Goal: Task Accomplishment & Management: Manage account settings

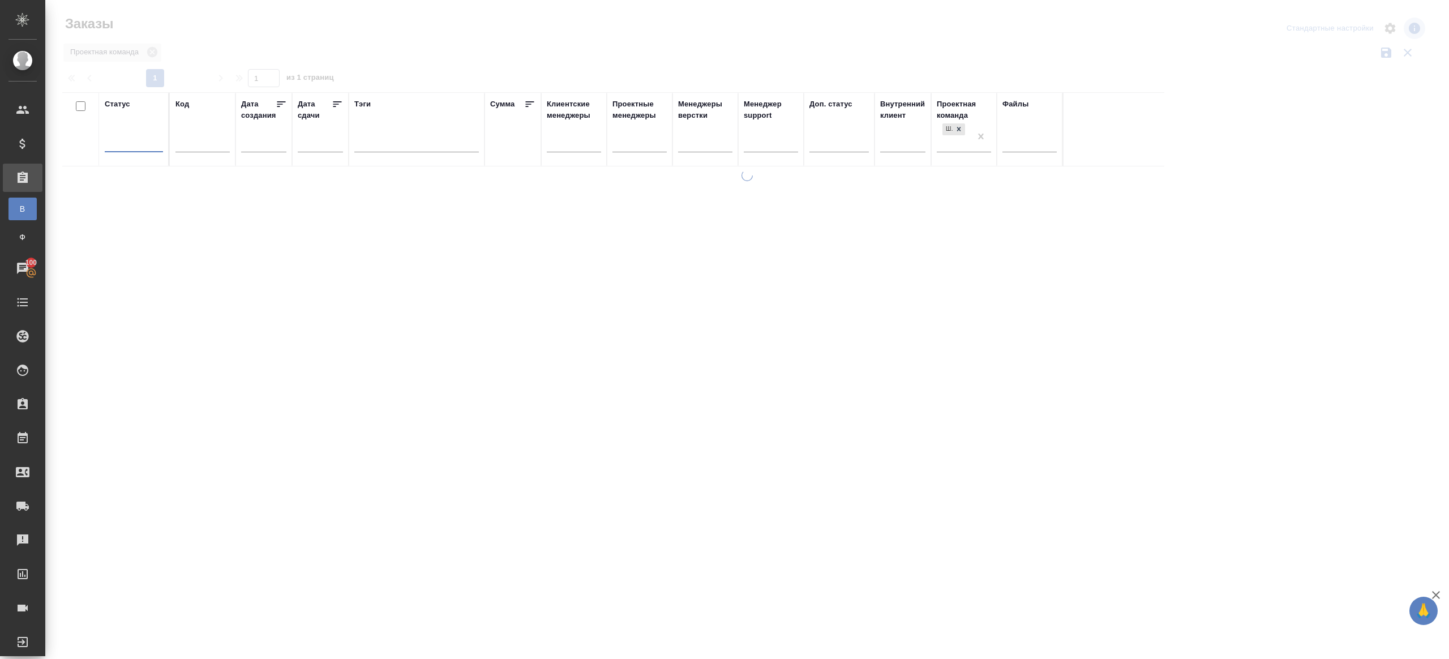
click at [368, 54] on div at bounding box center [746, 253] width 1403 height 506
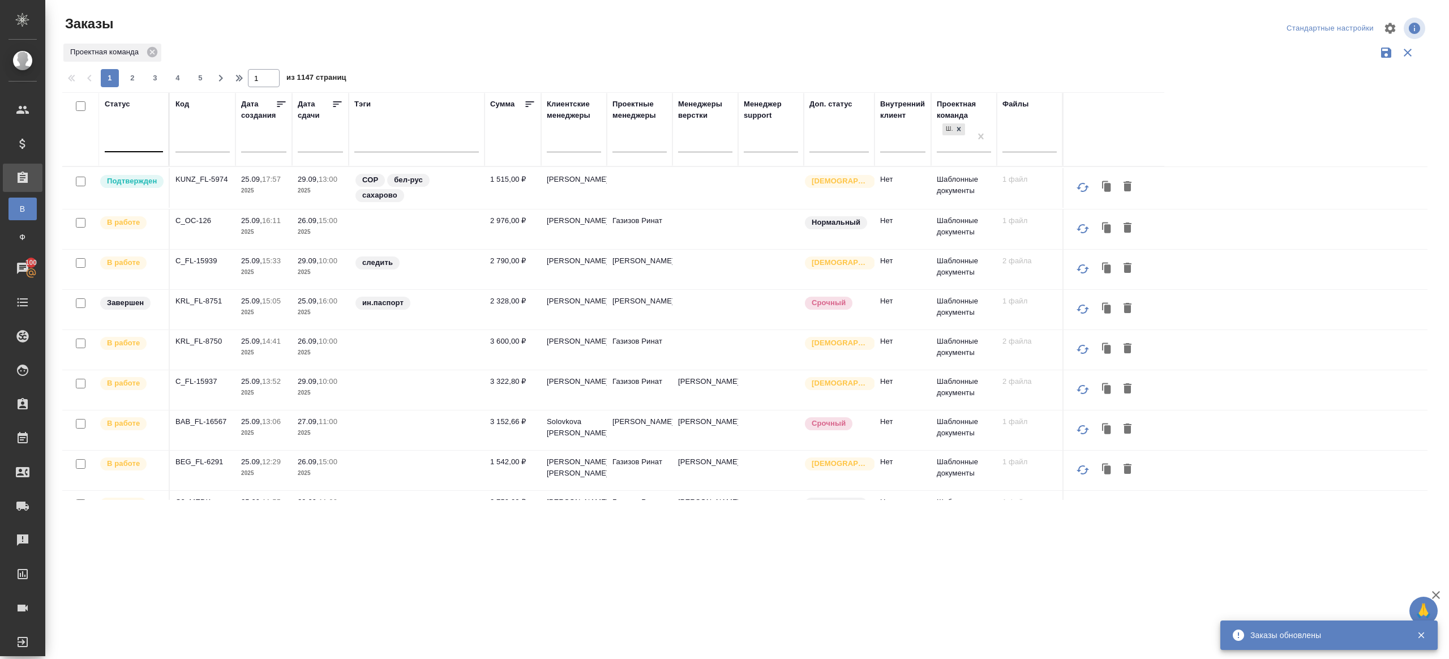
click at [130, 143] on div at bounding box center [134, 140] width 58 height 16
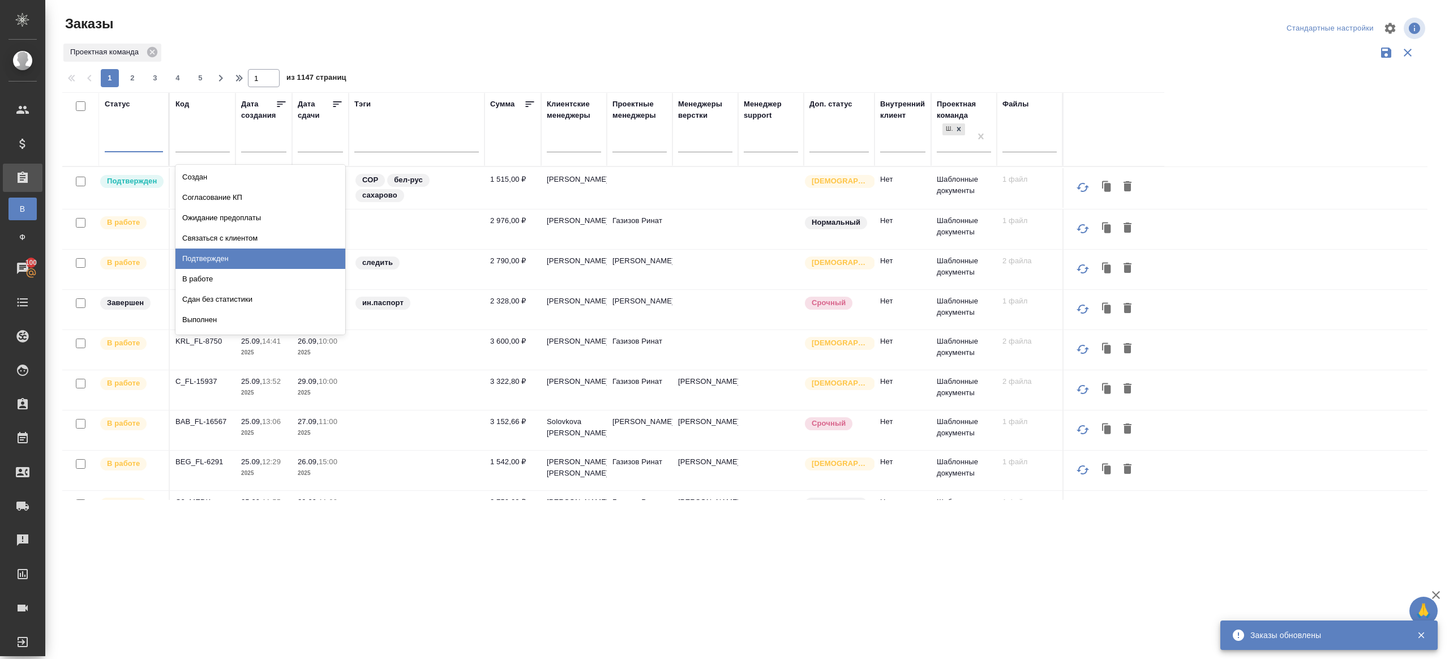
click at [242, 259] on div "Подтвержден" at bounding box center [260, 258] width 170 height 20
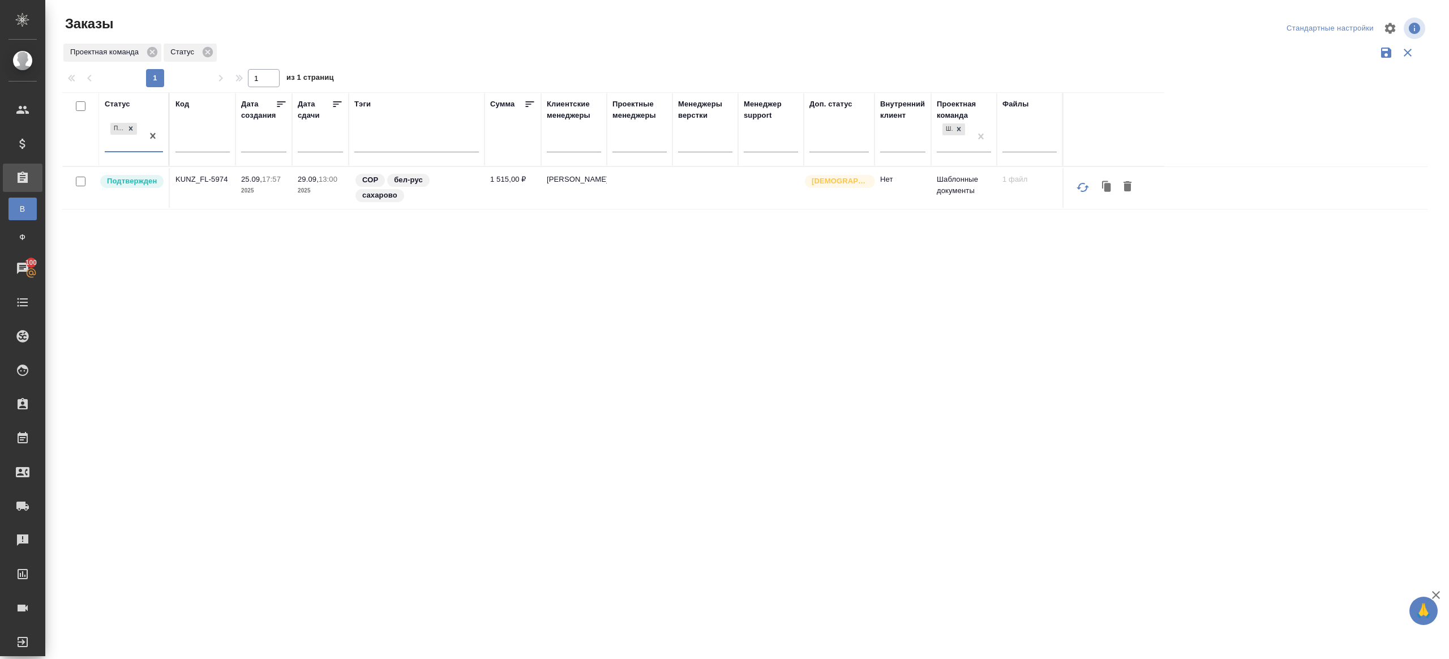
click at [498, 37] on div "Заказы" at bounding box center [291, 28] width 458 height 27
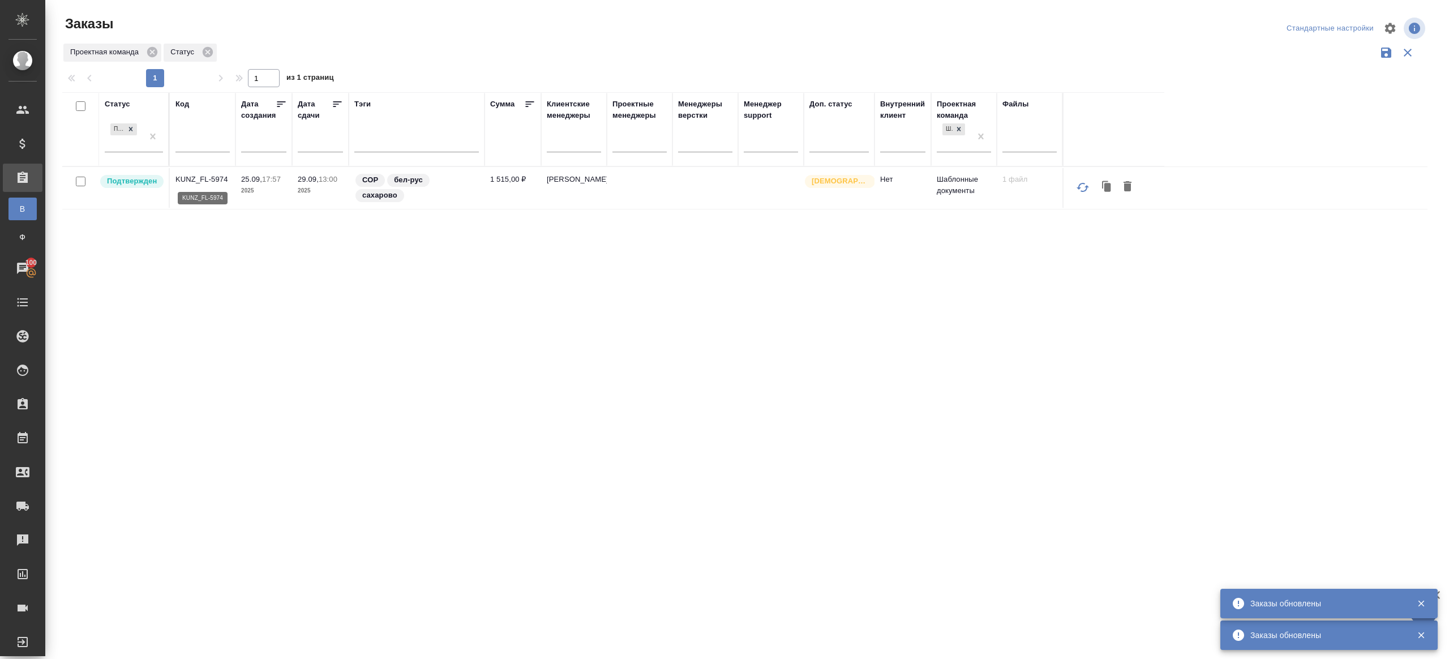
click at [201, 179] on p "KUNZ_FL-5974" at bounding box center [202, 179] width 54 height 11
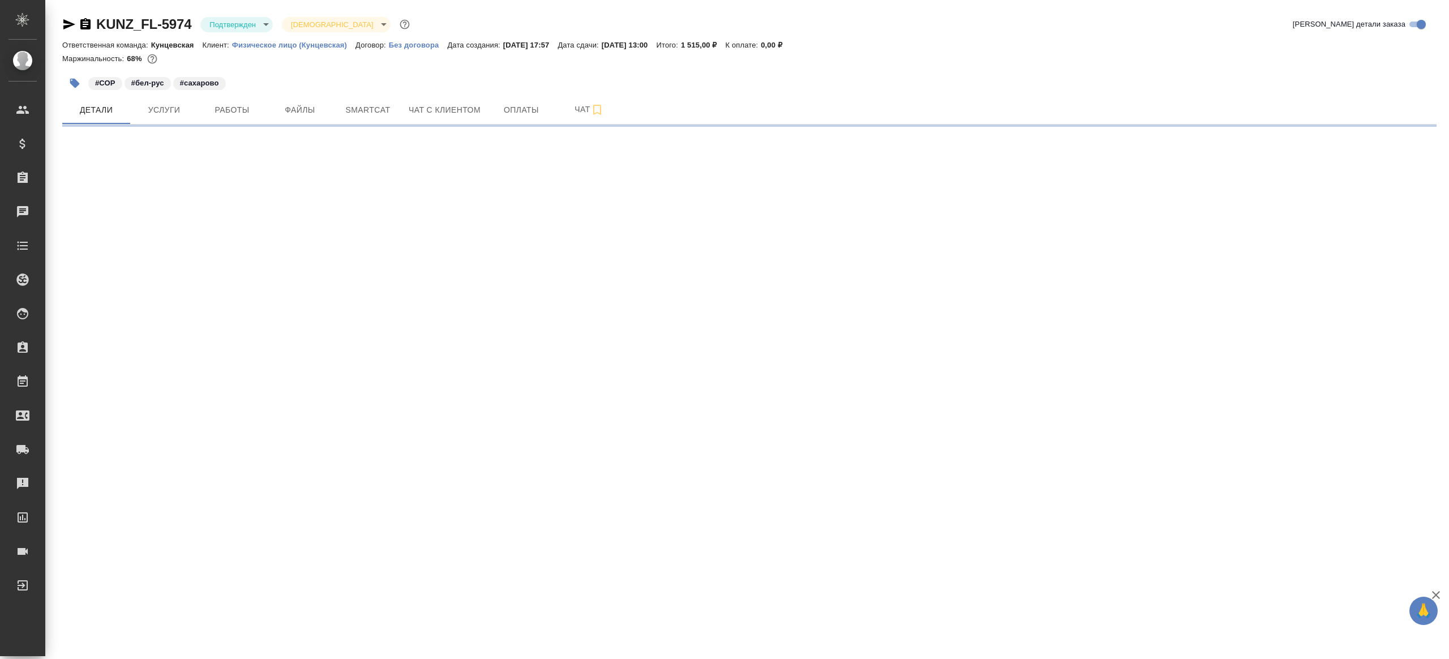
drag, startPoint x: 230, startPoint y: 6, endPoint x: 230, endPoint y: 12, distance: 6.8
click at [230, 6] on div "KUNZ_FL-5974 Подтвержден confirmed Святая троица holyTrinity Кратко детали зака…" at bounding box center [749, 66] width 1386 height 133
click at [230, 18] on body "🙏 .cls-1 fill:#fff; AWATERA Gazizov Rinat Клиенты Спецификации Заказы Чаты Todo…" at bounding box center [724, 329] width 1449 height 659
click at [254, 117] on li "В работе" at bounding box center [252, 119] width 104 height 19
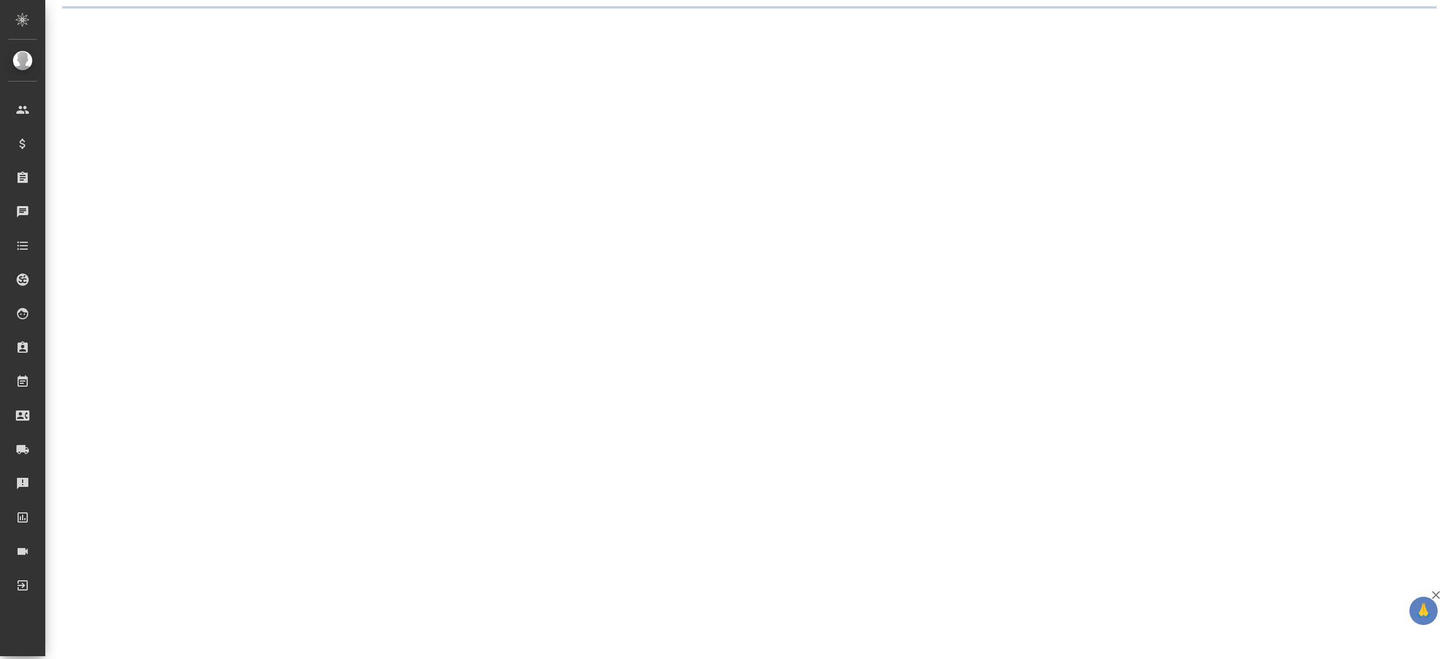
select select "RU"
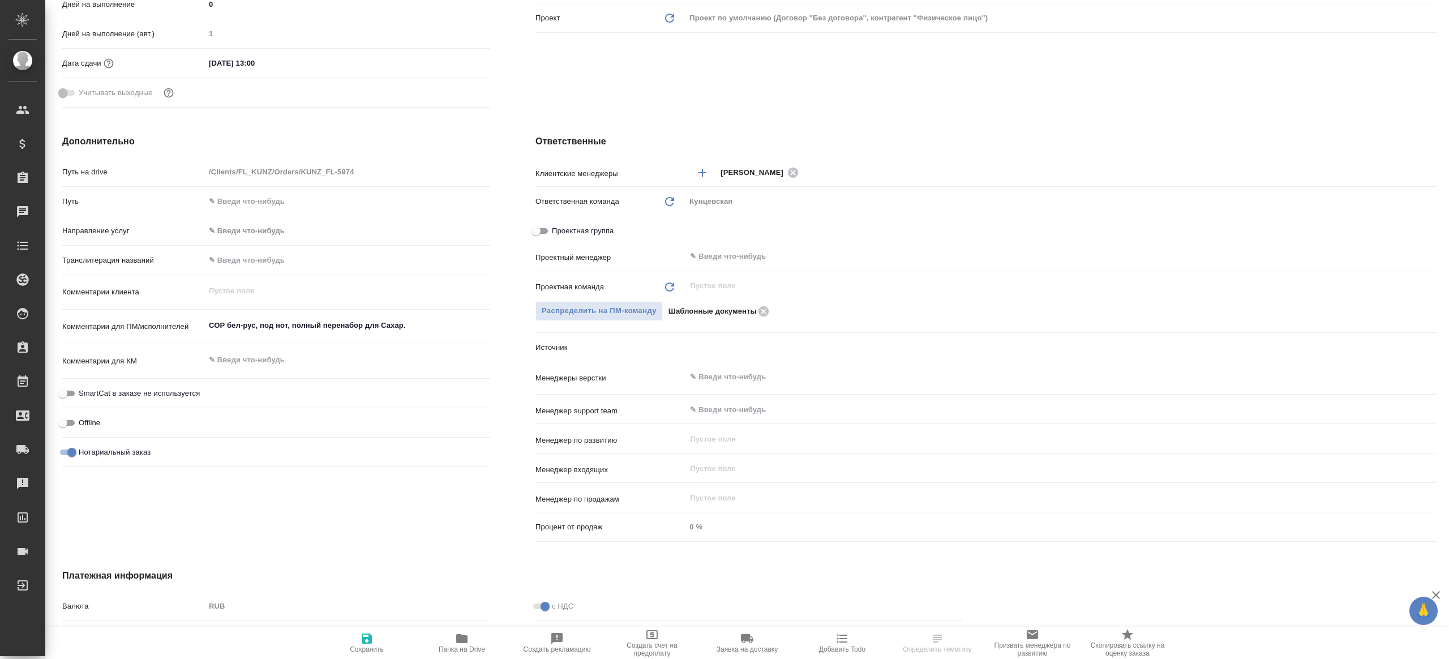
type textarea "x"
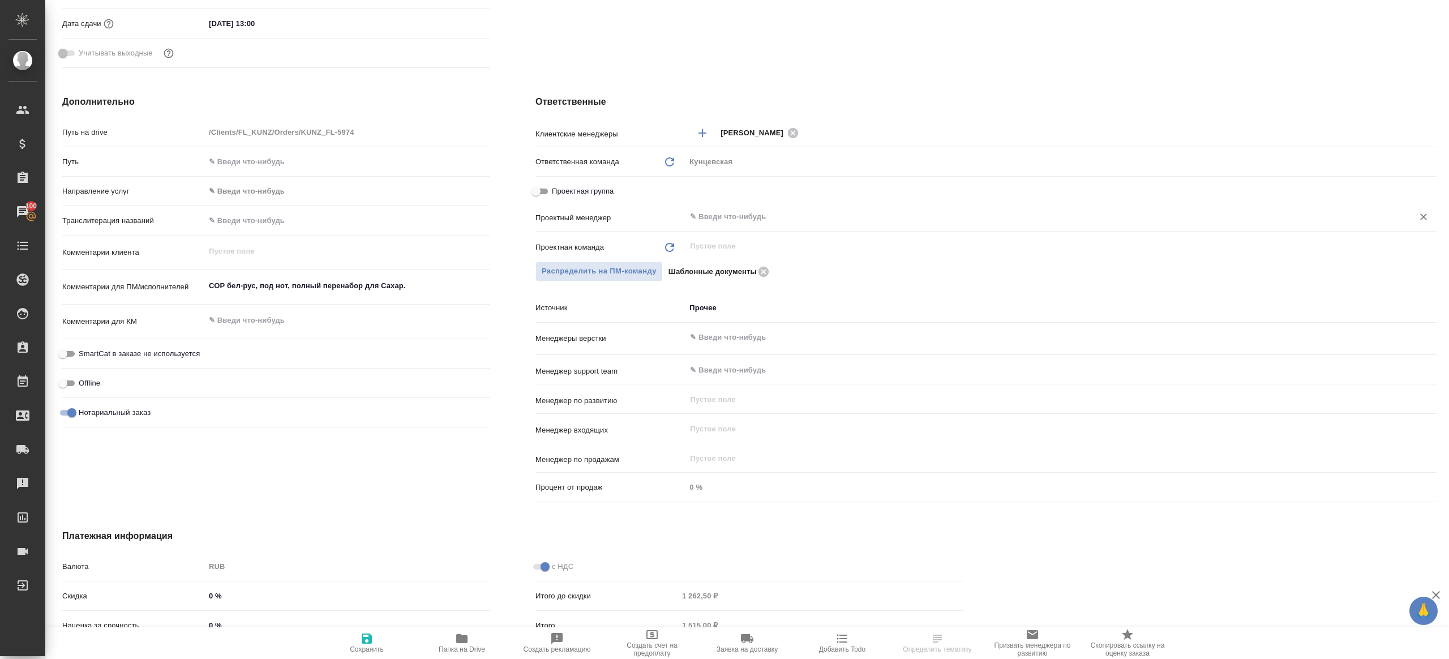
click at [724, 210] on input "text" at bounding box center [1042, 217] width 706 height 14
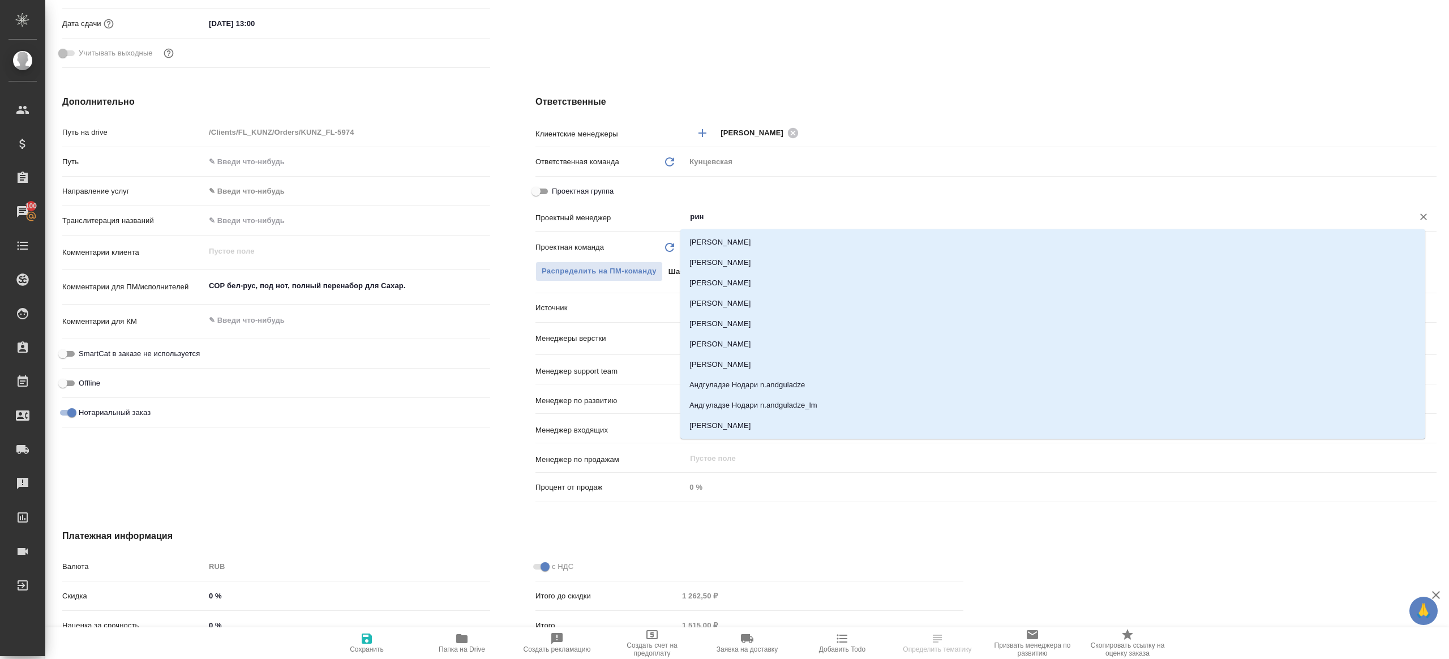
type input "рина"
type textarea "x"
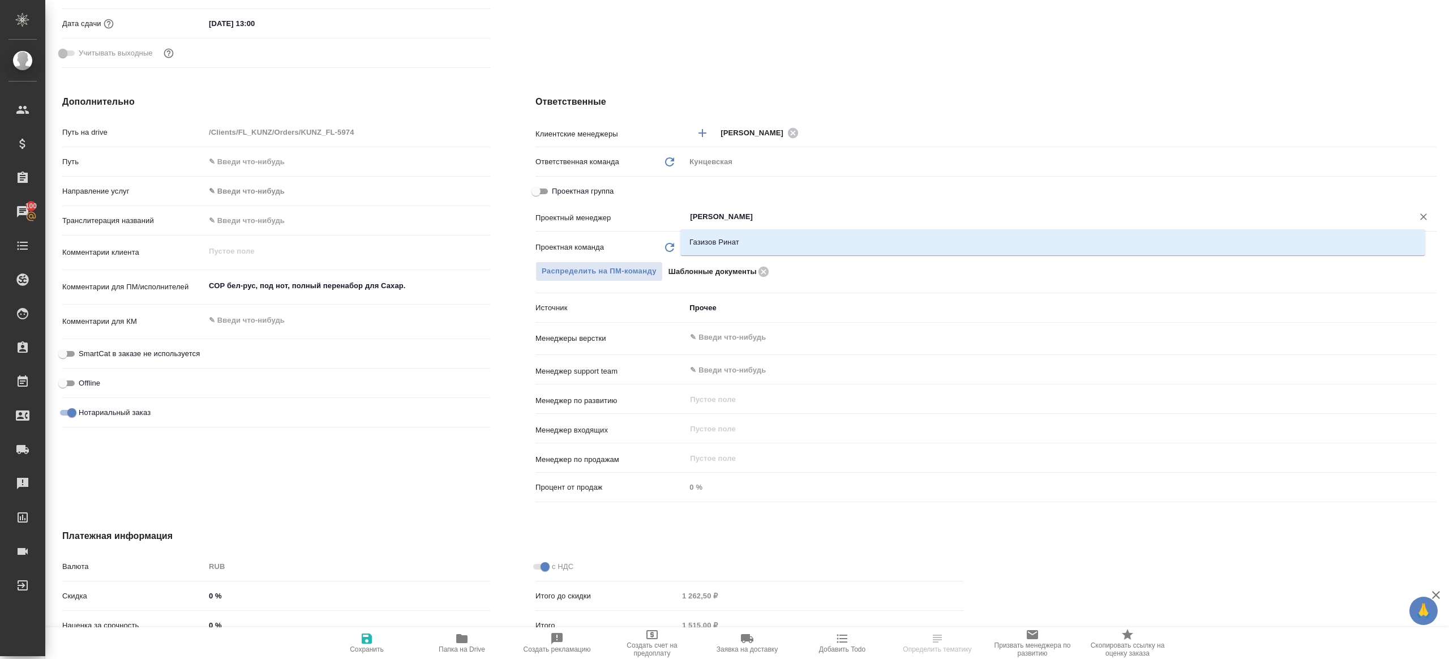
type input "ринат"
click at [758, 238] on li "Газизов Ринат" at bounding box center [1052, 242] width 745 height 20
type textarea "x"
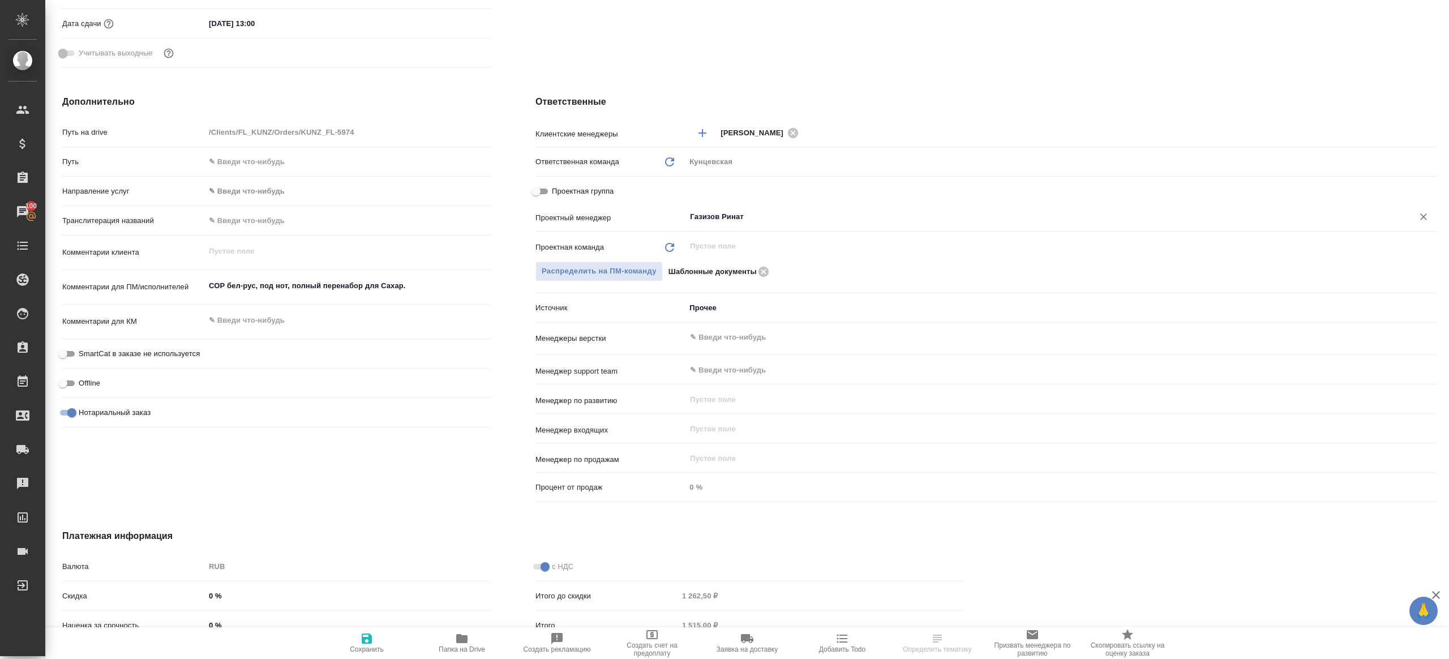
type input "Газизов Ринат"
click at [368, 640] on icon "button" at bounding box center [367, 638] width 10 height 10
type textarea "x"
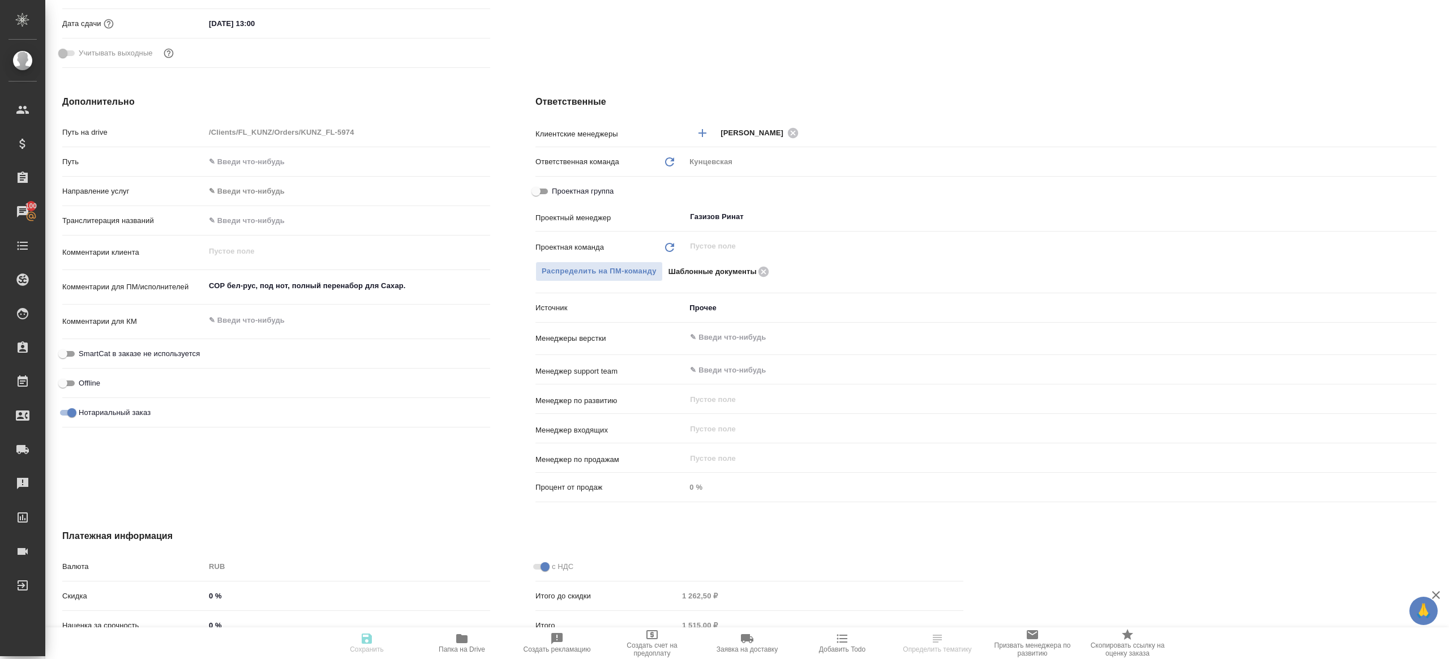
type textarea "x"
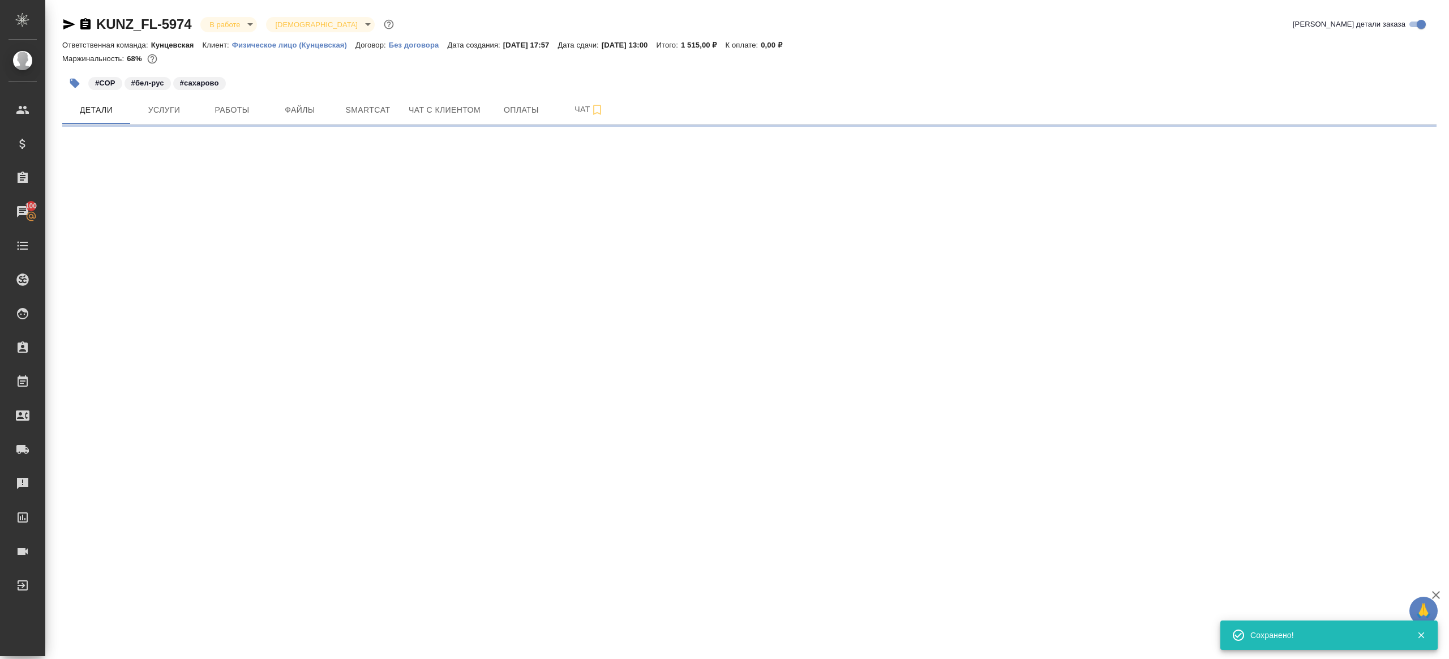
scroll to position [0, 0]
select select "RU"
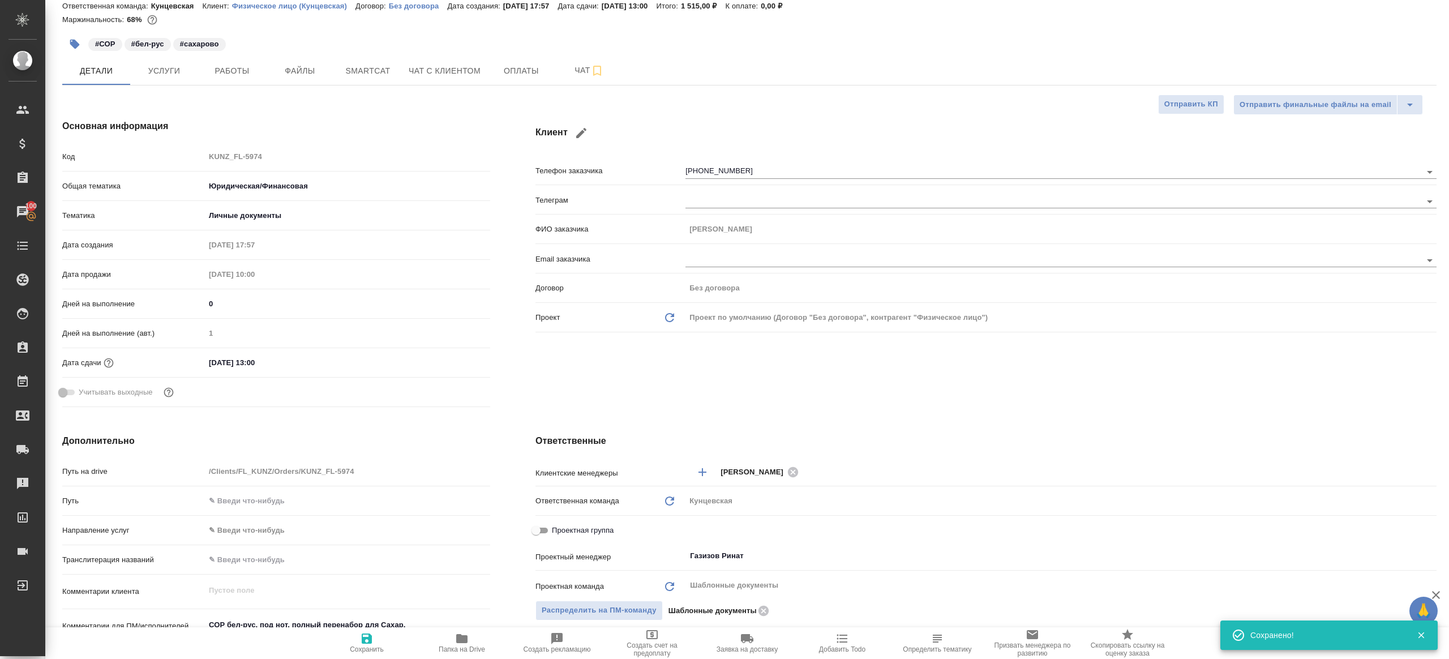
type textarea "x"
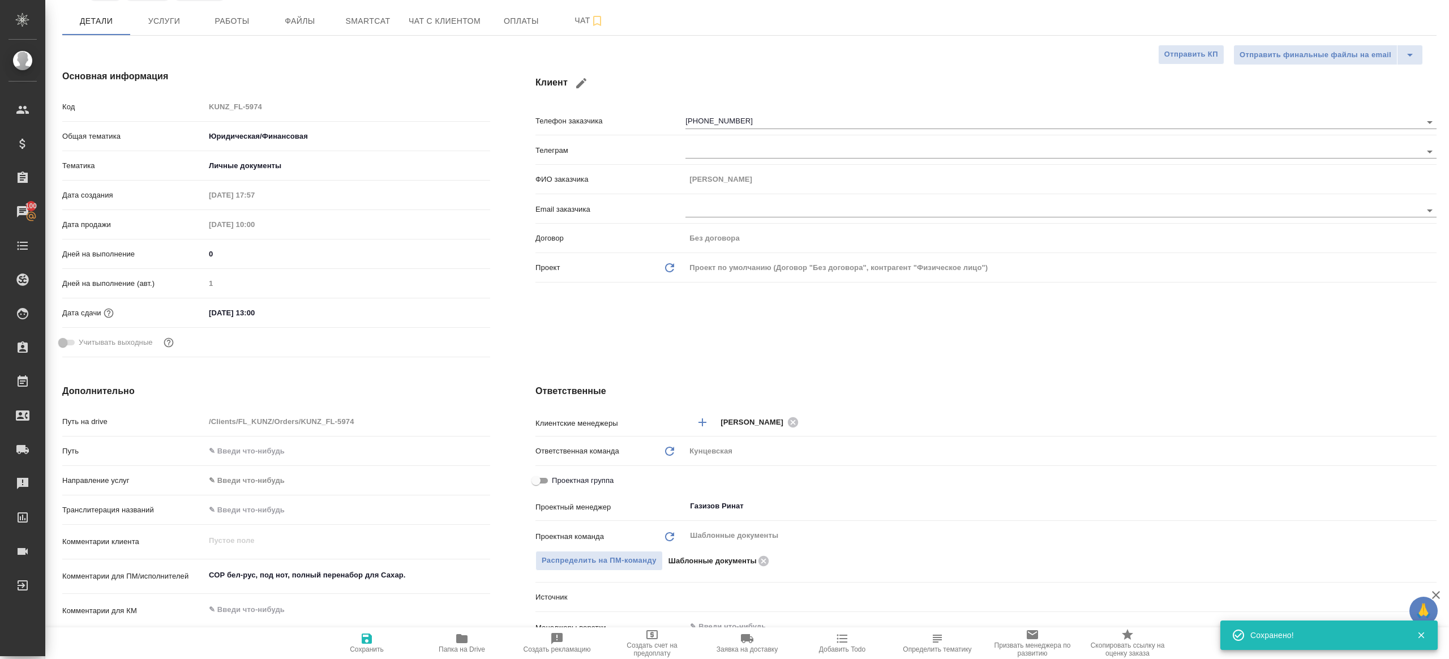
scroll to position [184, 0]
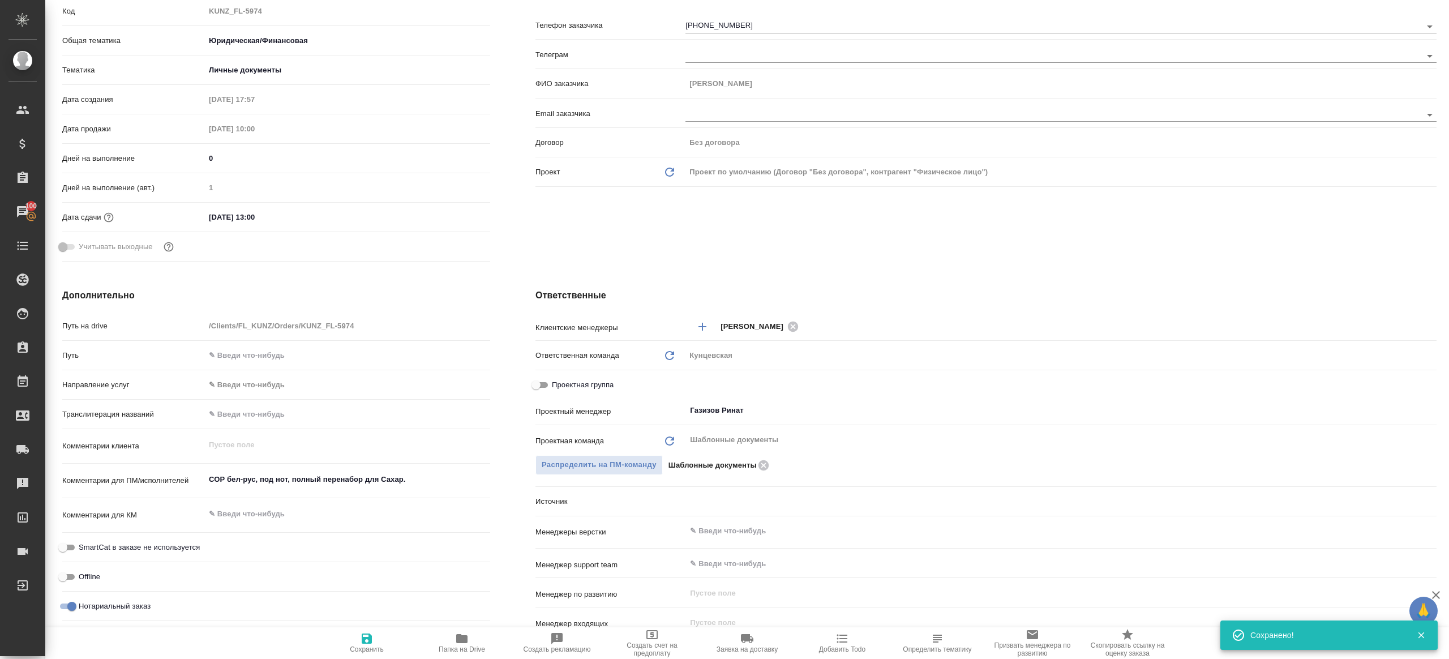
type textarea "x"
click at [459, 643] on icon "button" at bounding box center [462, 639] width 14 height 14
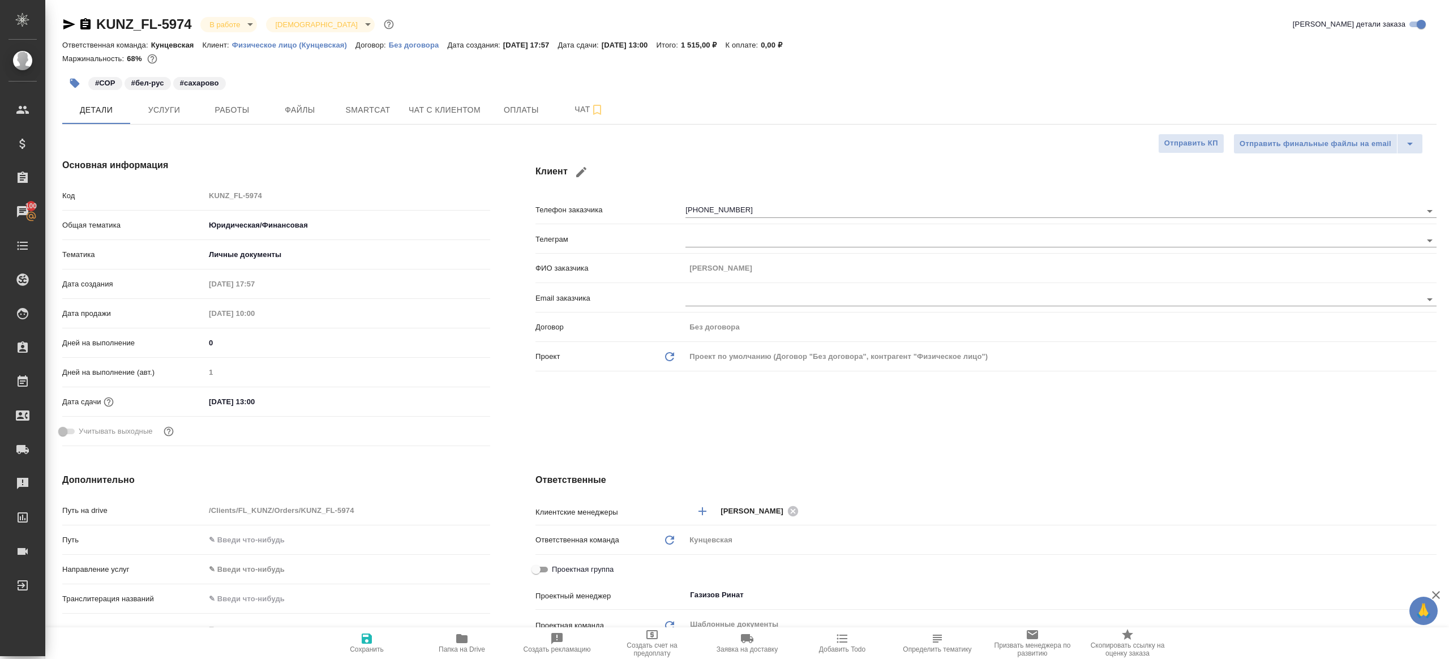
type textarea "x"
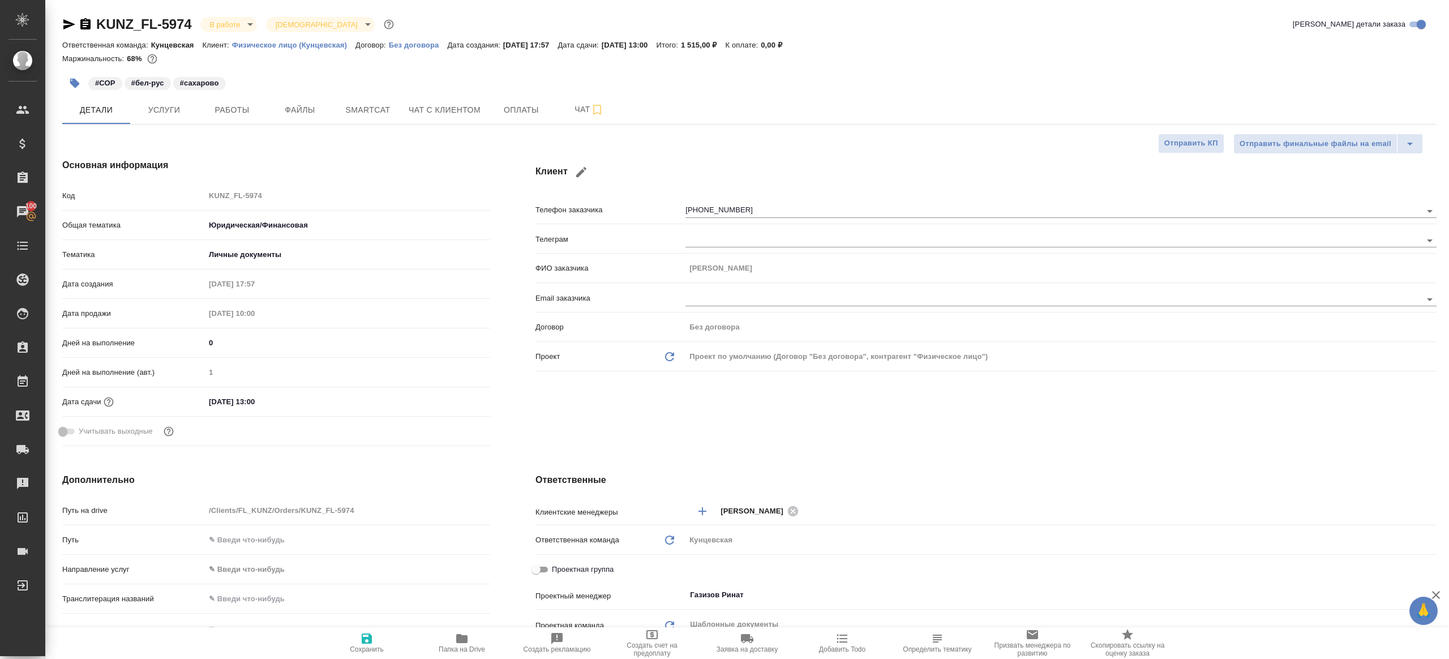
type textarea "x"
click at [247, 110] on span "Работы" at bounding box center [232, 110] width 54 height 14
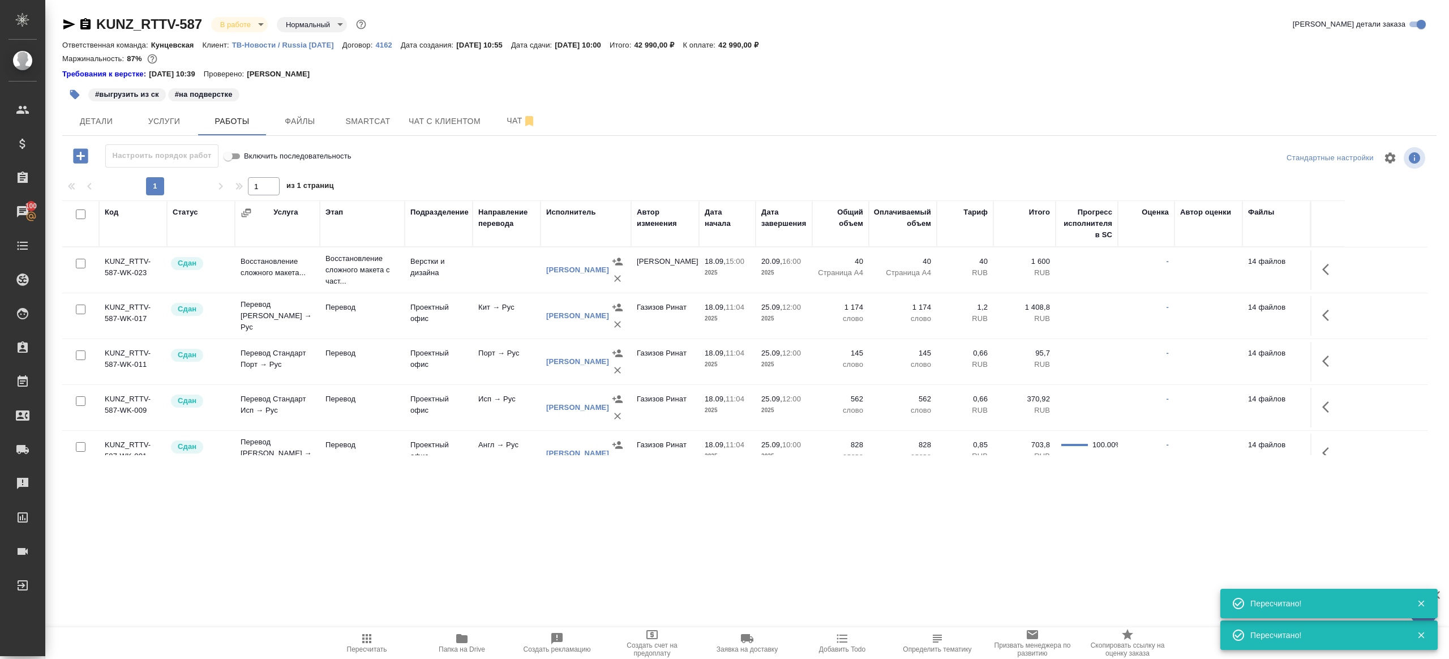
scroll to position [122, 0]
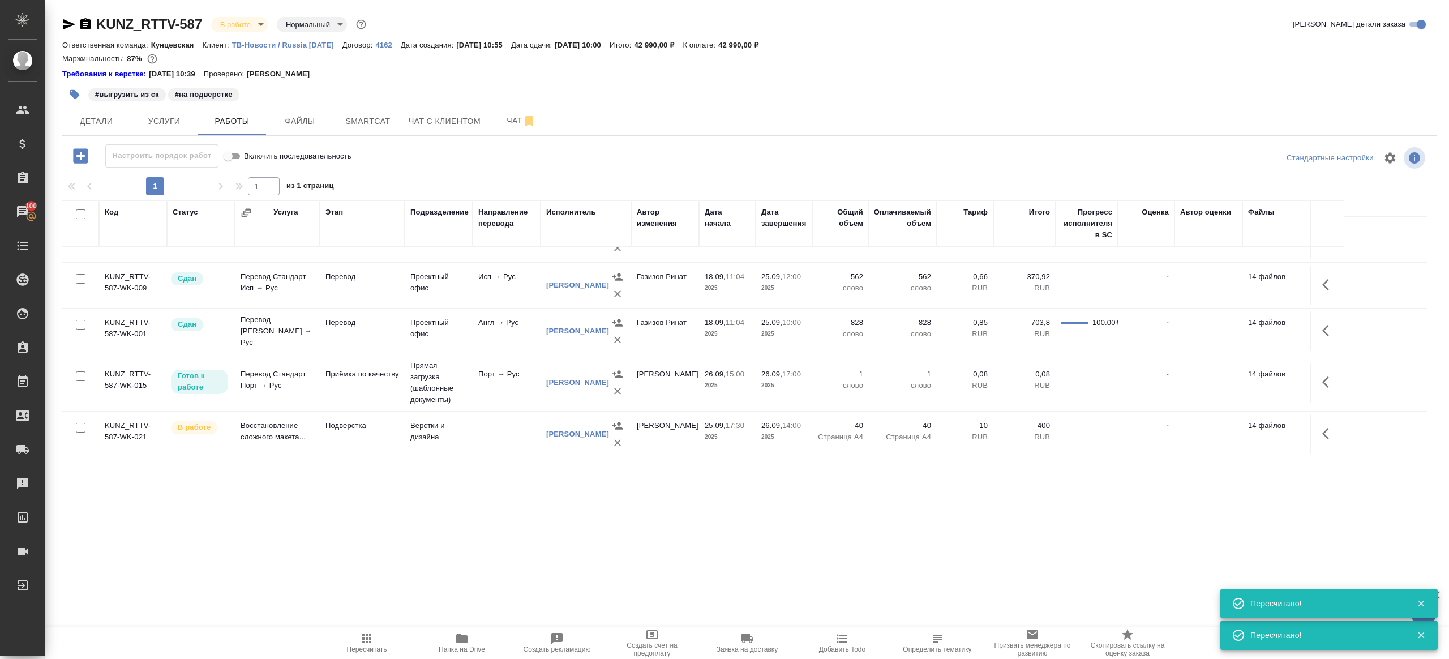
click at [362, 649] on span "Пересчитать" at bounding box center [367, 649] width 40 height 8
click at [362, 648] on span "Пересчитать" at bounding box center [367, 649] width 40 height 8
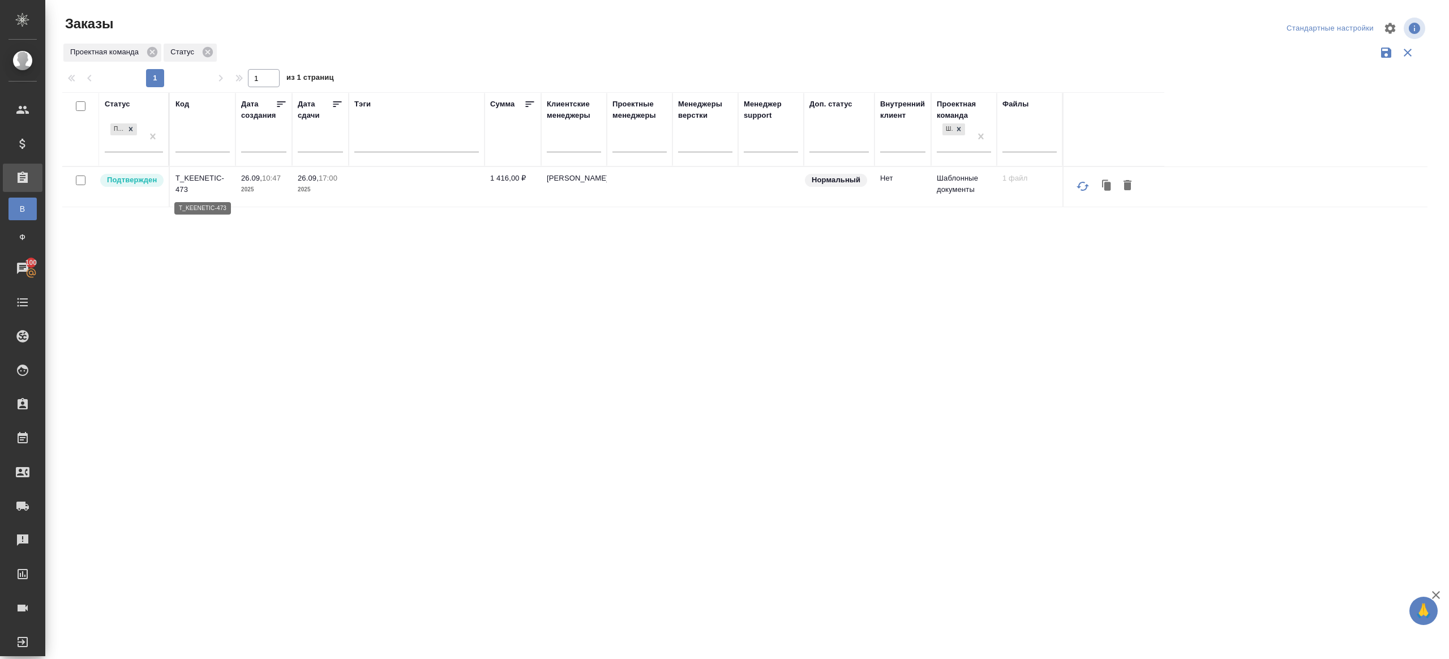
click at [184, 181] on p "T_KEENETIC-473" at bounding box center [202, 184] width 54 height 23
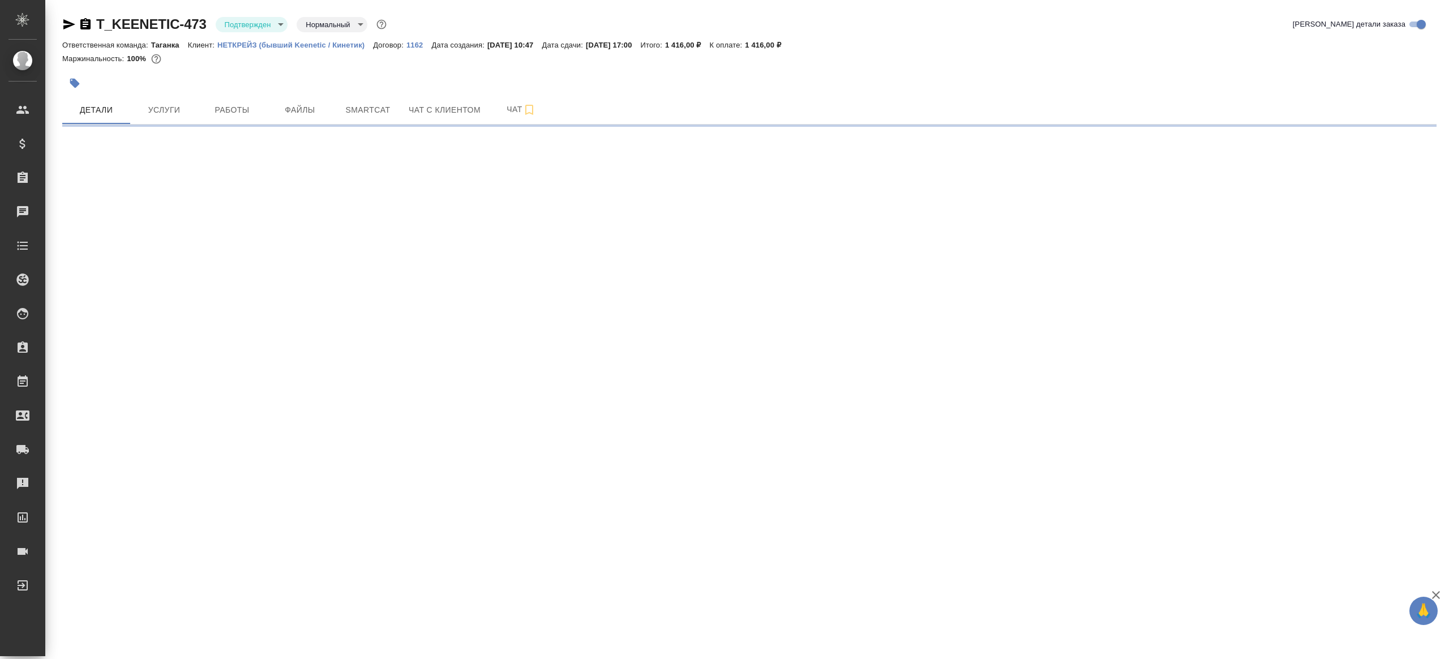
select select "RU"
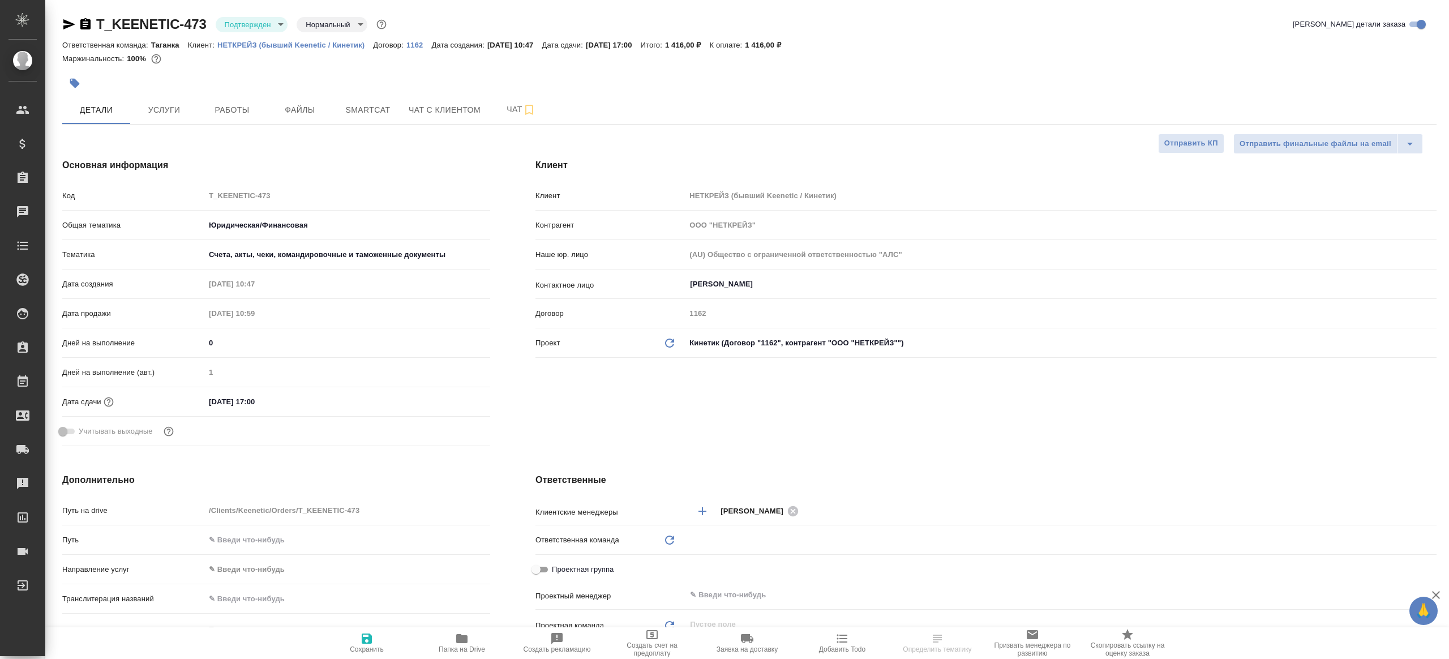
type textarea "x"
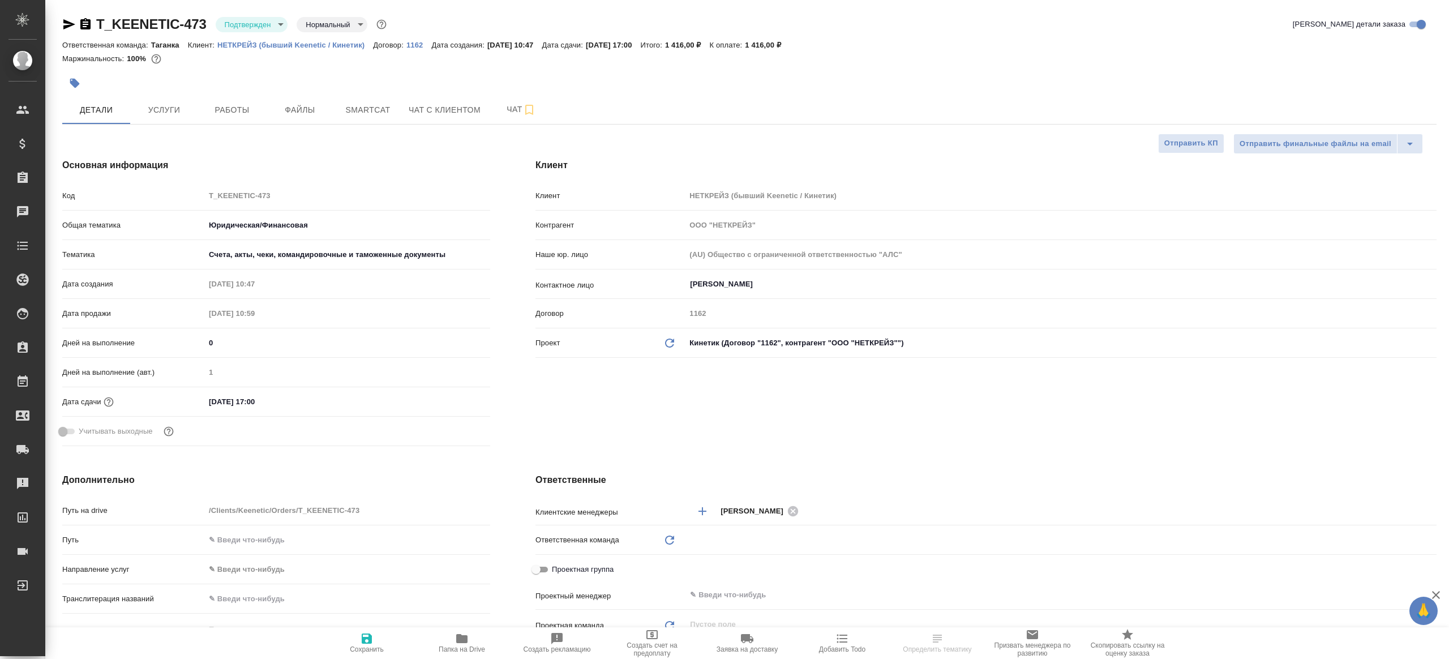
type textarea "x"
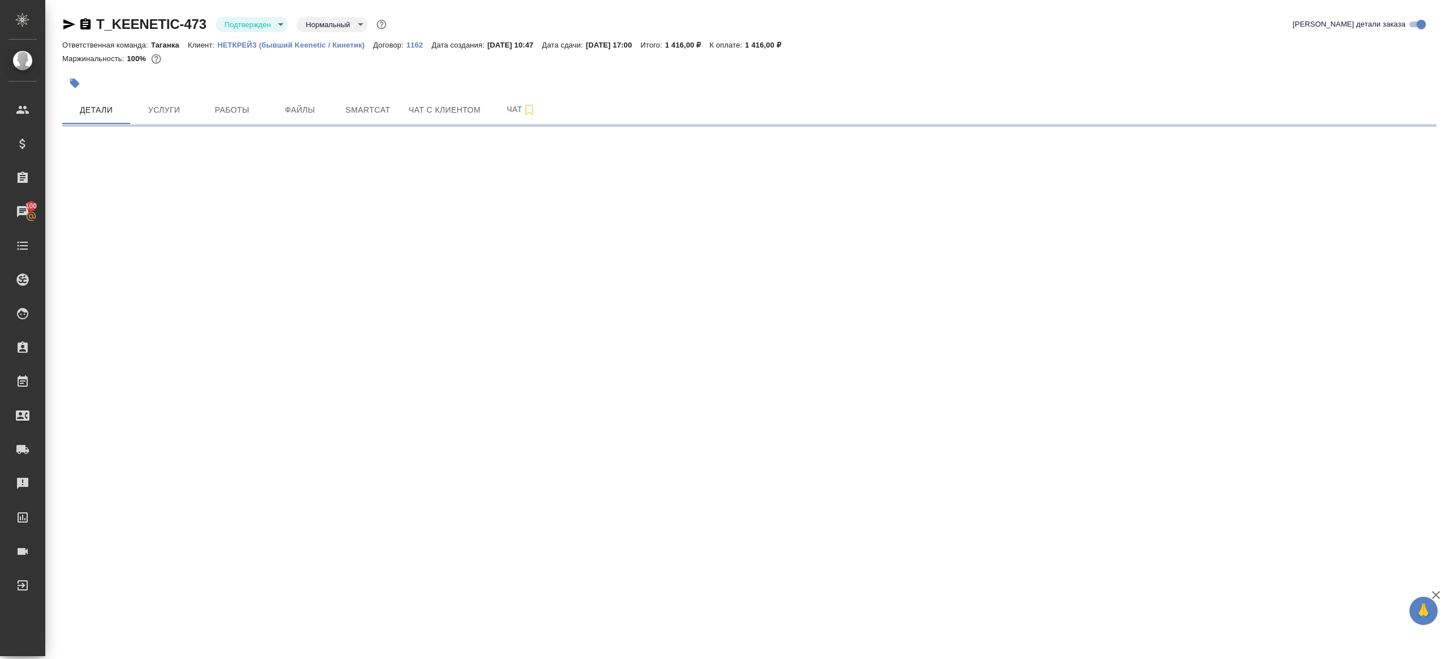
select select "RU"
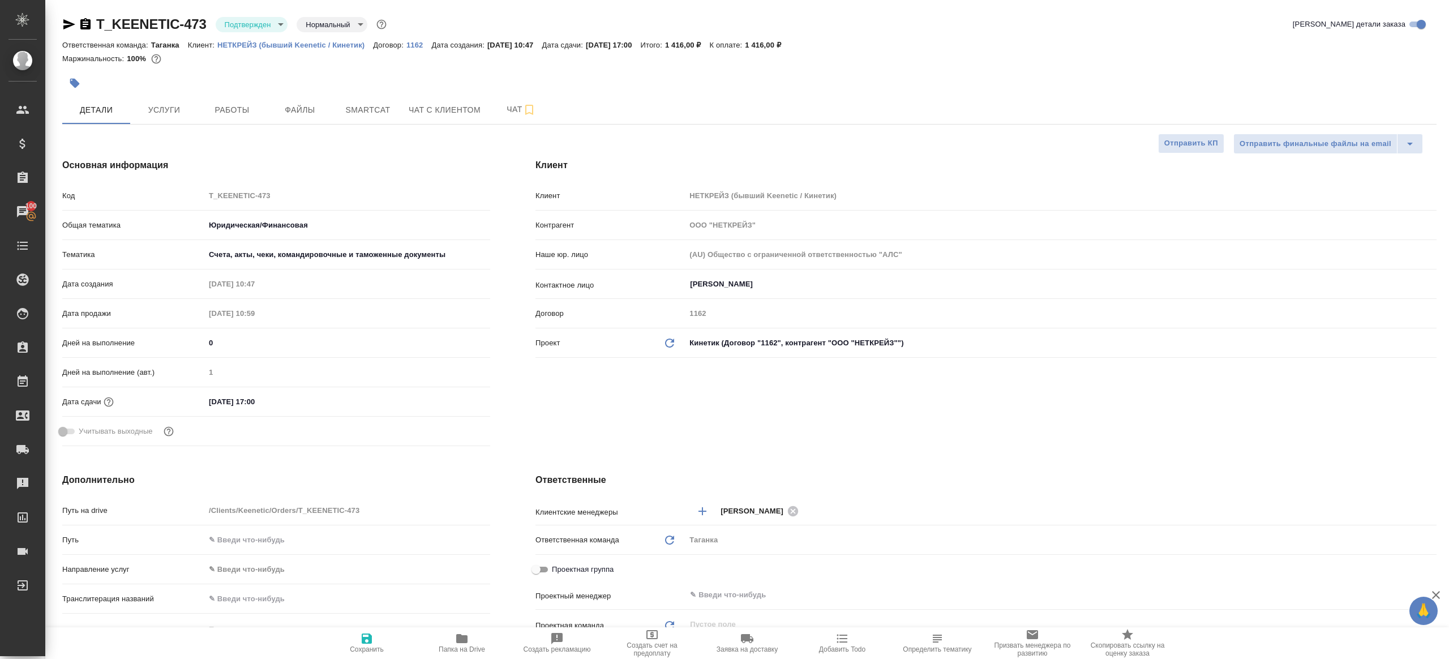
type textarea "x"
click at [246, 27] on body "🙏 .cls-1 fill:#fff; AWATERA Gazizov Rinat Клиенты Спецификации Заказы 100 Чаты …" at bounding box center [724, 329] width 1449 height 659
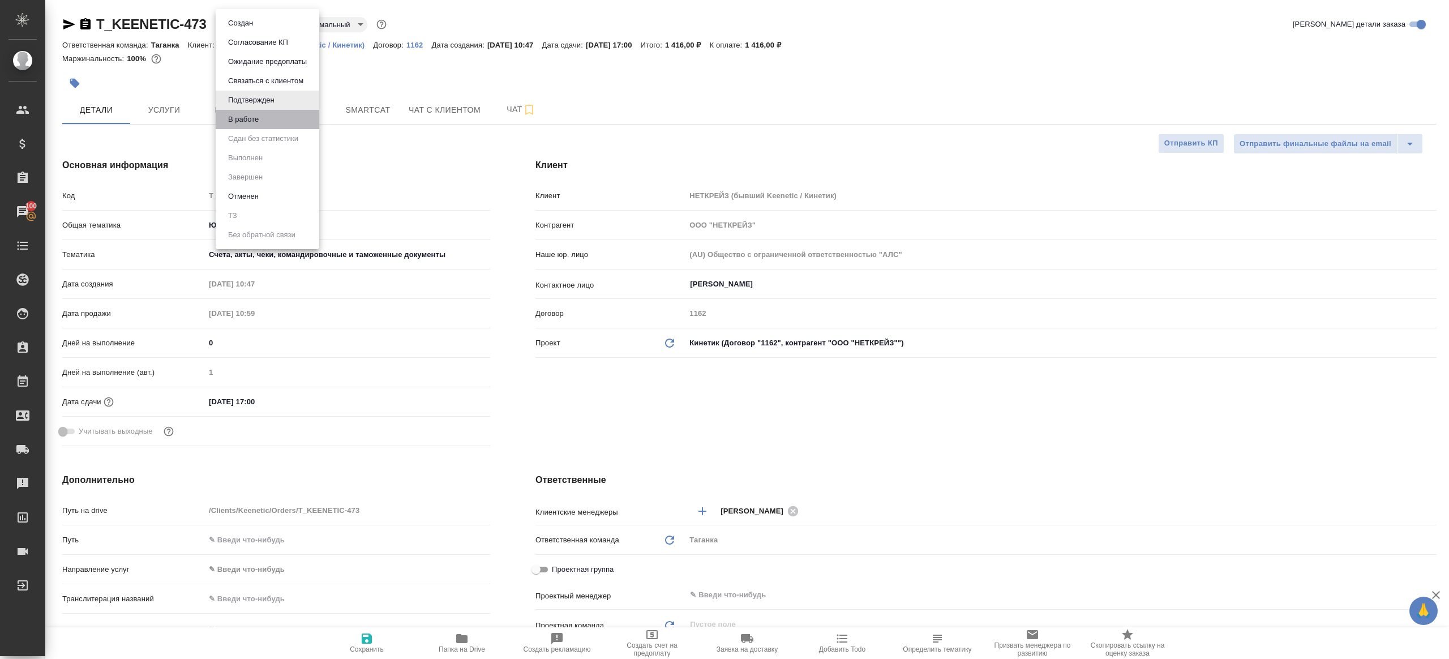
click at [284, 121] on li "В работе" at bounding box center [268, 119] width 104 height 19
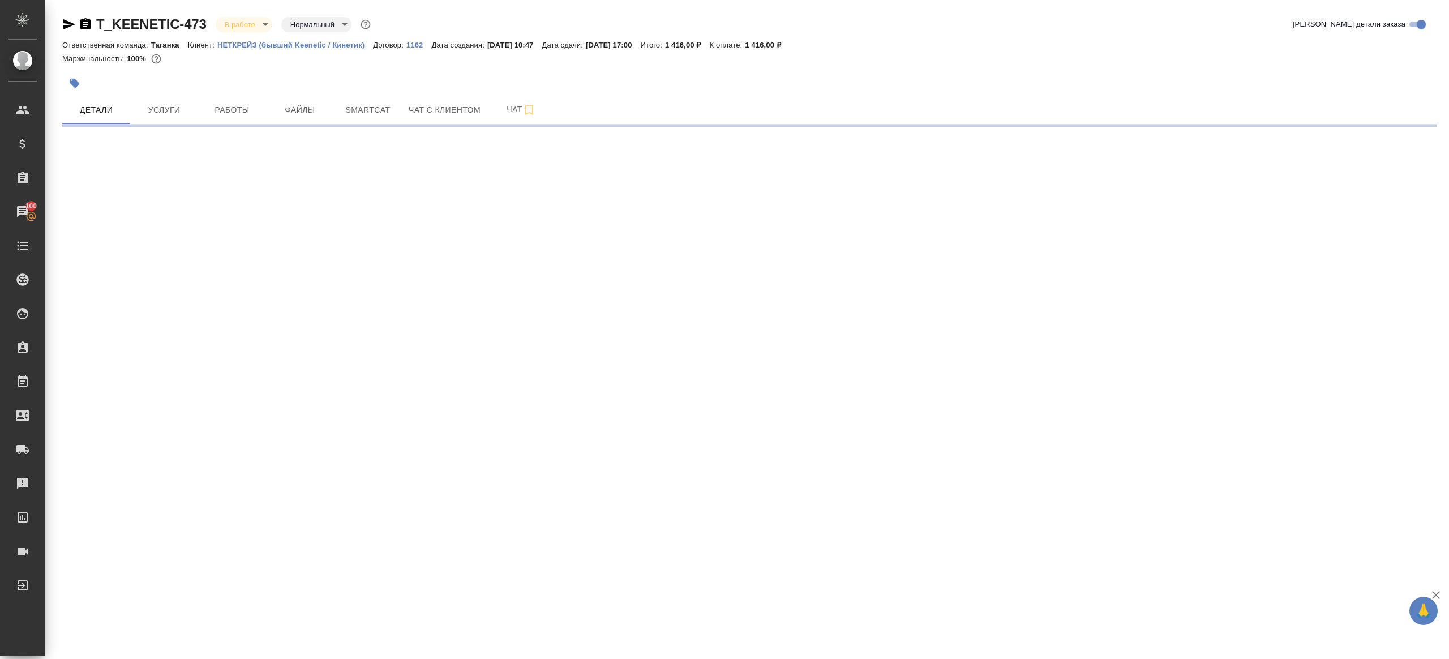
select select "RU"
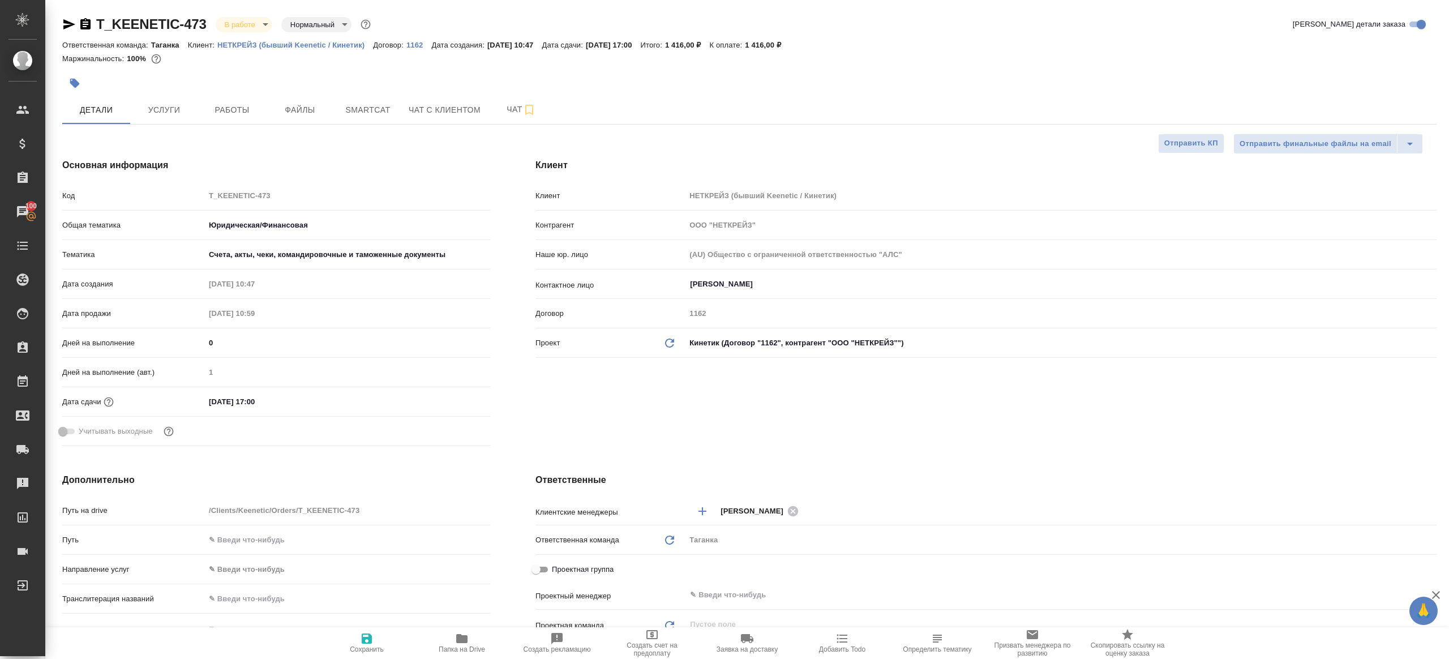
type textarea "x"
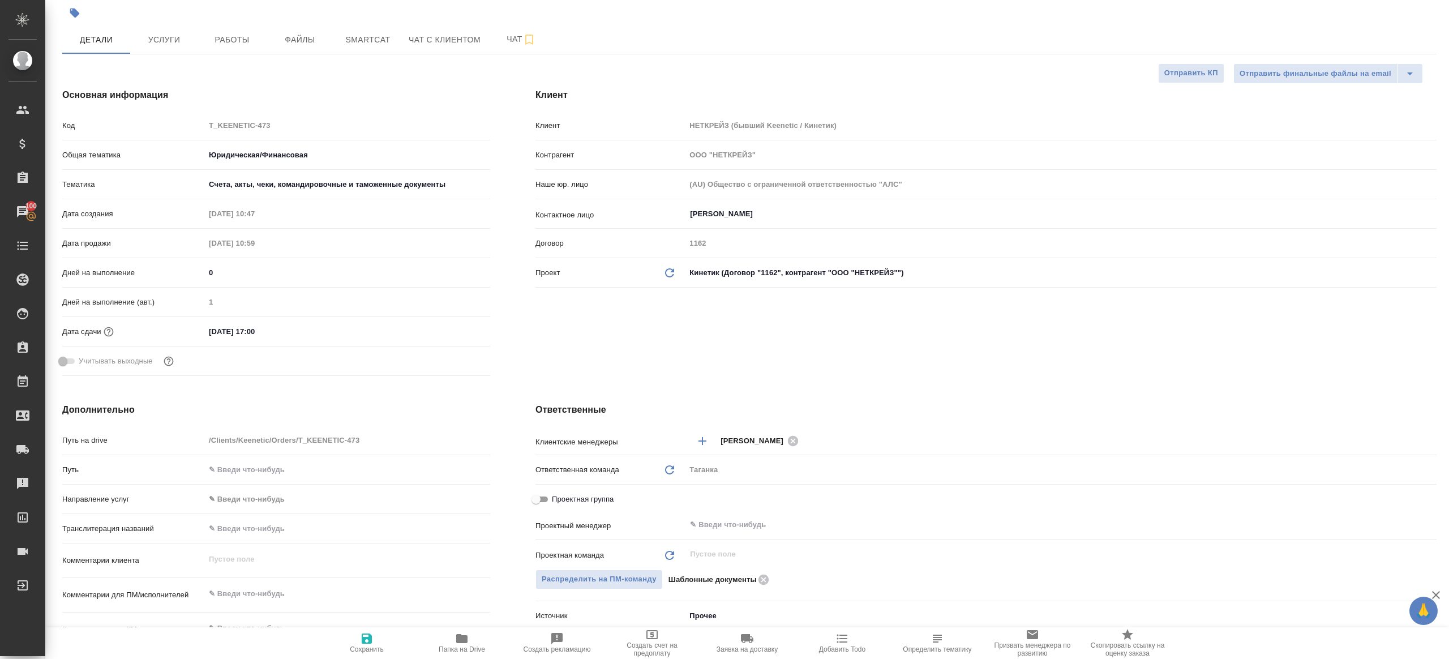
scroll to position [180, 0]
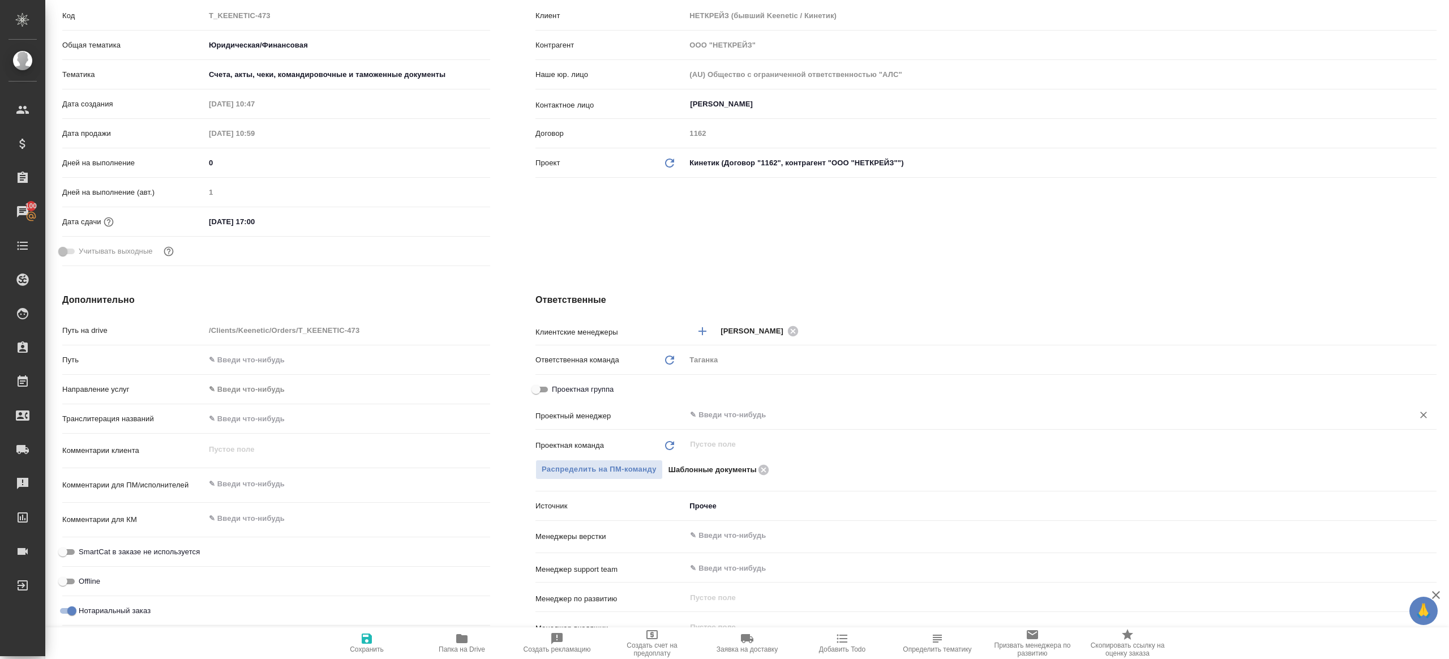
click at [759, 410] on input "text" at bounding box center [1042, 415] width 706 height 14
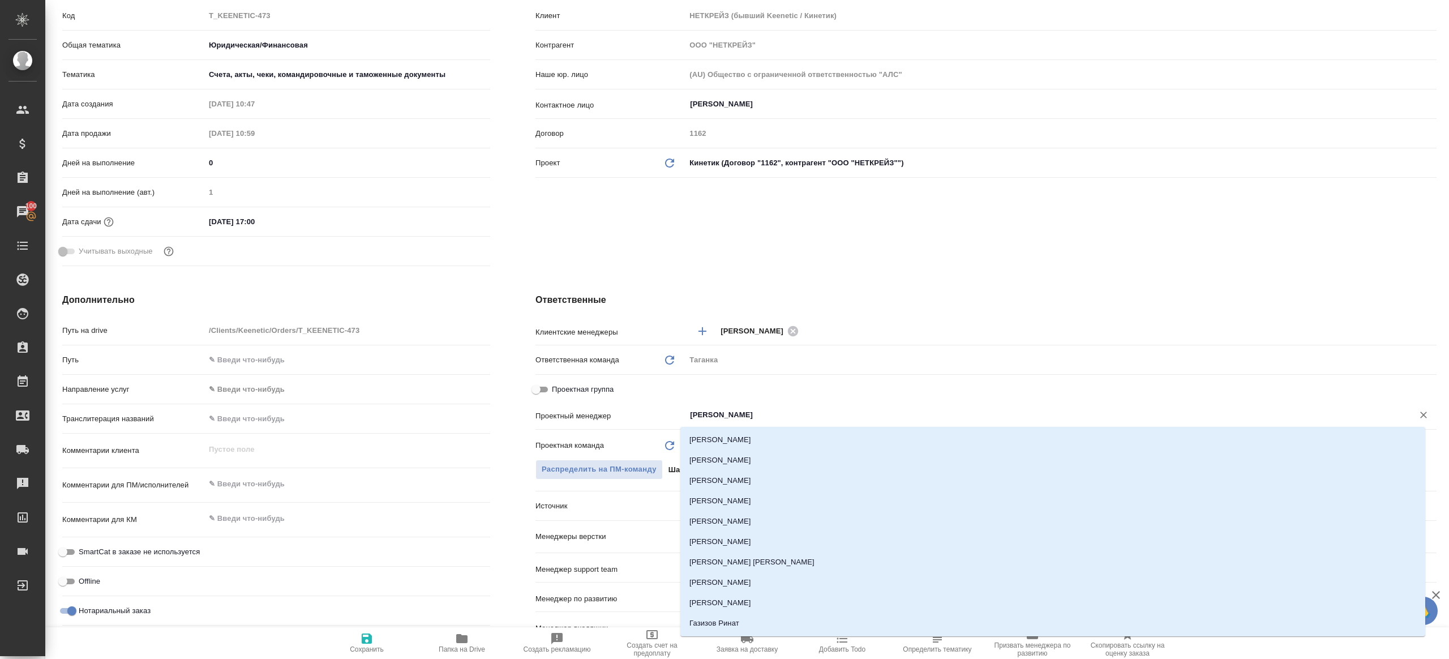
type input "ринат"
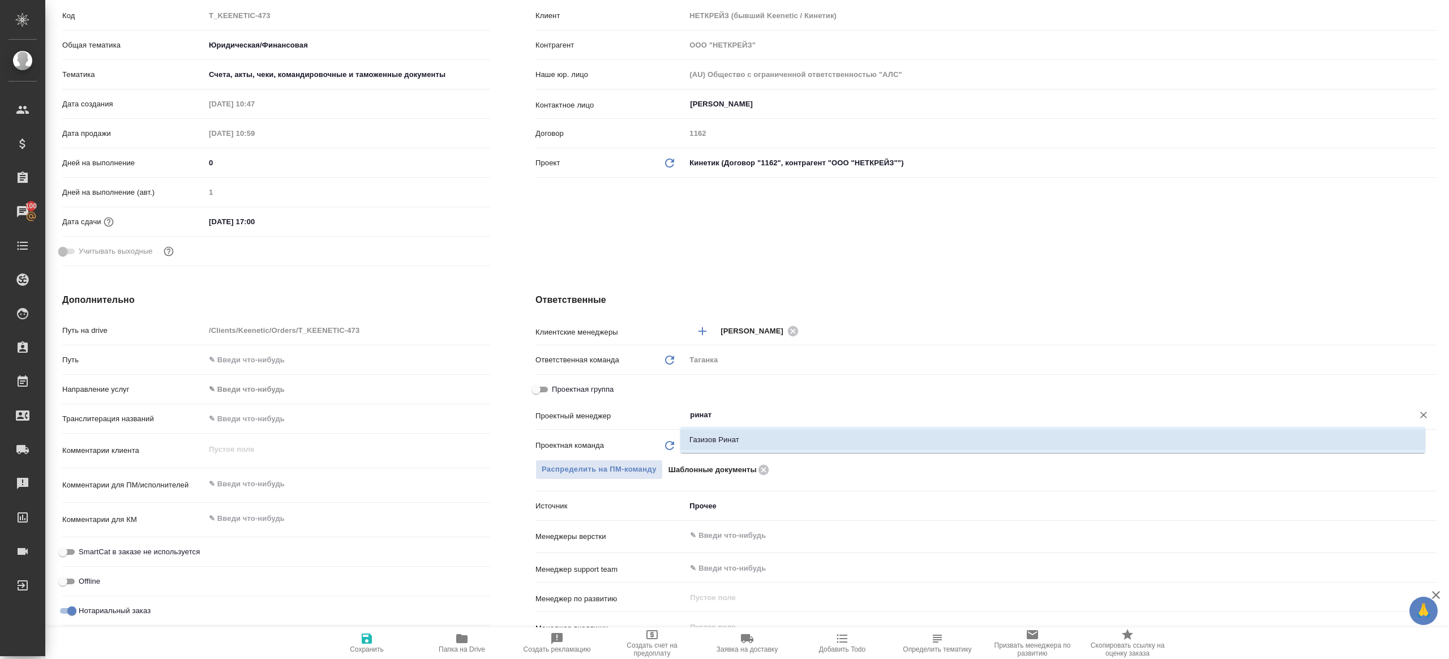
click at [768, 447] on li "Газизов Ринат" at bounding box center [1052, 440] width 745 height 20
type textarea "x"
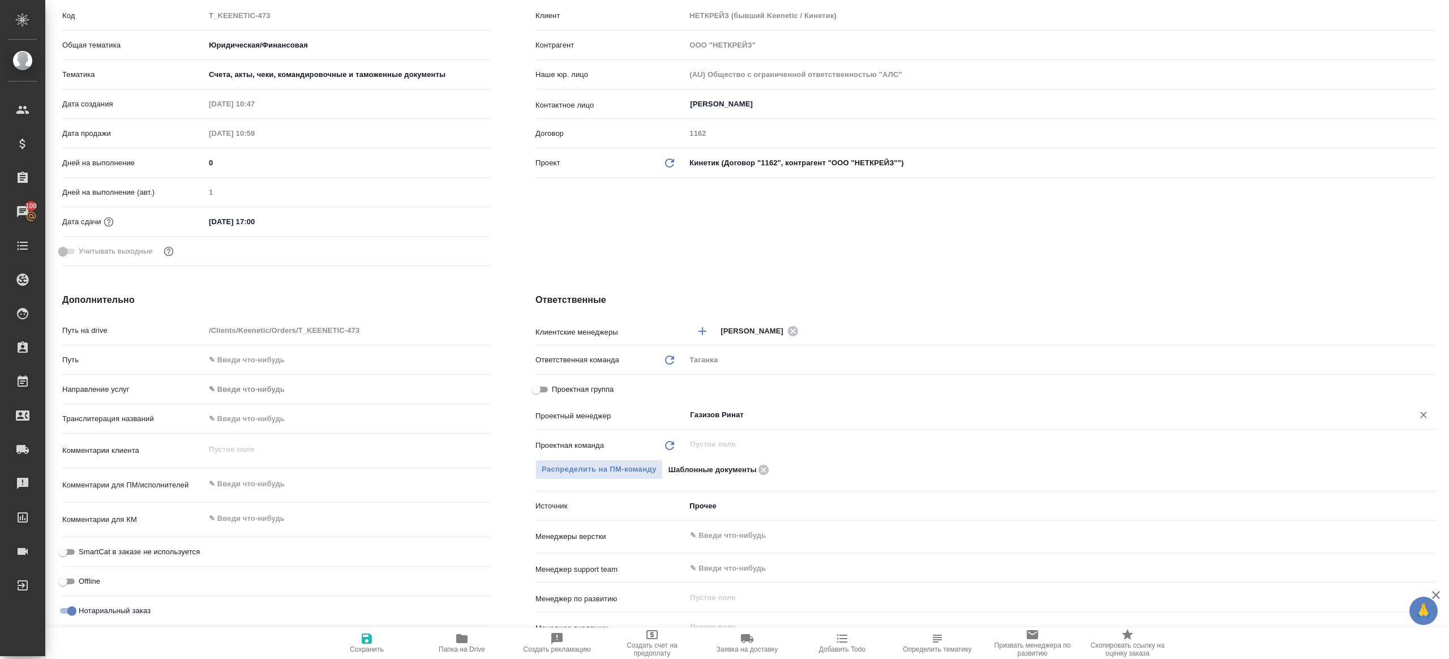
type input "Газизов Ринат"
click at [370, 636] on icon "button" at bounding box center [367, 638] width 10 height 10
type textarea "x"
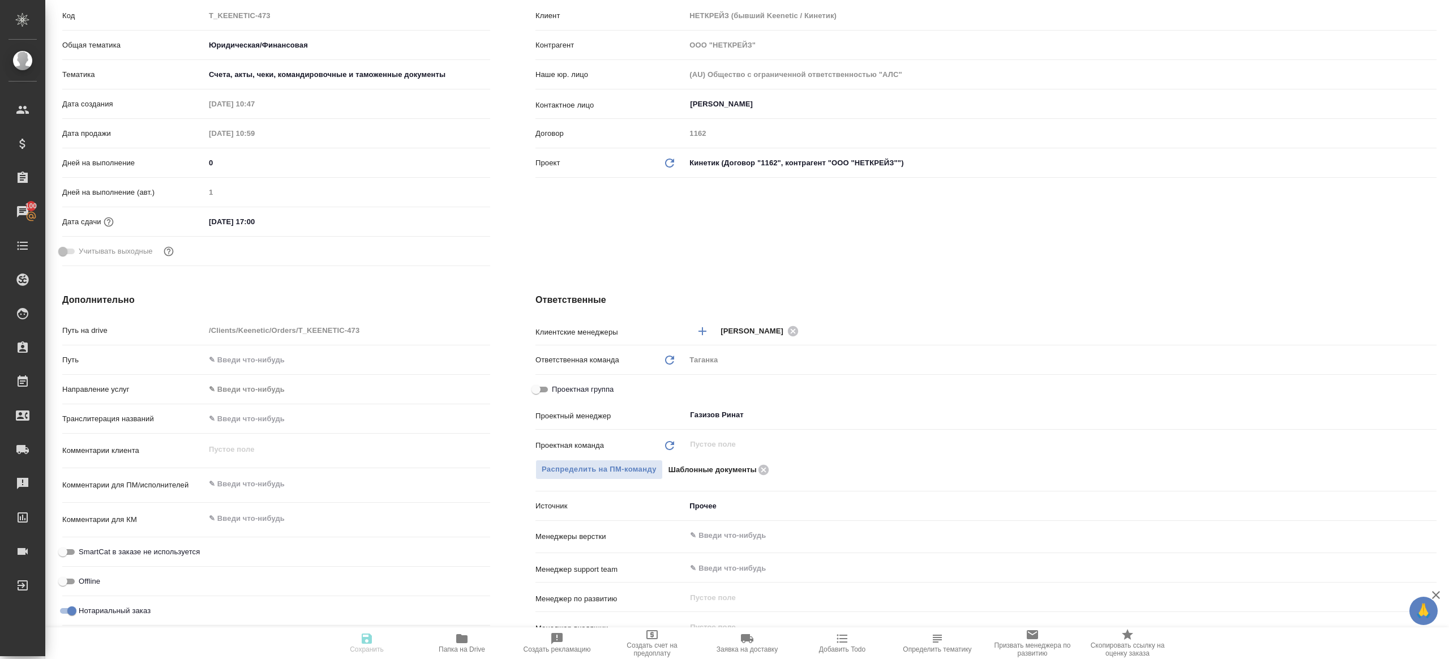
type textarea "x"
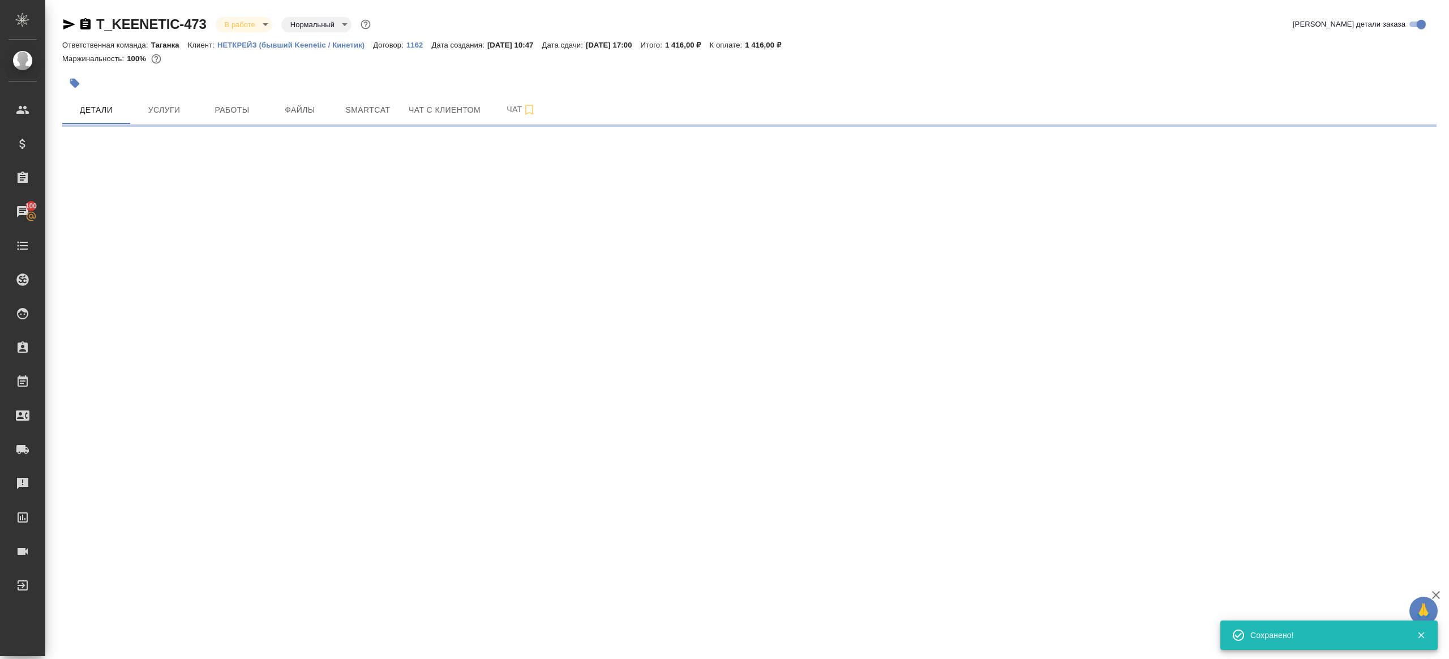
scroll to position [0, 0]
select select "RU"
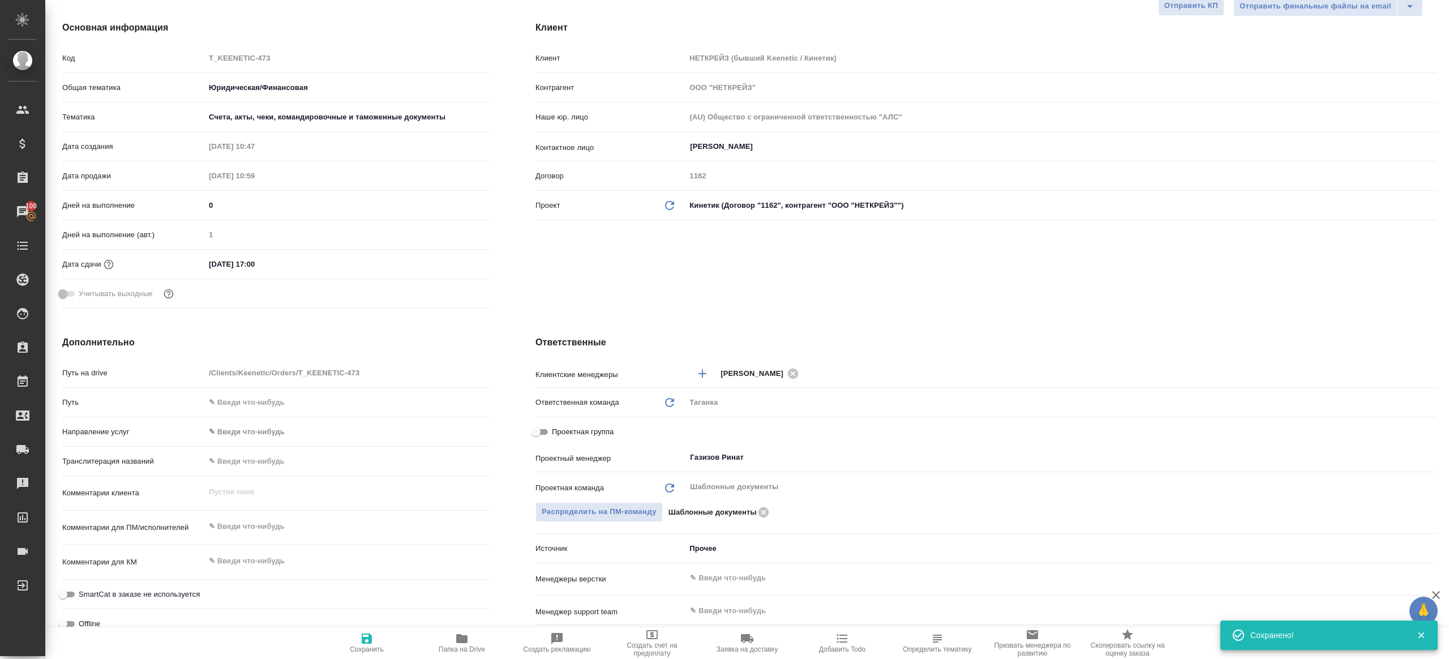
type textarea "x"
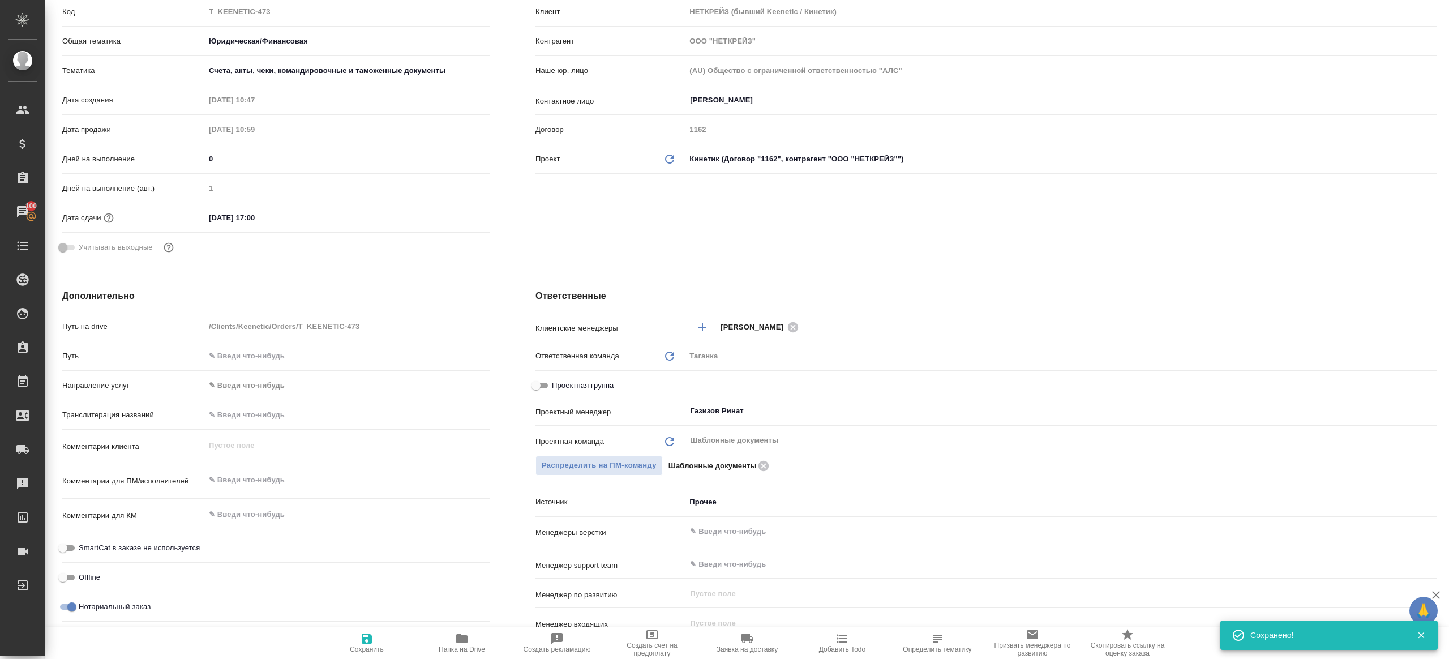
scroll to position [209, 0]
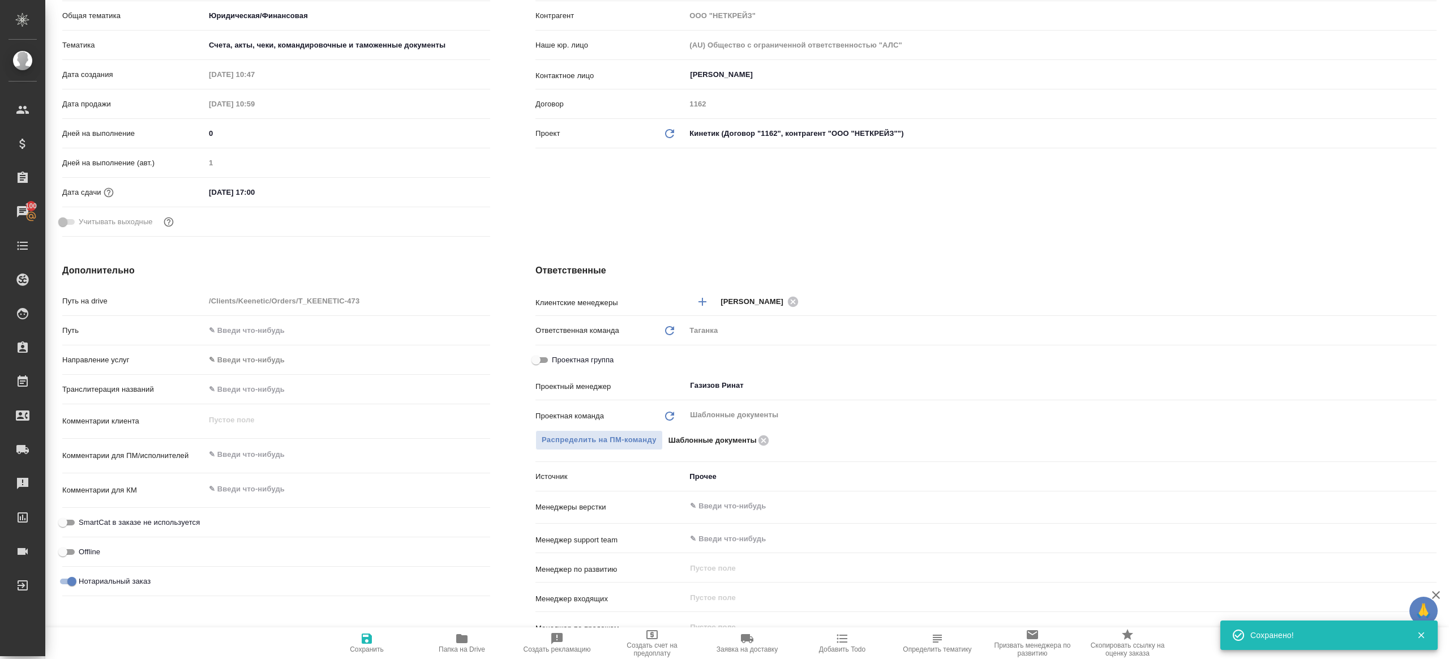
click at [456, 641] on icon "button" at bounding box center [461, 638] width 11 height 9
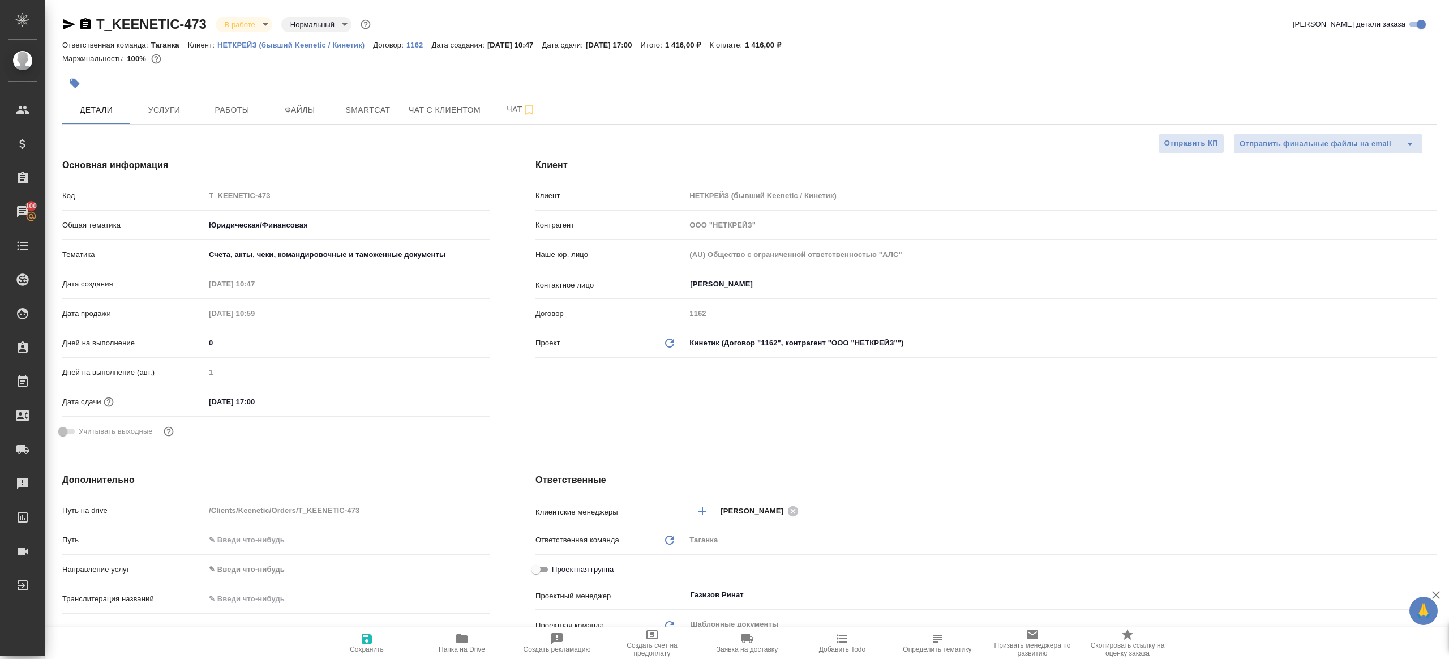
type textarea "x"
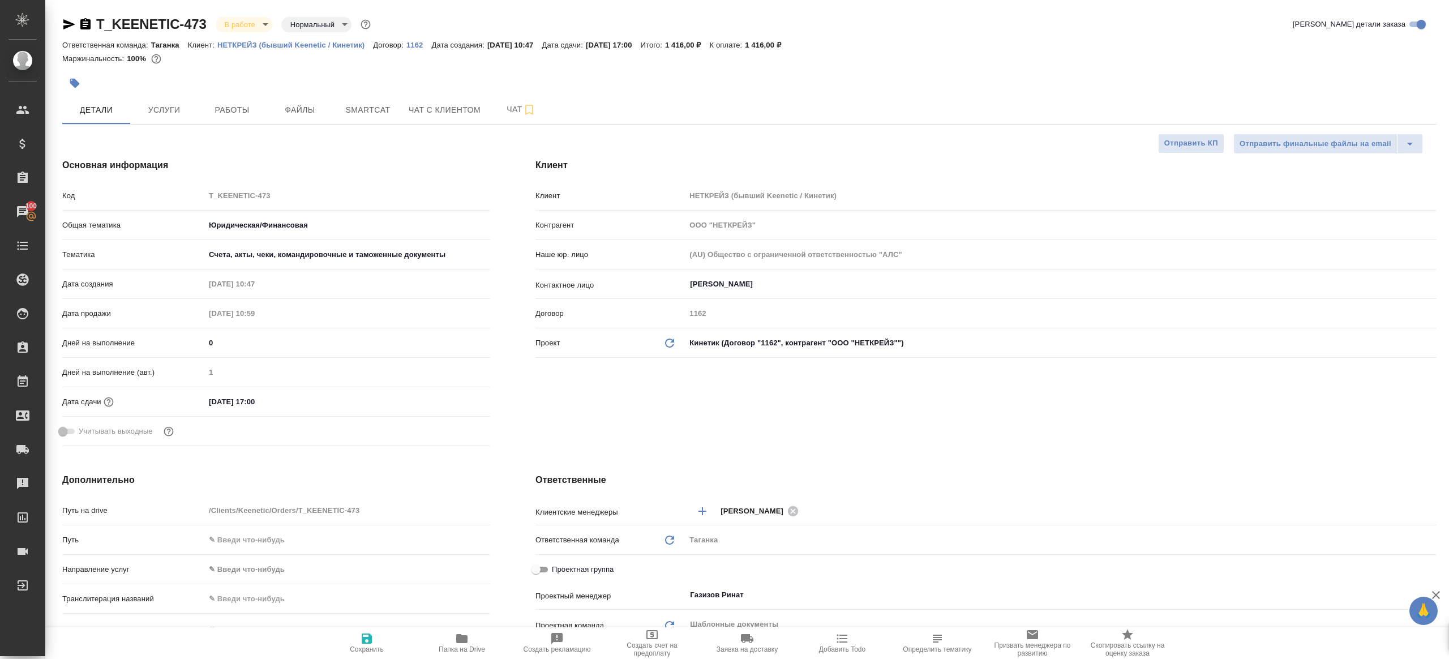
type textarea "x"
click at [234, 97] on button "Работы" at bounding box center [232, 110] width 68 height 28
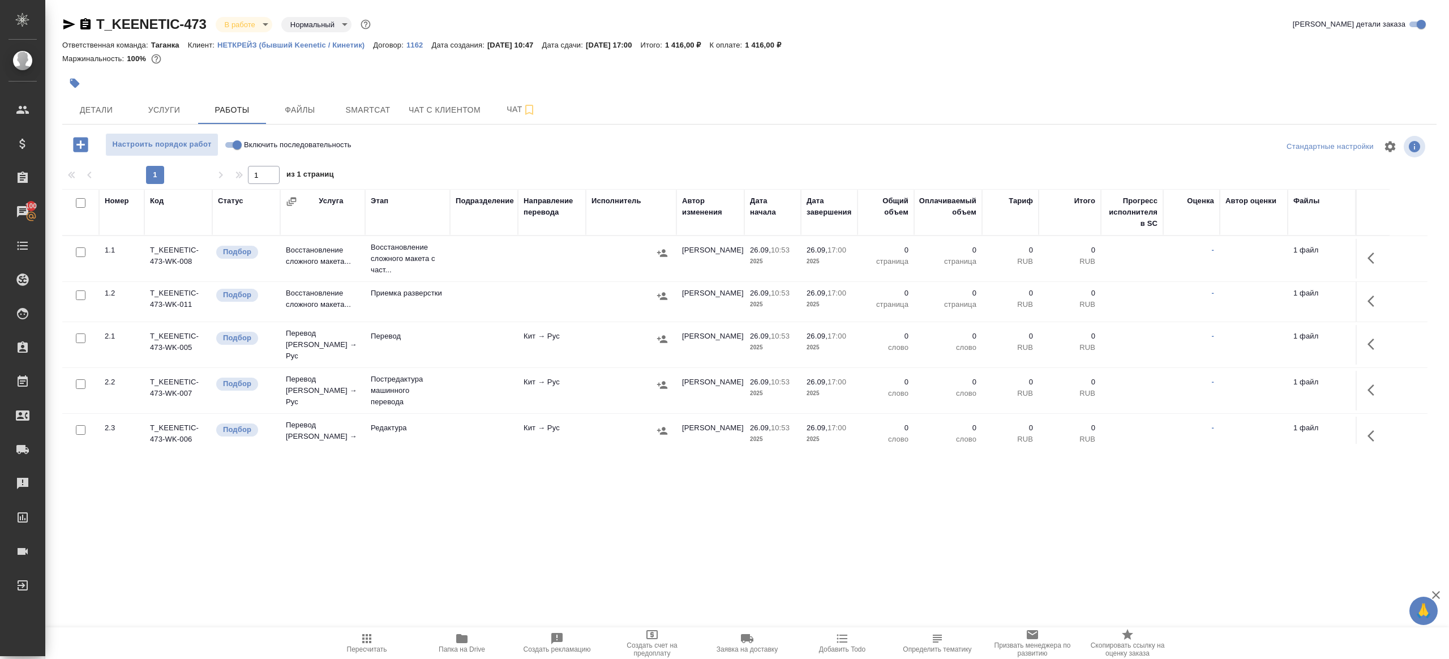
click at [499, 170] on div "1 1 из 1 страниц" at bounding box center [749, 175] width 1374 height 18
click at [231, 143] on input "Включить последовательность" at bounding box center [237, 145] width 41 height 14
checkbox input "true"
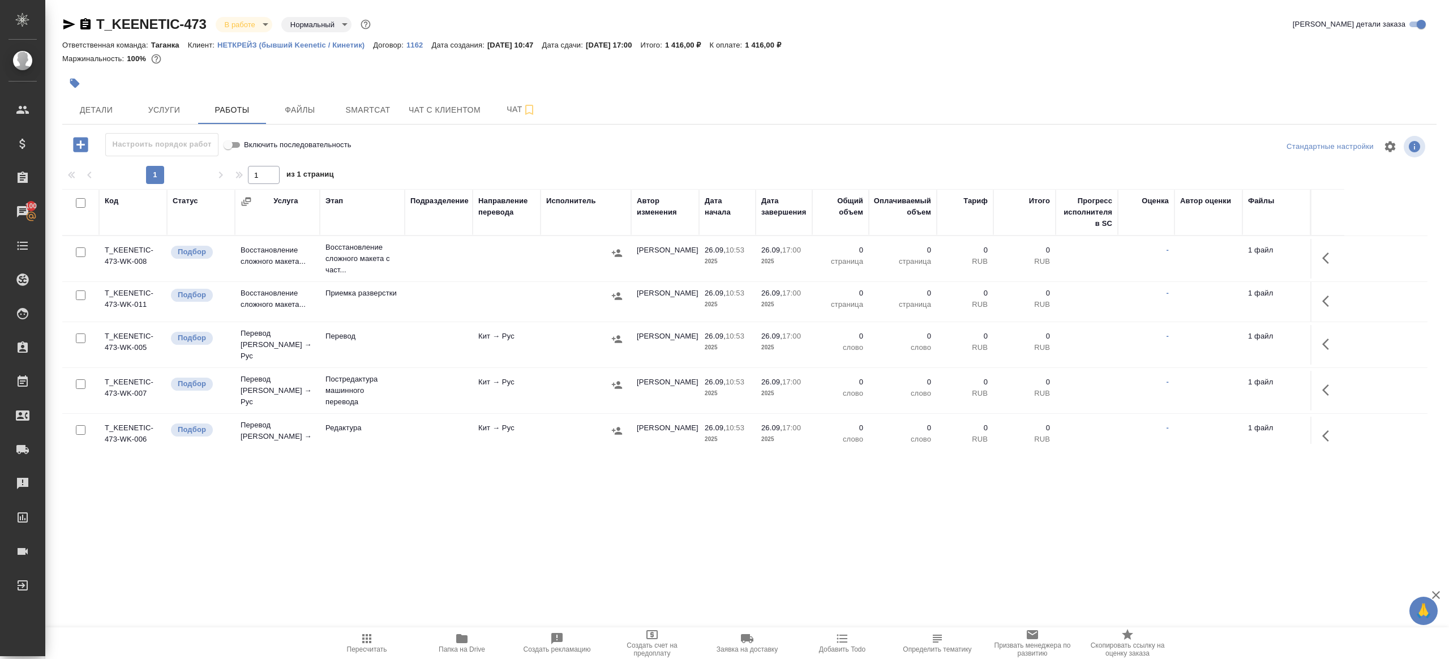
click at [79, 201] on input "checkbox" at bounding box center [81, 203] width 10 height 10
checkbox input "true"
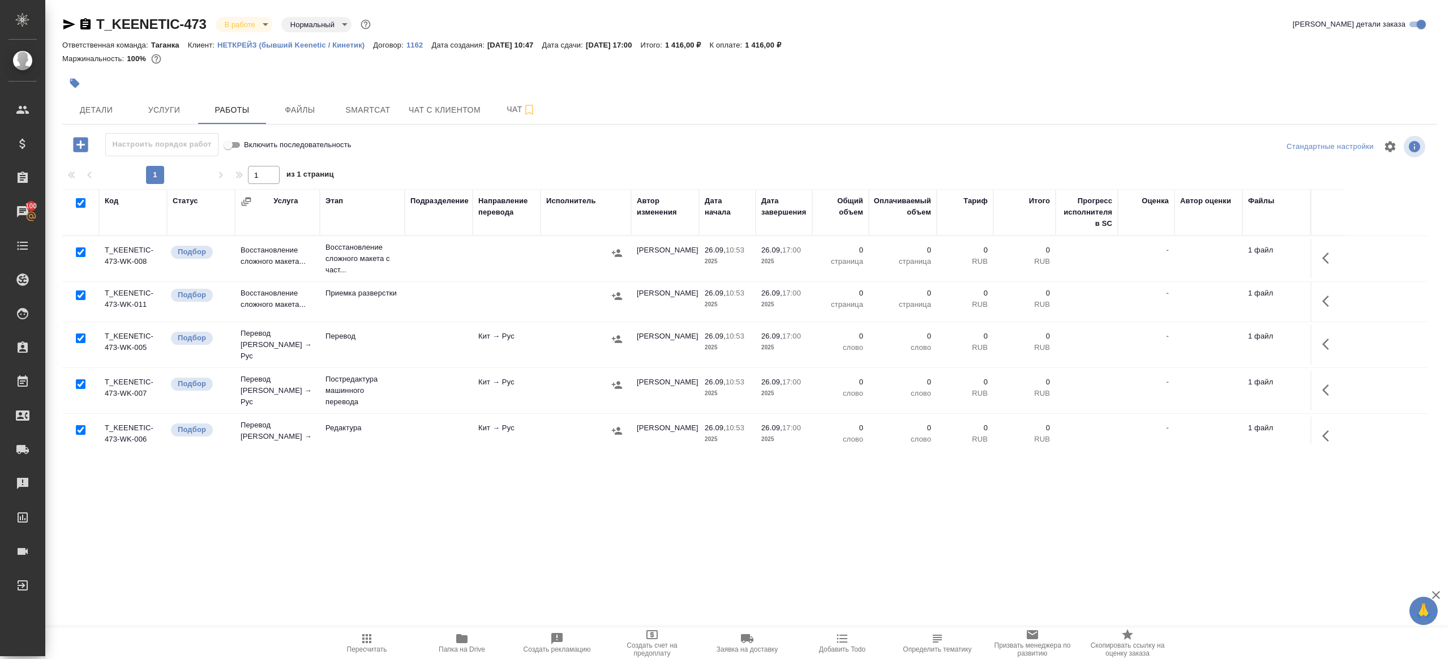
checkbox input "true"
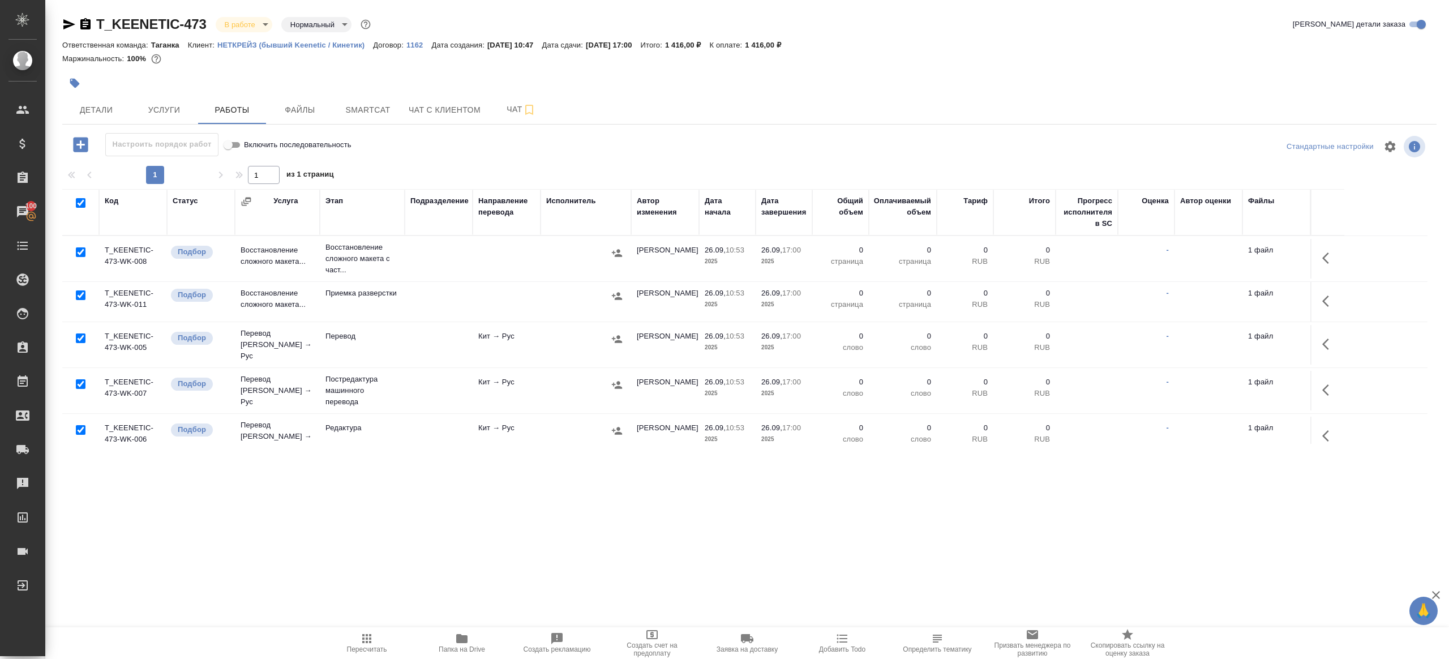
checkbox input "true"
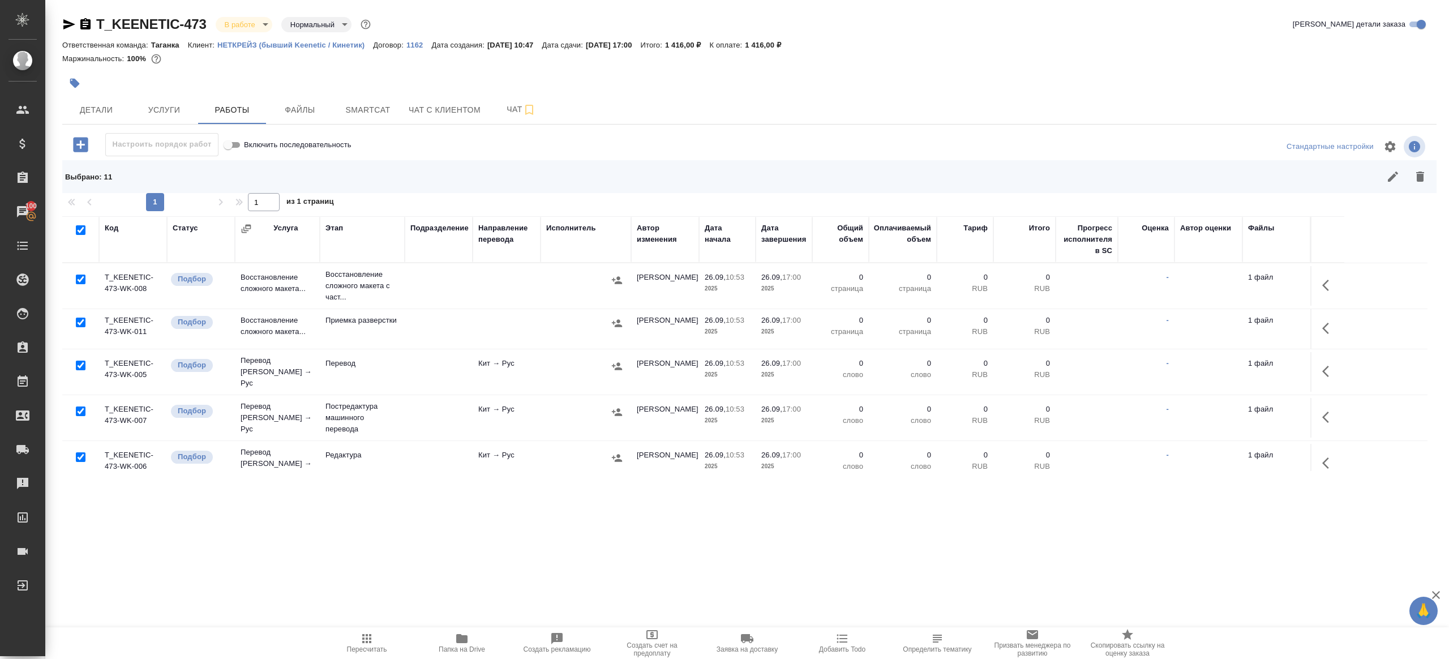
scroll to position [46, 0]
drag, startPoint x: 85, startPoint y: 317, endPoint x: 85, endPoint y: 381, distance: 64.5
click at [85, 317] on div at bounding box center [80, 320] width 25 height 16
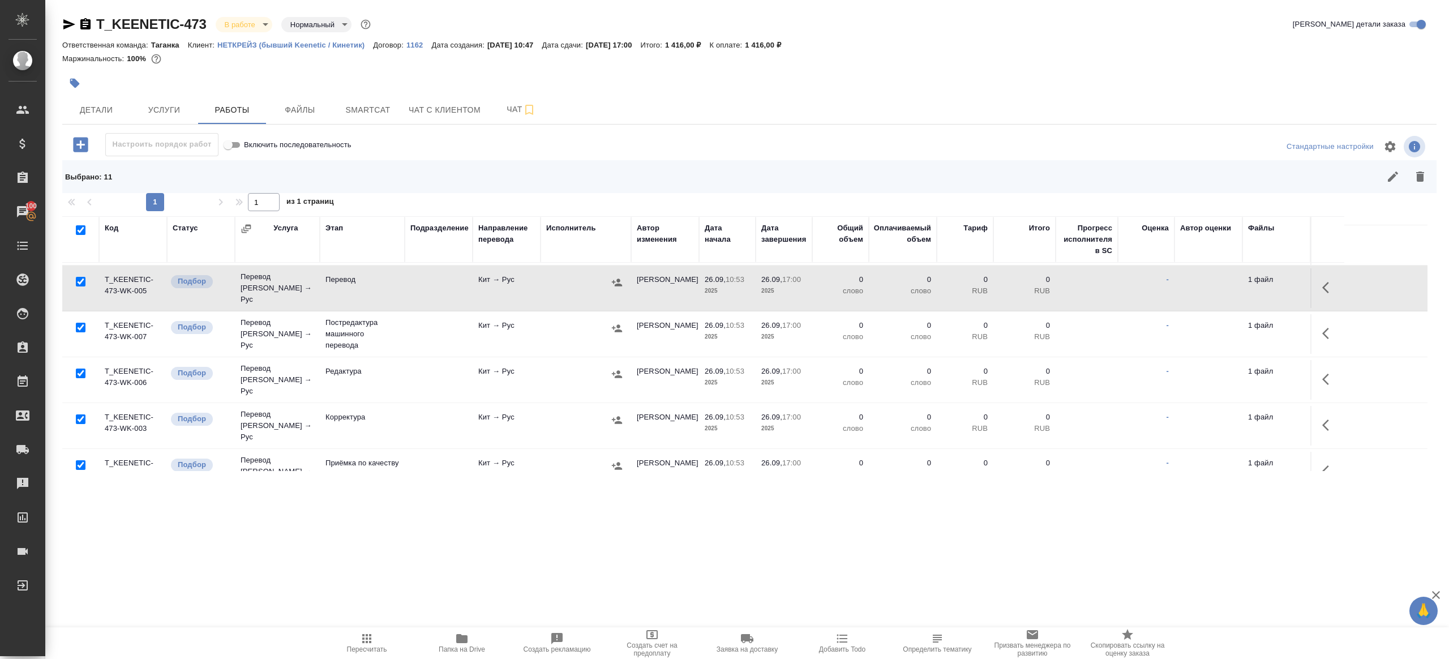
scroll to position [72, 0]
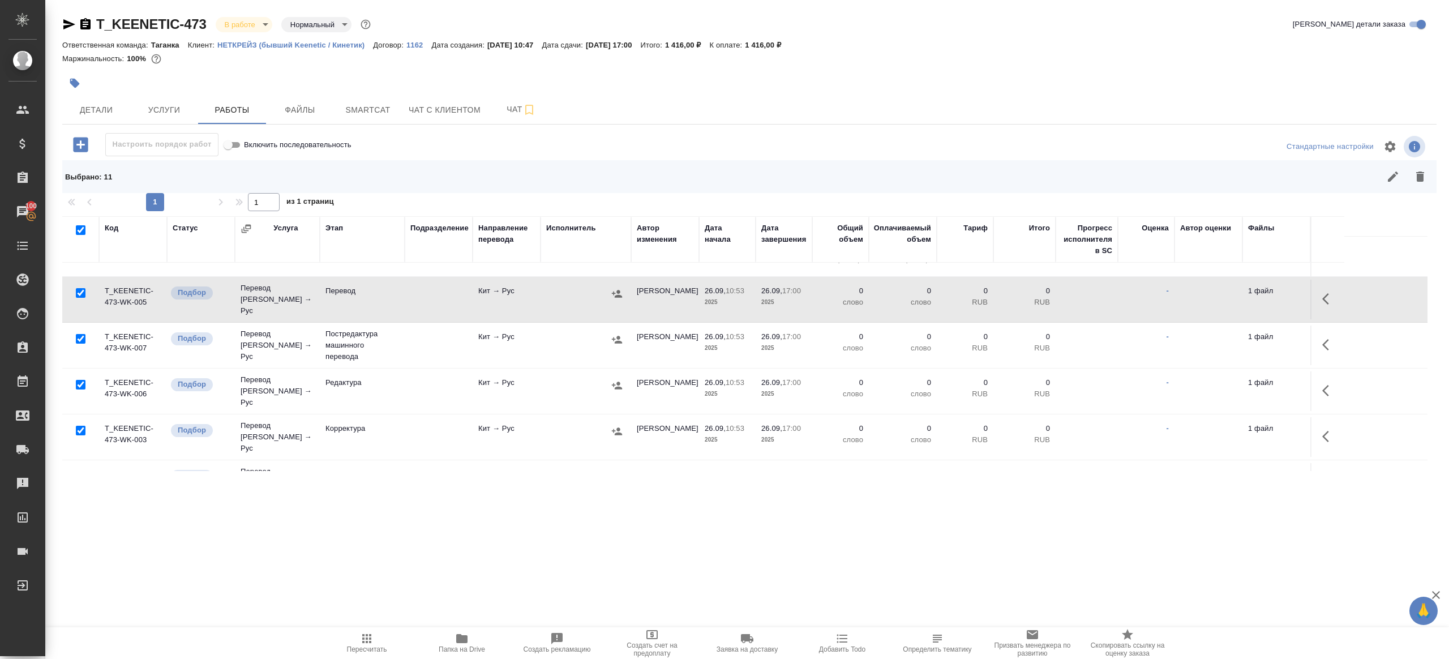
drag, startPoint x: 81, startPoint y: 290, endPoint x: 81, endPoint y: 327, distance: 36.2
click at [81, 290] on input "checkbox" at bounding box center [81, 293] width 10 height 10
checkbox input "false"
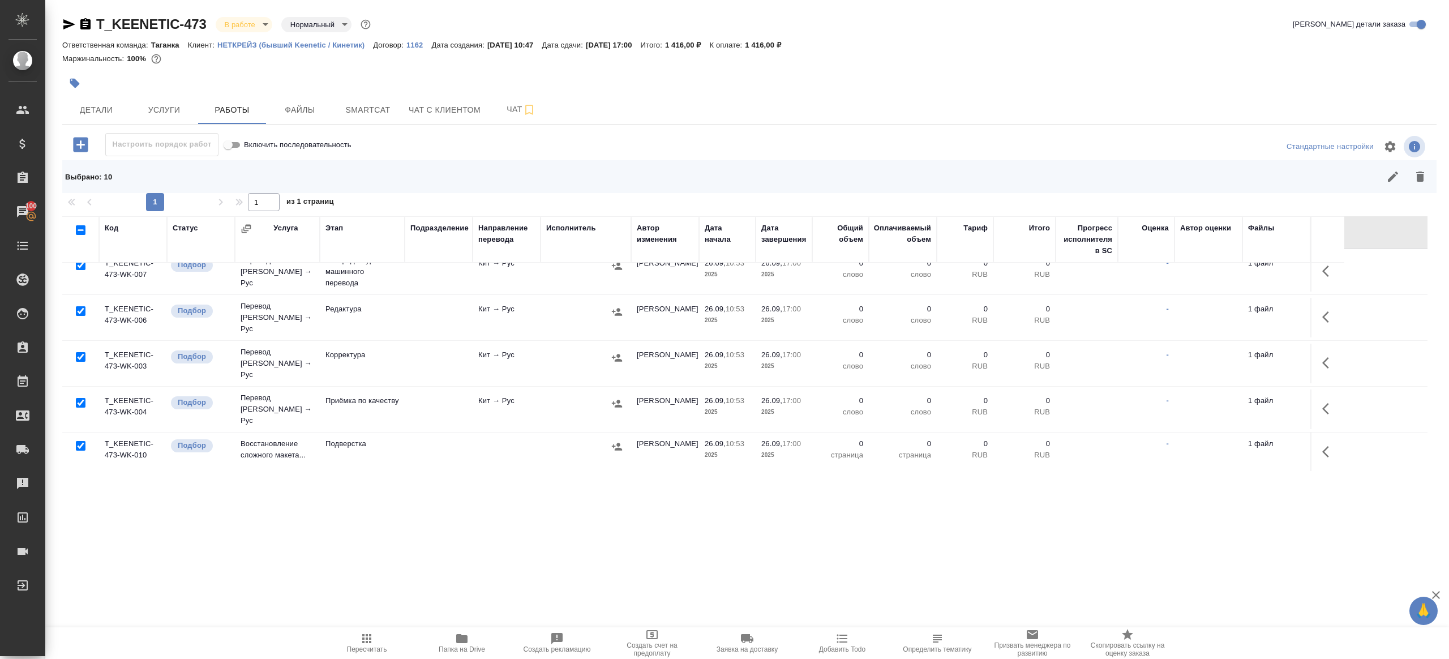
click at [81, 398] on input "checkbox" at bounding box center [81, 403] width 10 height 10
checkbox input "false"
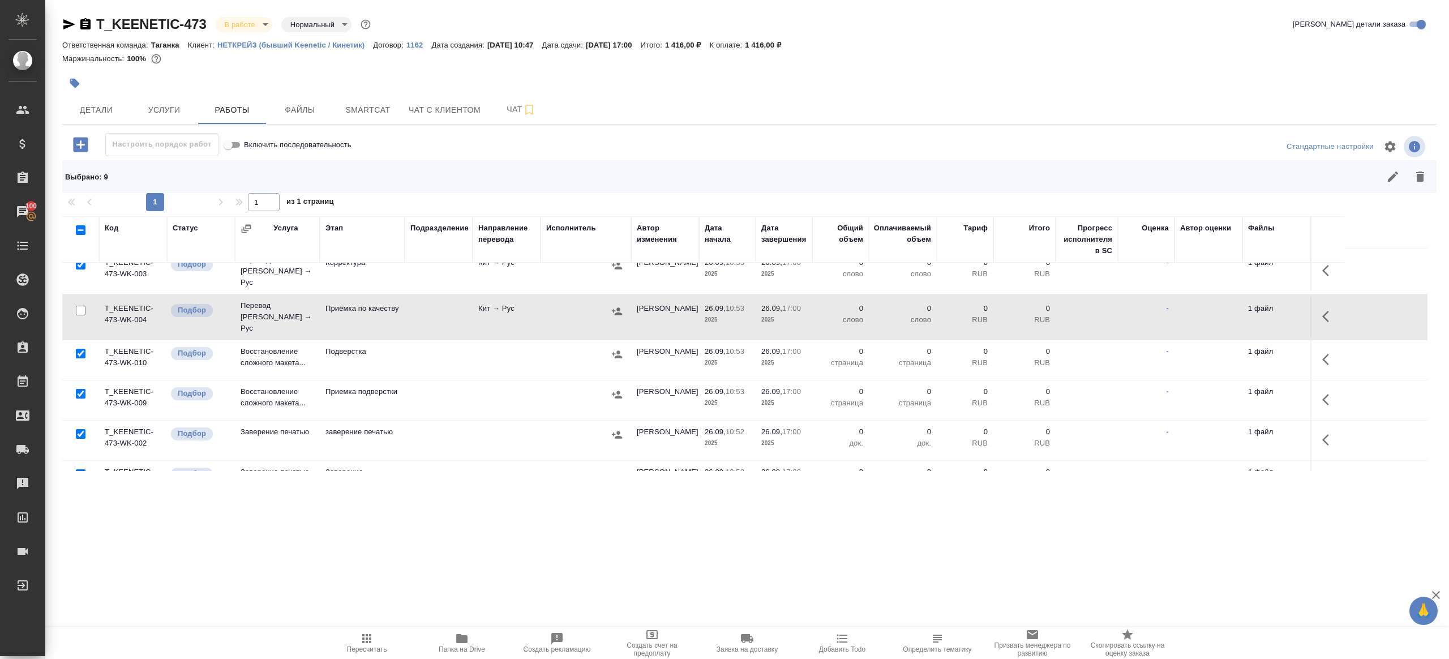
scroll to position [243, 0]
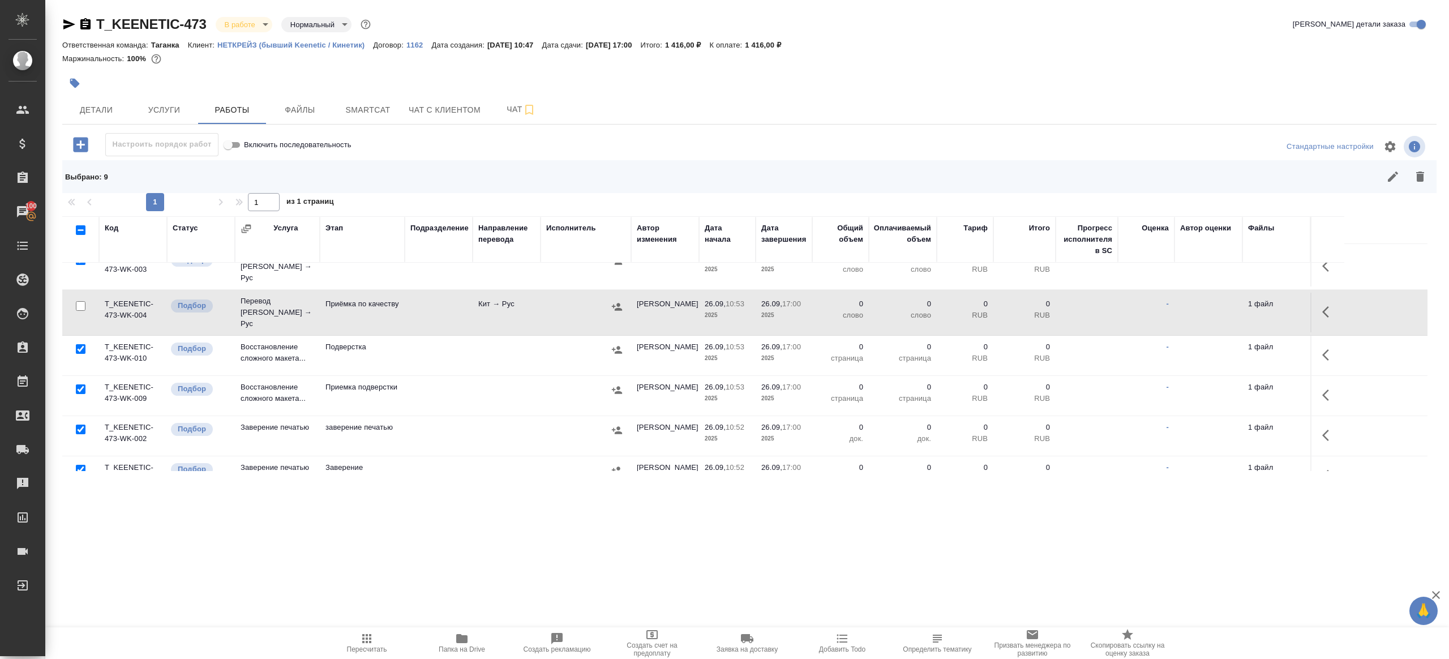
click at [81, 424] on input "checkbox" at bounding box center [81, 429] width 10 height 10
checkbox input "false"
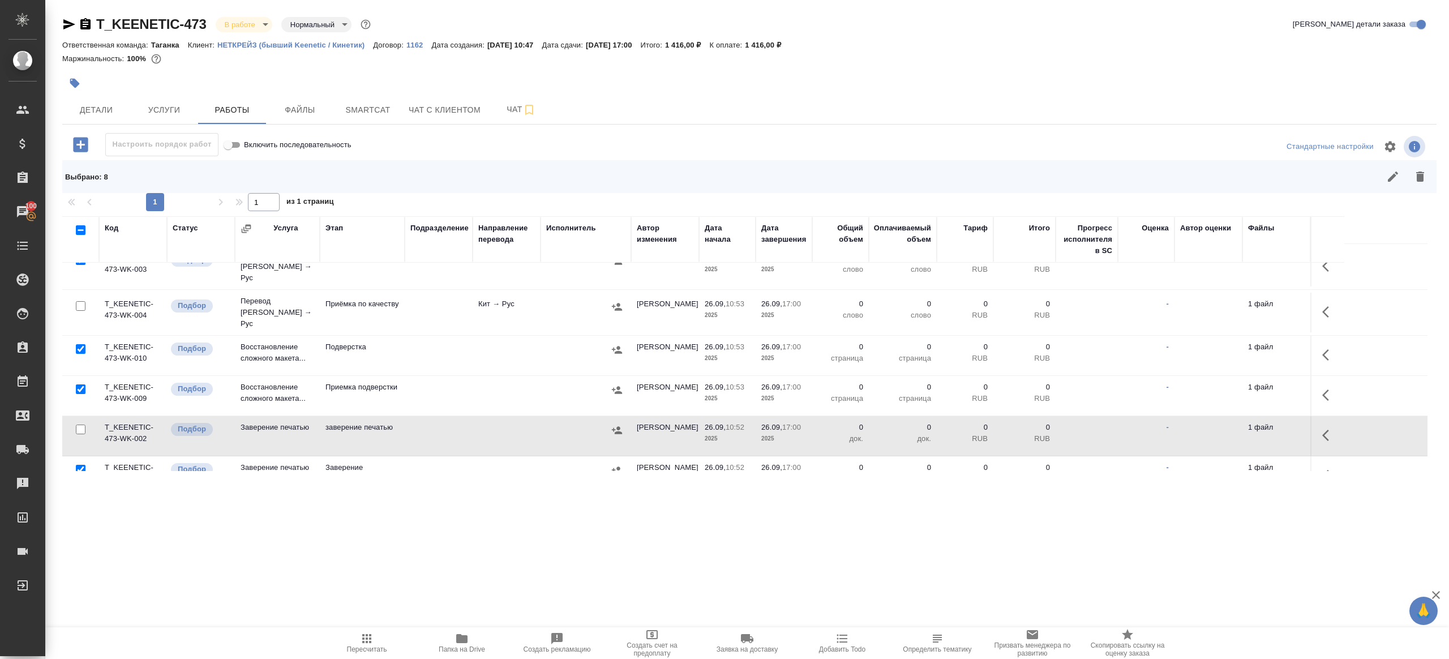
click at [81, 462] on div at bounding box center [80, 470] width 25 height 16
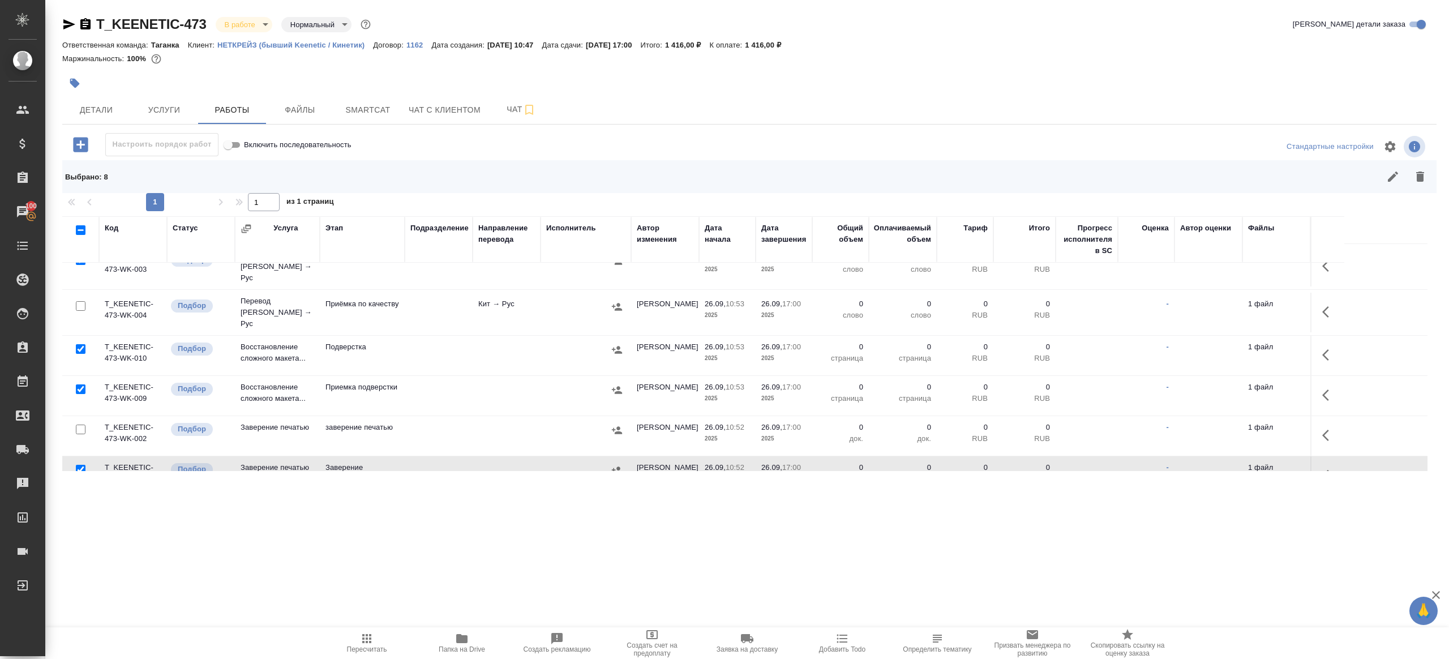
click at [81, 465] on input "checkbox" at bounding box center [81, 470] width 10 height 10
checkbox input "false"
click at [1423, 182] on icon "button" at bounding box center [1420, 177] width 14 height 14
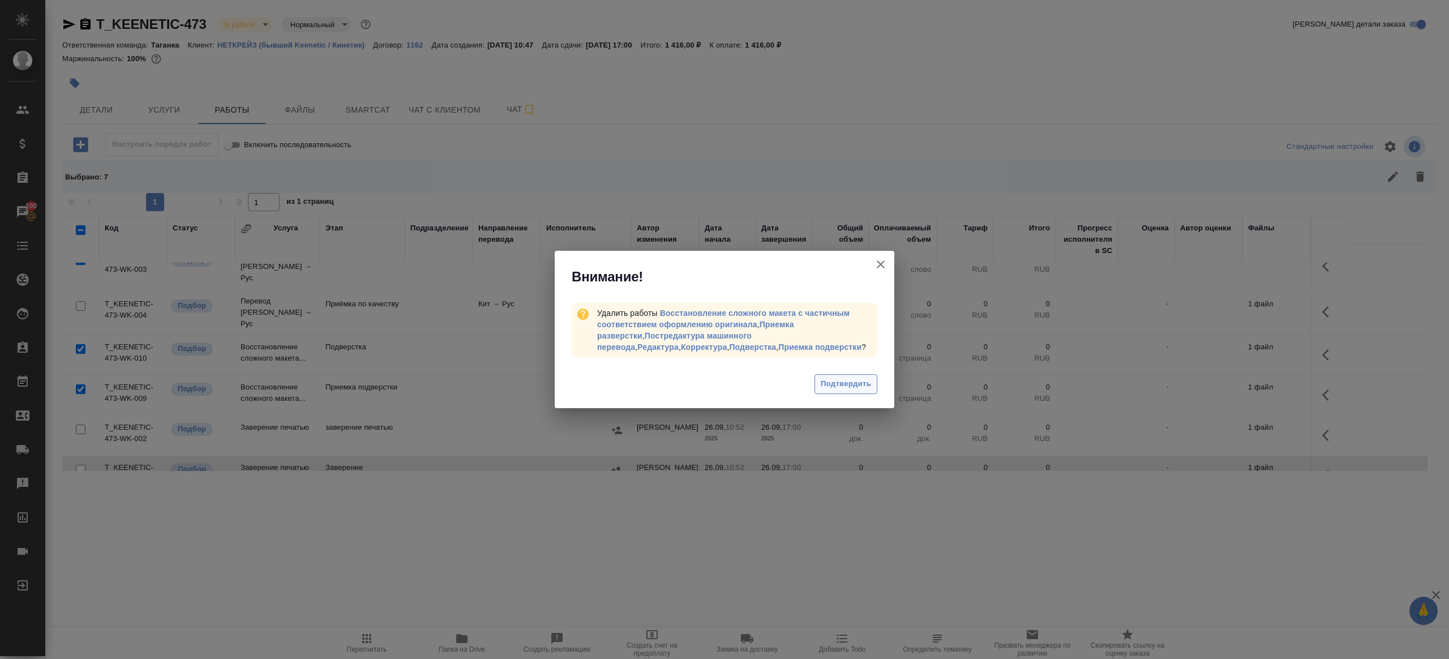
click at [834, 385] on span "Подтвердить" at bounding box center [846, 383] width 50 height 13
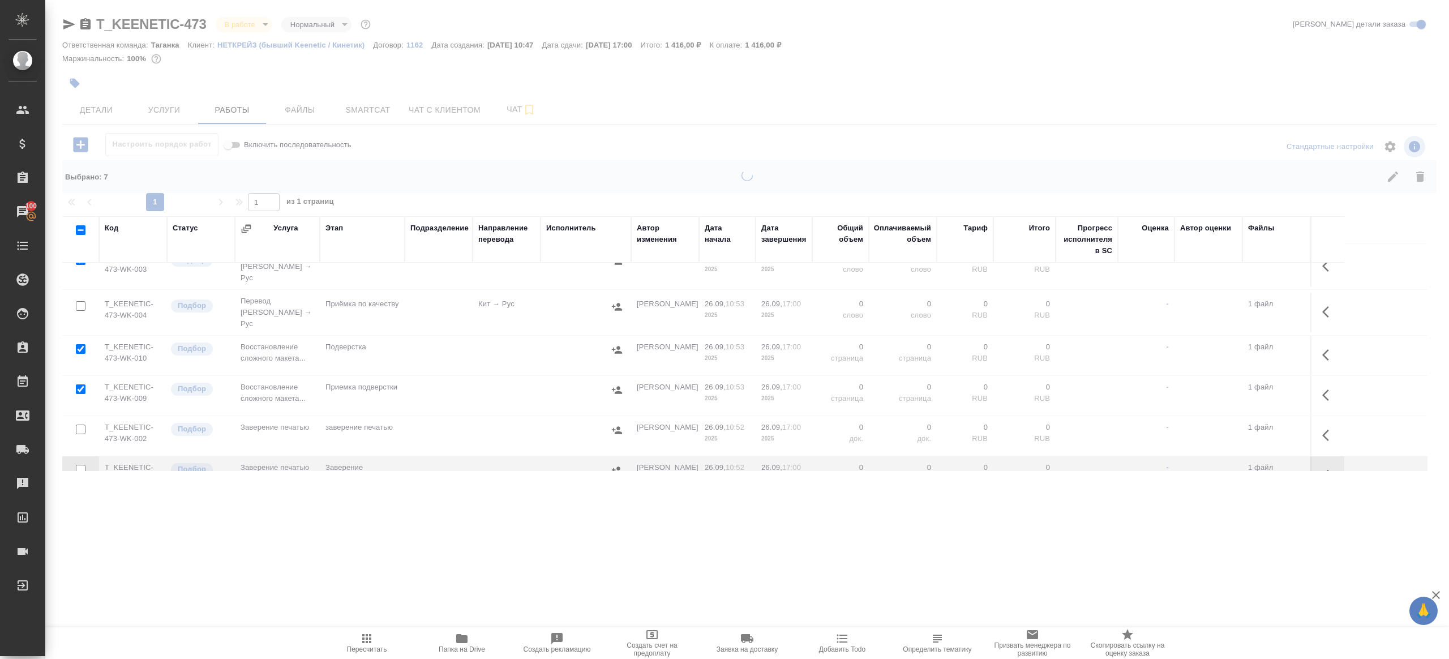
click at [461, 645] on span "Папка на Drive" at bounding box center [462, 649] width 46 height 8
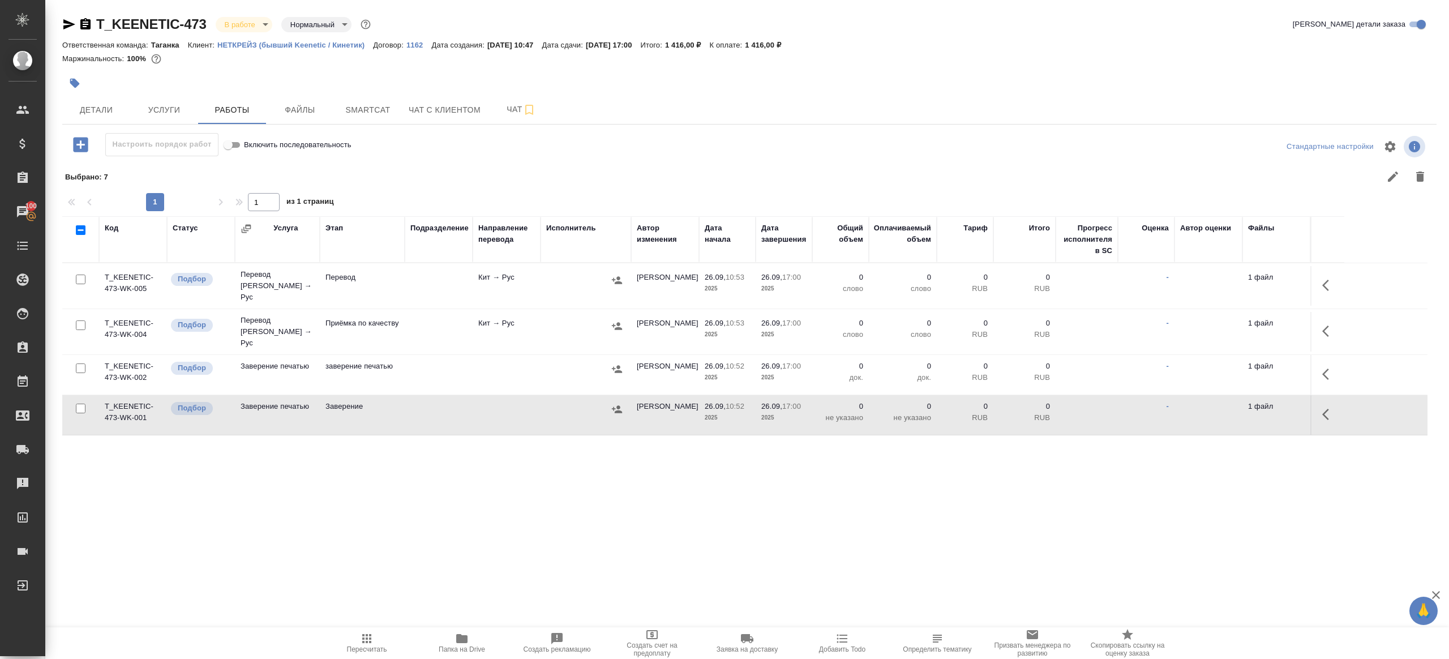
scroll to position [0, 0]
click at [1328, 272] on button "button" at bounding box center [1328, 285] width 27 height 27
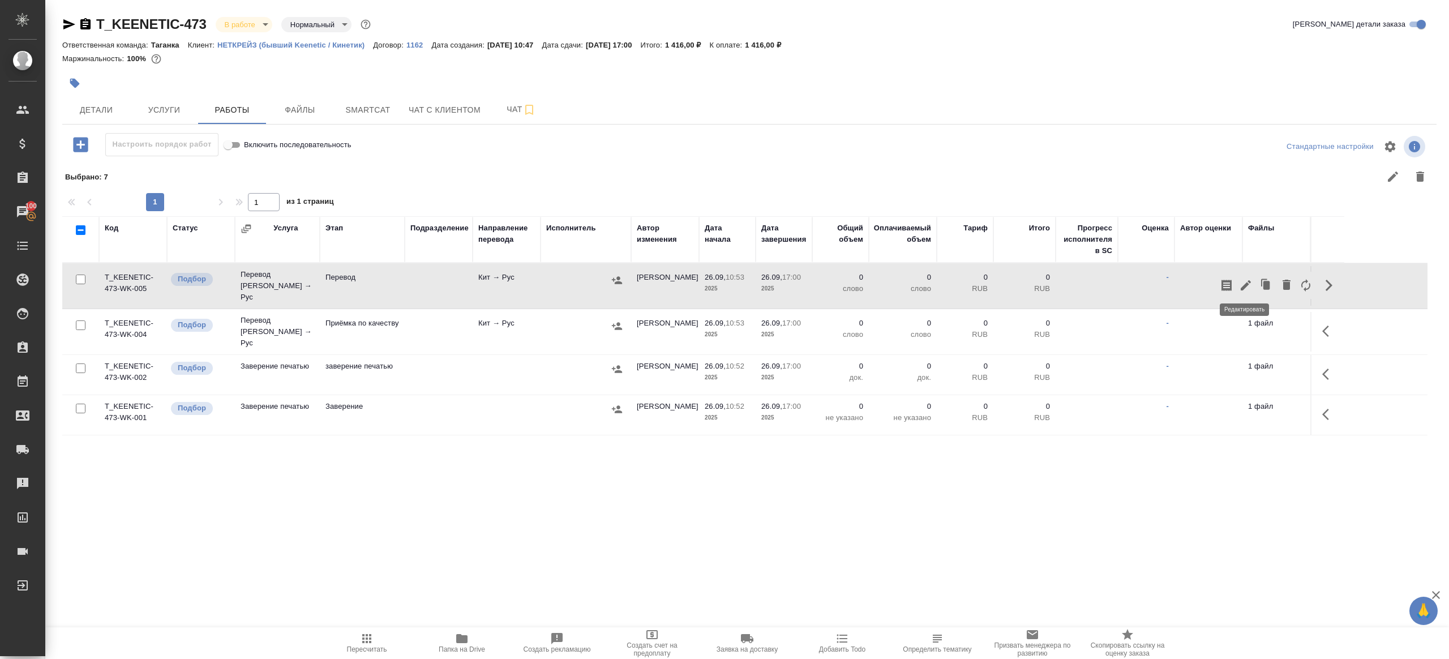
click at [1239, 280] on icon "button" at bounding box center [1246, 285] width 14 height 14
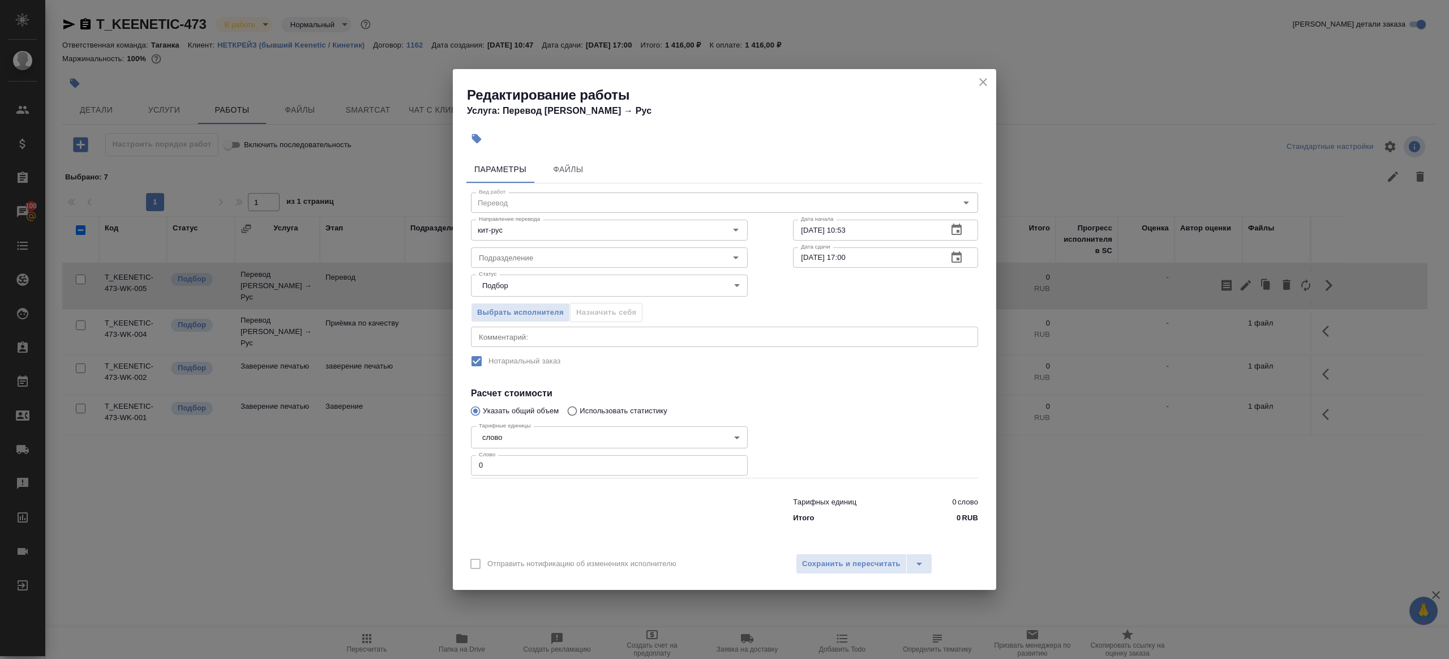
click at [497, 242] on div "Подразделение Подразделение" at bounding box center [609, 256] width 322 height 72
click at [497, 248] on div "Подразделение" at bounding box center [609, 257] width 277 height 20
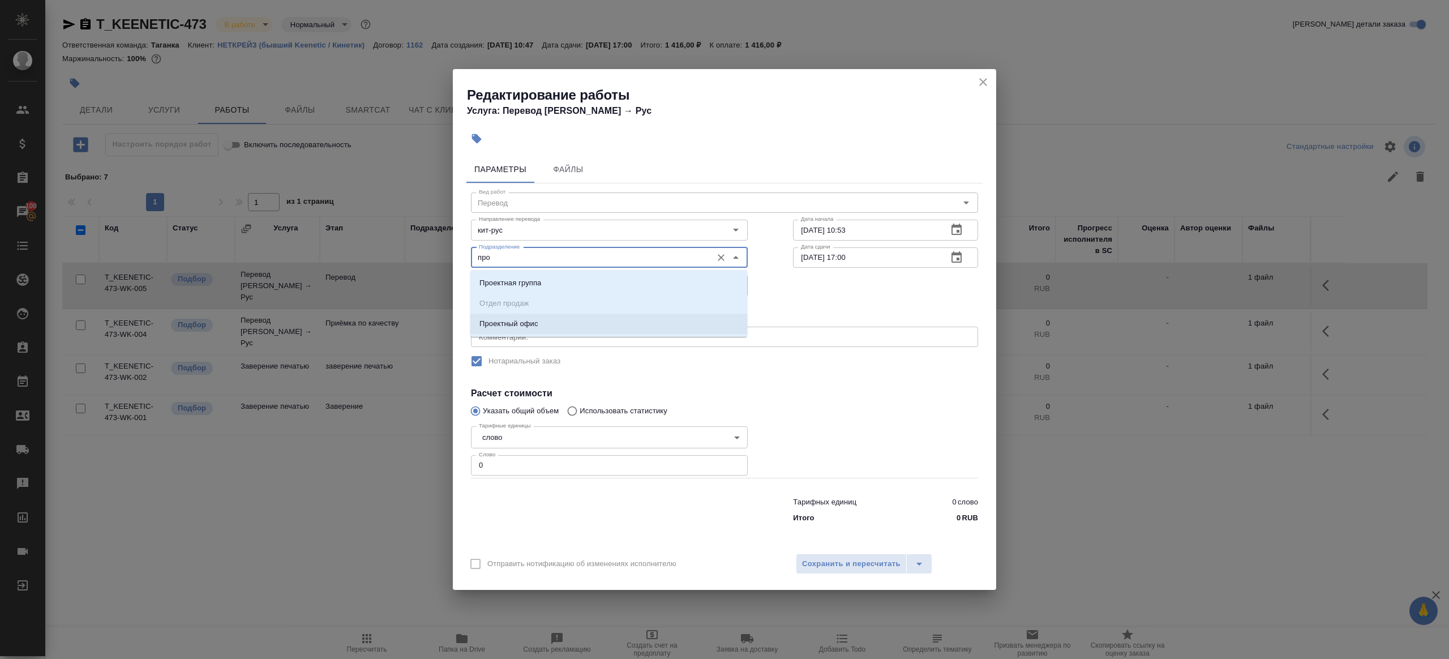
click at [501, 328] on p "Проектный офис" at bounding box center [508, 323] width 59 height 11
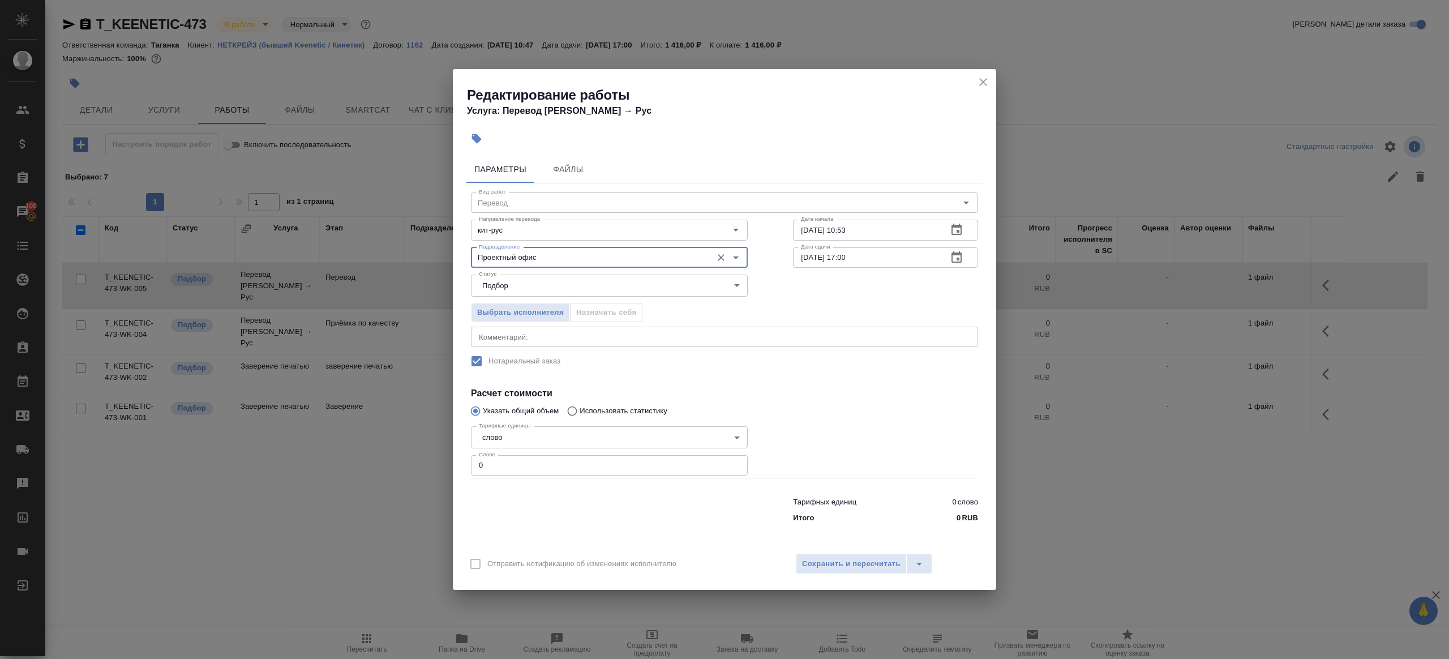
type input "Проектный офис"
click at [474, 466] on input "0" at bounding box center [609, 465] width 277 height 20
type input "300"
drag, startPoint x: 848, startPoint y: 255, endPoint x: 848, endPoint y: 307, distance: 52.6
click at [848, 255] on input "26.09.2025 17:00" at bounding box center [865, 257] width 145 height 20
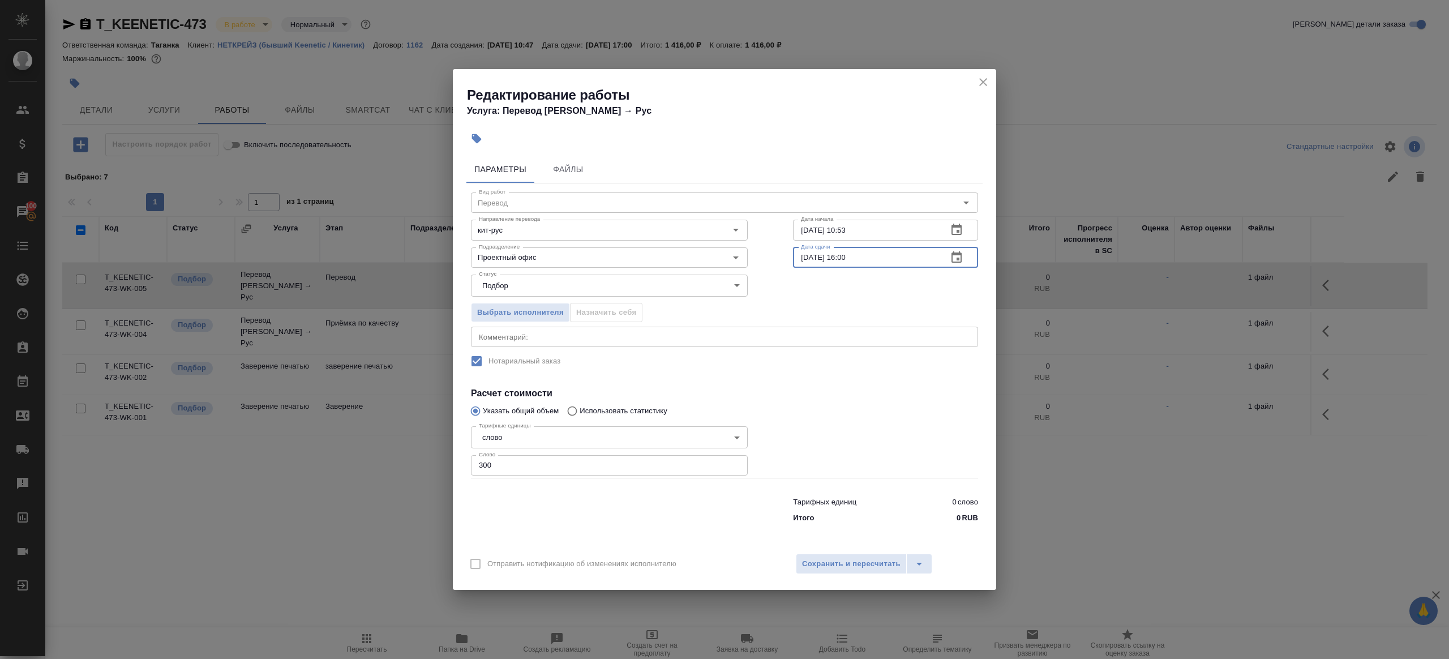
type input "26.09.2025 16:00"
click at [849, 401] on div at bounding box center [885, 449] width 230 height 101
click at [849, 568] on span "Сохранить и пересчитать" at bounding box center [851, 563] width 98 height 13
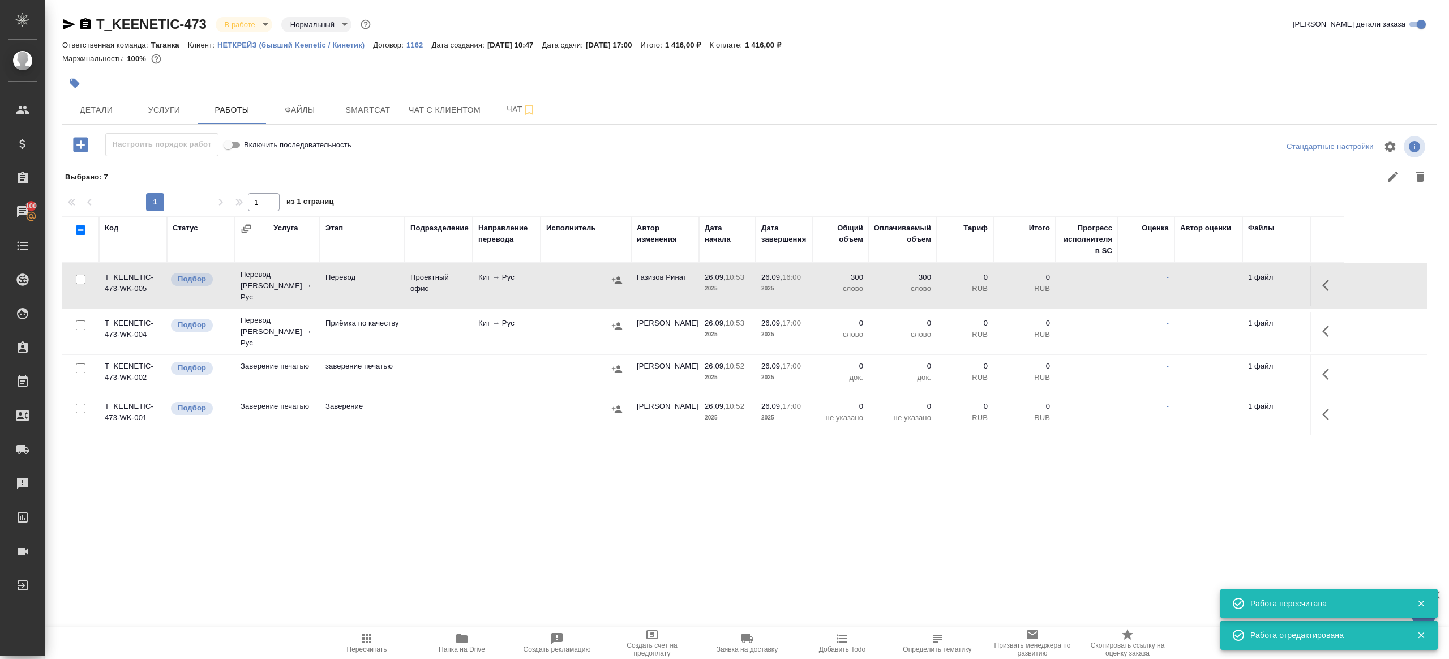
click at [1320, 324] on button "button" at bounding box center [1328, 330] width 27 height 27
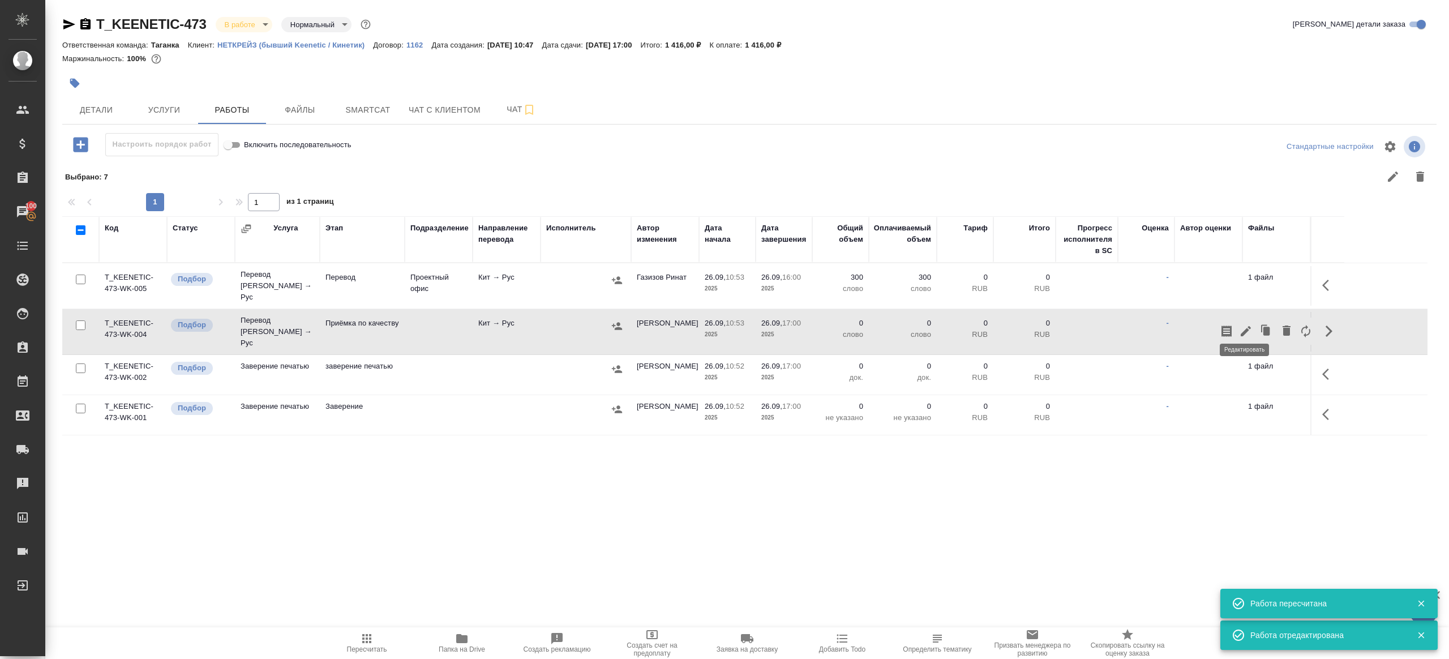
click at [1240, 324] on icon "button" at bounding box center [1246, 331] width 14 height 14
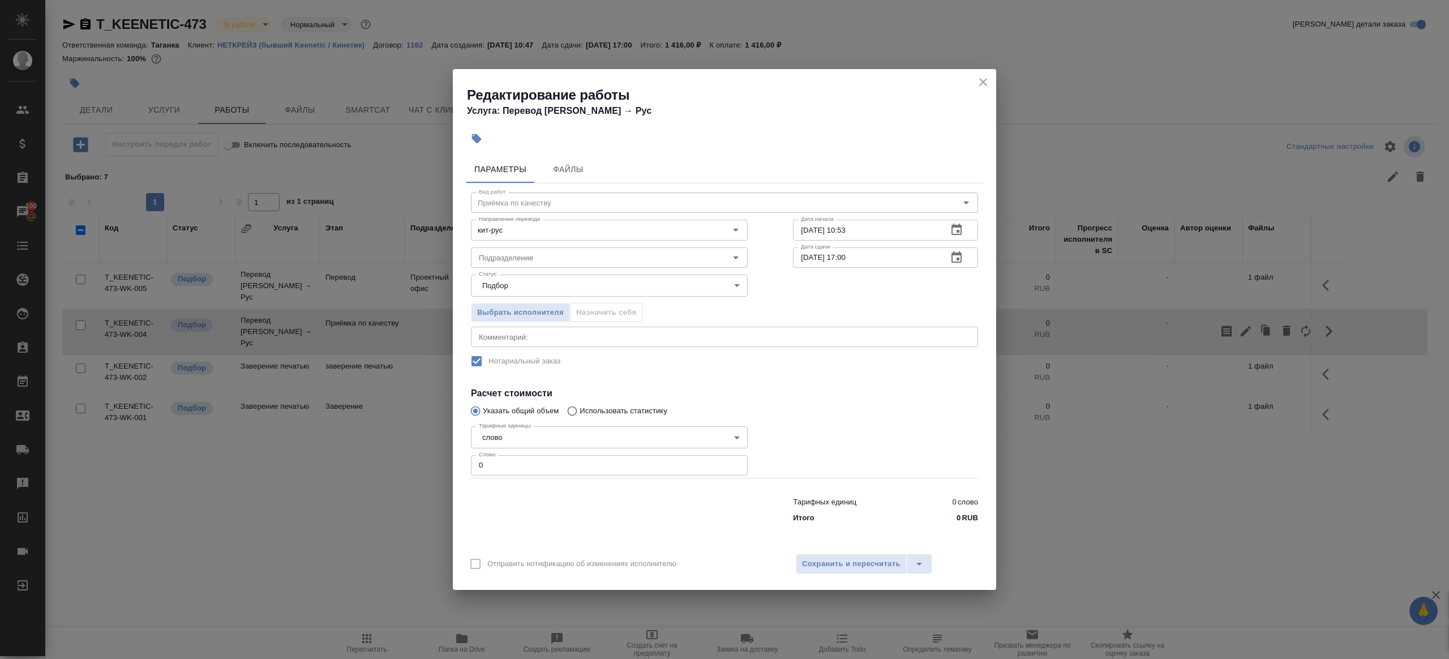
click at [603, 240] on div "Подразделение Подразделение" at bounding box center [609, 256] width 322 height 72
click at [600, 251] on input "Подразделение" at bounding box center [590, 258] width 232 height 14
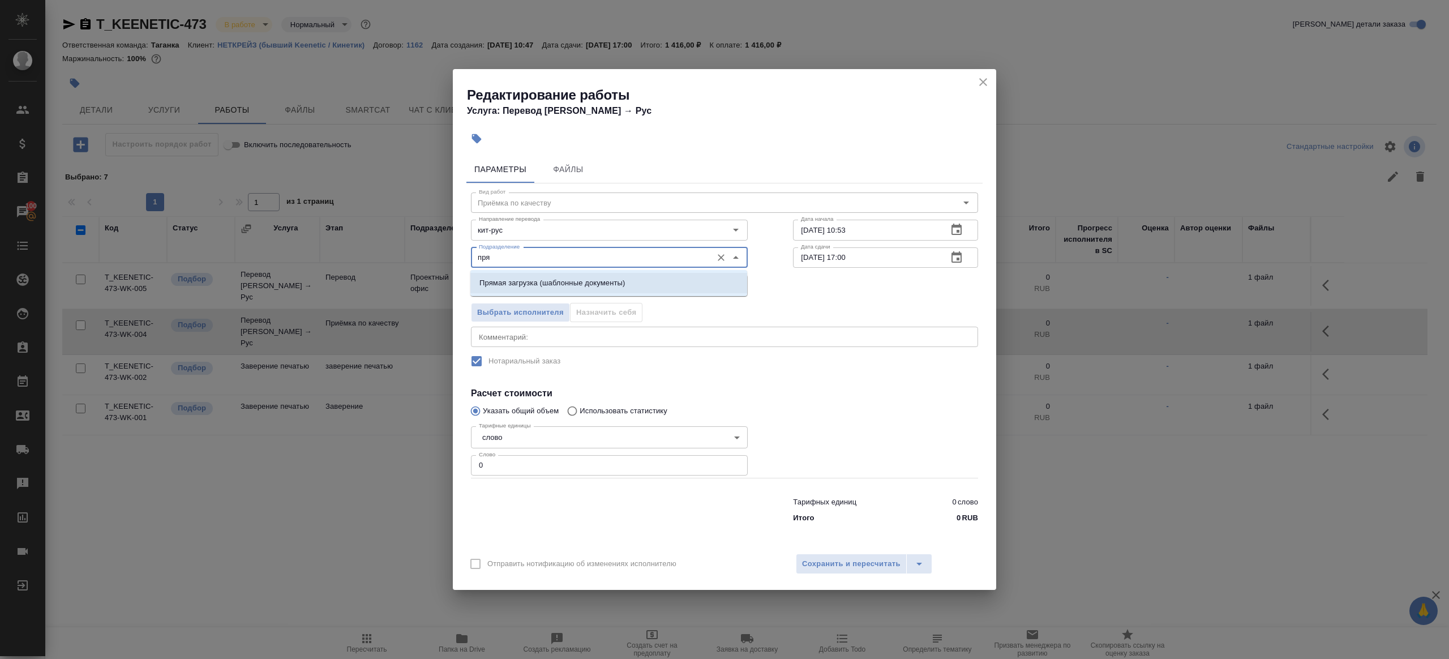
click at [635, 277] on li "Прямая загрузка (шаблонные документы)" at bounding box center [608, 283] width 277 height 20
type input "Прямая загрузка (шаблонные документы)"
click at [851, 233] on input "26.09.2025 10:53" at bounding box center [865, 230] width 145 height 20
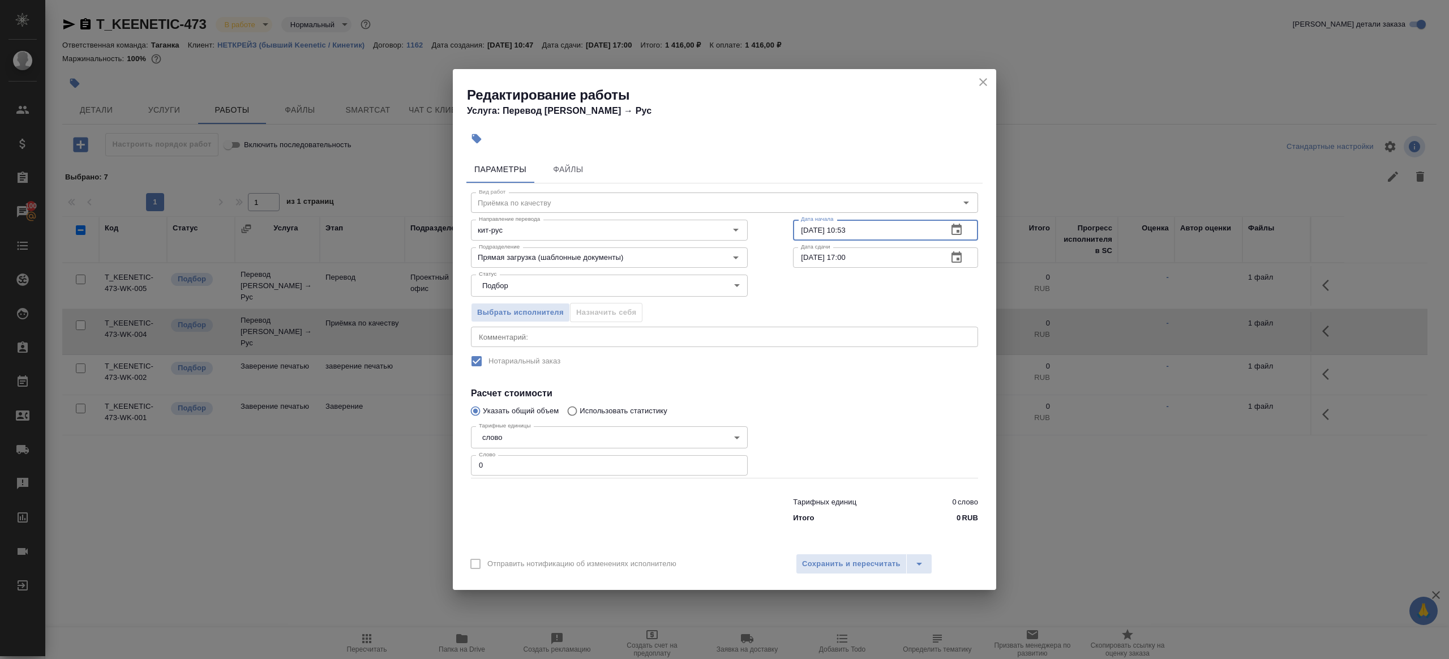
paste input "6:00"
type input "26.09.2025 16:00"
click at [585, 466] on input "0" at bounding box center [609, 465] width 277 height 20
type input "1"
click at [814, 562] on span "Сохранить и пересчитать" at bounding box center [851, 563] width 98 height 13
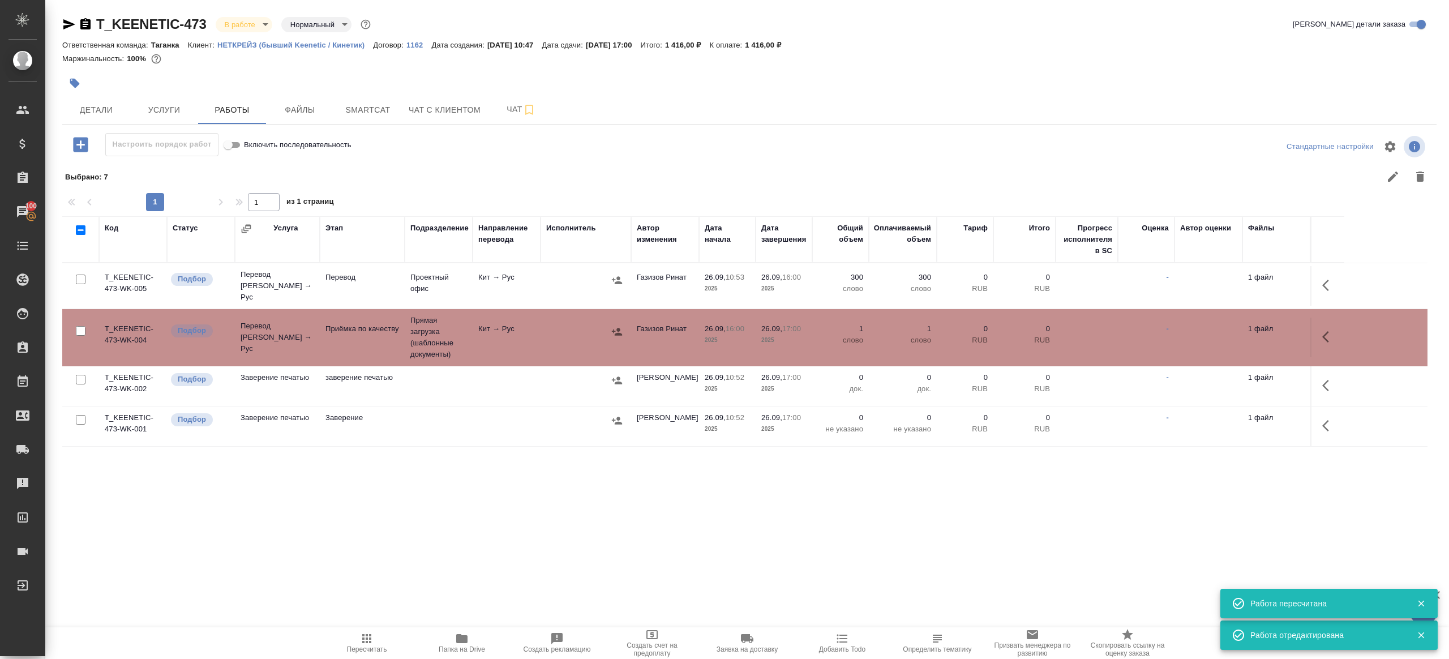
click at [609, 272] on div at bounding box center [616, 280] width 17 height 17
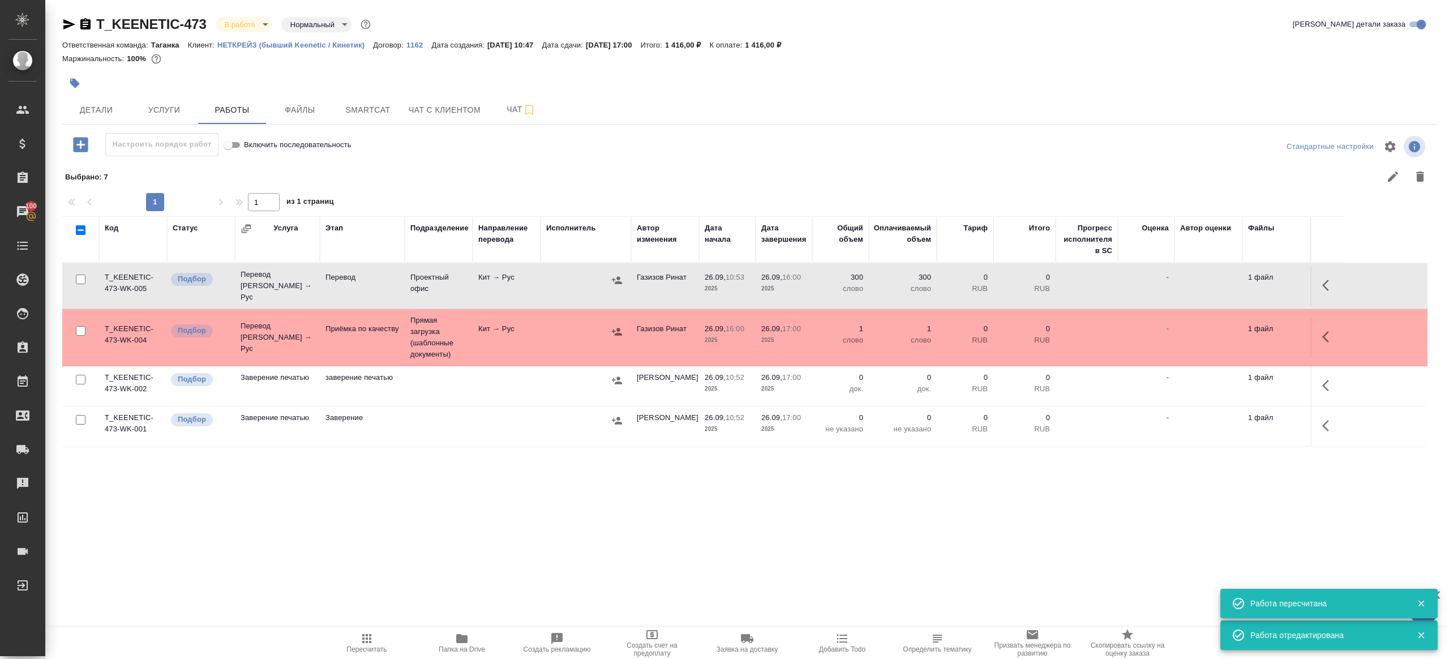
click at [623, 284] on div at bounding box center [616, 280] width 17 height 17
click at [617, 280] on icon "button" at bounding box center [617, 279] width 10 height 7
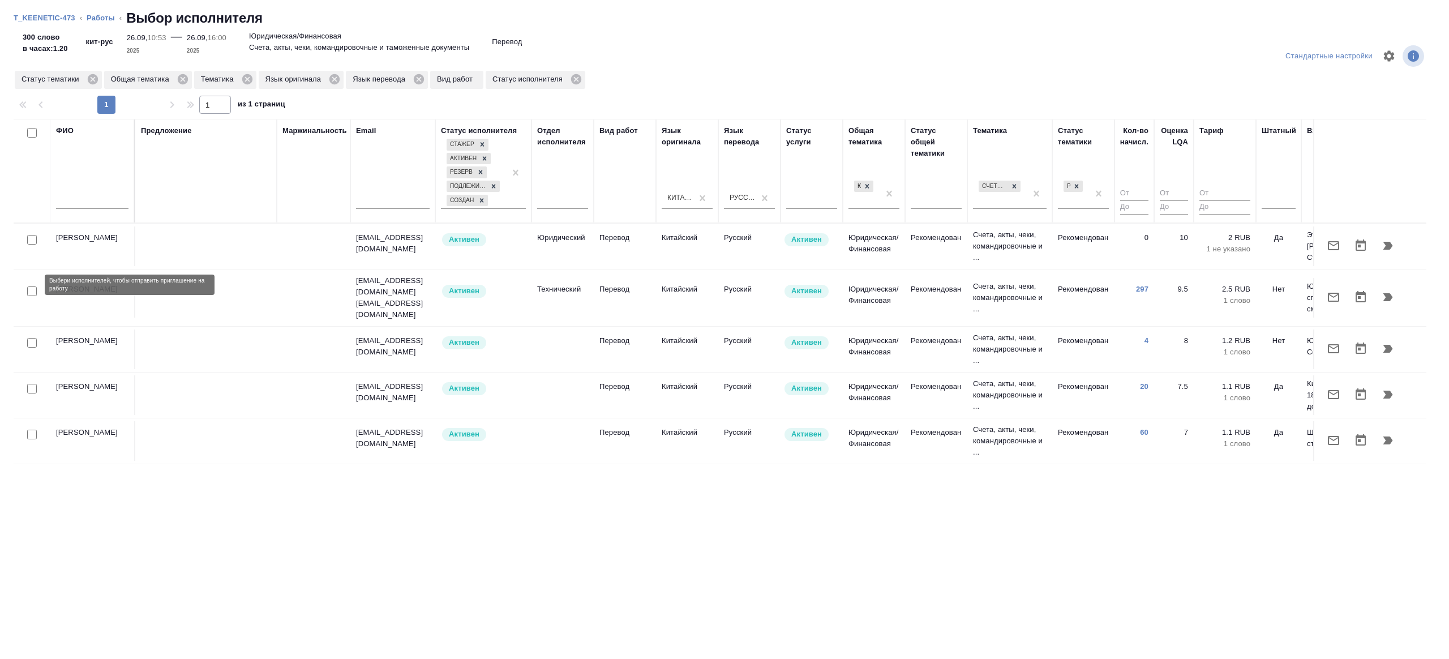
click at [32, 286] on input "checkbox" at bounding box center [32, 291] width 10 height 10
checkbox input "true"
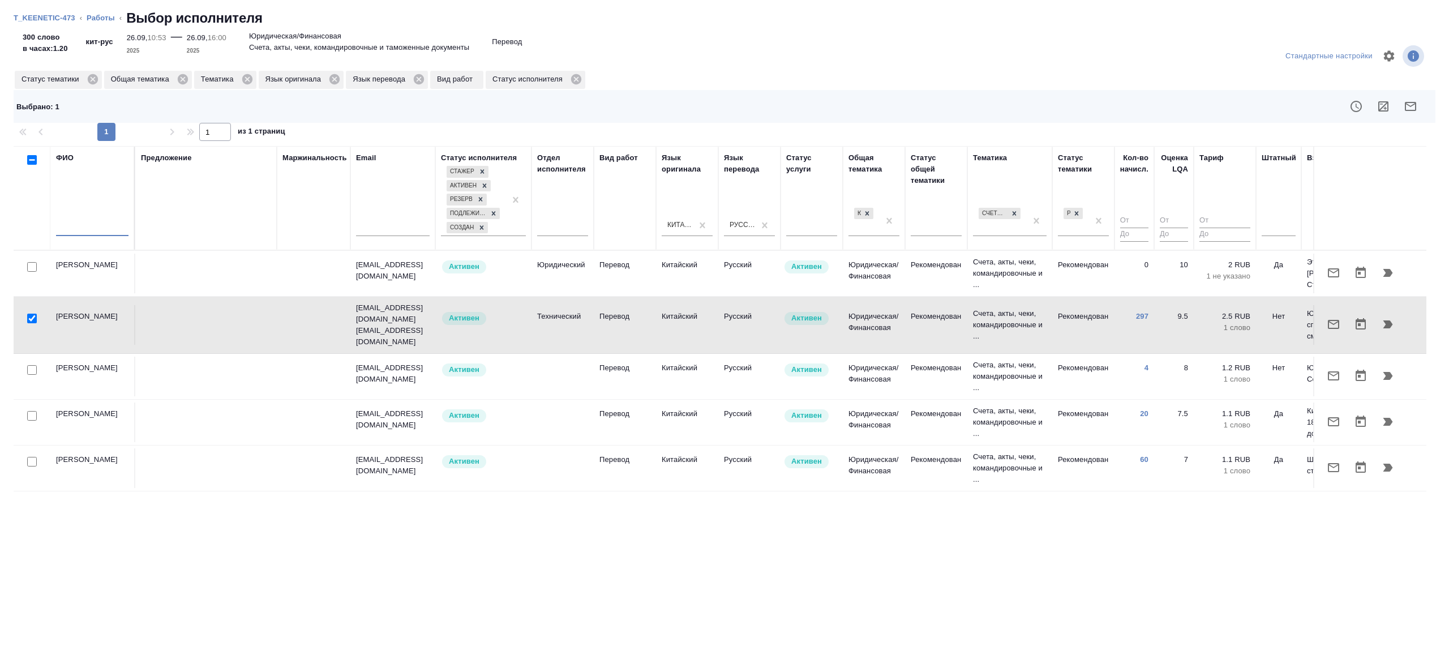
click at [63, 234] on input "text" at bounding box center [92, 229] width 72 height 14
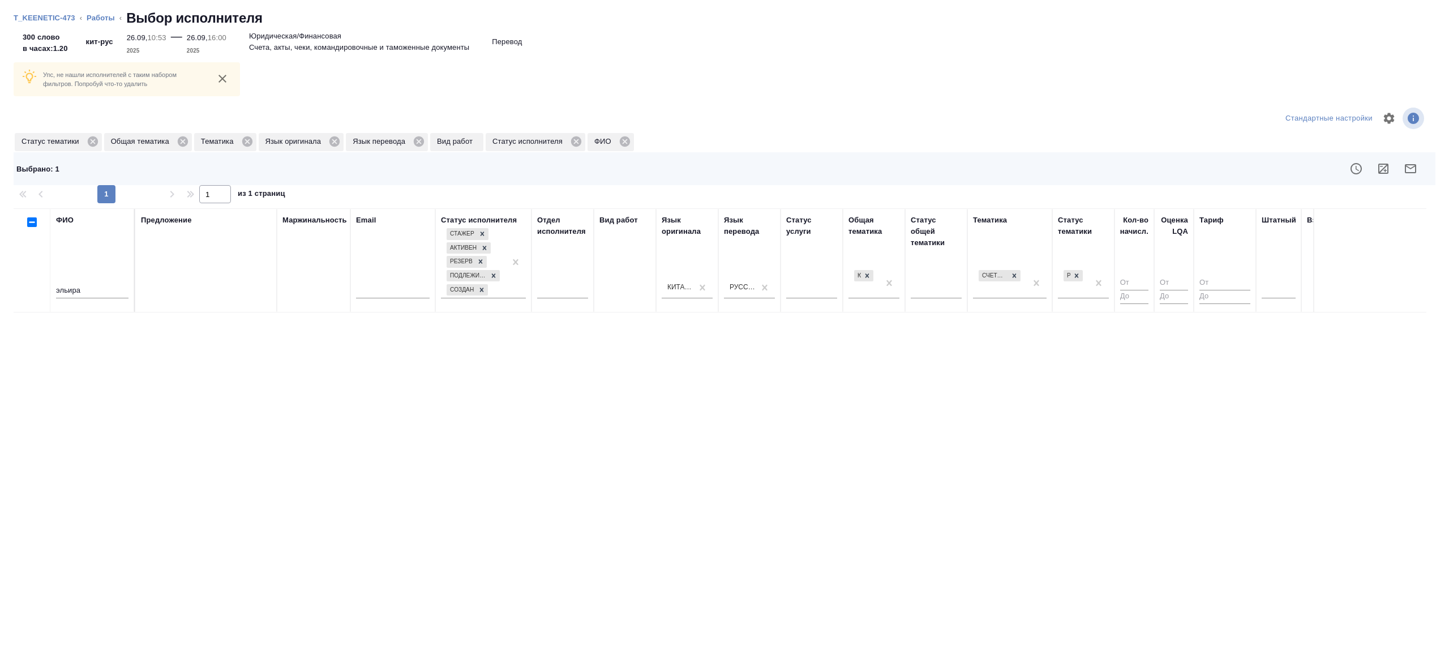
click at [66, 226] on div "ФИО эльира" at bounding box center [92, 260] width 72 height 92
click at [66, 291] on input "эльира" at bounding box center [92, 291] width 72 height 14
type input "эльмира"
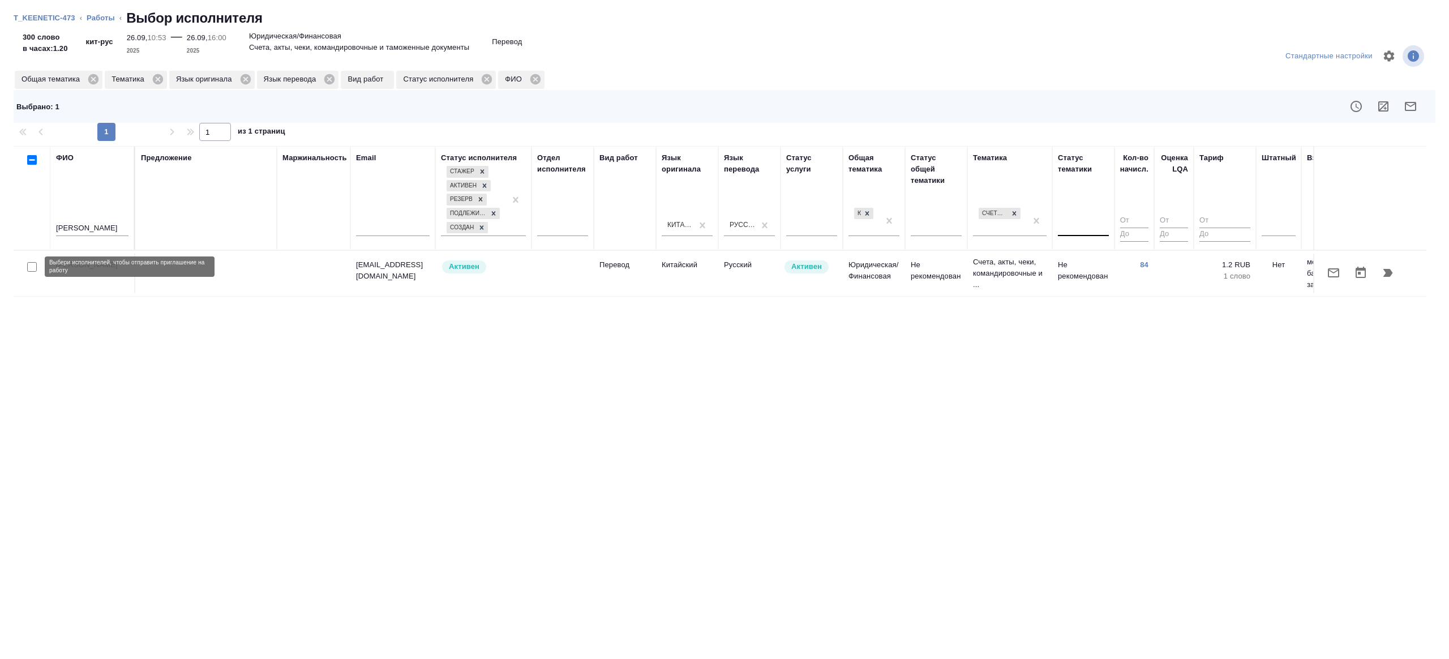
click at [30, 269] on input "checkbox" at bounding box center [32, 267] width 10 height 10
checkbox input "true"
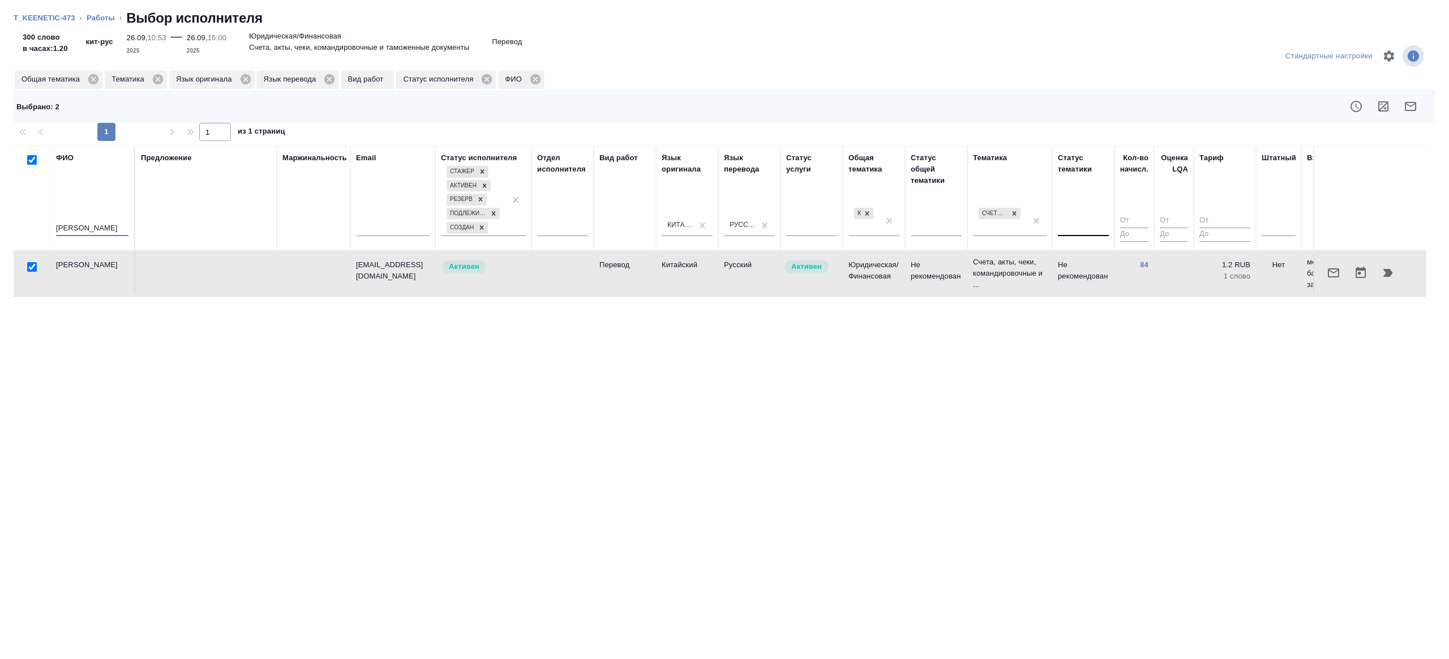
drag, startPoint x: 101, startPoint y: 226, endPoint x: -75, endPoint y: 226, distance: 176.0
click at [0, 226] on html "🙏 .cls-1 fill:#fff; AWATERA Gazizov Rinat Клиенты Спецификации Заказы 100 Чаты …" at bounding box center [724, 329] width 1449 height 659
type input "айнат"
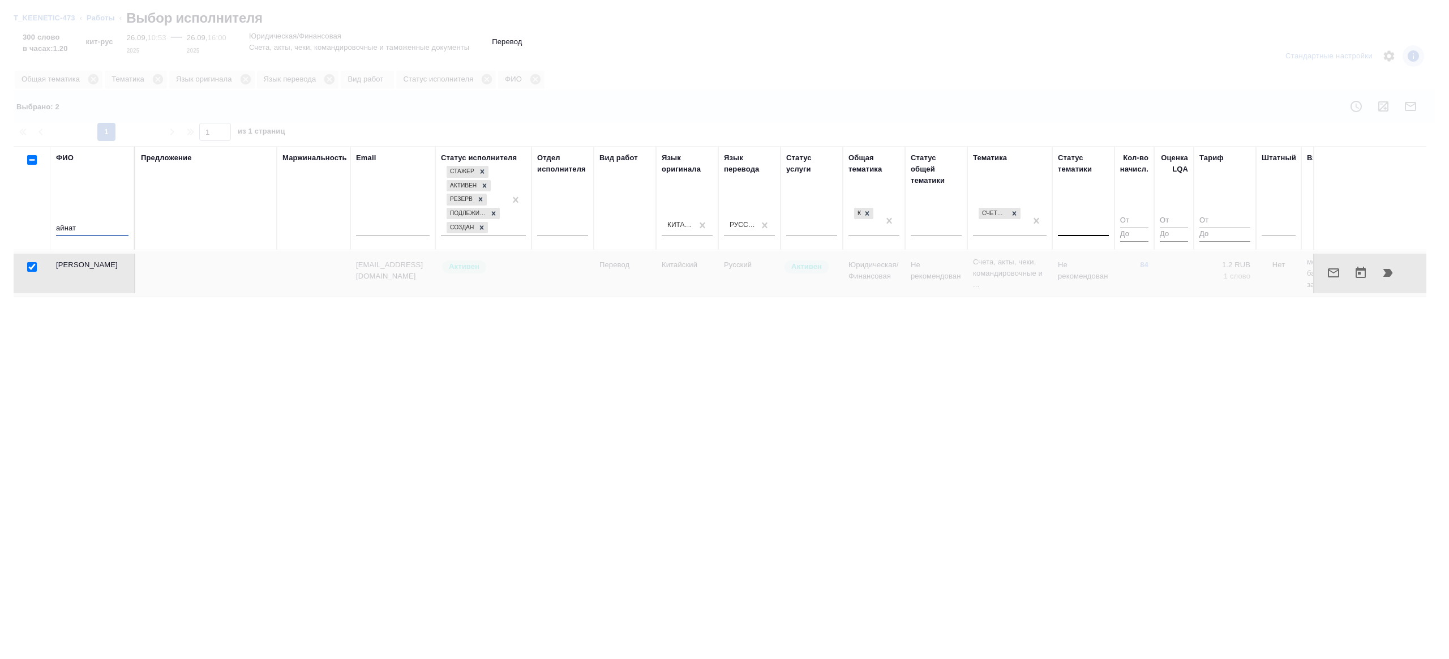
checkbox input "false"
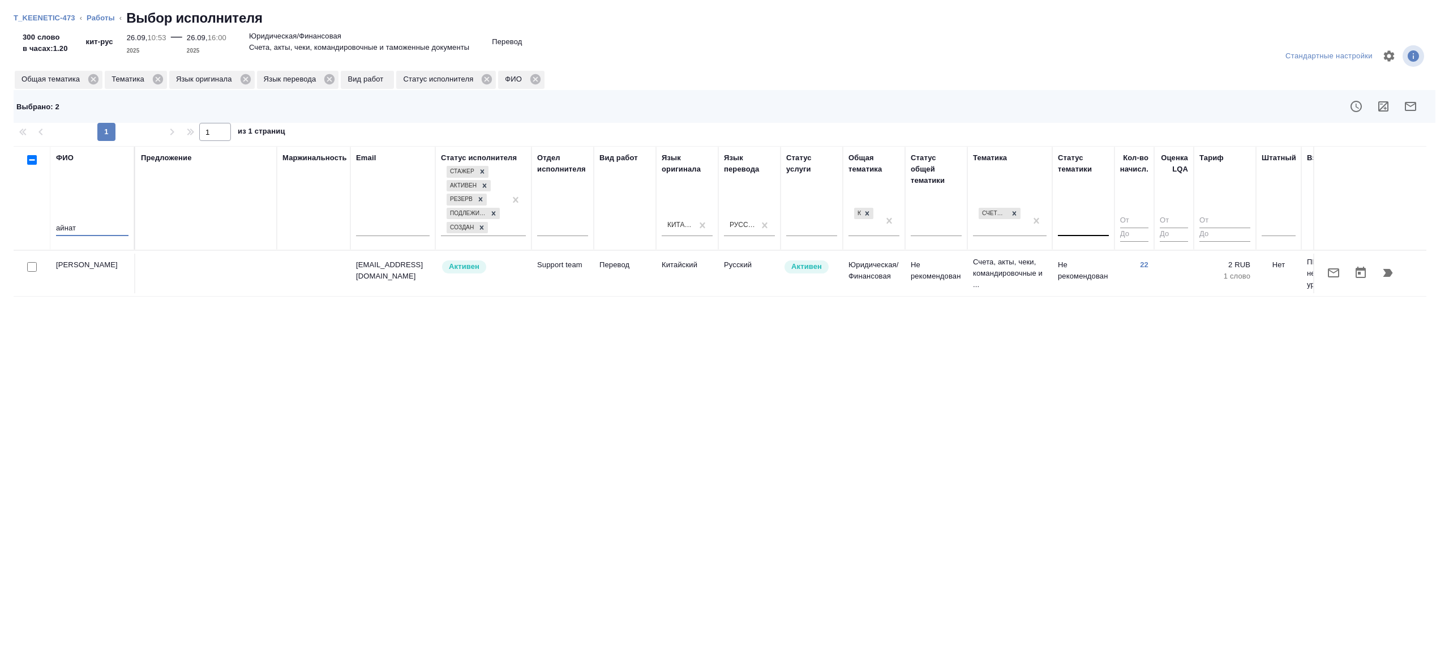
type input "айнат"
click at [32, 264] on input "checkbox" at bounding box center [32, 267] width 10 height 10
checkbox input "true"
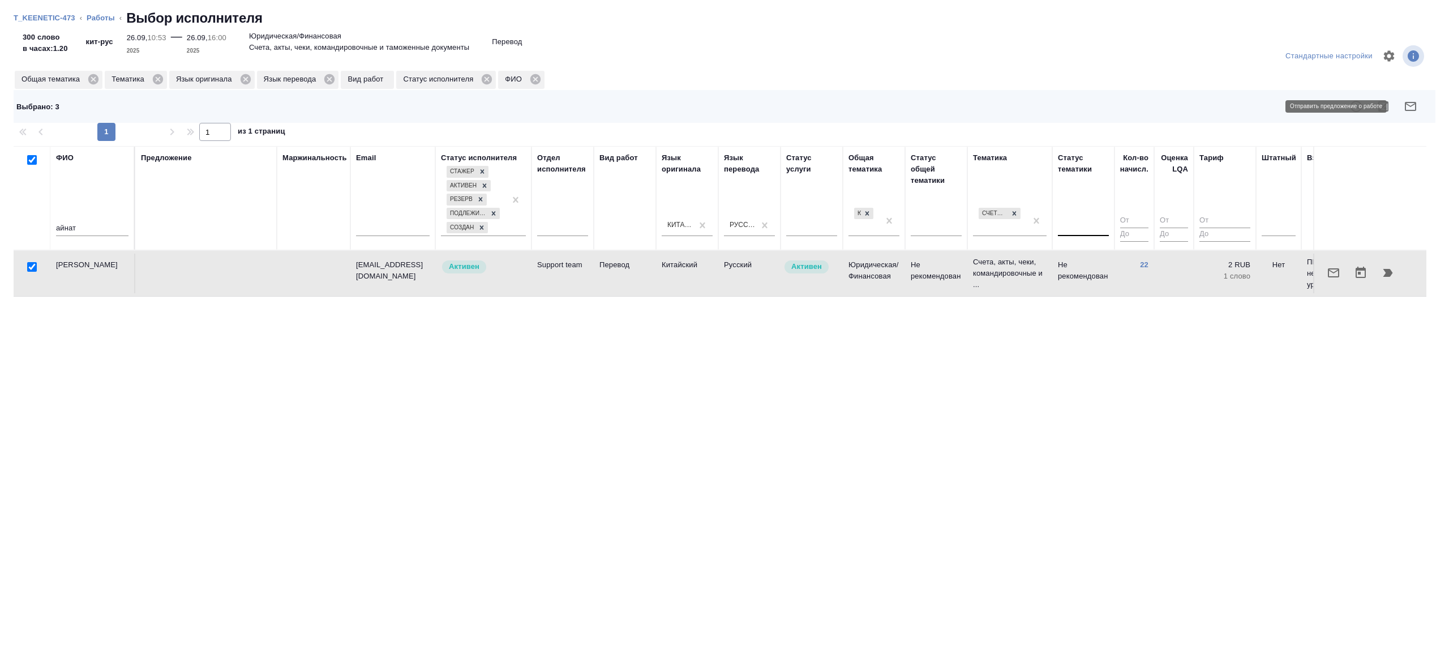
click at [1409, 101] on icon "button" at bounding box center [1410, 107] width 14 height 14
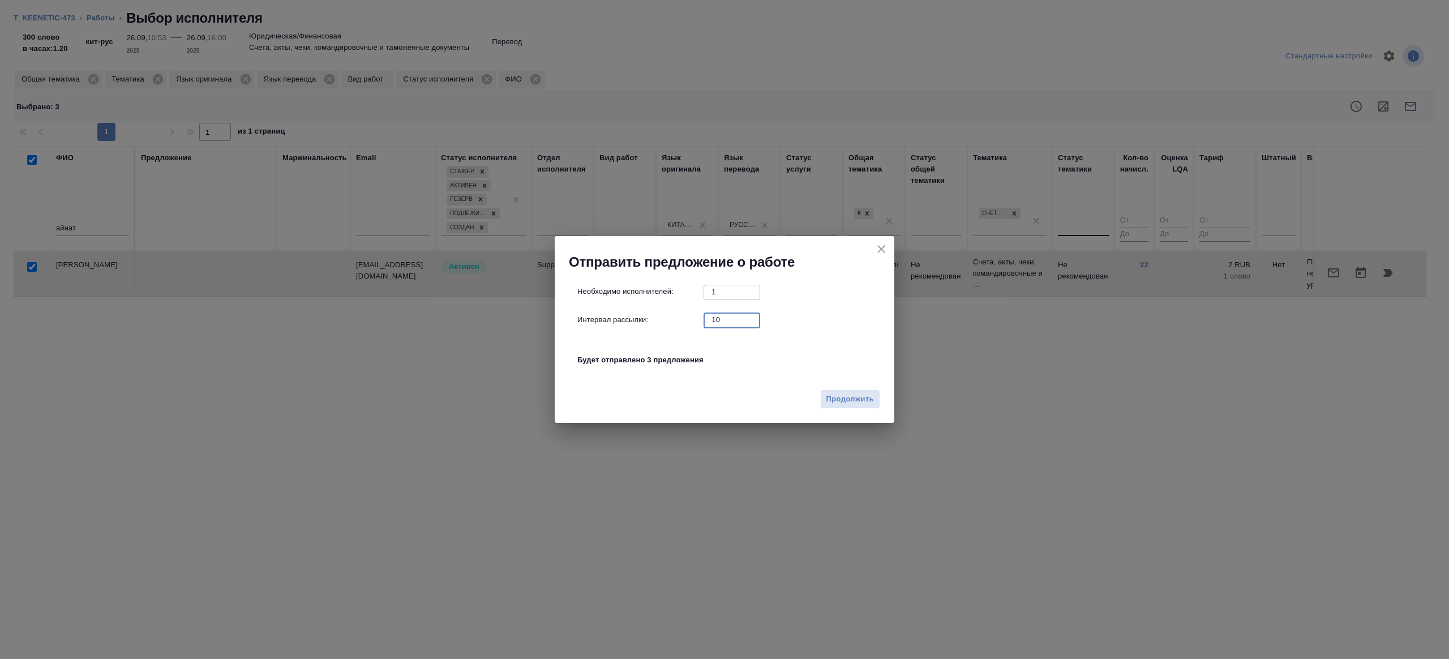
drag, startPoint x: 724, startPoint y: 317, endPoint x: 644, endPoint y: 317, distance: 80.4
click at [644, 317] on div "Интервал рассылки: 10 ​" at bounding box center [728, 319] width 303 height 14
type input "1"
click at [848, 394] on span "Продолжить" at bounding box center [850, 399] width 48 height 13
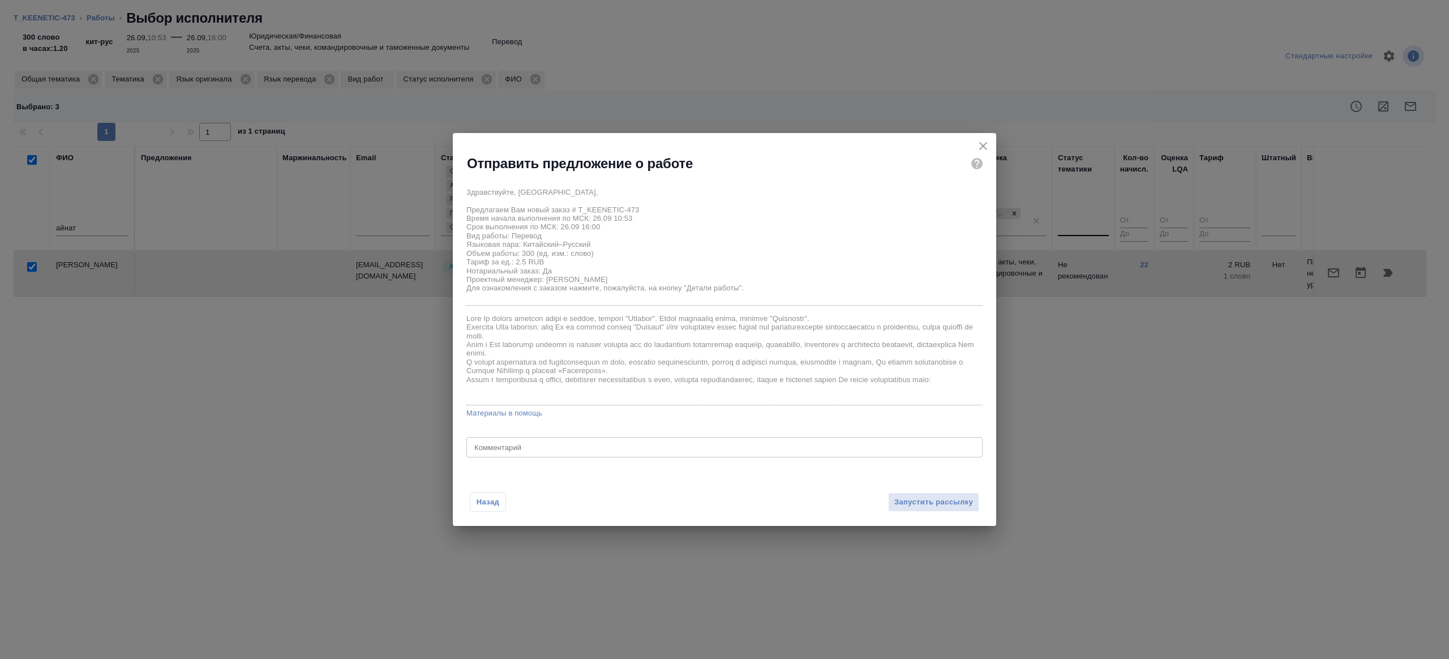
click at [516, 456] on div "x Комментарий" at bounding box center [724, 447] width 516 height 20
type textarea "на перевод с листа, шаблон в помощь прилагаю"
click at [922, 493] on button "Запустить рассылку" at bounding box center [933, 502] width 91 height 20
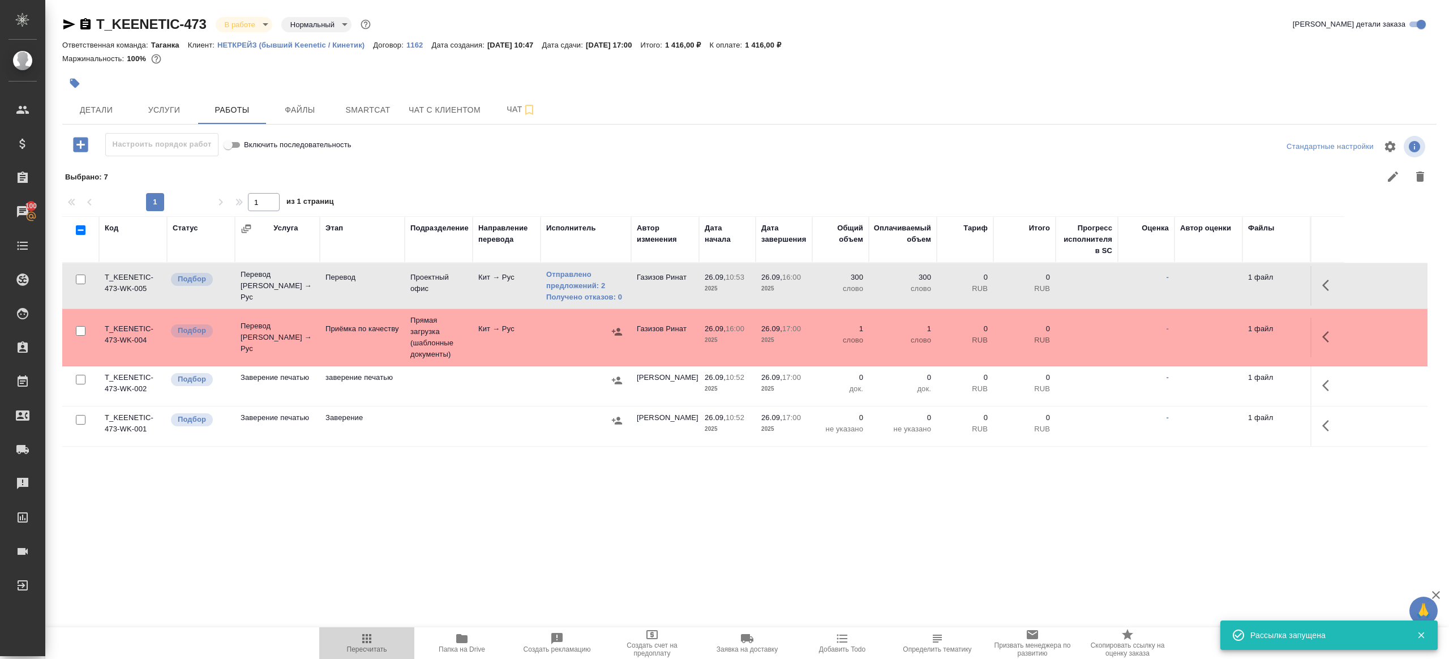
click at [360, 643] on icon "button" at bounding box center [367, 639] width 14 height 14
click at [521, 549] on div ".cls-1 fill:#fff; AWATERA Gazizov Rinat Клиенты Спецификации Заказы 100 Чаты To…" at bounding box center [724, 329] width 1449 height 659
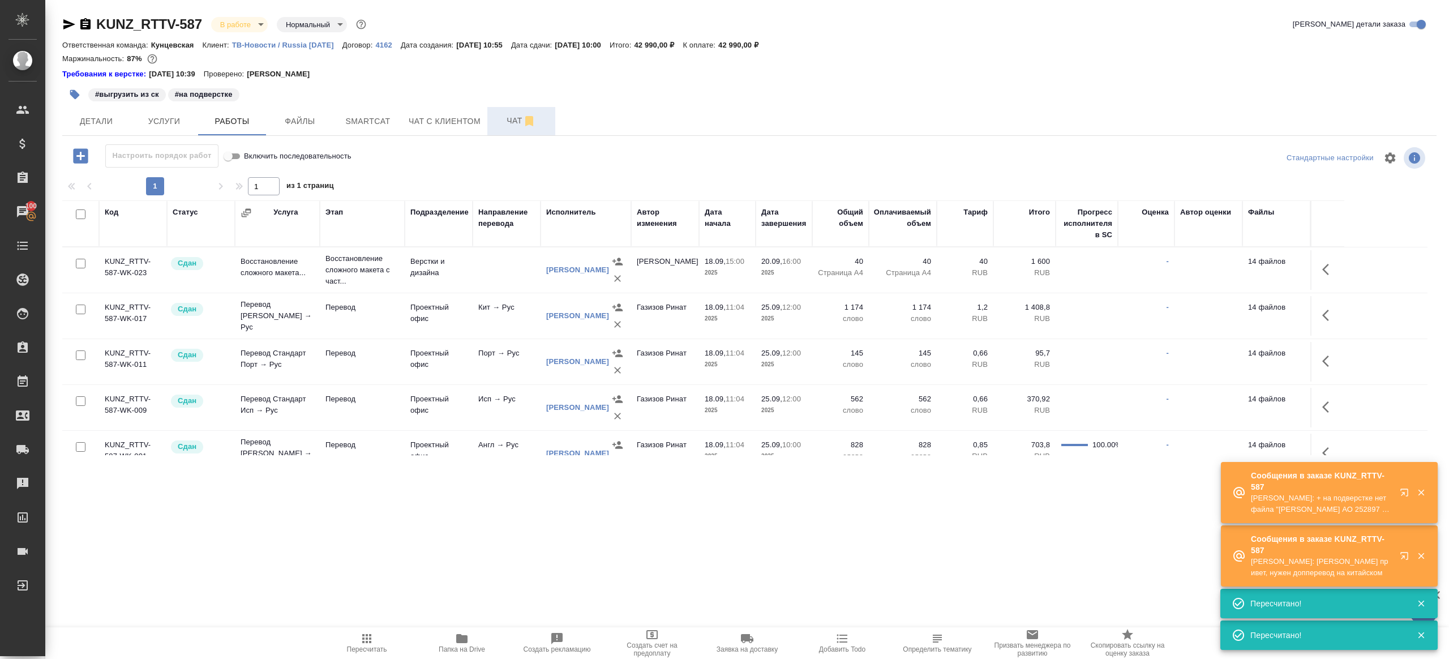
scroll to position [122, 0]
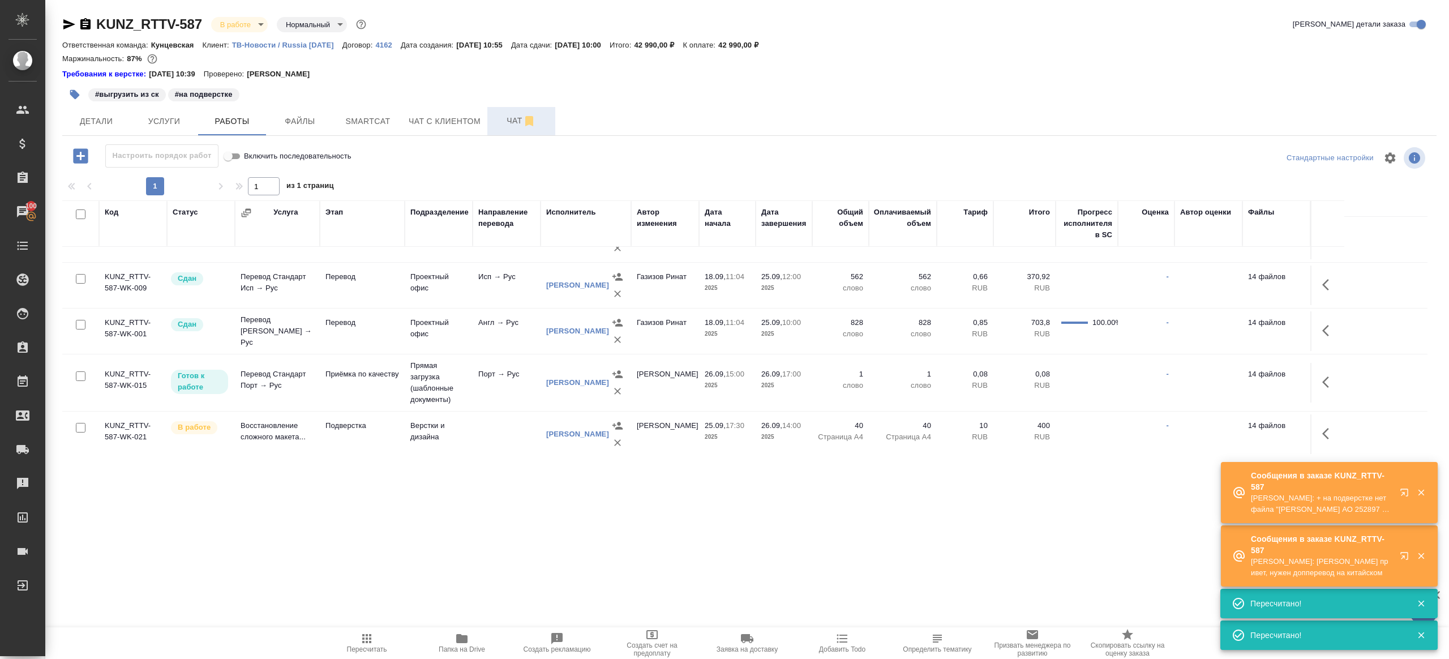
click at [508, 128] on button "Чат" at bounding box center [521, 121] width 68 height 28
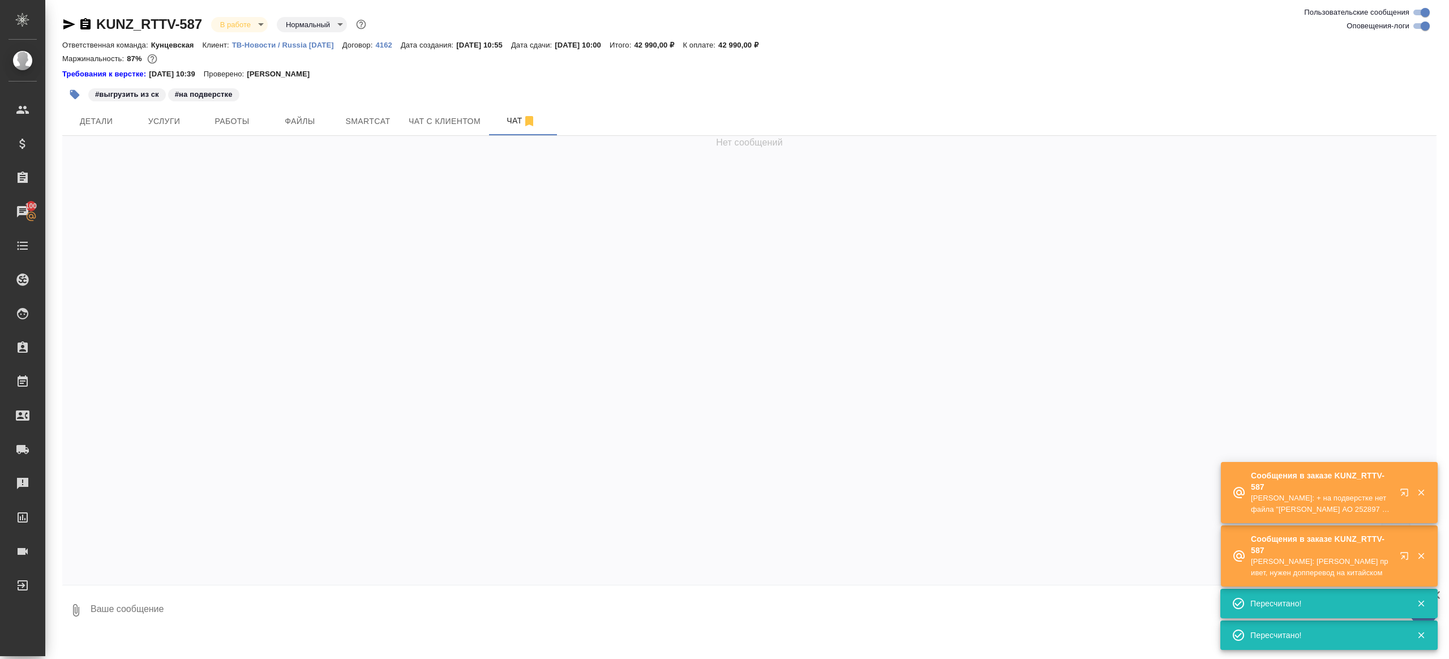
scroll to position [15413, 0]
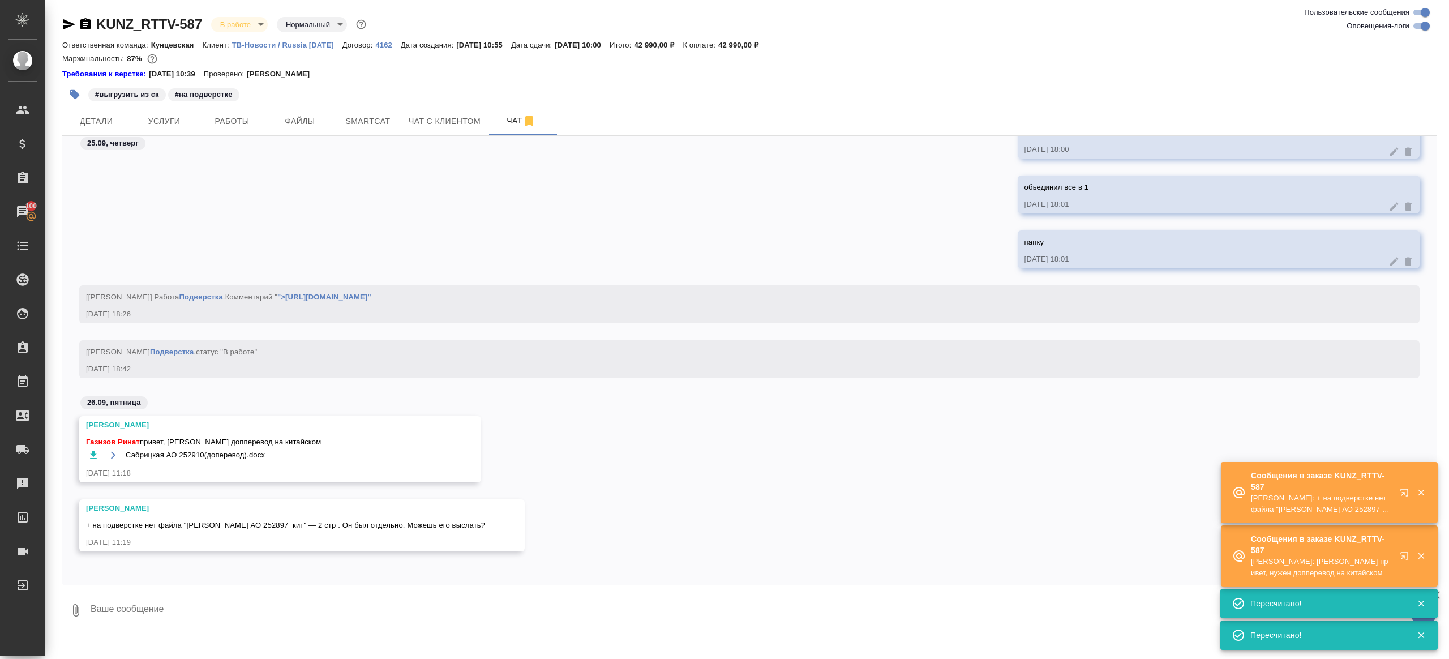
click at [93, 456] on icon "button" at bounding box center [93, 454] width 7 height 8
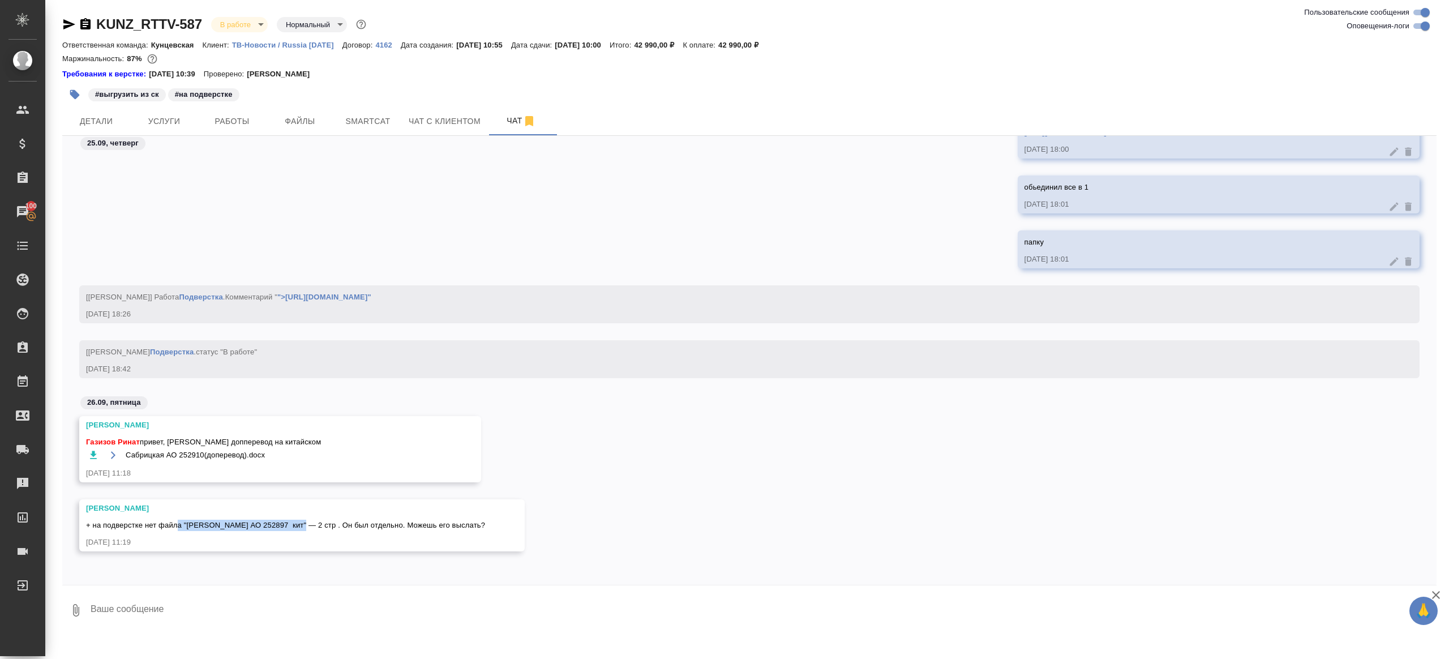
drag, startPoint x: 179, startPoint y: 524, endPoint x: 299, endPoint y: 528, distance: 120.6
click at [299, 528] on span "+ на подверстке нет файла "Зарецки АО 252897 кит" — 2 стр . Он был отдельно. Мо…" at bounding box center [285, 525] width 399 height 8
drag, startPoint x: 299, startPoint y: 528, endPoint x: 205, endPoint y: 528, distance: 93.9
click at [205, 528] on span "+ на подверстке нет файла "Зарецки АО 252897 кит" — 2 стр . Он был отдельно. Мо…" at bounding box center [285, 525] width 399 height 8
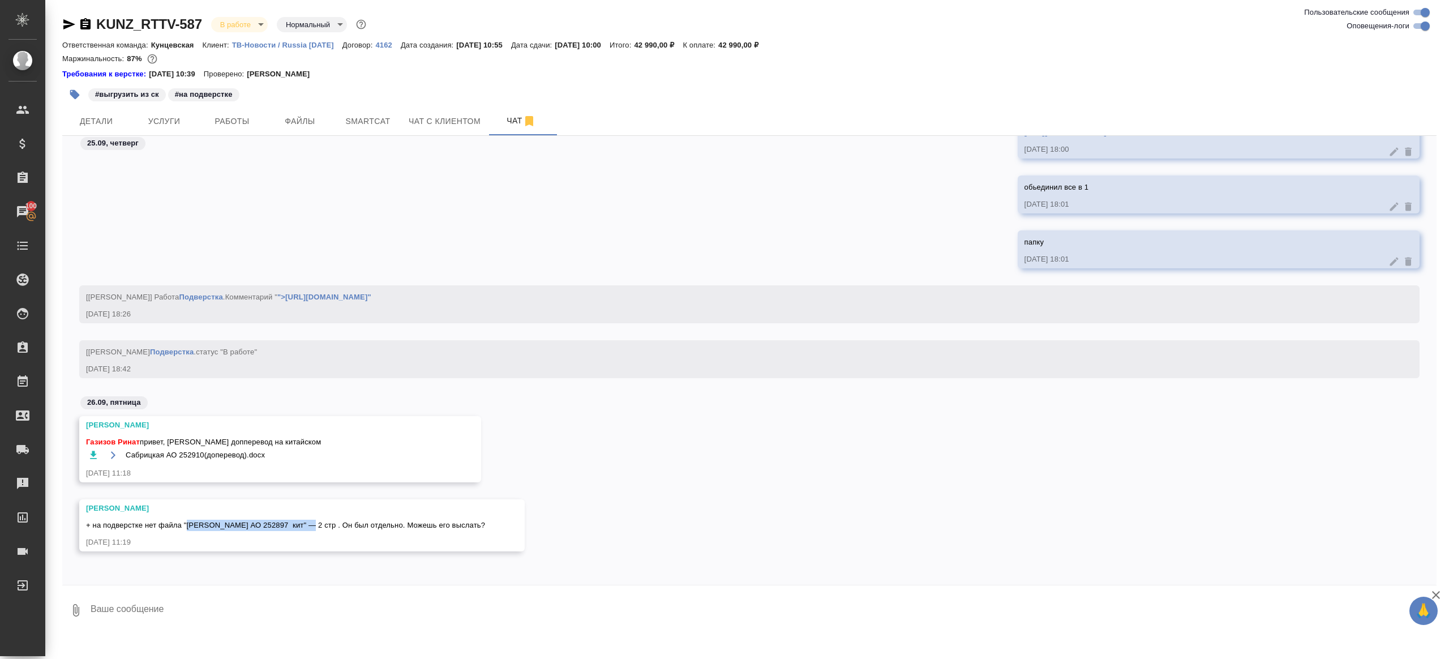
click at [205, 528] on span "+ на подверстке нет файла "Зарецки АО 252897 кит" — 2 стр . Он был отдельно. Мо…" at bounding box center [285, 525] width 399 height 8
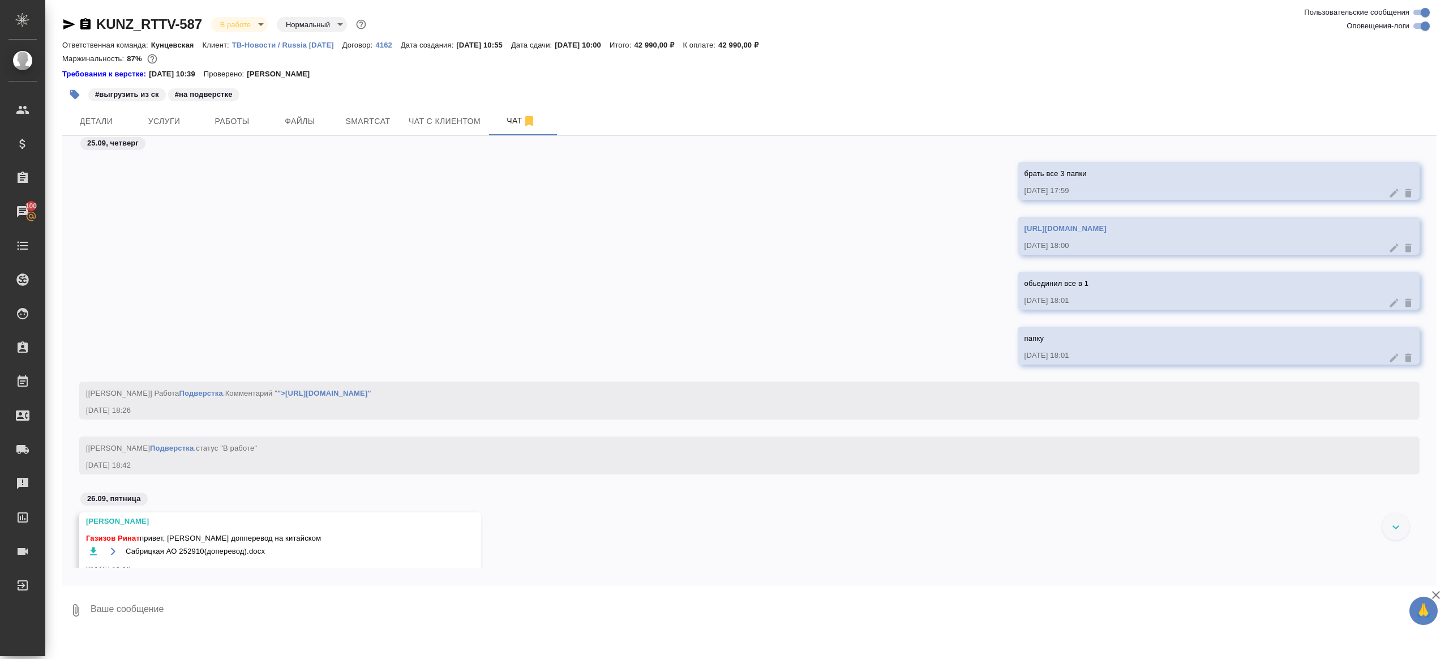
scroll to position [15213, 0]
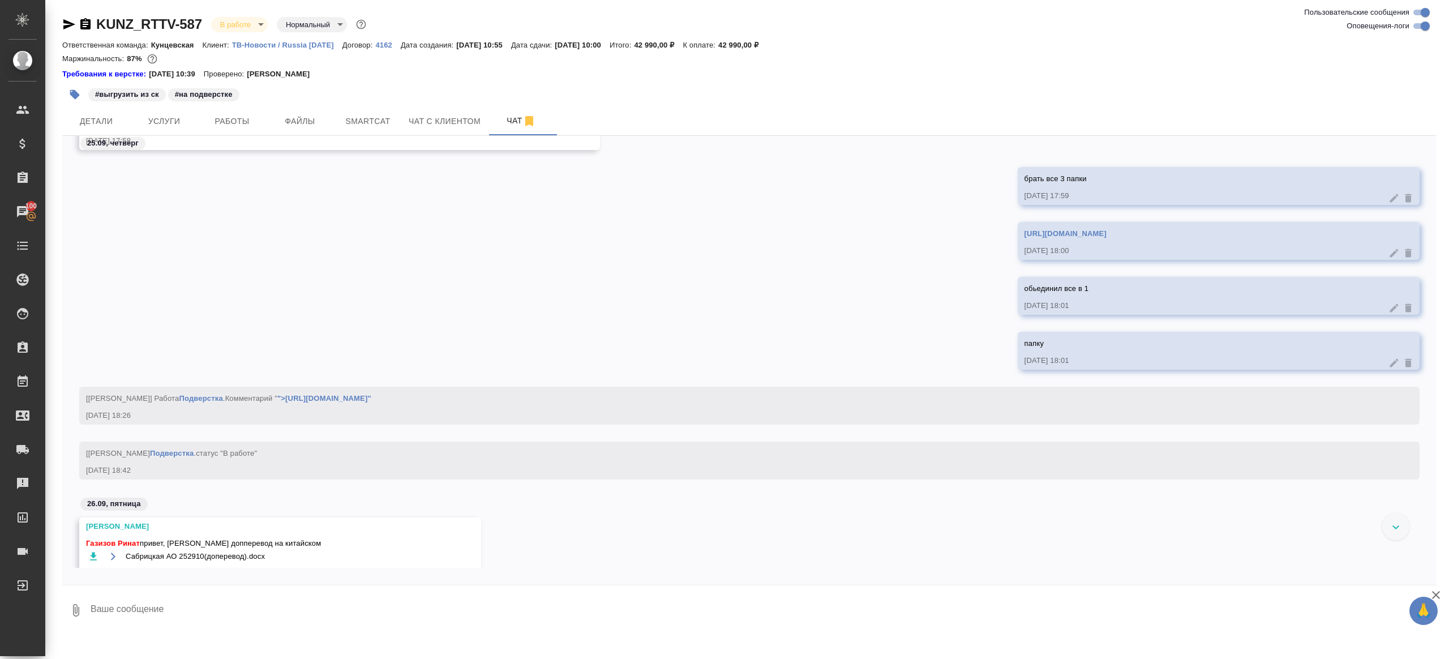
click at [1024, 232] on link "https://drive.awatera.com/apps/files/files/10509755?dir=/Shares/RT/Orders/KUNZ_…" at bounding box center [1065, 233] width 82 height 8
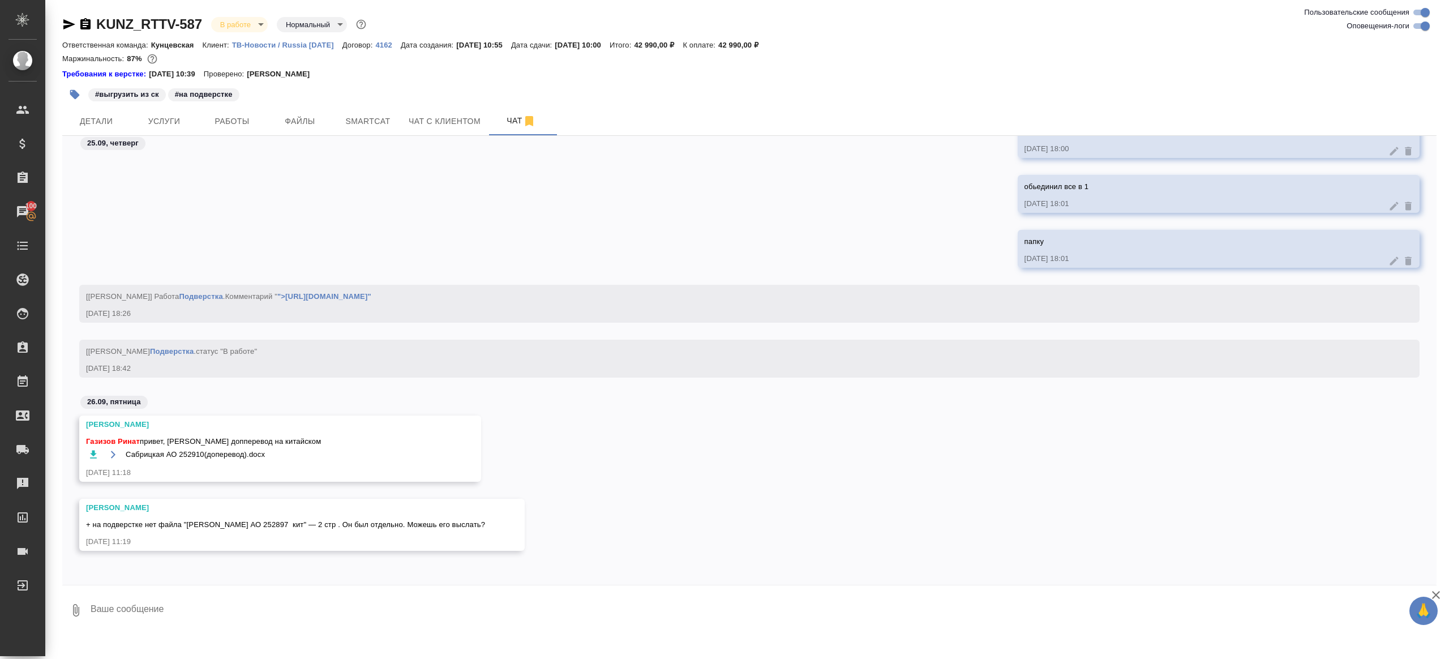
click at [96, 454] on icon "button" at bounding box center [93, 454] width 11 height 11
click at [95, 452] on icon "button" at bounding box center [93, 454] width 11 height 11
click at [89, 609] on button "0" at bounding box center [75, 610] width 27 height 38
click at [64, 551] on span "С локального диска" at bounding box center [71, 550] width 77 height 14
click at [0, 0] on input "С локального диска" at bounding box center [0, 0] width 0 height 0
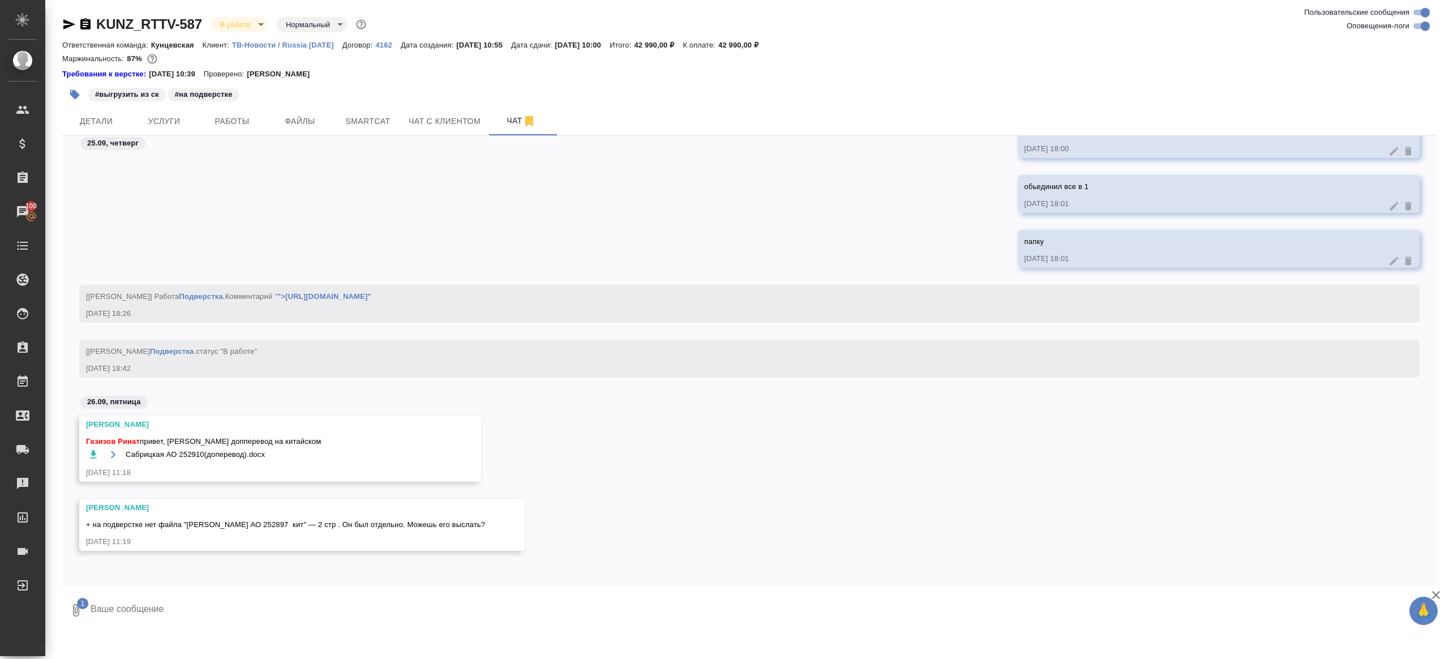
click at [227, 602] on textarea at bounding box center [753, 610] width 1328 height 38
type textarea "прилагаю перевод файла"
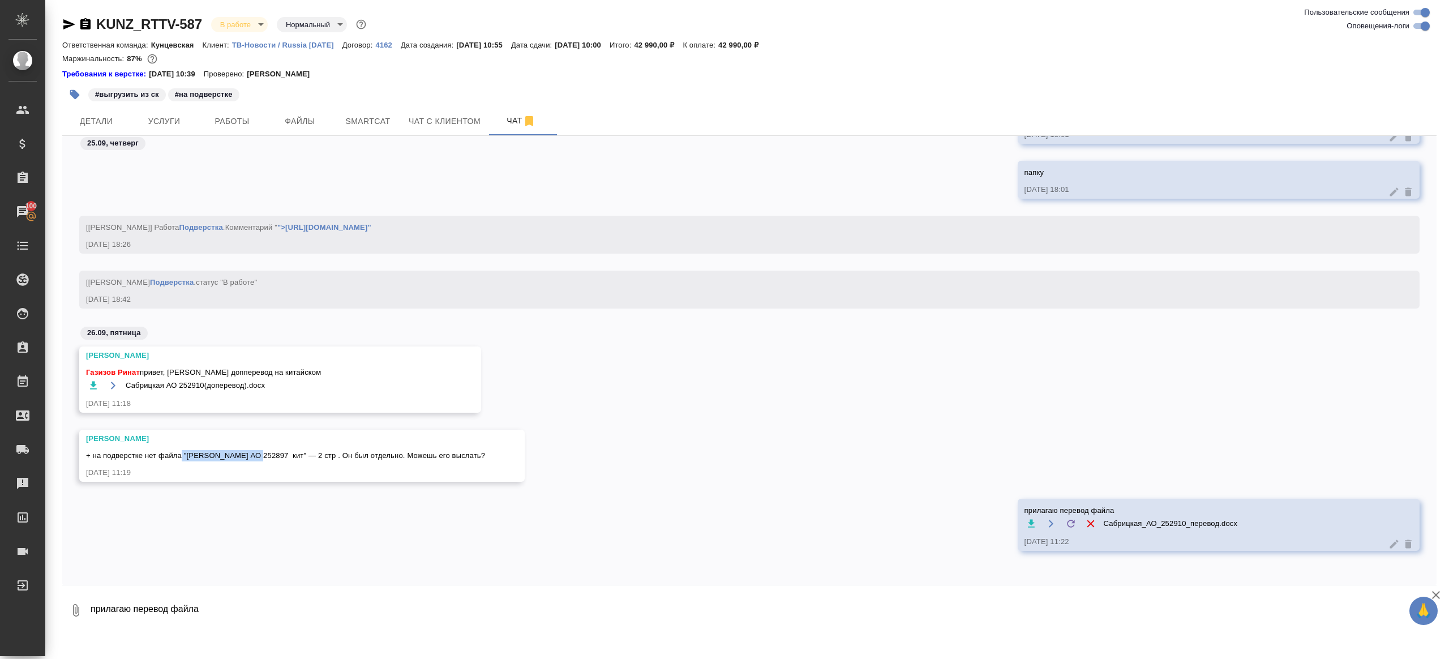
drag, startPoint x: 185, startPoint y: 455, endPoint x: 260, endPoint y: 455, distance: 74.7
click at [260, 455] on span "+ на подверстке нет файла "Зарецки АО 252897 кит" — 2 стр . Он был отдельно. Мо…" at bounding box center [285, 455] width 399 height 8
drag, startPoint x: 262, startPoint y: 455, endPoint x: 188, endPoint y: 455, distance: 73.6
click at [188, 455] on span "+ на подверстке нет файла "Зарецки АО 252897 кит" — 2 стр . Он был отдельно. Мо…" at bounding box center [285, 455] width 399 height 8
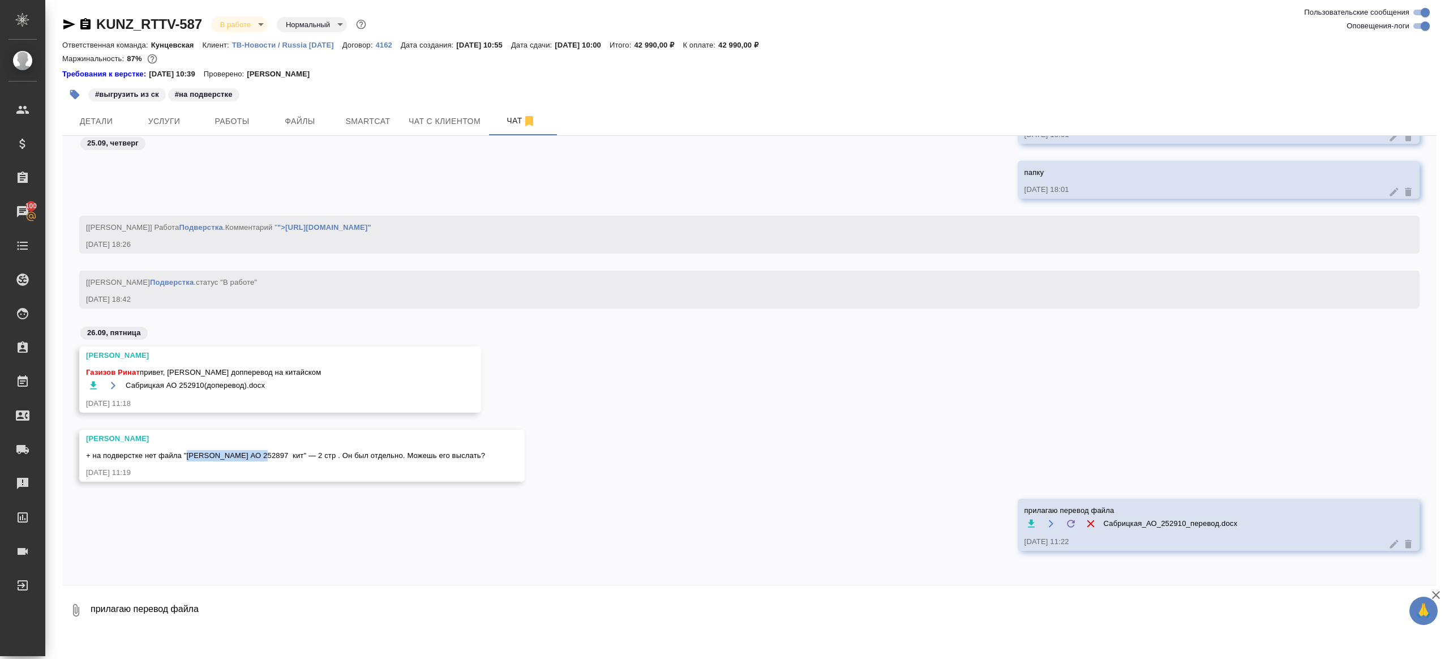
click at [188, 455] on span "+ на подверстке нет файла "Зарецки АО 252897 кит" — 2 стр . Он был отдельно. Мо…" at bounding box center [285, 455] width 399 height 8
click at [73, 605] on icon "button" at bounding box center [76, 610] width 6 height 12
click at [83, 550] on span "С локального диска" at bounding box center [71, 550] width 77 height 14
click at [0, 0] on input "С локального диска" at bounding box center [0, 0] width 0 height 0
click at [411, 604] on textarea "прилагаю перевод файла" at bounding box center [753, 610] width 1328 height 38
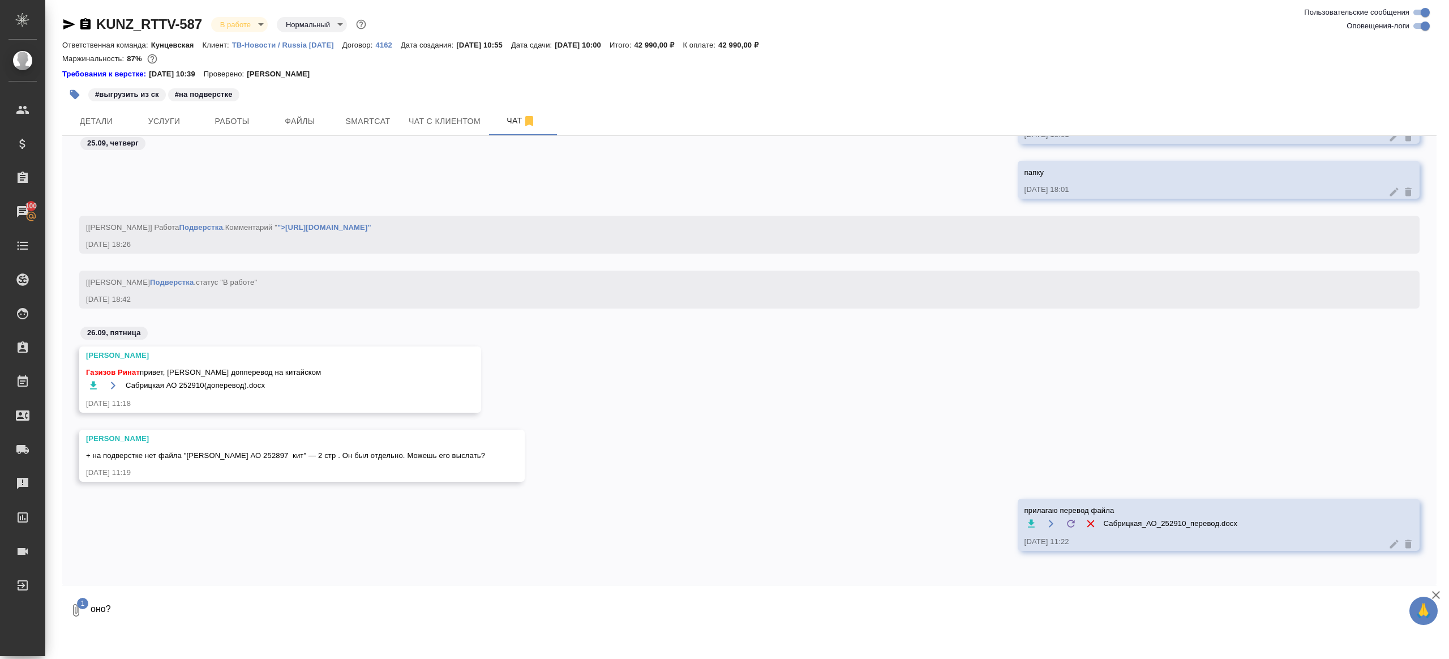
type textarea "оно?"
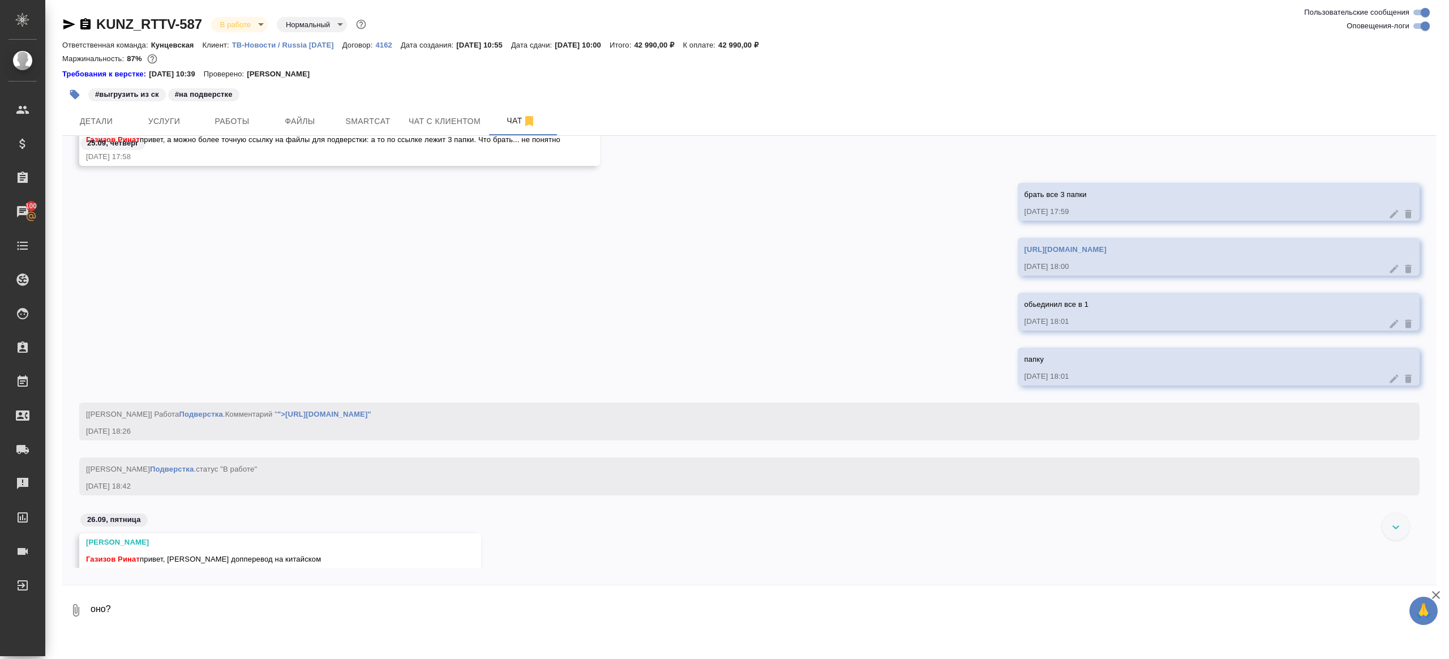
scroll to position [15453, 0]
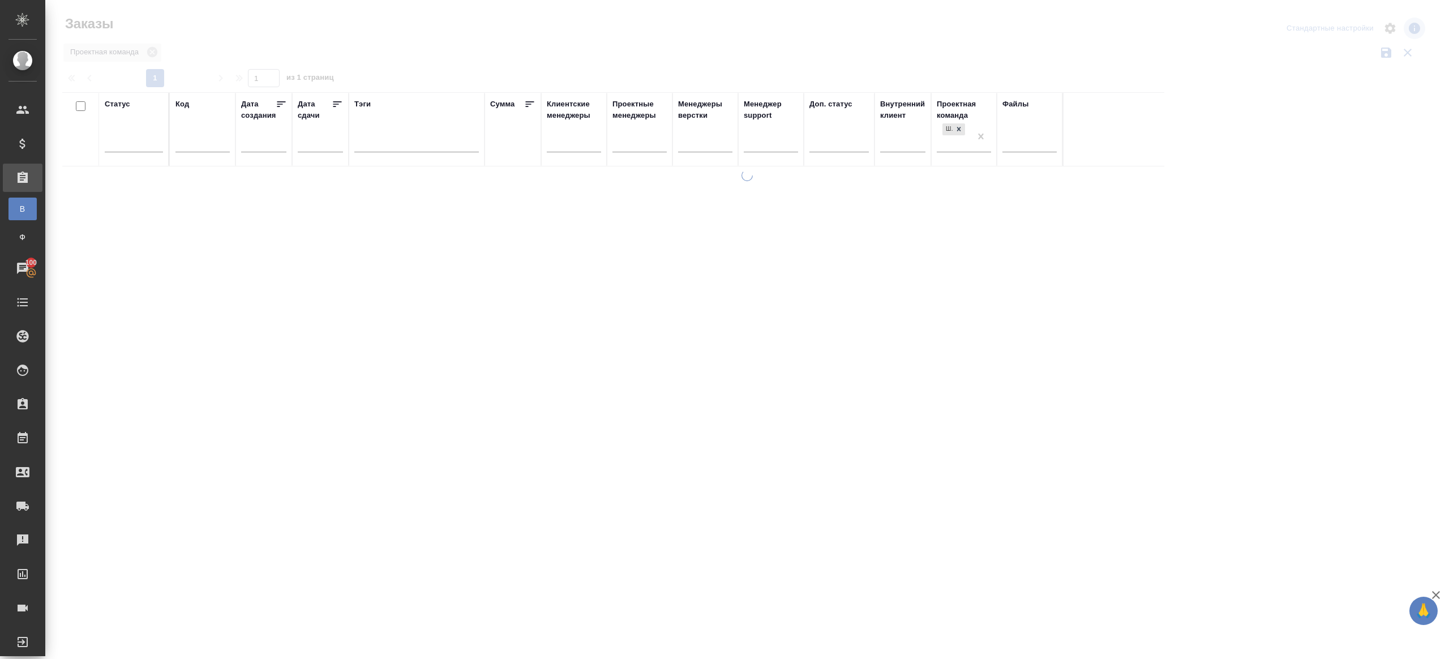
click at [387, 47] on div at bounding box center [746, 253] width 1403 height 506
click at [148, 141] on div at bounding box center [134, 140] width 58 height 16
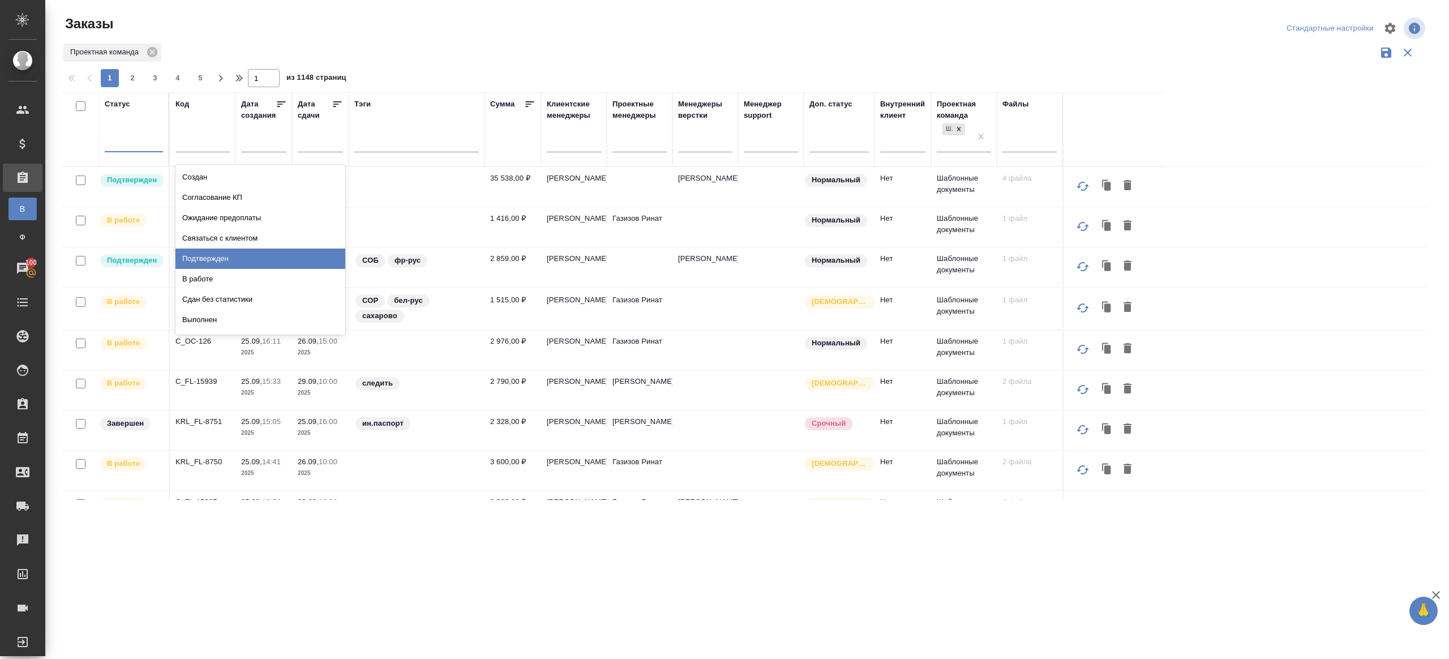
click at [232, 257] on div "Подтвержден" at bounding box center [260, 258] width 170 height 20
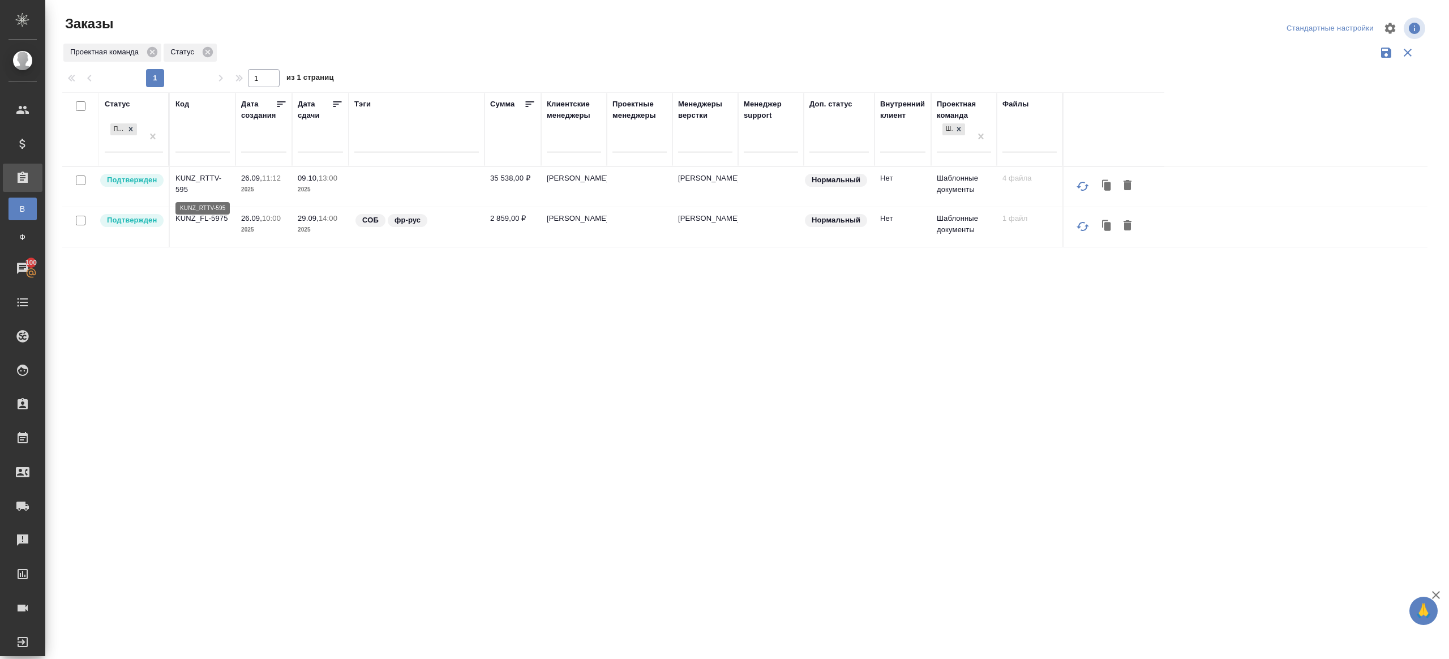
click at [184, 180] on p "KUNZ_RTTV-595" at bounding box center [202, 184] width 54 height 23
click at [197, 220] on p "KUNZ_FL-5975" at bounding box center [202, 218] width 54 height 11
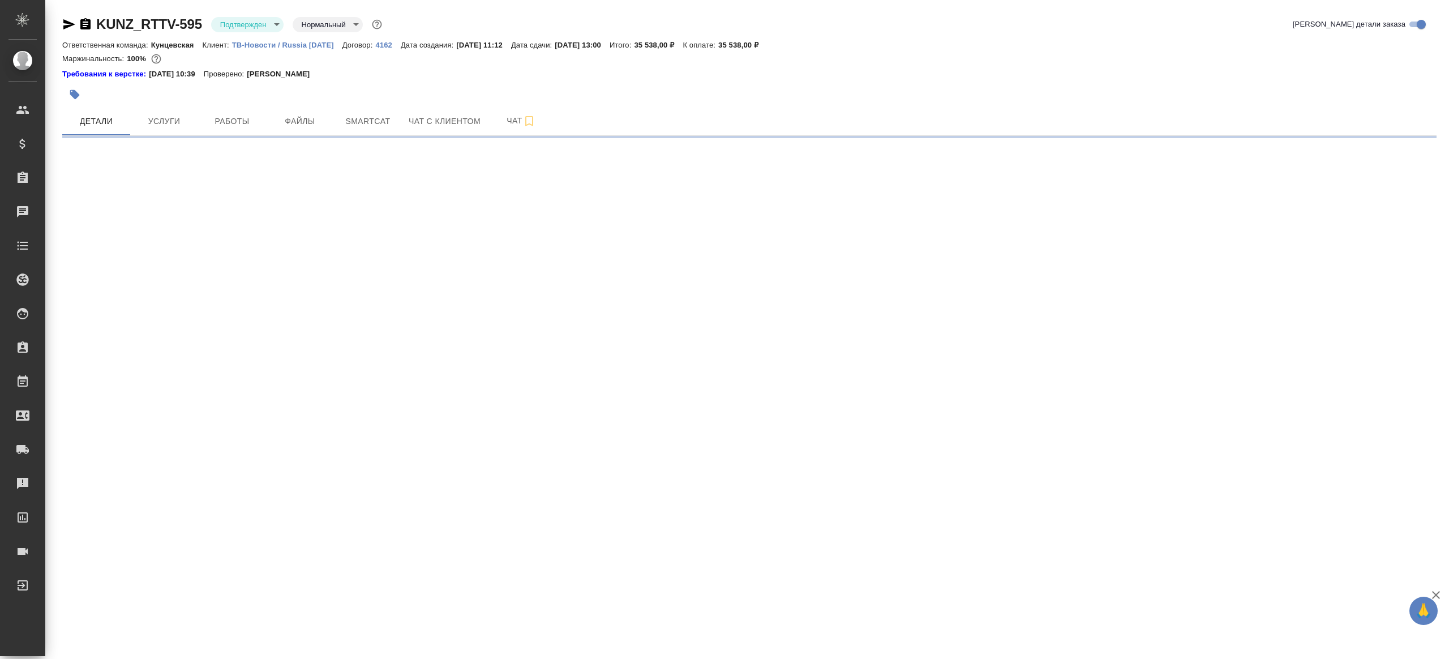
click at [264, 26] on body "🙏 .cls-1 fill:#fff; AWATERA [PERSON_NAME] Клиенты Спецификации Заказы Чаты Todo…" at bounding box center [724, 329] width 1449 height 659
select select "RU"
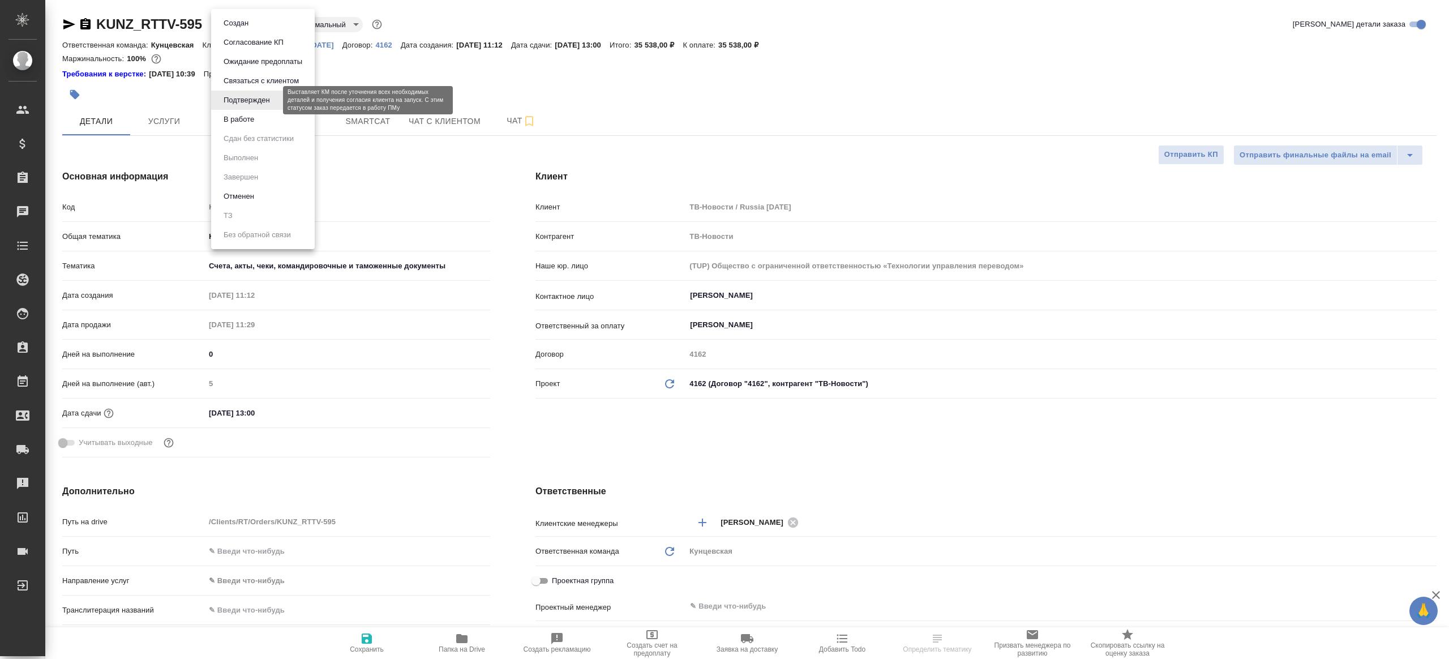
type textarea "x"
click at [266, 112] on li "В работе" at bounding box center [263, 119] width 104 height 19
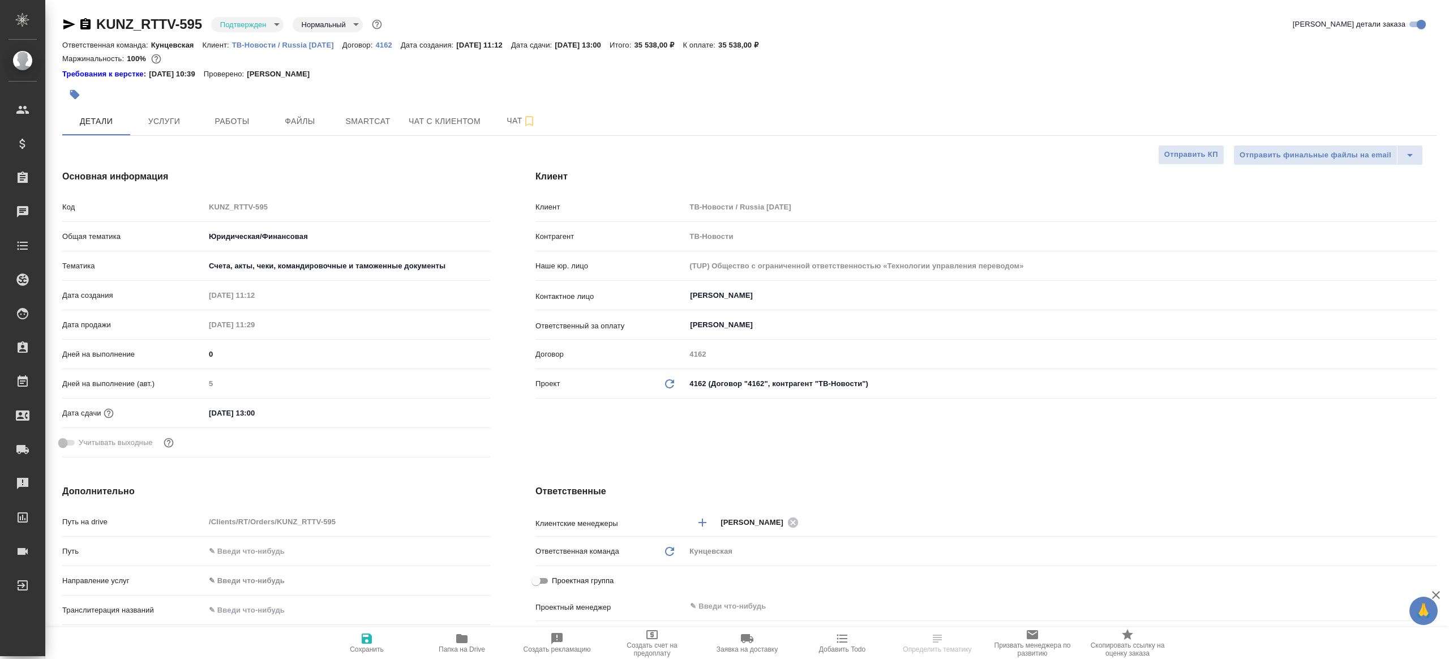
type textarea "x"
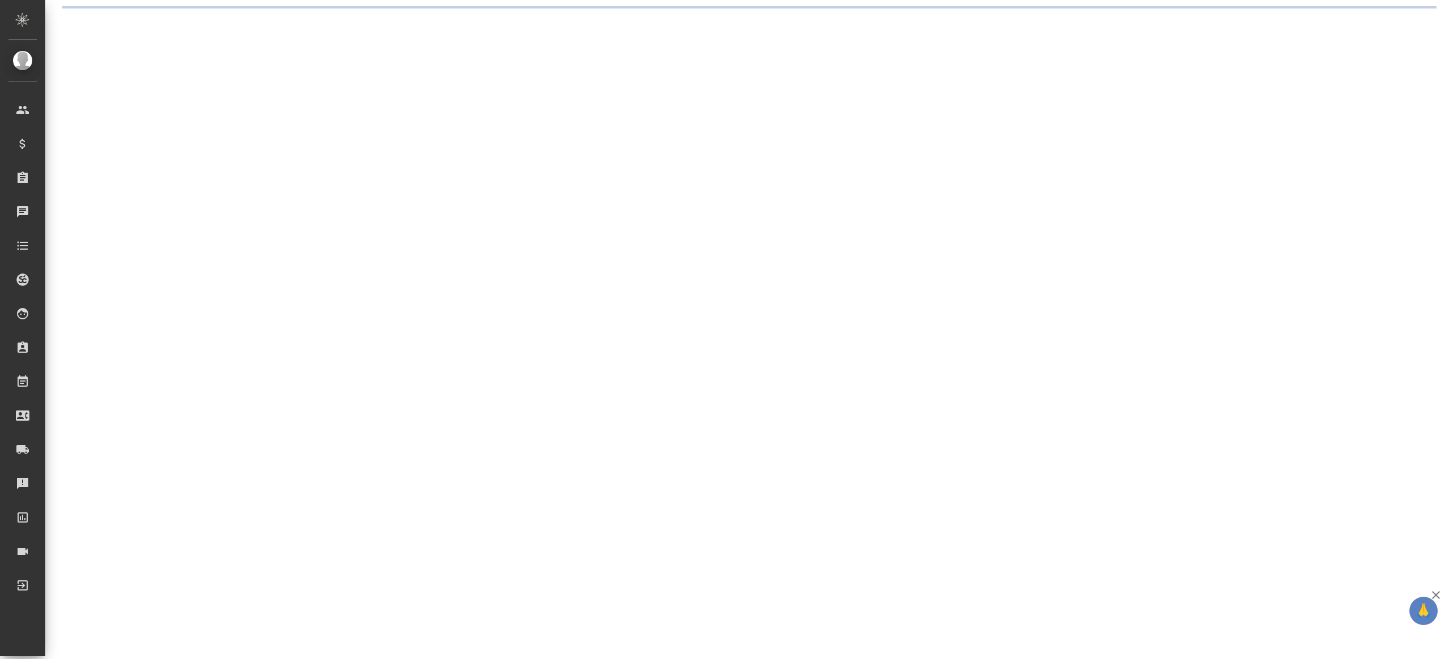
select select "RU"
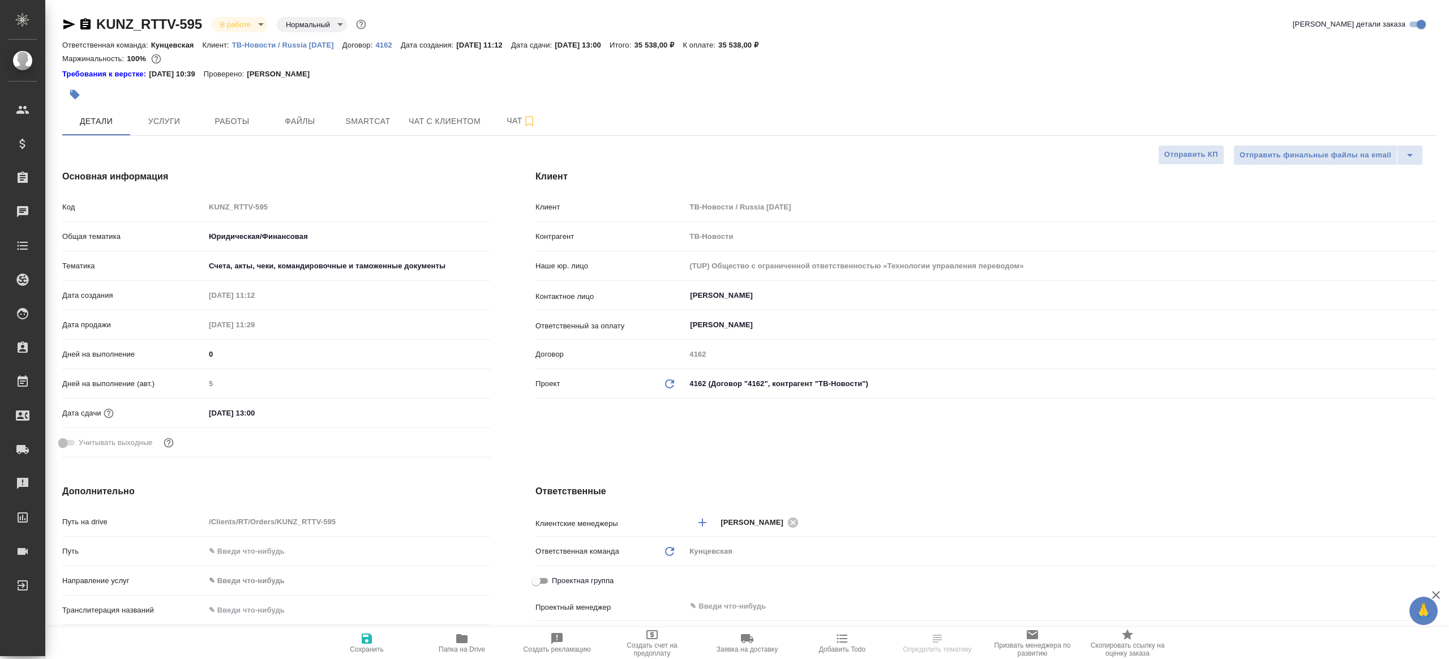
type textarea "x"
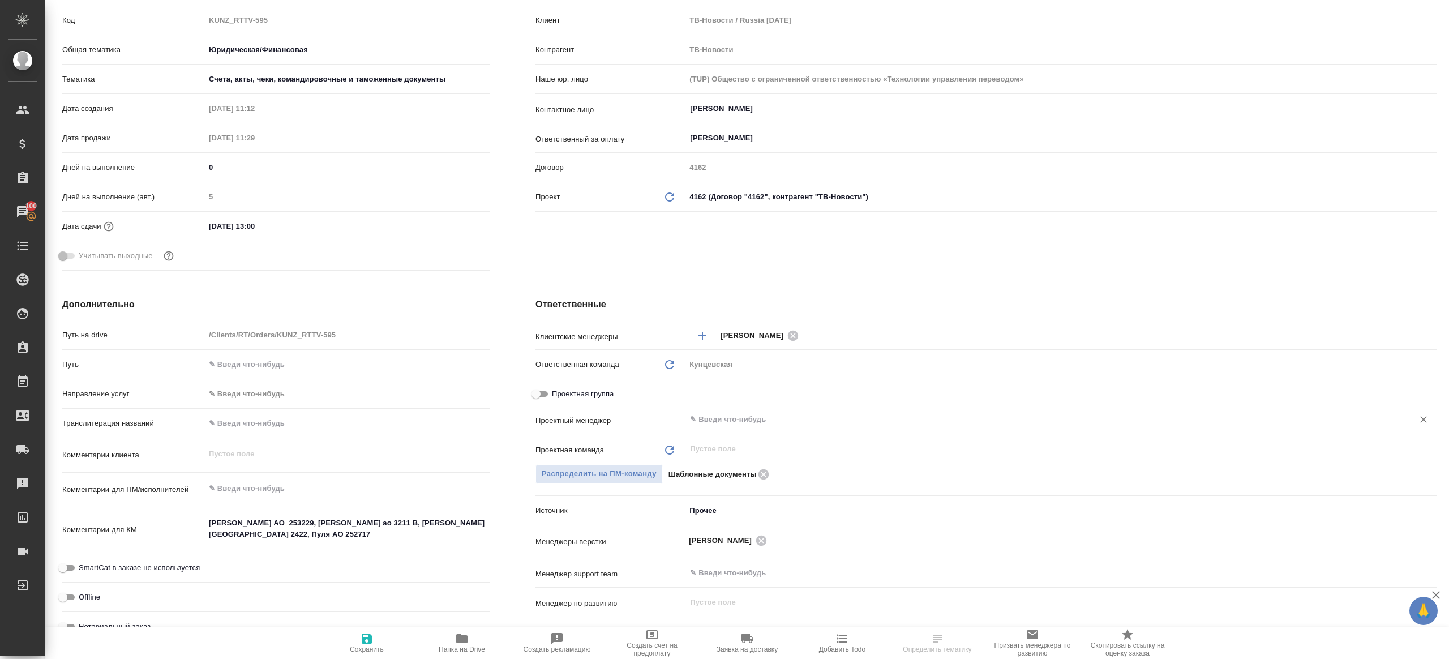
click at [697, 418] on input "text" at bounding box center [1042, 420] width 706 height 14
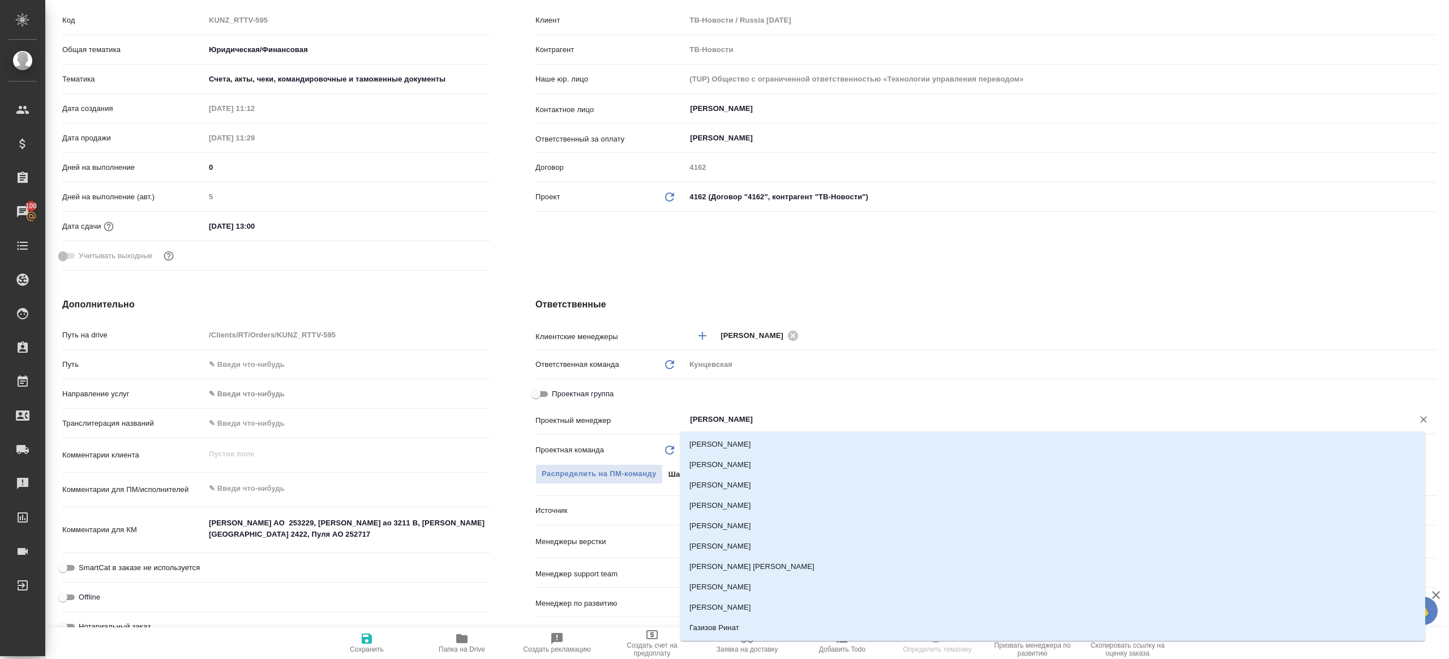
type input "ринат"
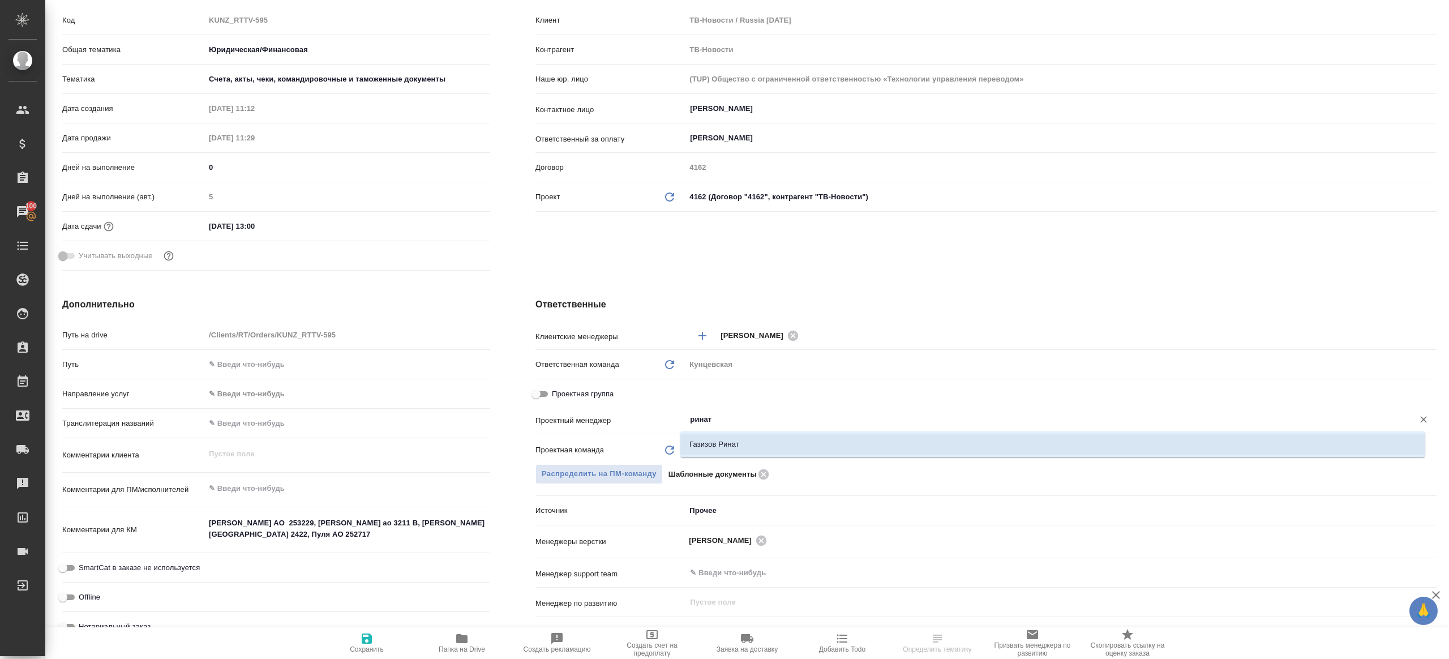
click at [716, 454] on ul "Газизов Ринат" at bounding box center [1052, 453] width 745 height 20
click at [721, 449] on li "Газизов Ринат" at bounding box center [1052, 444] width 745 height 20
type textarea "x"
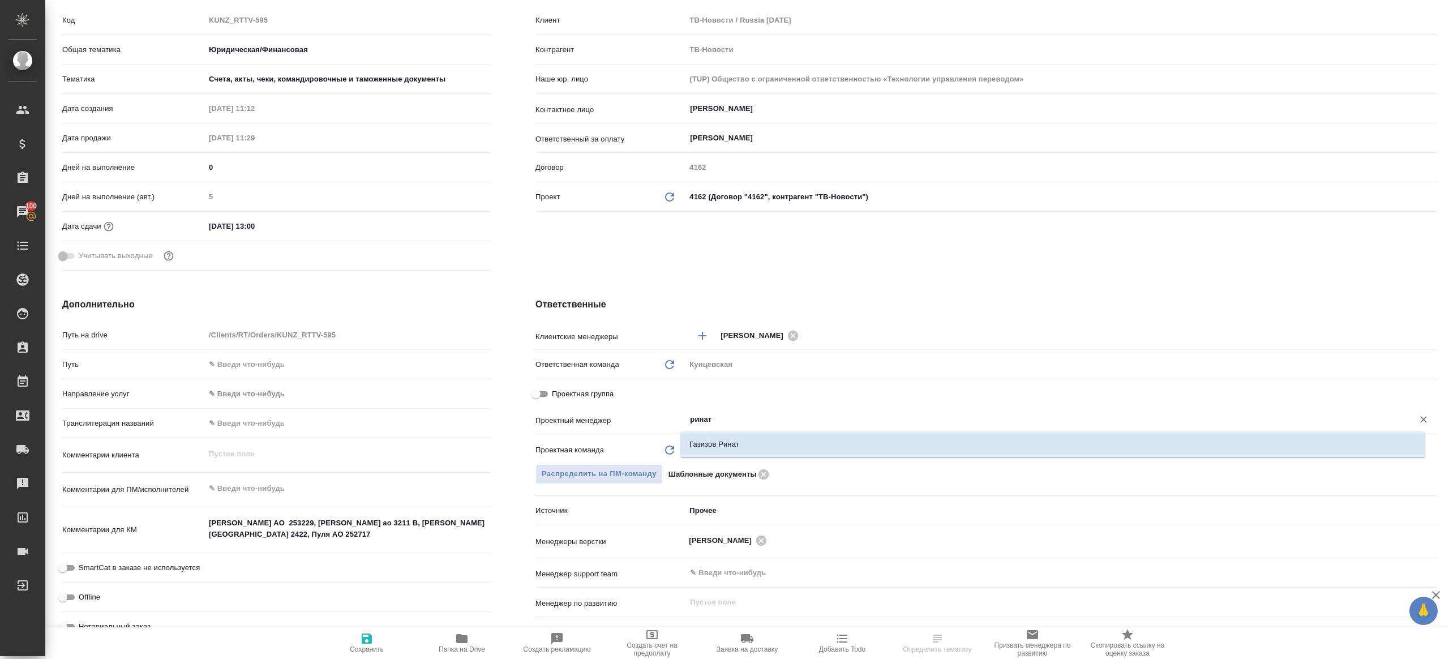
type input "Газизов Ринат"
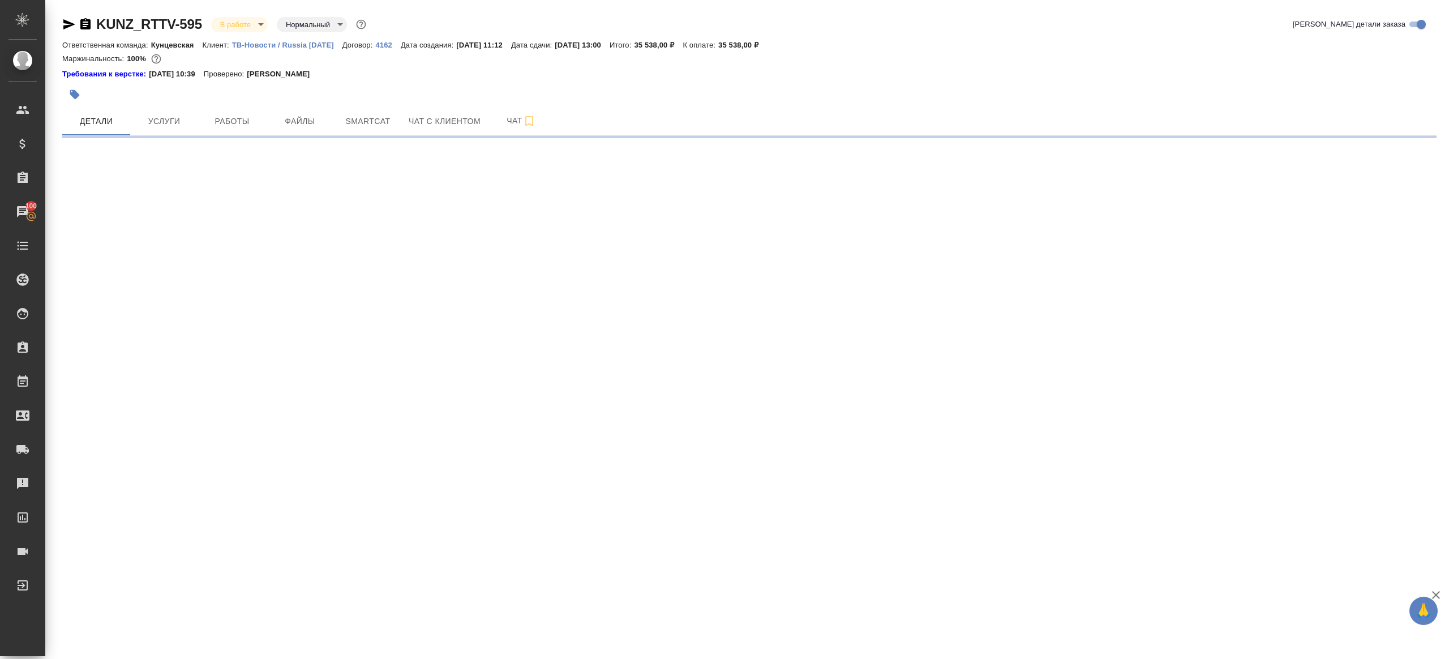
scroll to position [0, 0]
select select "RU"
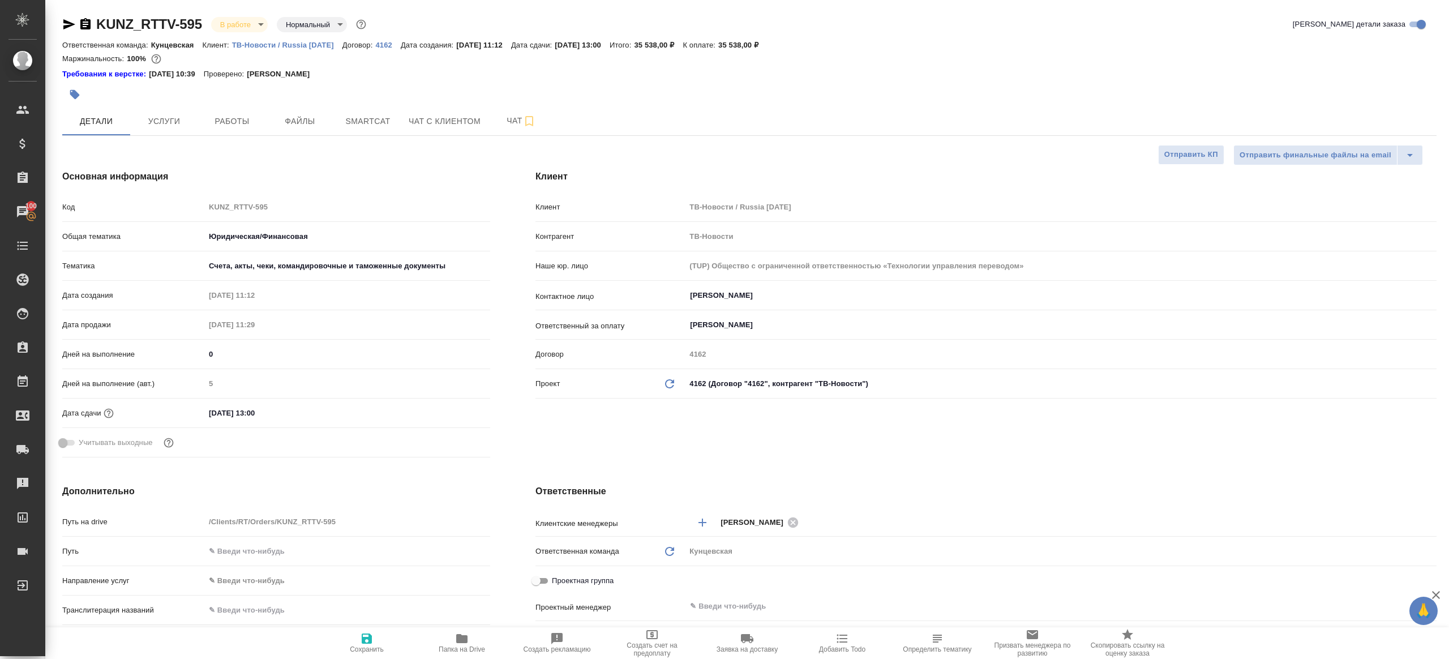
type textarea "x"
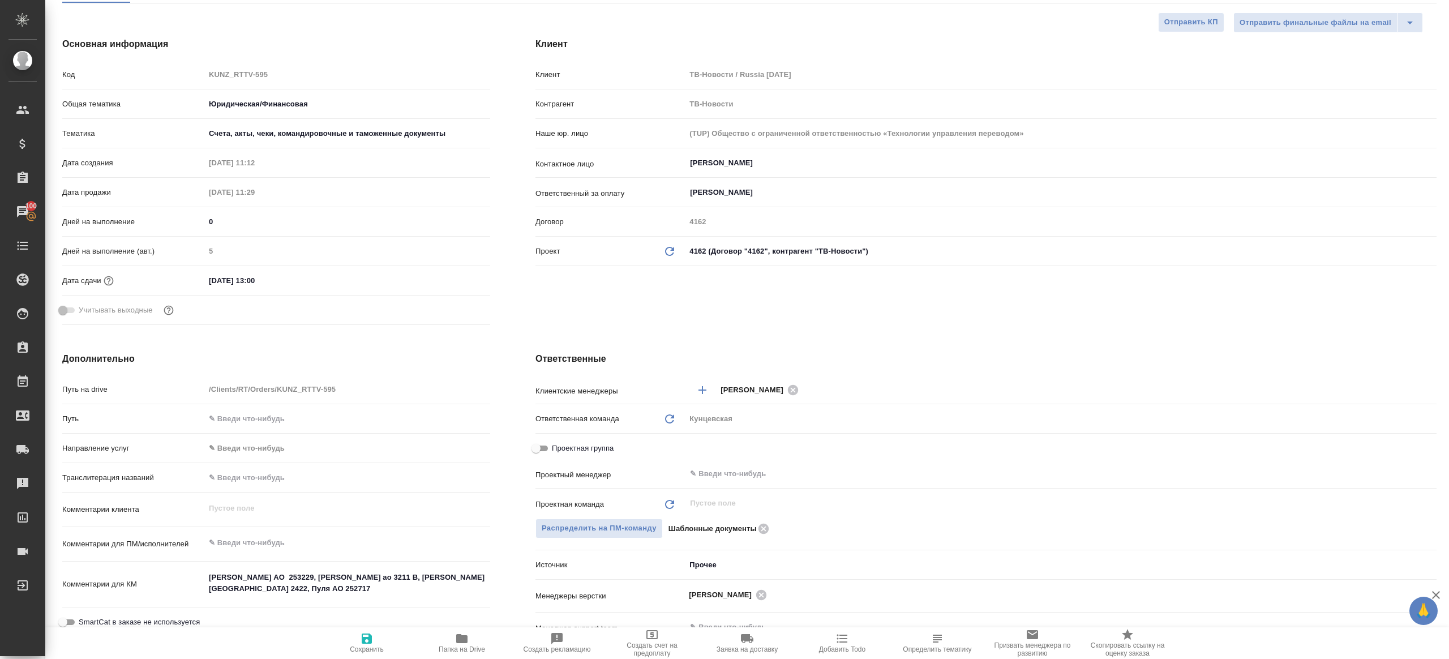
scroll to position [143, 0]
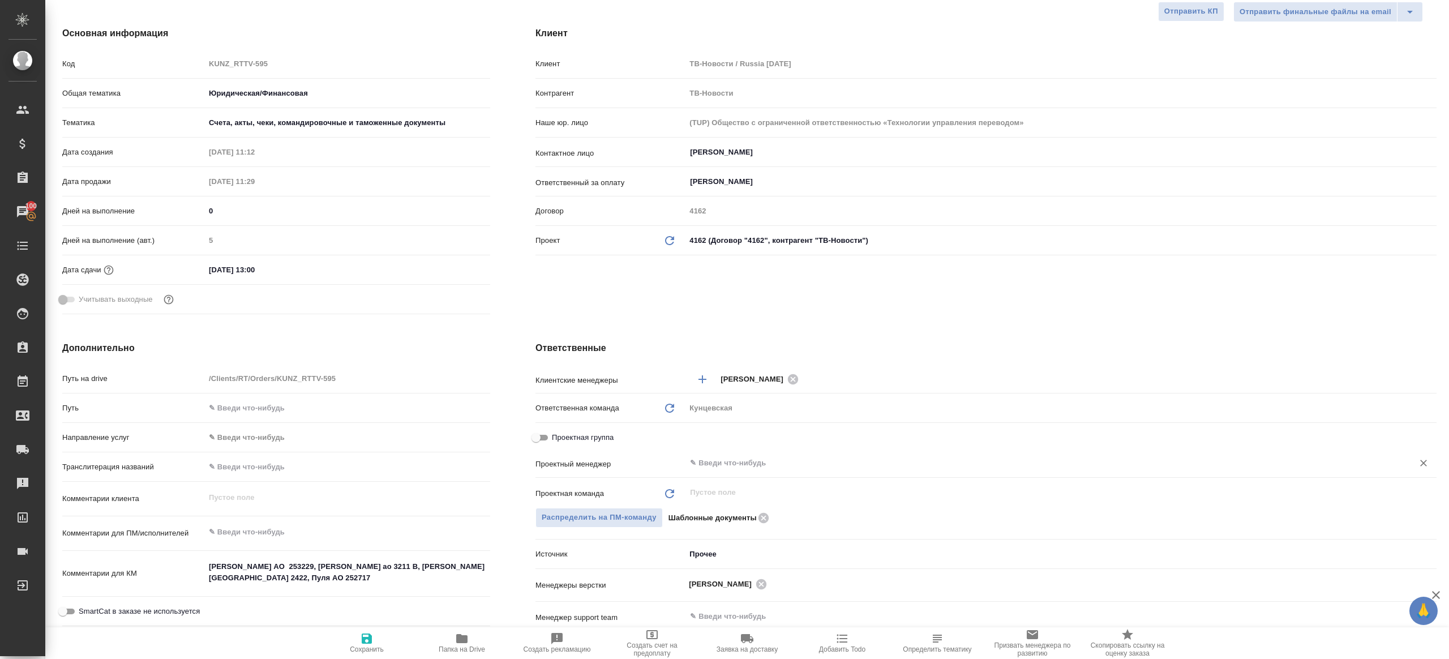
click at [768, 453] on div "​" at bounding box center [1060, 463] width 751 height 20
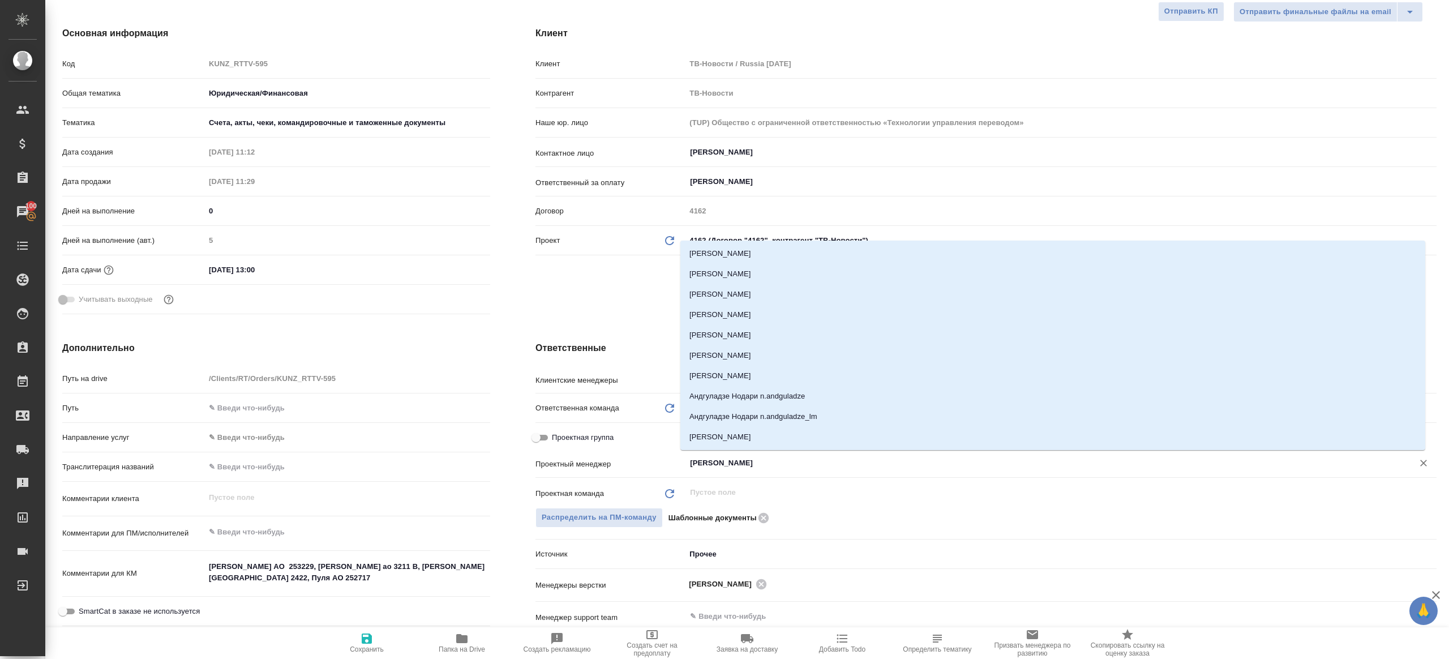
type input "ринат"
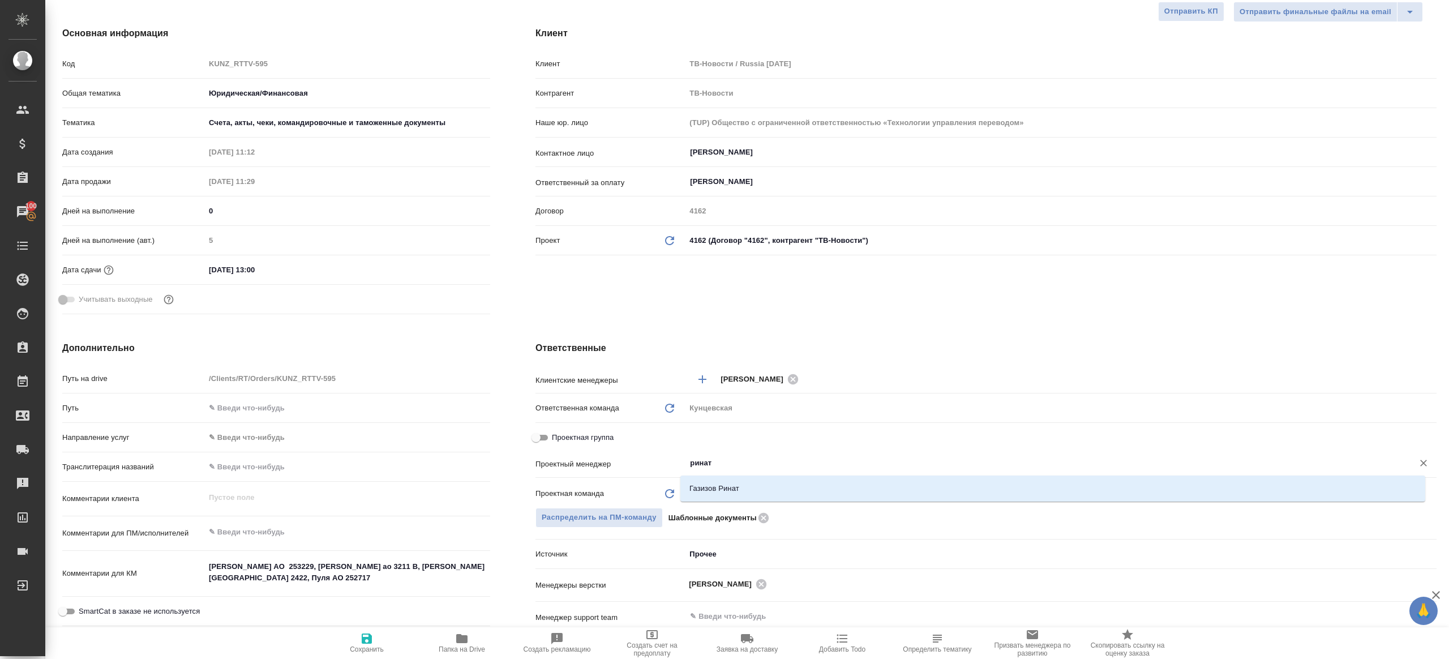
click at [723, 479] on li "Газизов Ринат" at bounding box center [1052, 488] width 745 height 20
type textarea "x"
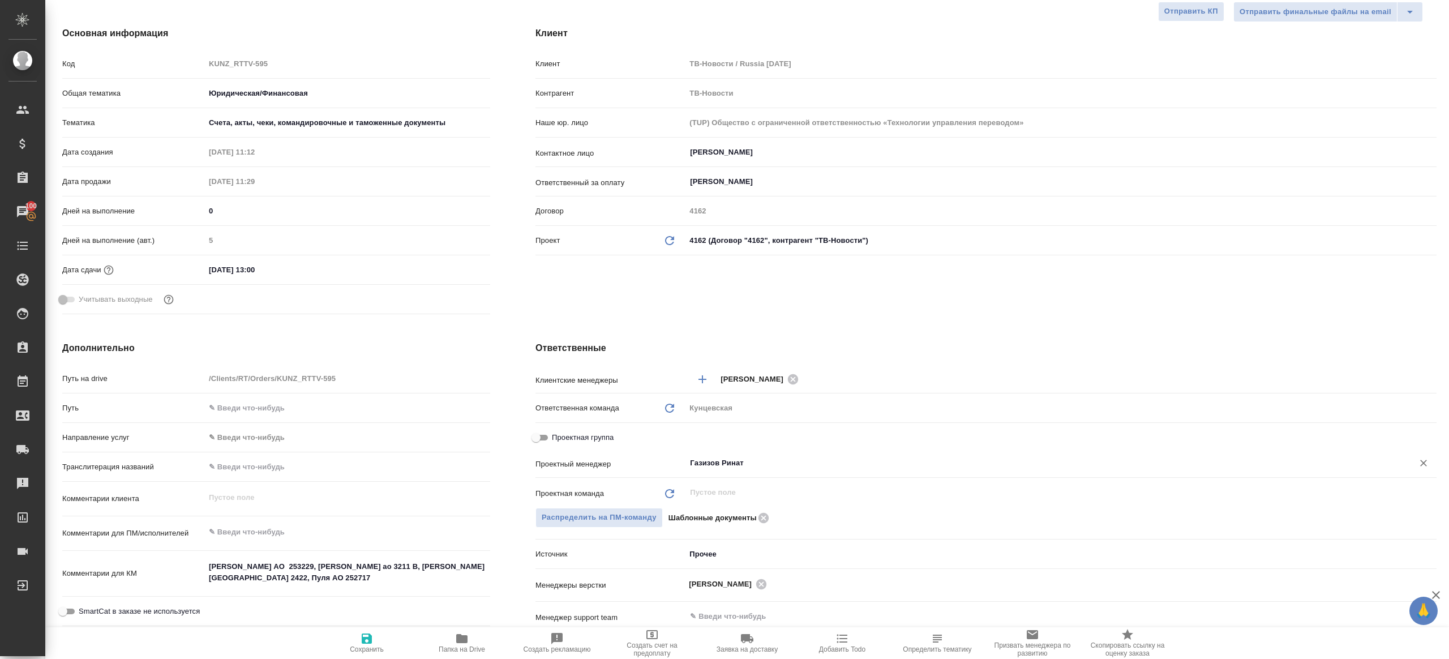
type input "Газизов Ринат"
click at [371, 634] on icon "button" at bounding box center [367, 638] width 10 height 10
type textarea "x"
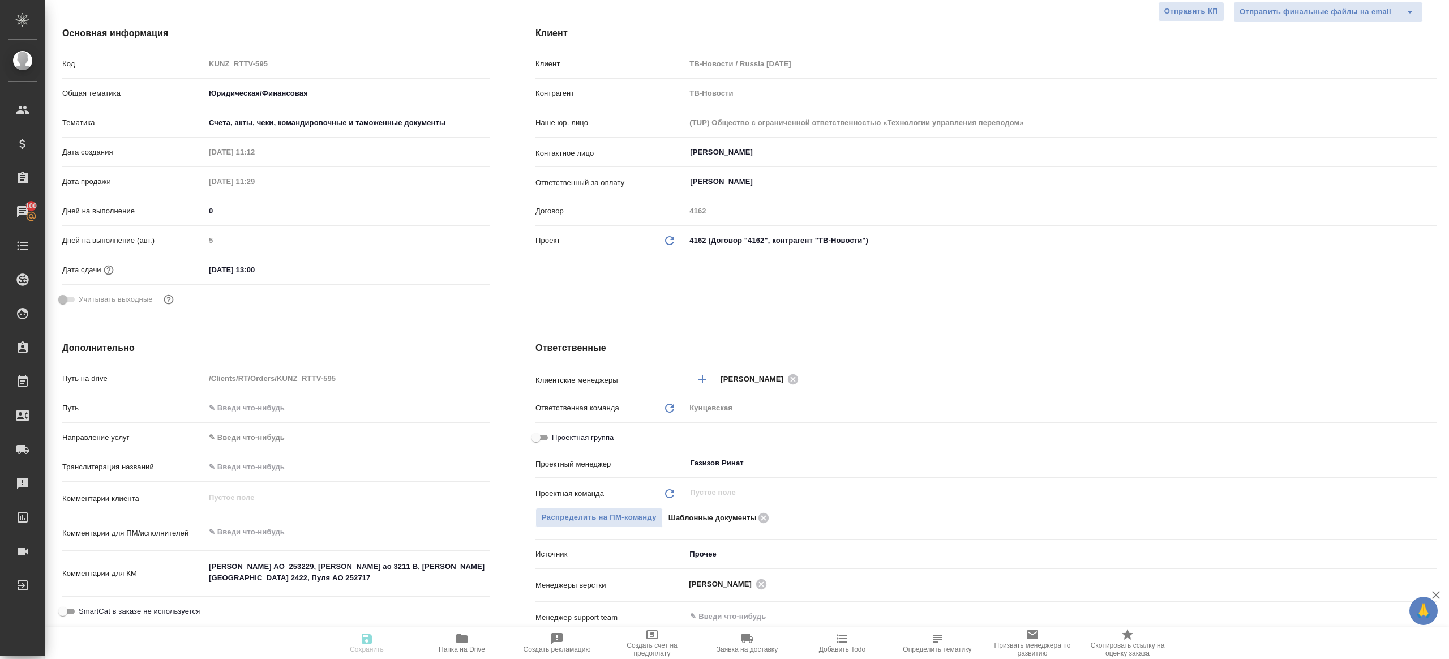
type textarea "x"
select select "RU"
type textarea "x"
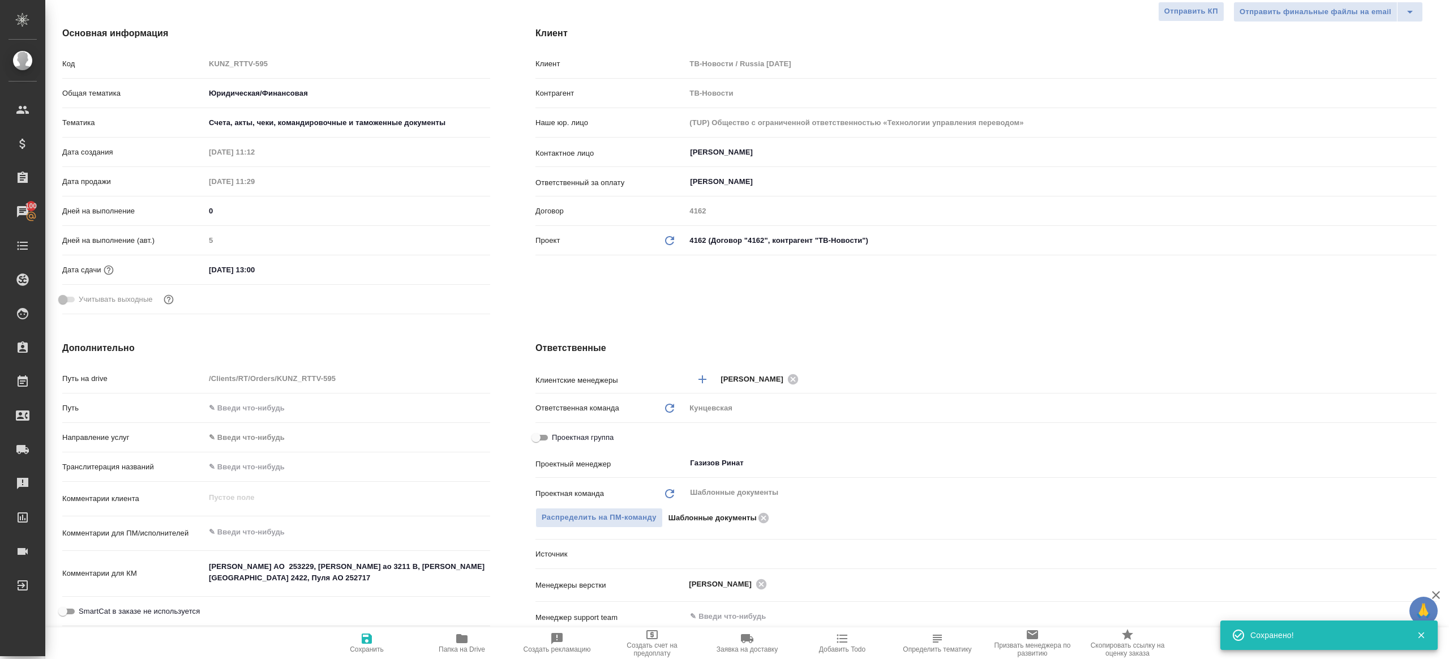
type textarea "x"
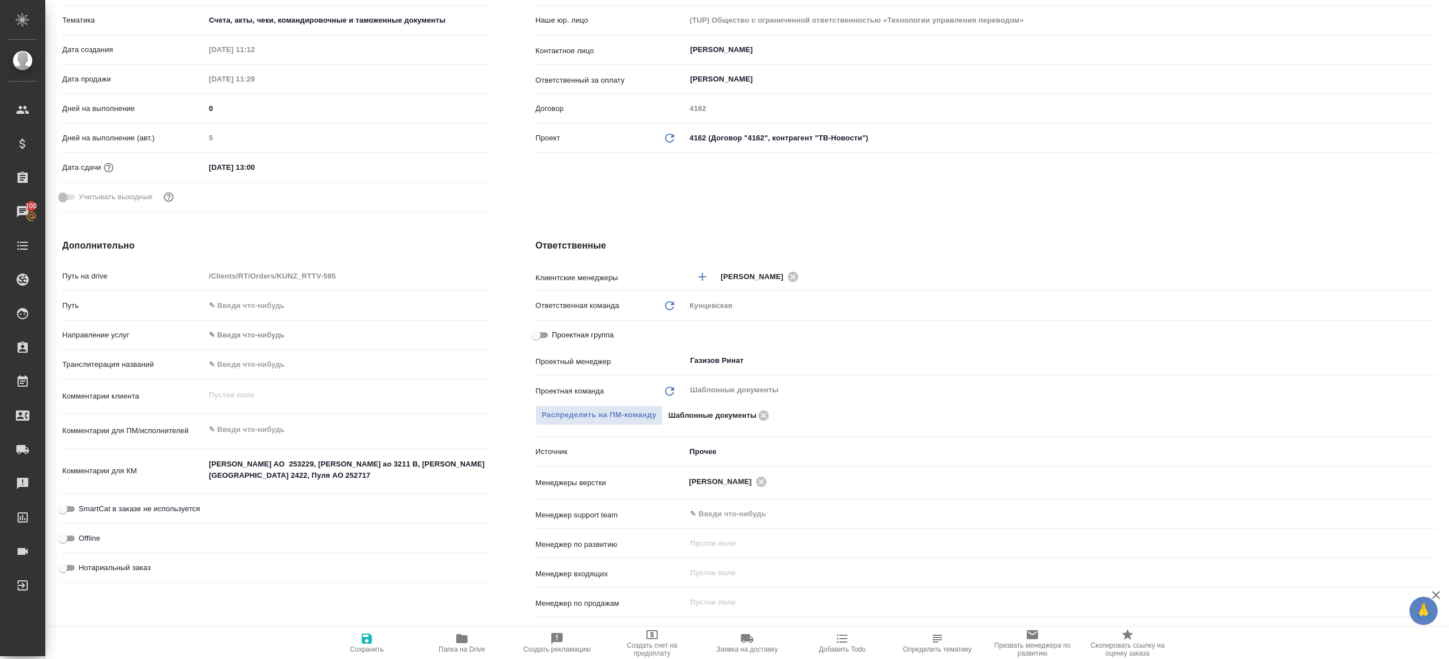
scroll to position [260, 0]
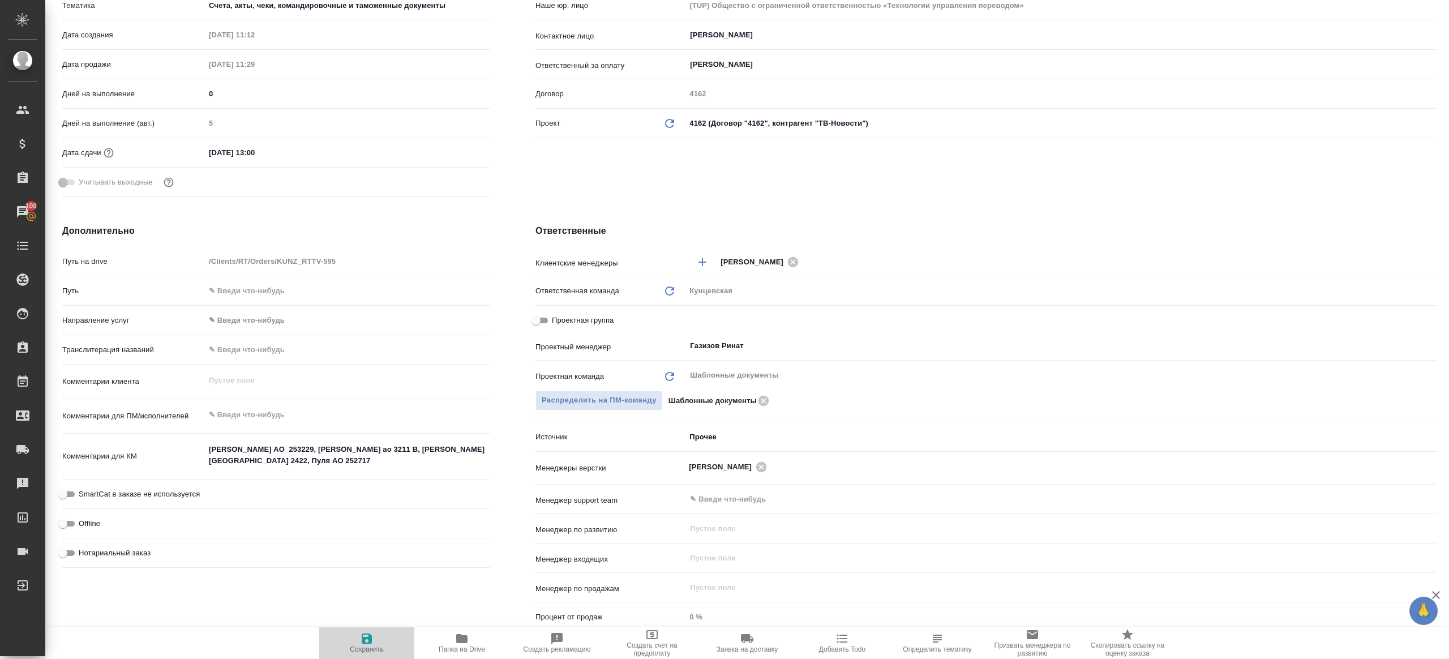
click at [361, 638] on icon "button" at bounding box center [367, 639] width 14 height 14
type textarea "x"
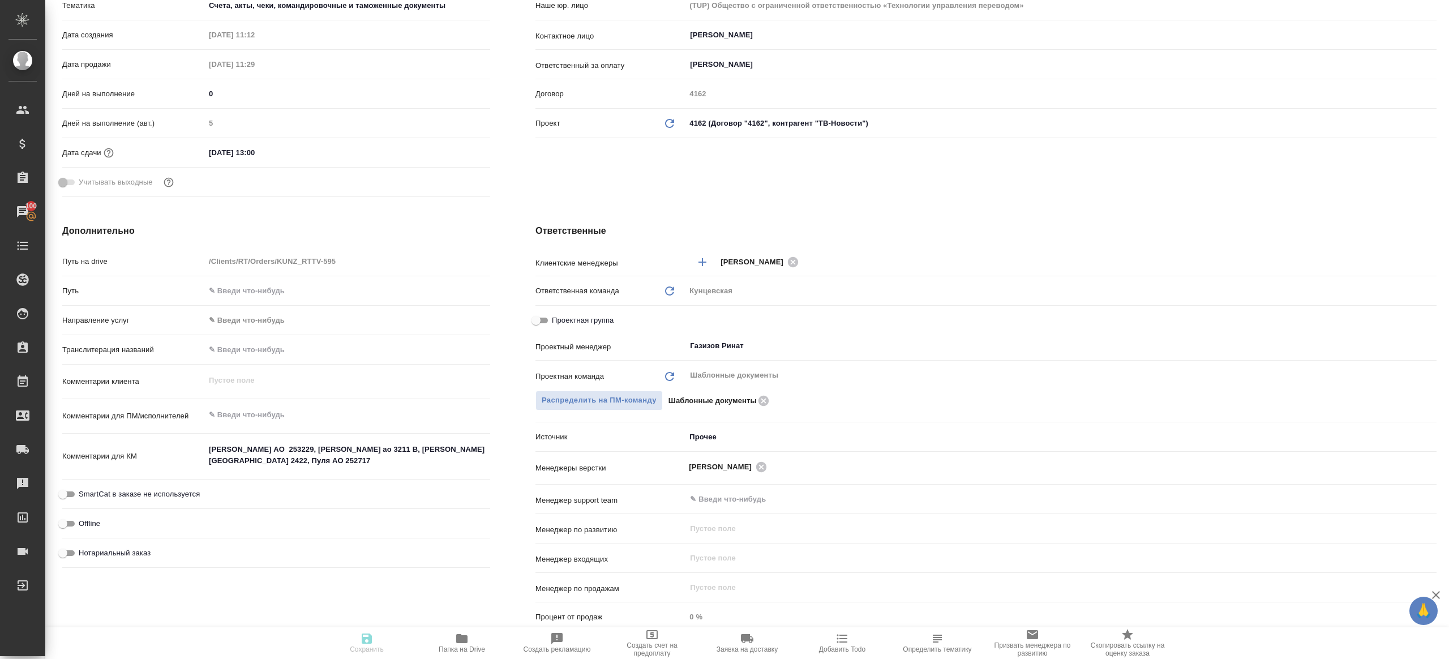
type textarea "x"
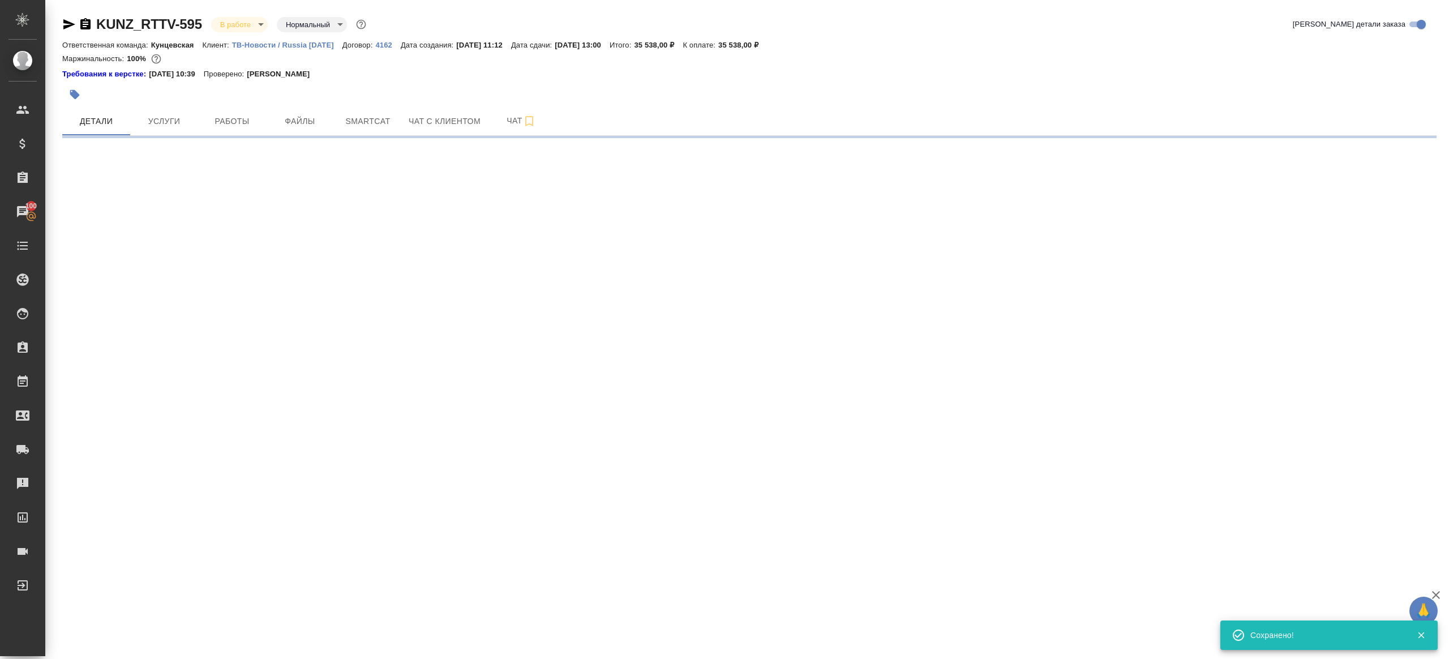
select select "RU"
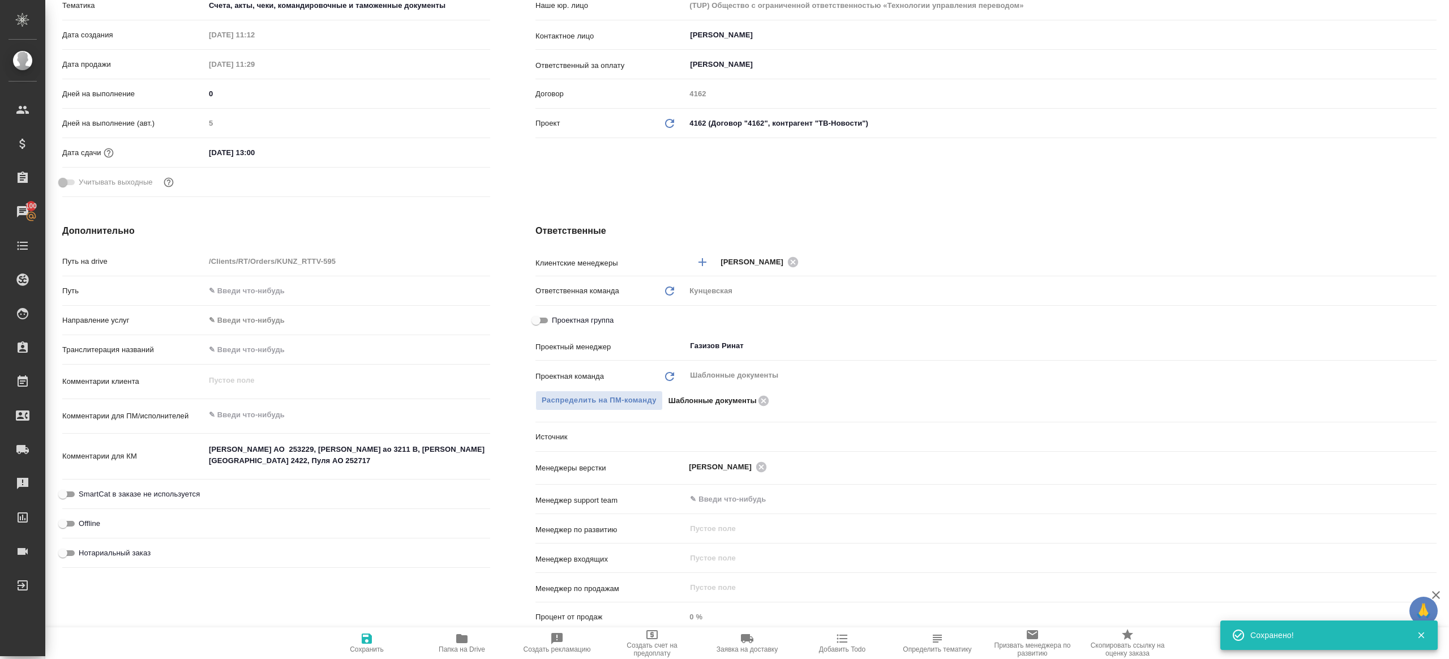
type textarea "x"
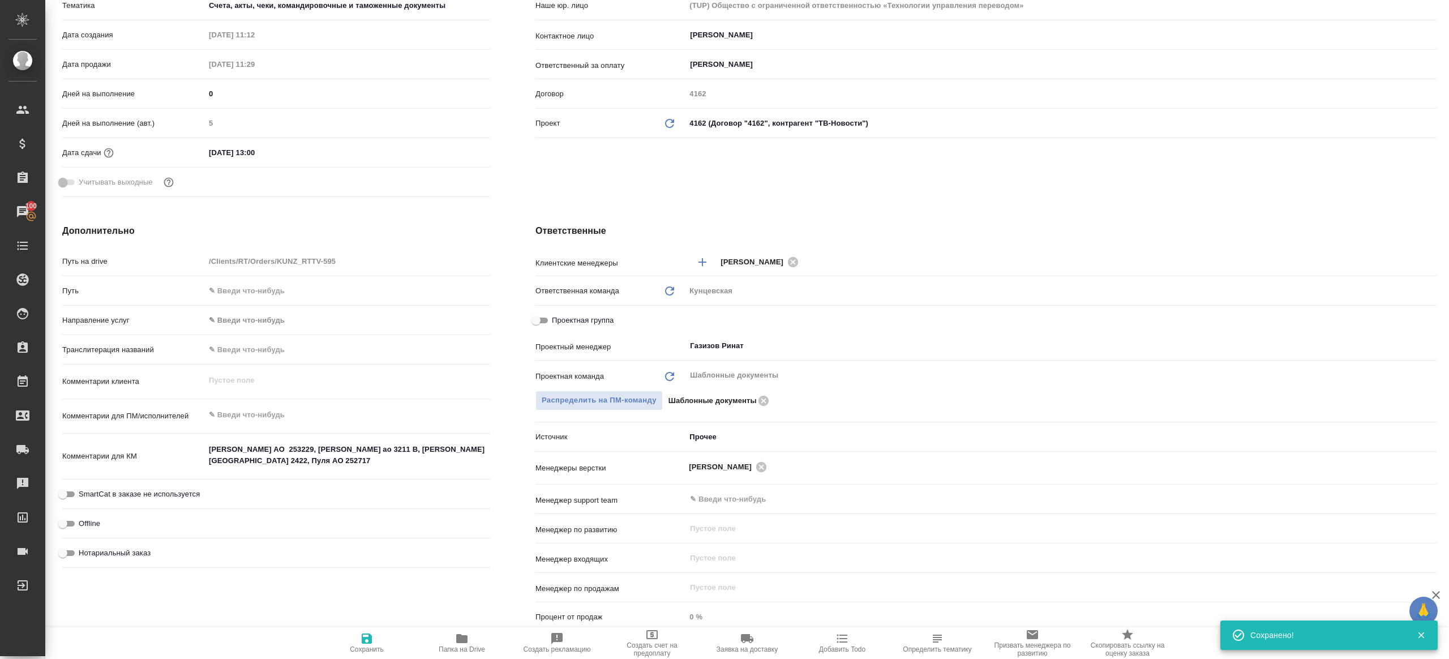
type textarea "x"
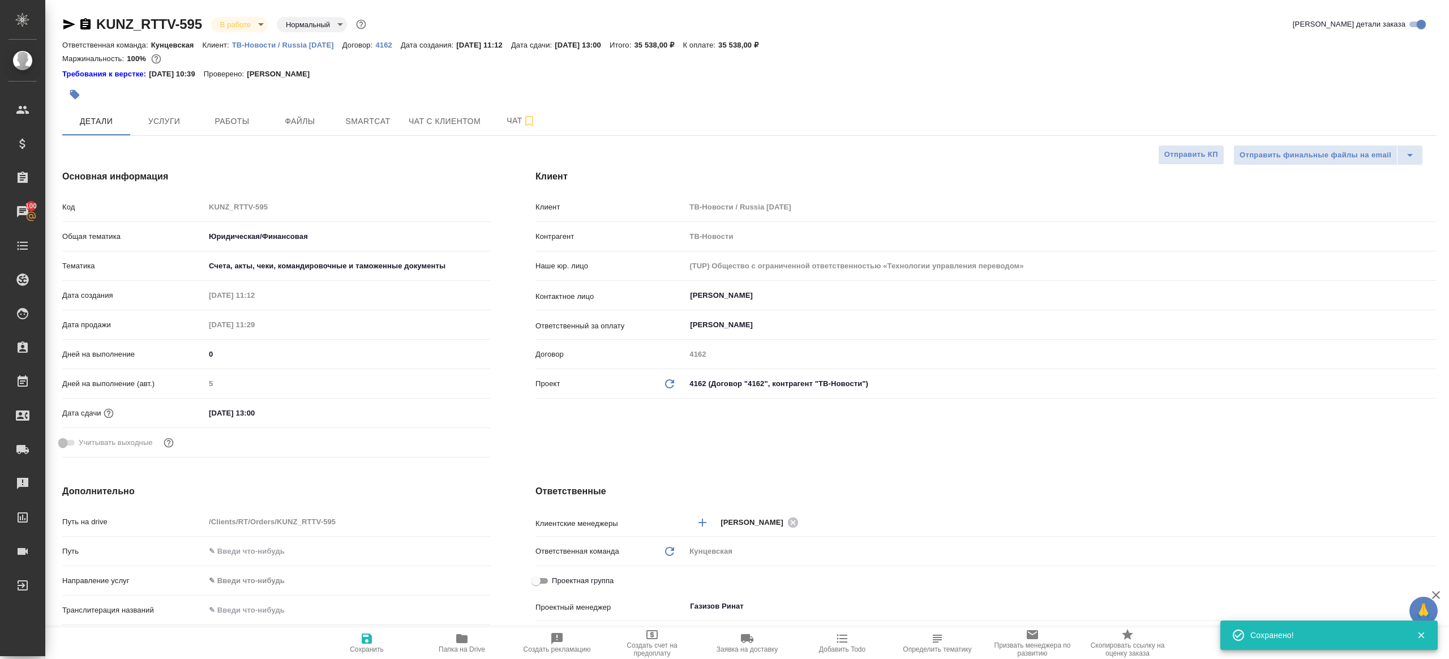
scroll to position [204, 0]
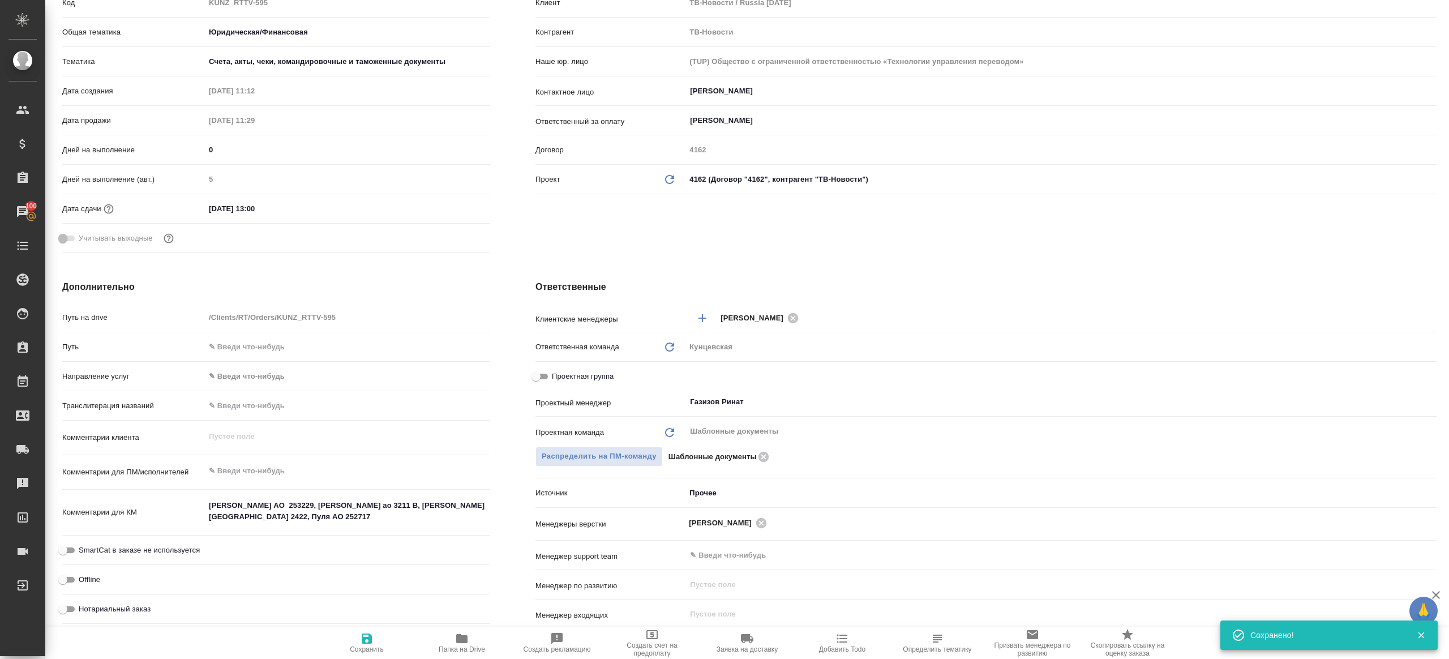
click at [456, 644] on icon "button" at bounding box center [462, 639] width 14 height 14
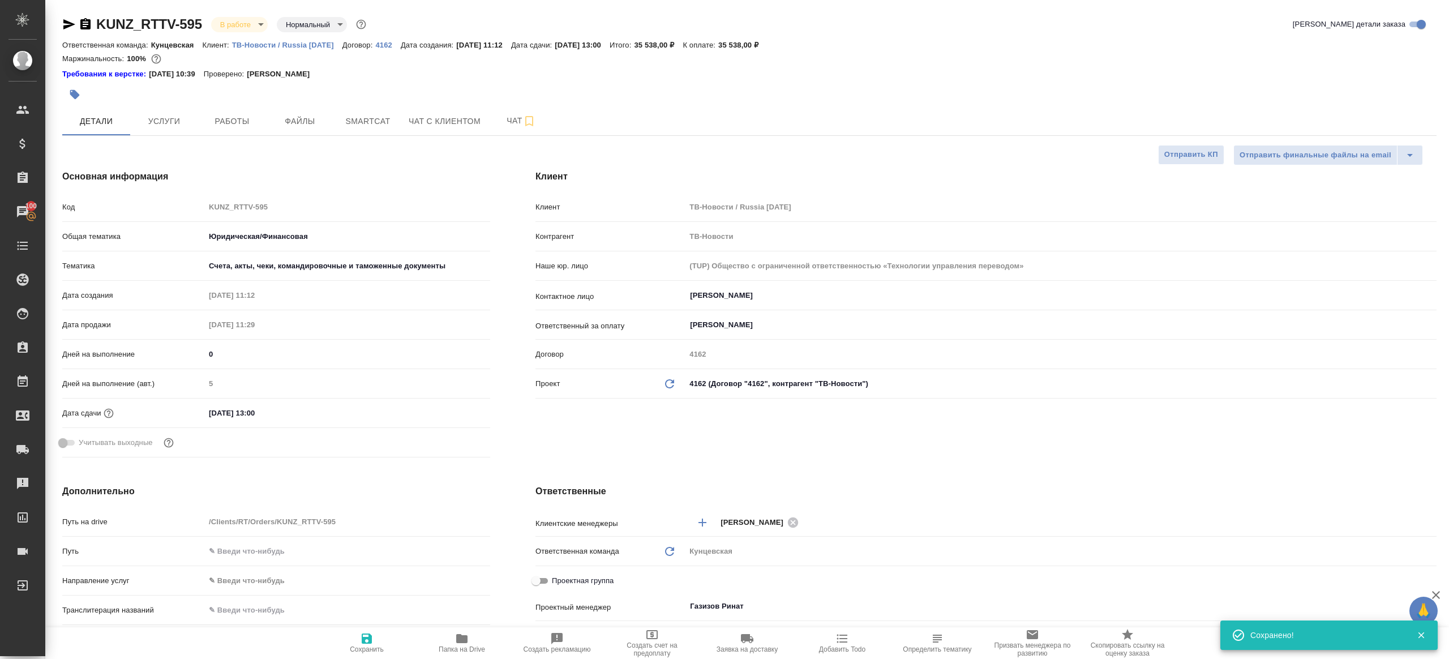
type textarea "x"
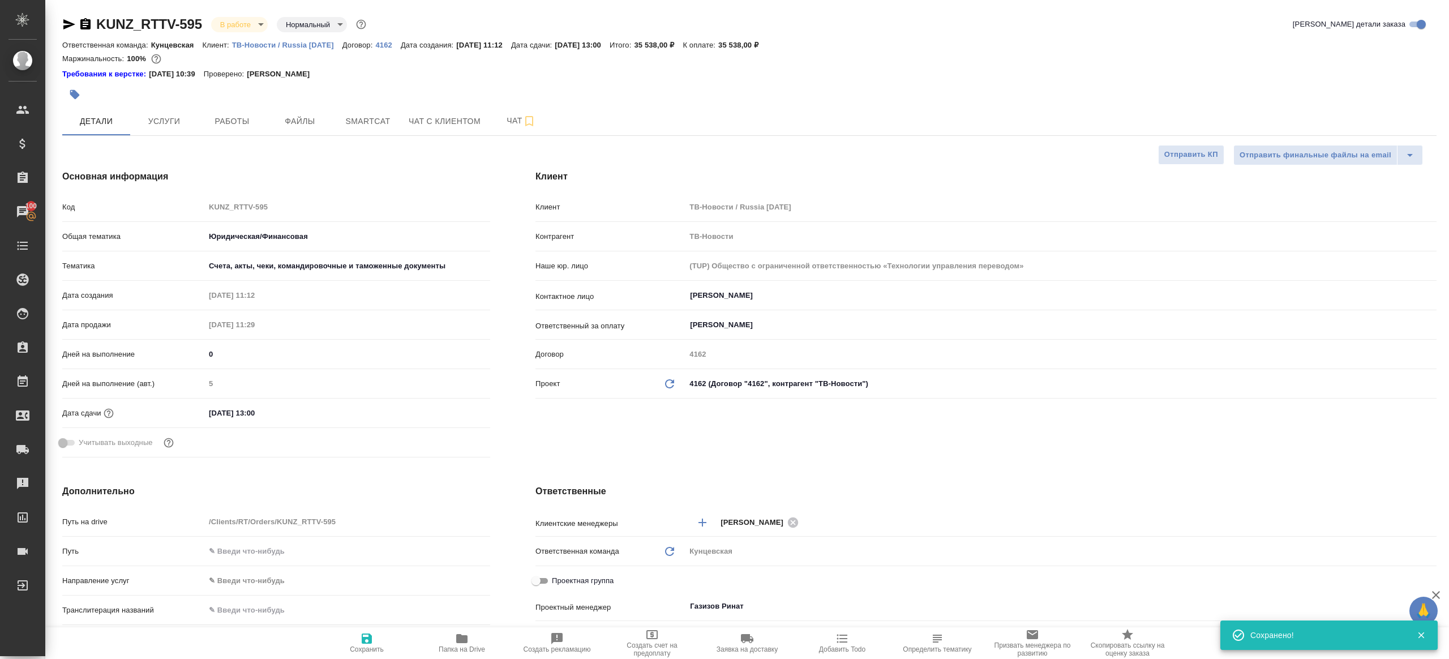
type textarea "x"
click at [240, 123] on span "Работы" at bounding box center [232, 121] width 54 height 14
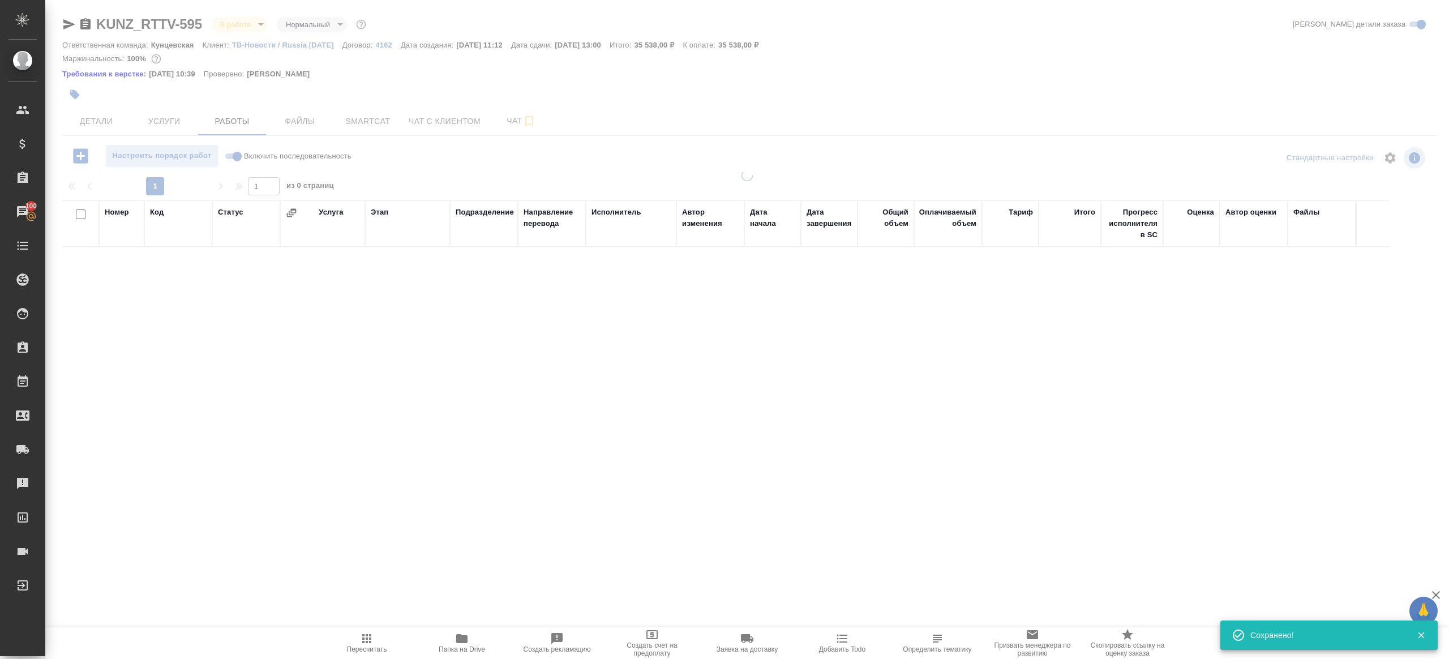
click at [521, 159] on div at bounding box center [749, 157] width 458 height 27
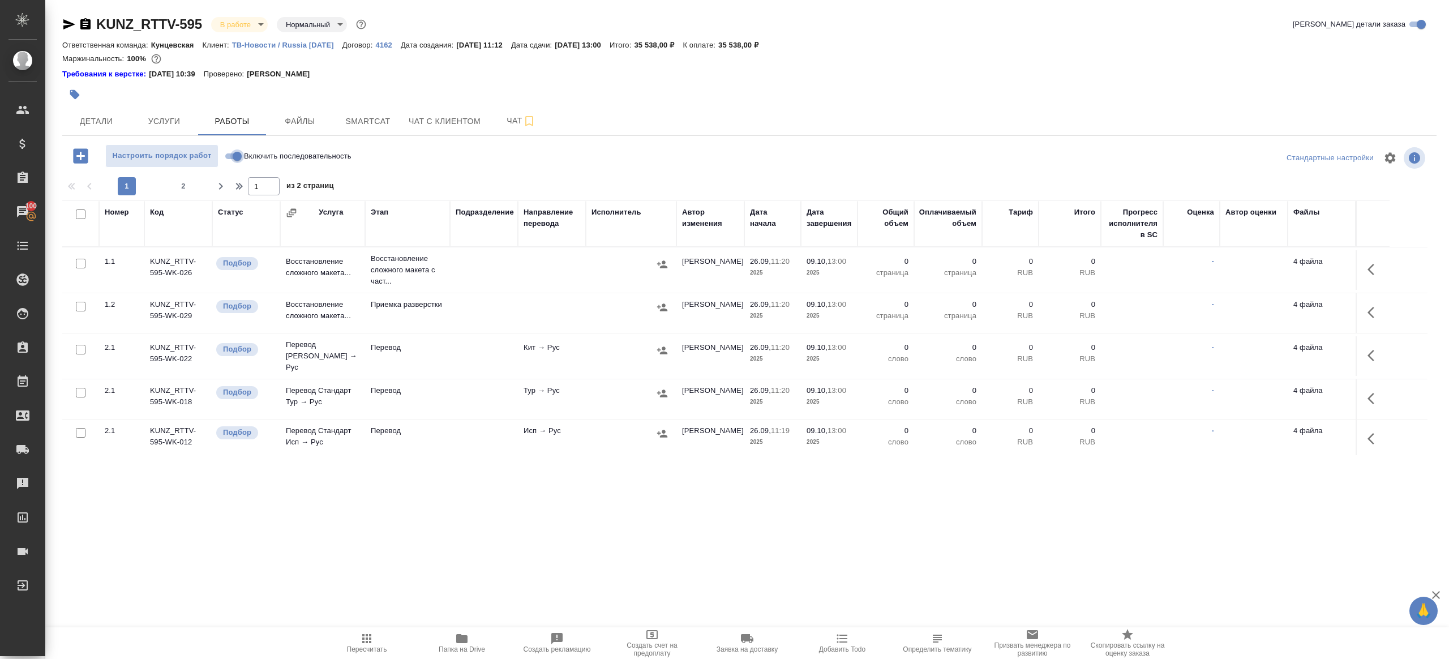
click at [231, 153] on input "Включить последовательность" at bounding box center [237, 156] width 41 height 14
checkbox input "true"
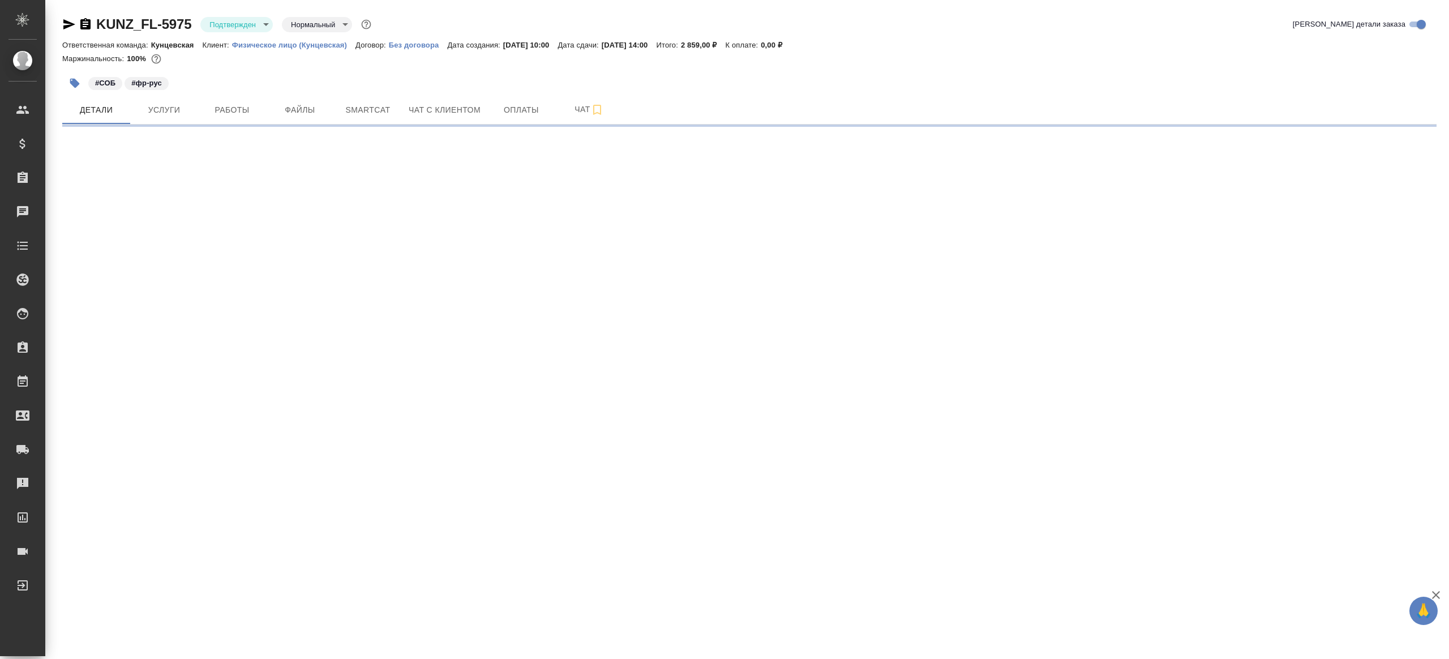
click at [248, 18] on body "🙏 .cls-1 fill:#fff; AWATERA Gazizov Rinat Клиенты Спецификации Заказы Чаты Todo…" at bounding box center [724, 329] width 1449 height 659
click at [248, 121] on li "В работе" at bounding box center [252, 119] width 104 height 19
select select "RU"
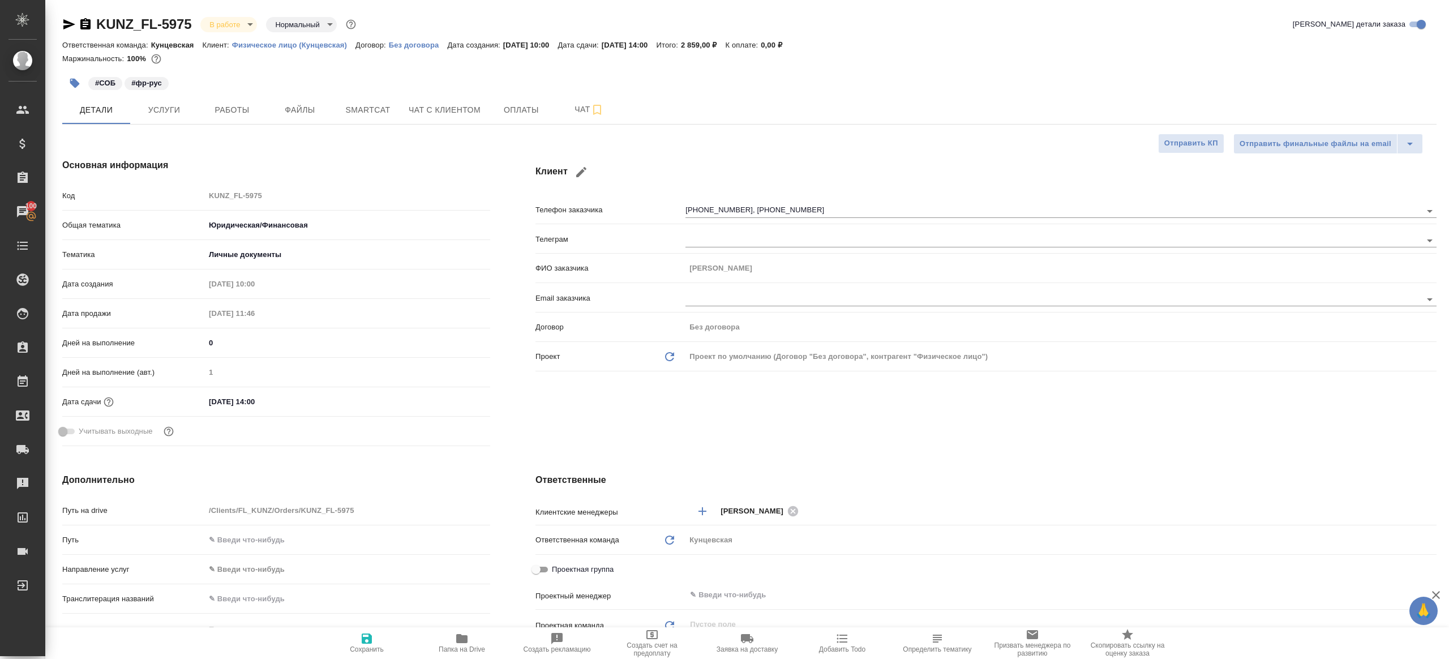
type textarea "x"
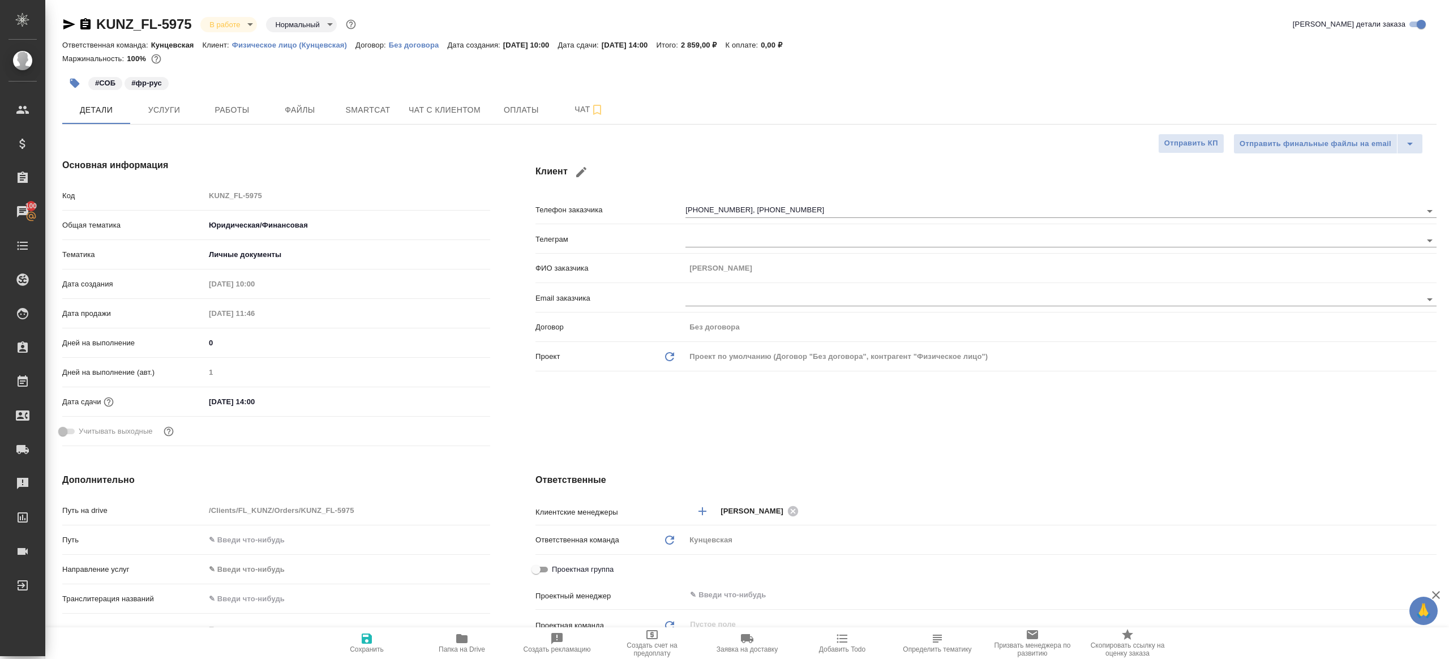
type textarea "x"
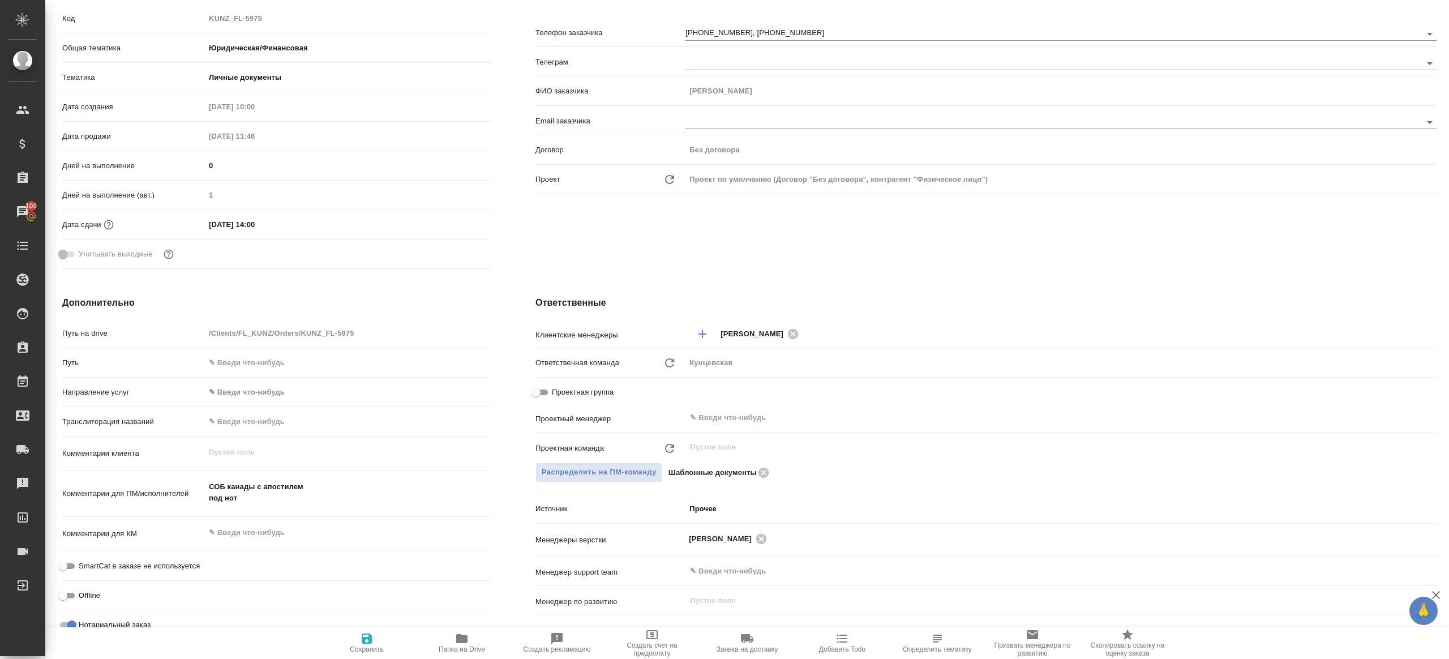
scroll to position [306, 0]
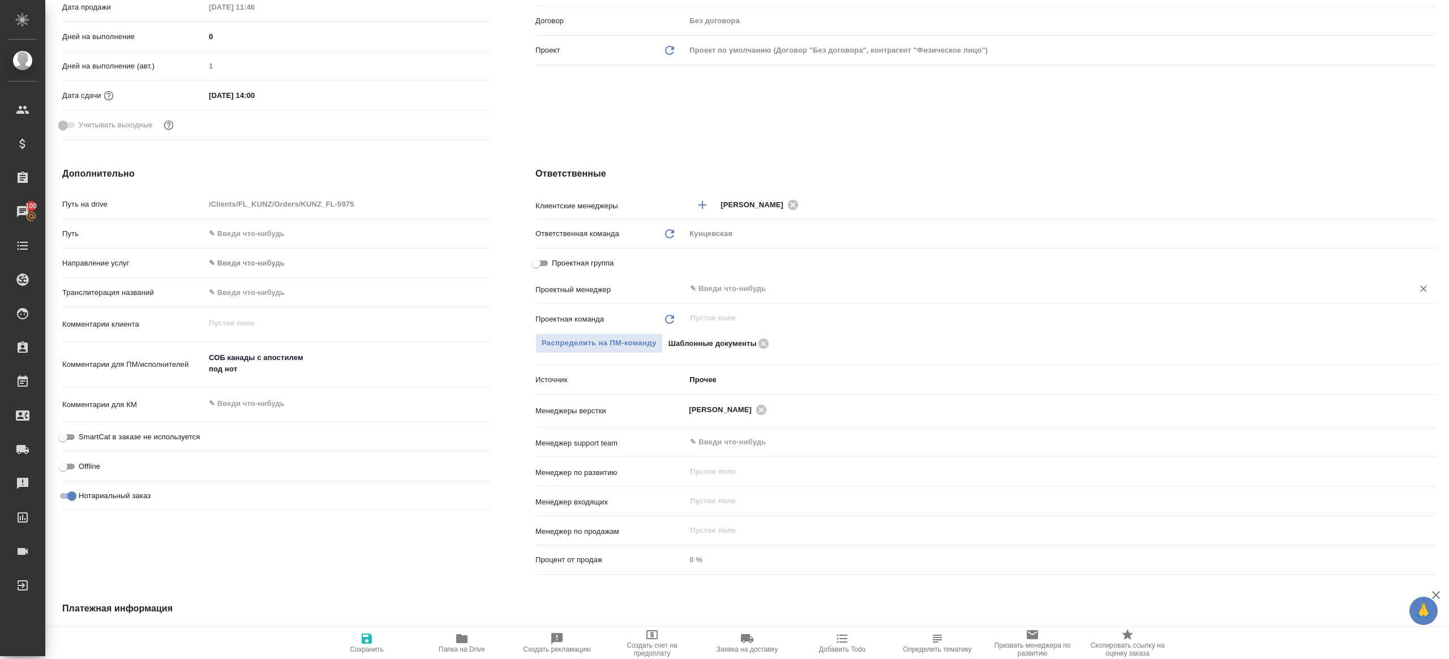
click at [723, 295] on input "text" at bounding box center [1042, 289] width 706 height 14
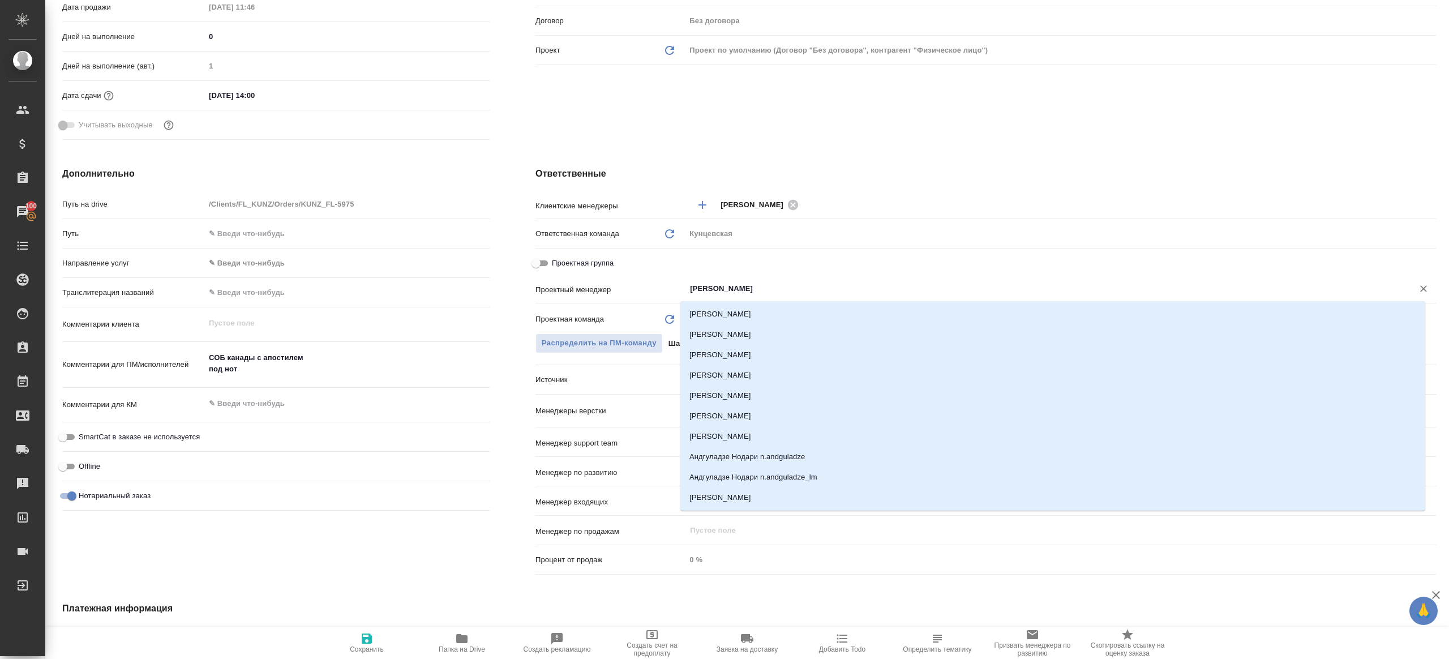
type input "ринат"
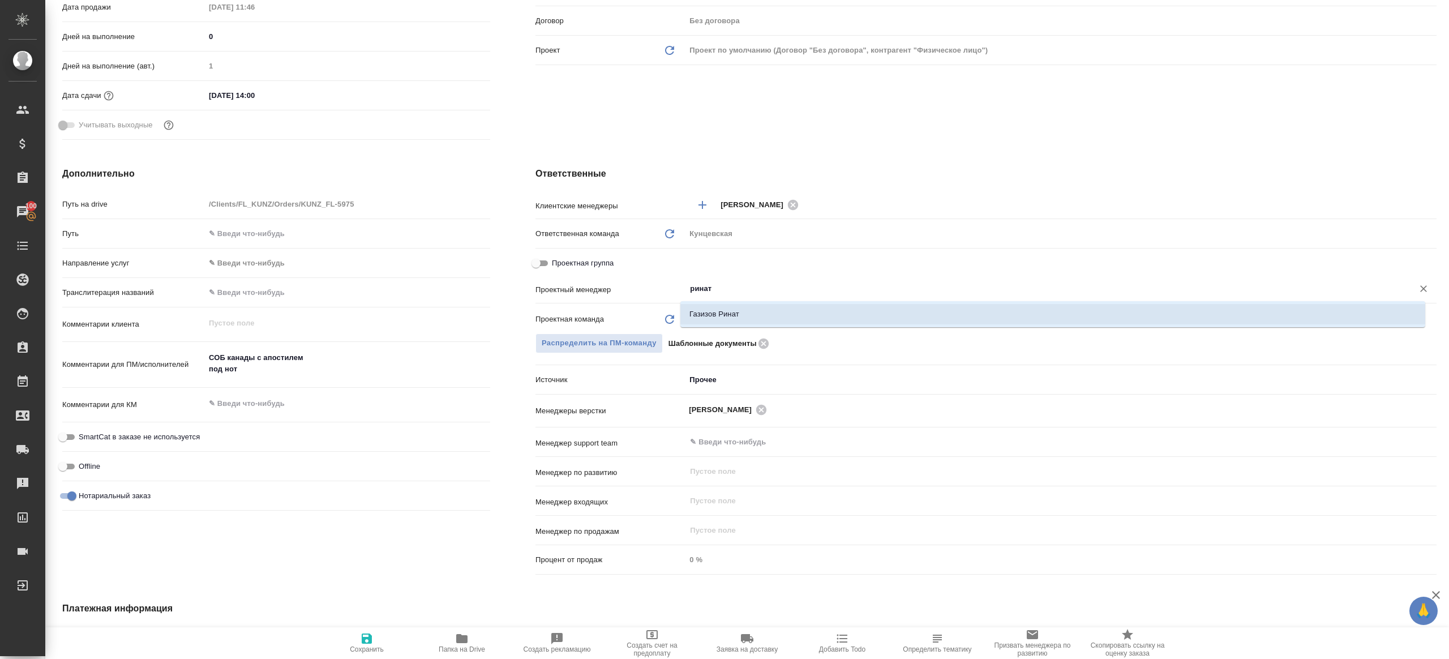
click at [730, 323] on li "Газизов Ринат" at bounding box center [1052, 314] width 745 height 20
type textarea "x"
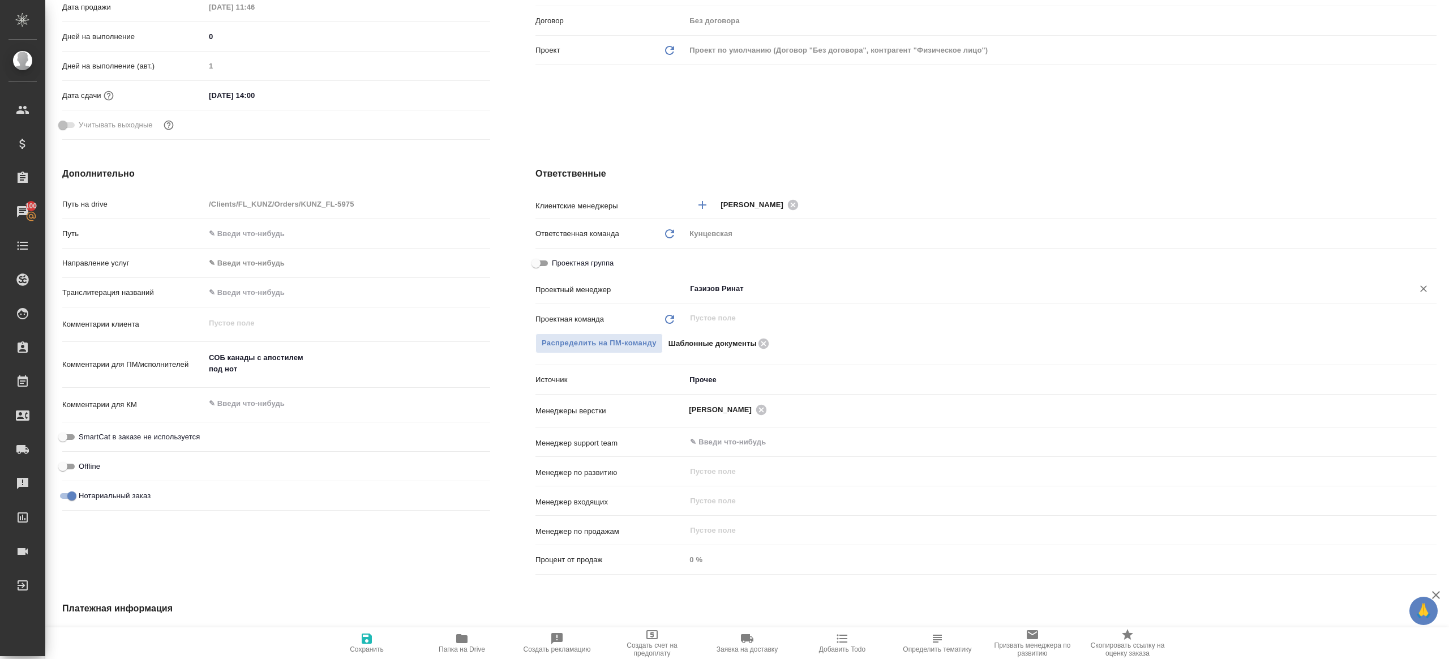
type input "Газизов Ринат"
click at [366, 630] on button "Сохранить" at bounding box center [366, 643] width 95 height 32
type textarea "x"
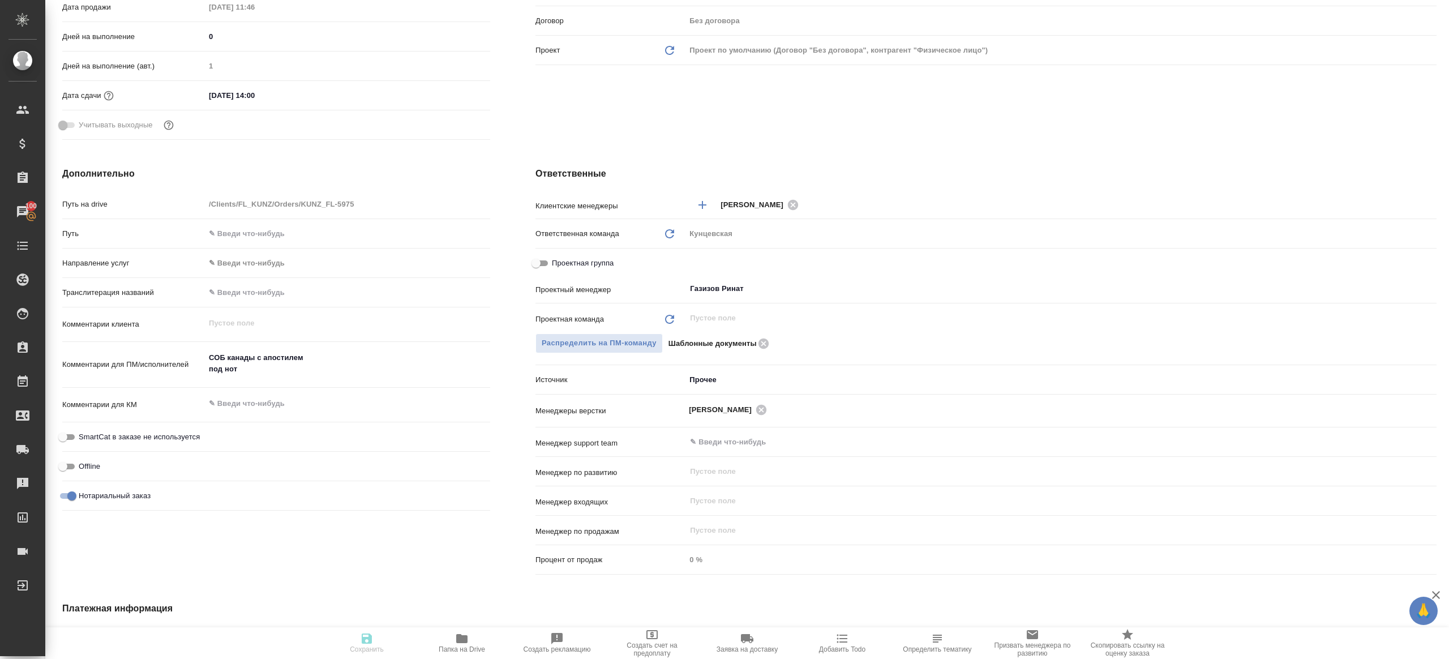
type textarea "x"
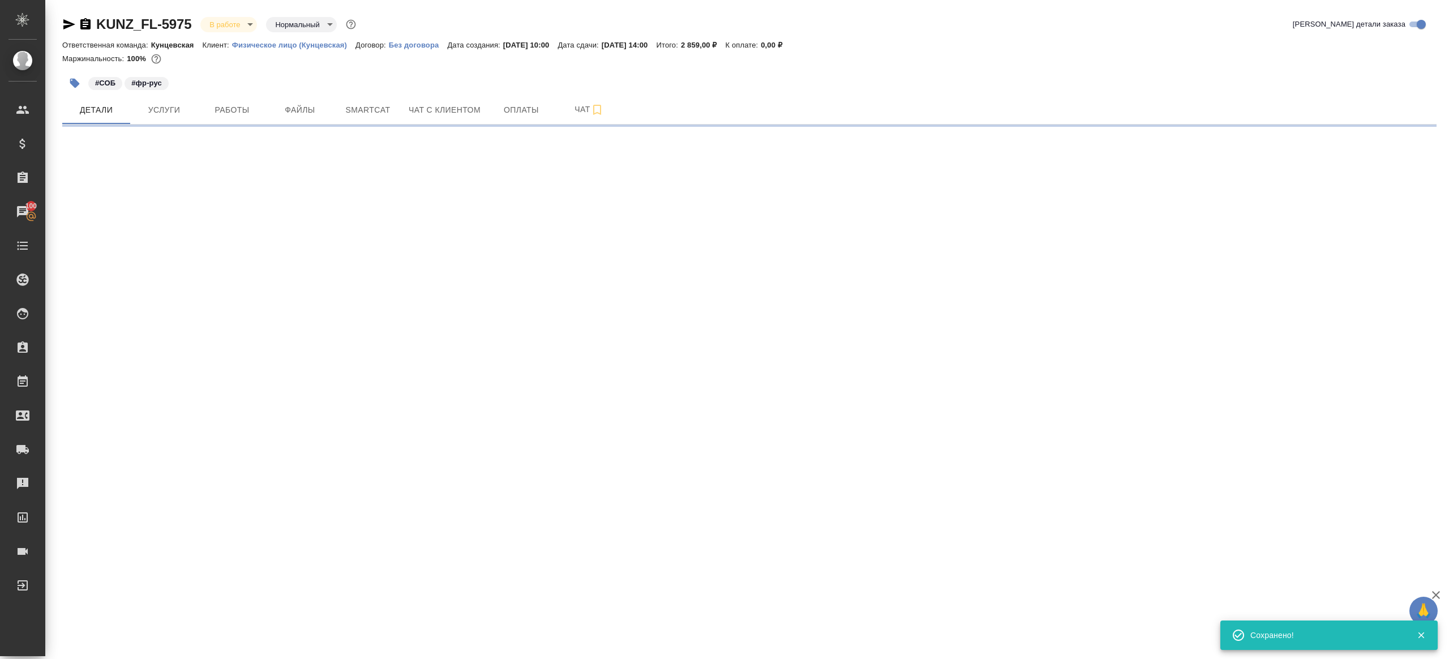
scroll to position [0, 0]
select select "RU"
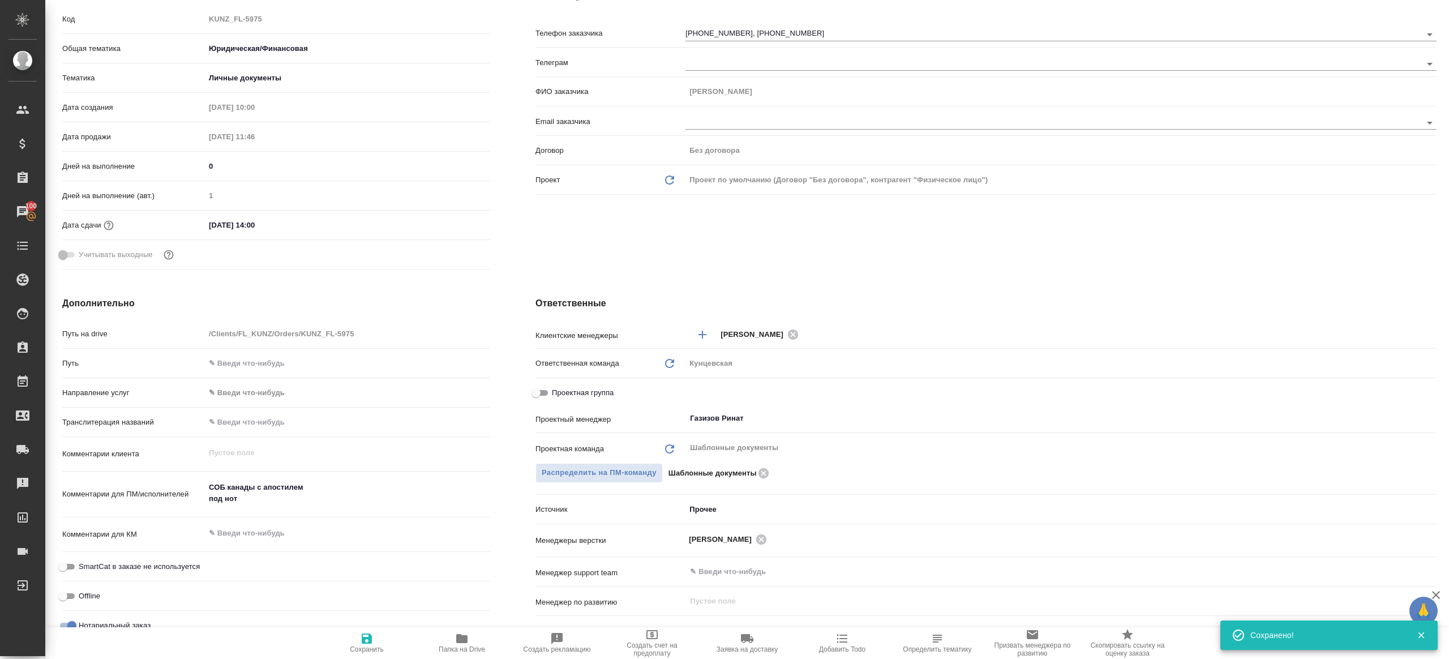
type textarea "x"
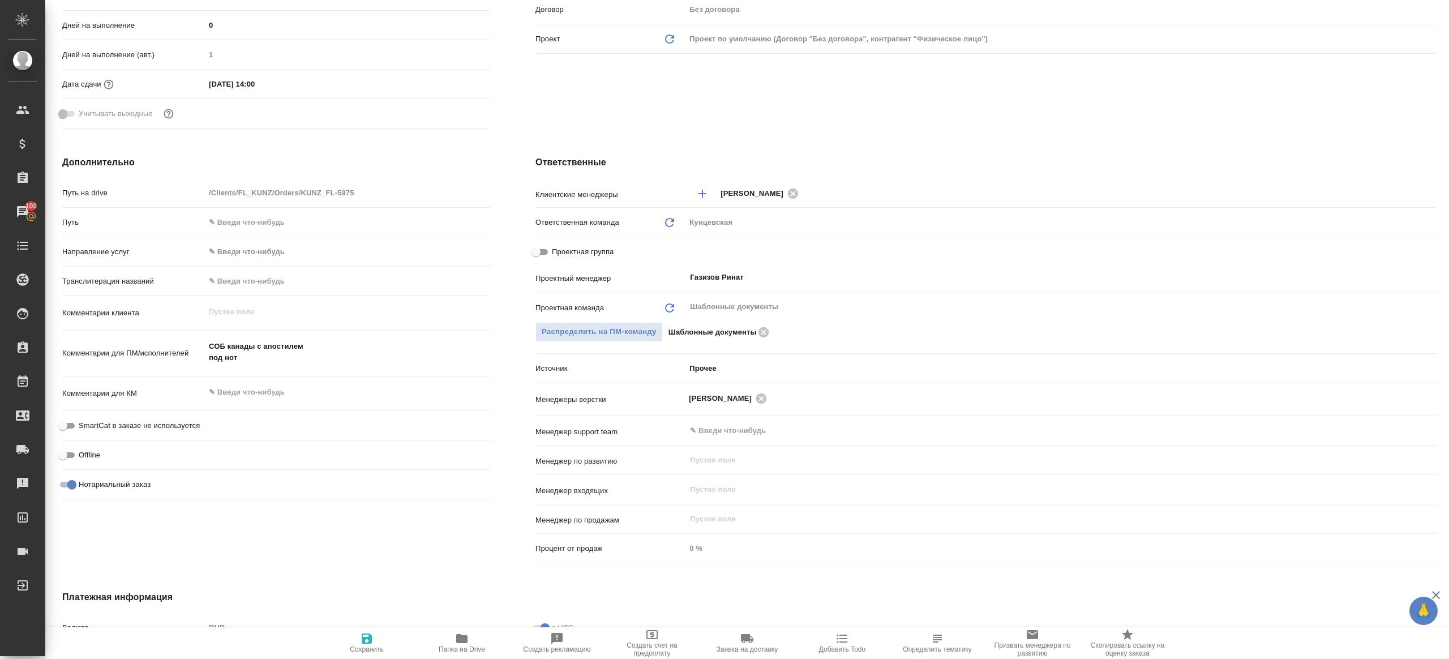
click at [454, 651] on span "Папка на Drive" at bounding box center [462, 649] width 46 height 8
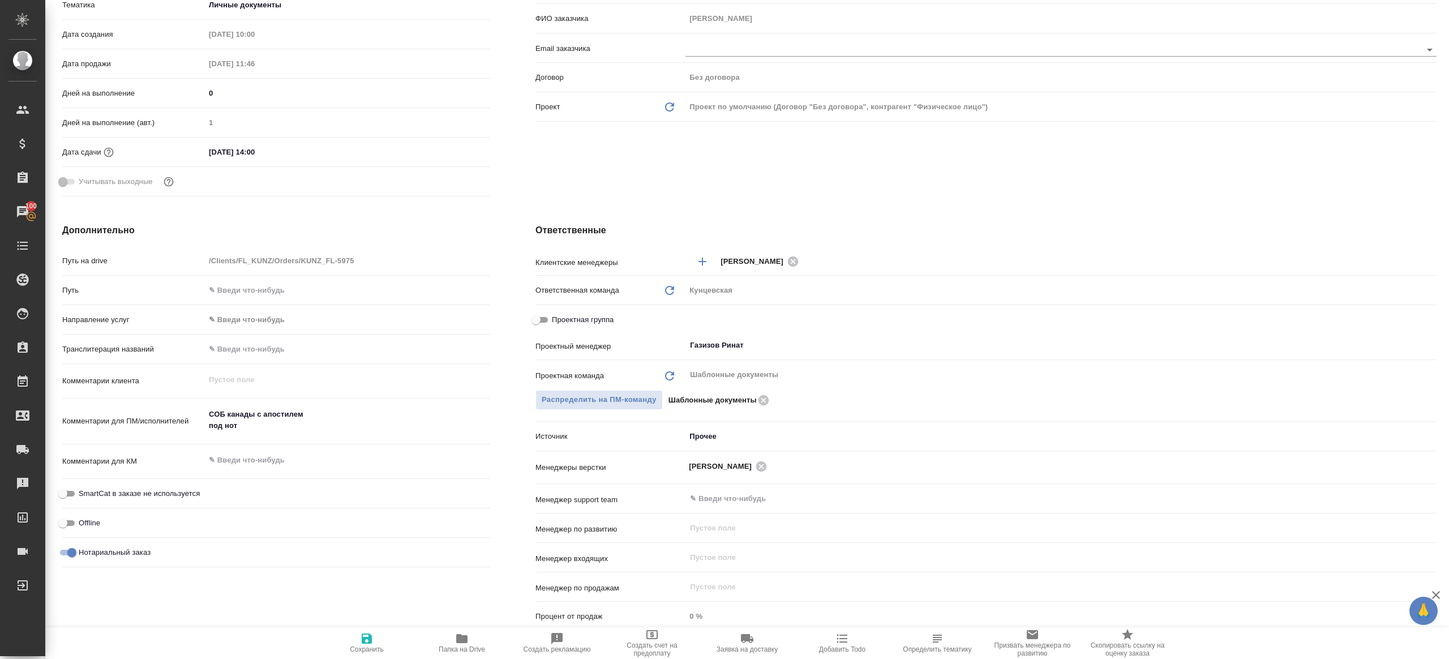
type textarea "x"
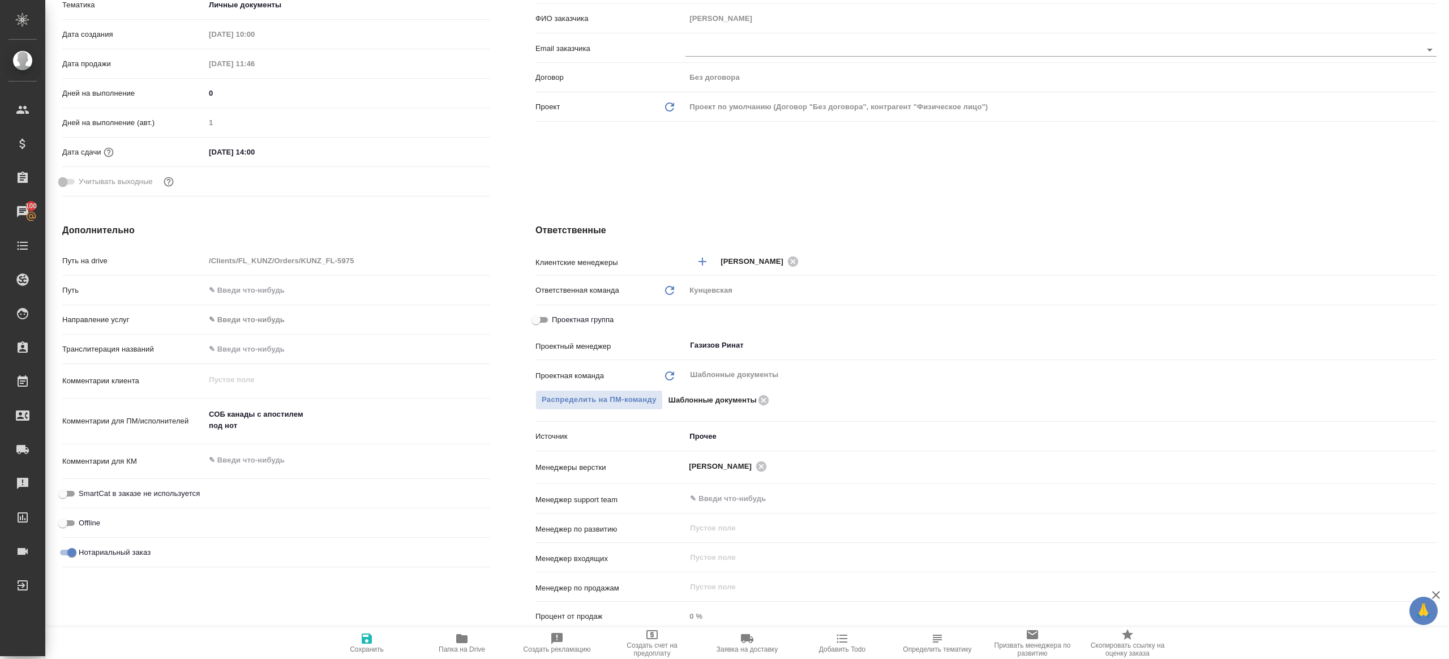
type textarea "x"
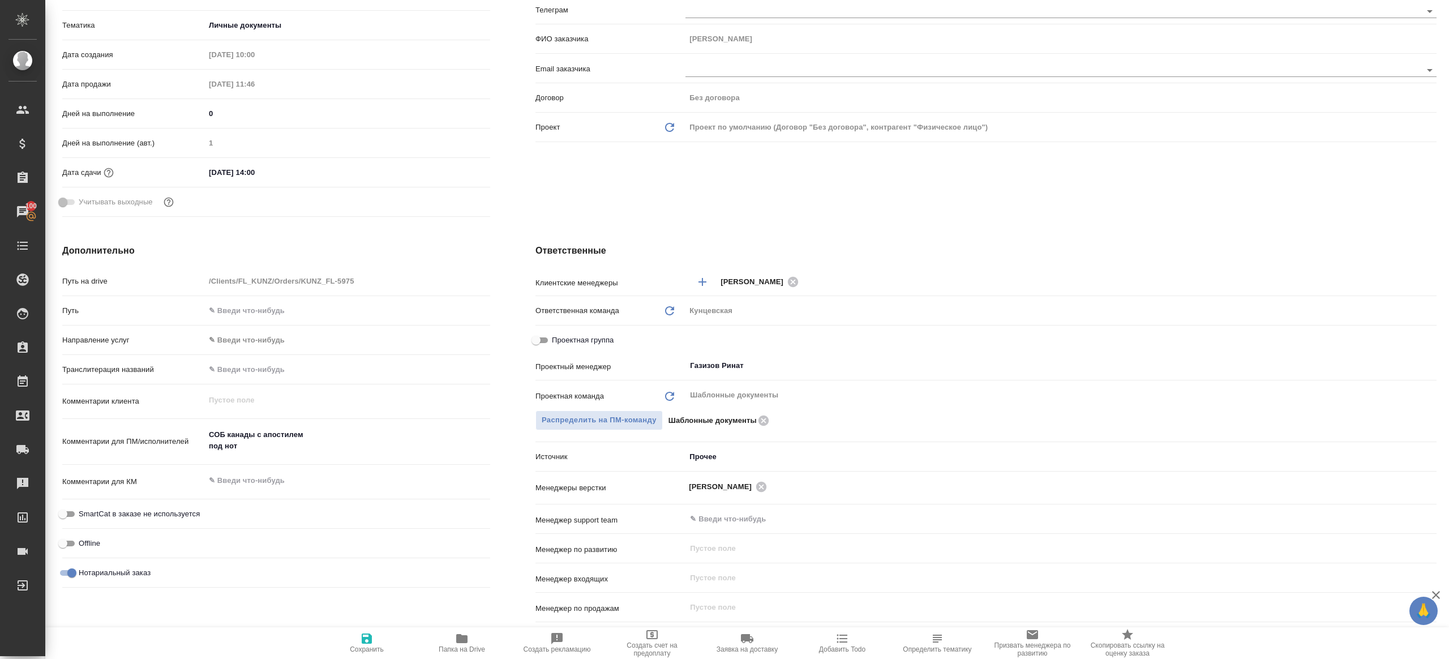
scroll to position [0, 0]
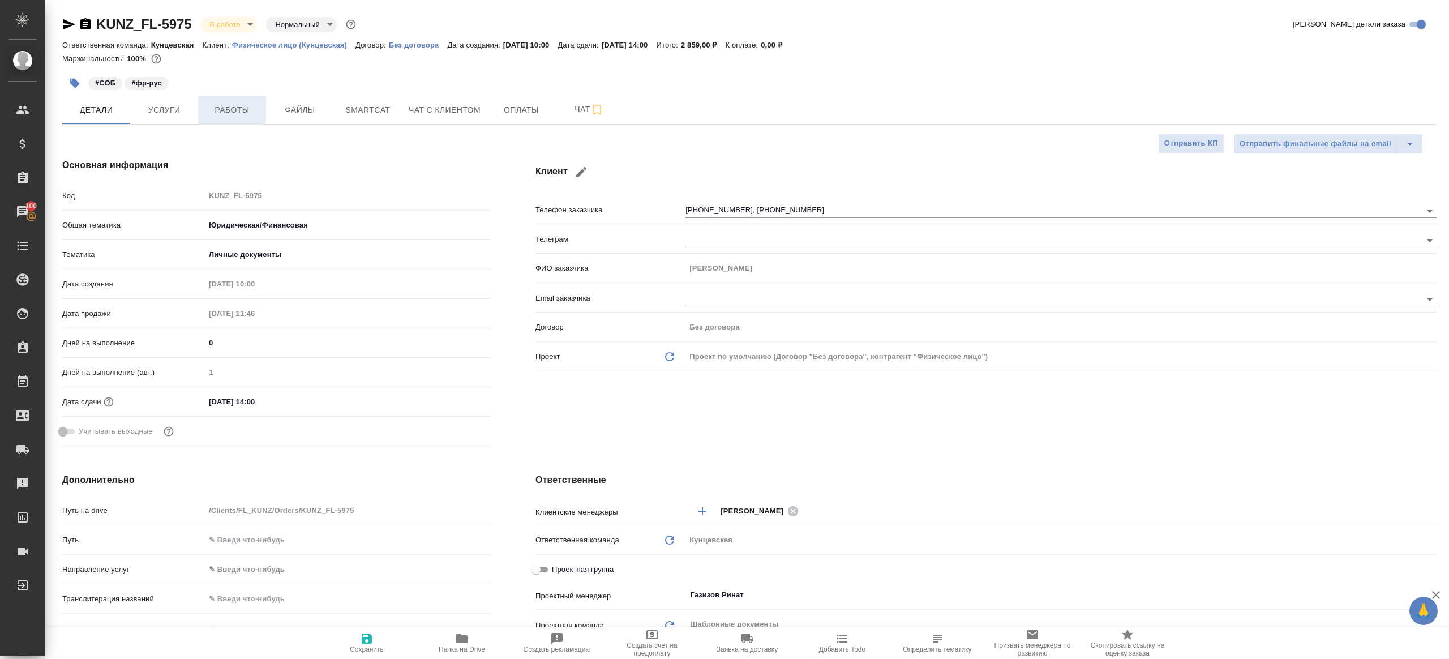
click at [240, 107] on span "Работы" at bounding box center [232, 110] width 54 height 14
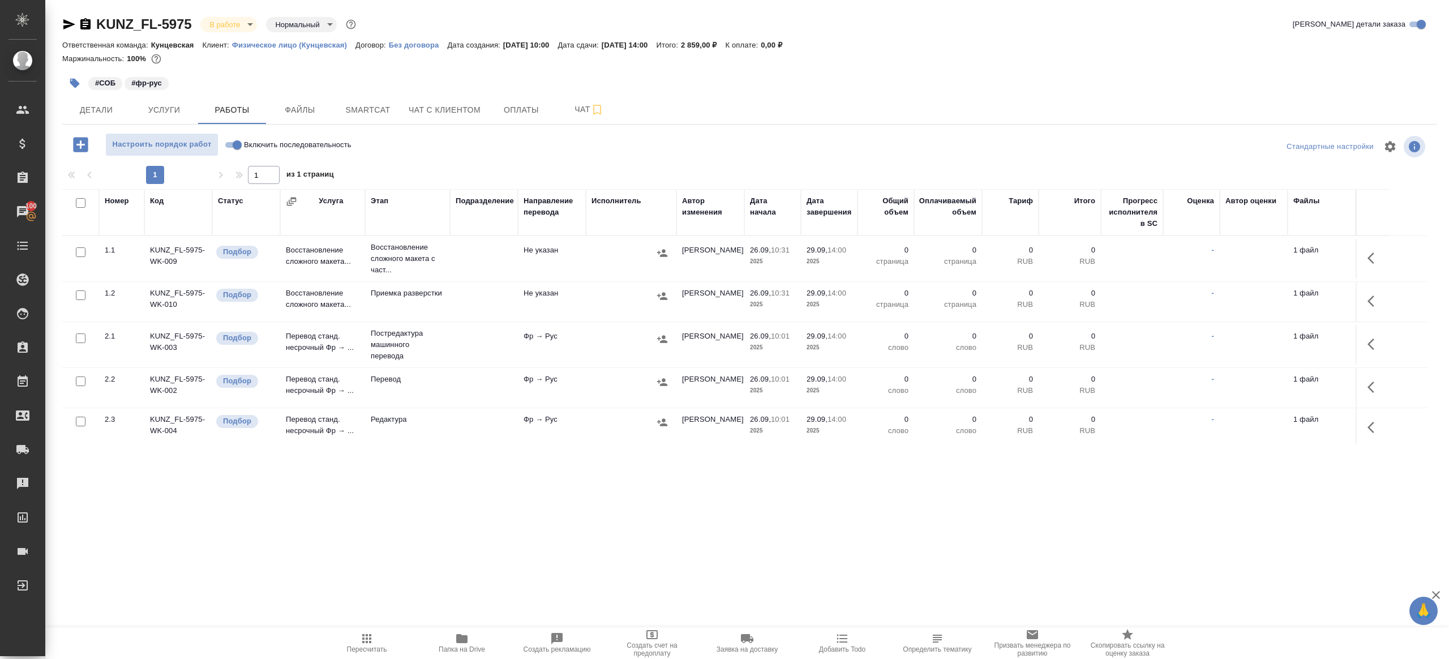
click at [536, 167] on div "1 1 из 1 страниц" at bounding box center [749, 175] width 1374 height 18
click at [225, 141] on input "Включить последовательность" at bounding box center [237, 145] width 41 height 14
checkbox input "true"
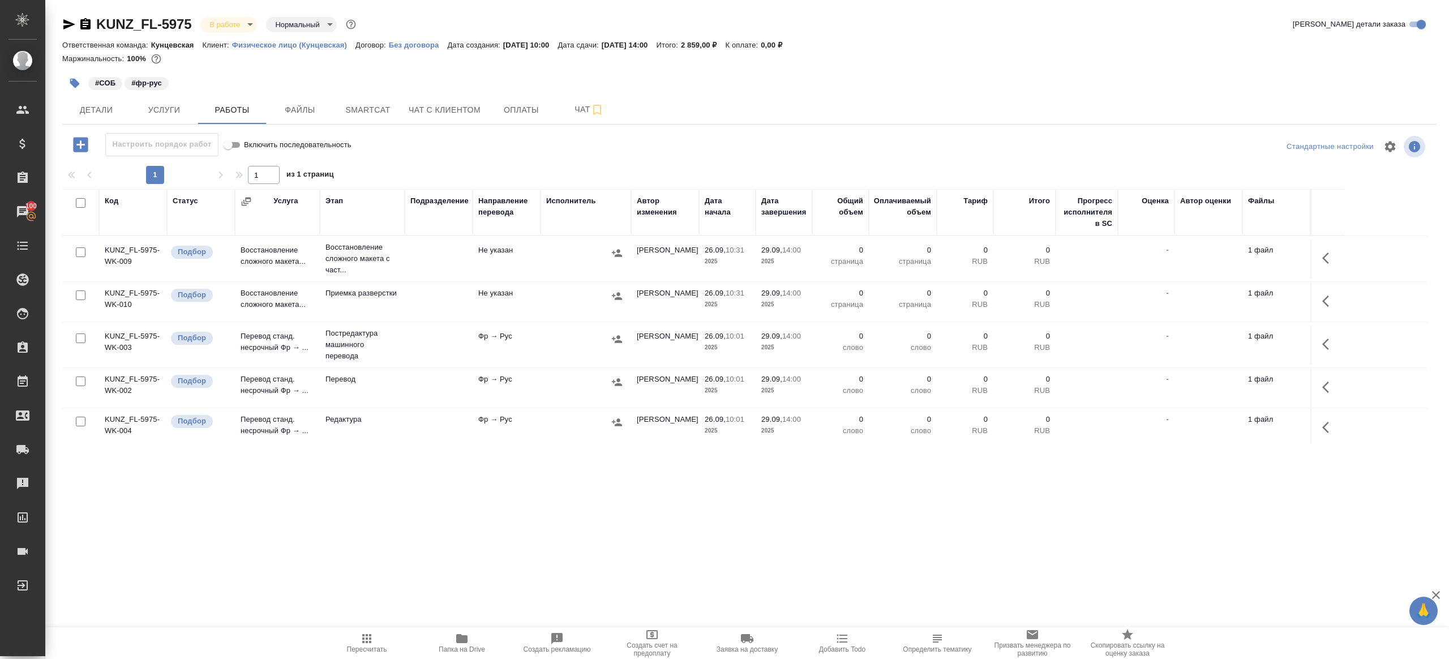
click at [79, 200] on input "checkbox" at bounding box center [81, 203] width 10 height 10
checkbox input "true"
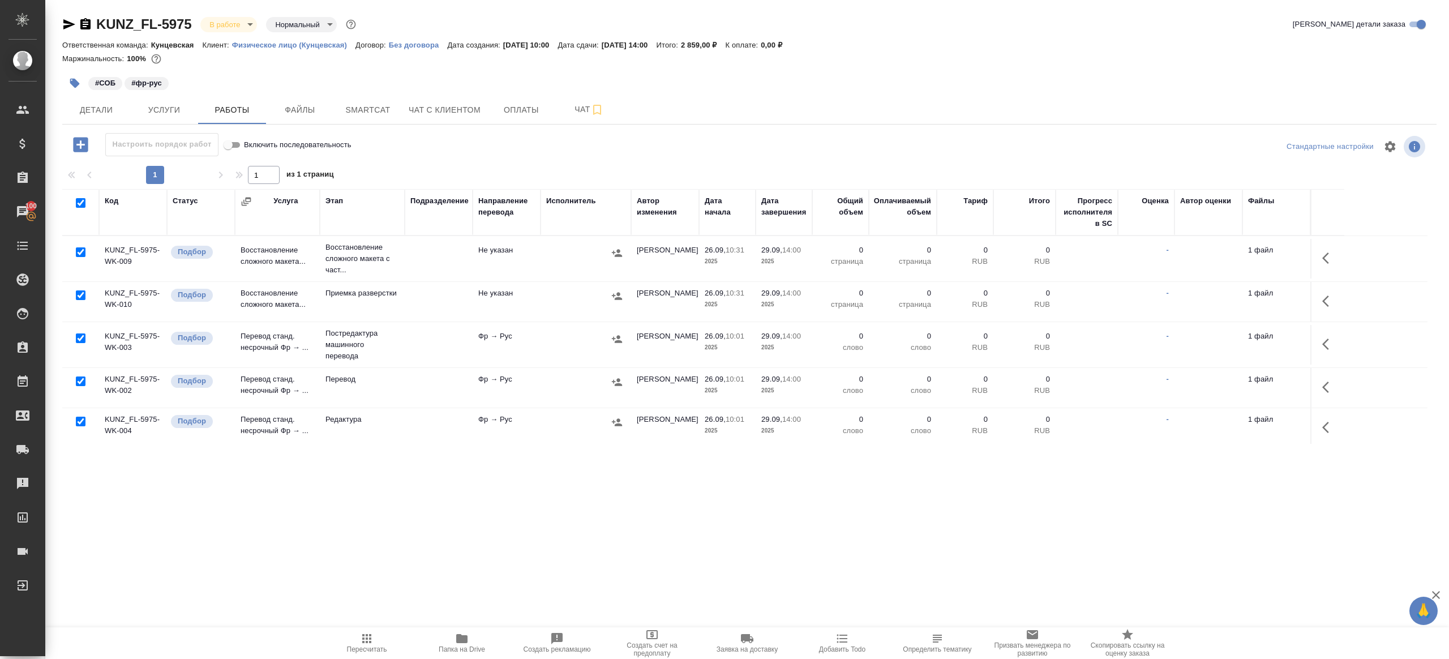
checkbox input "true"
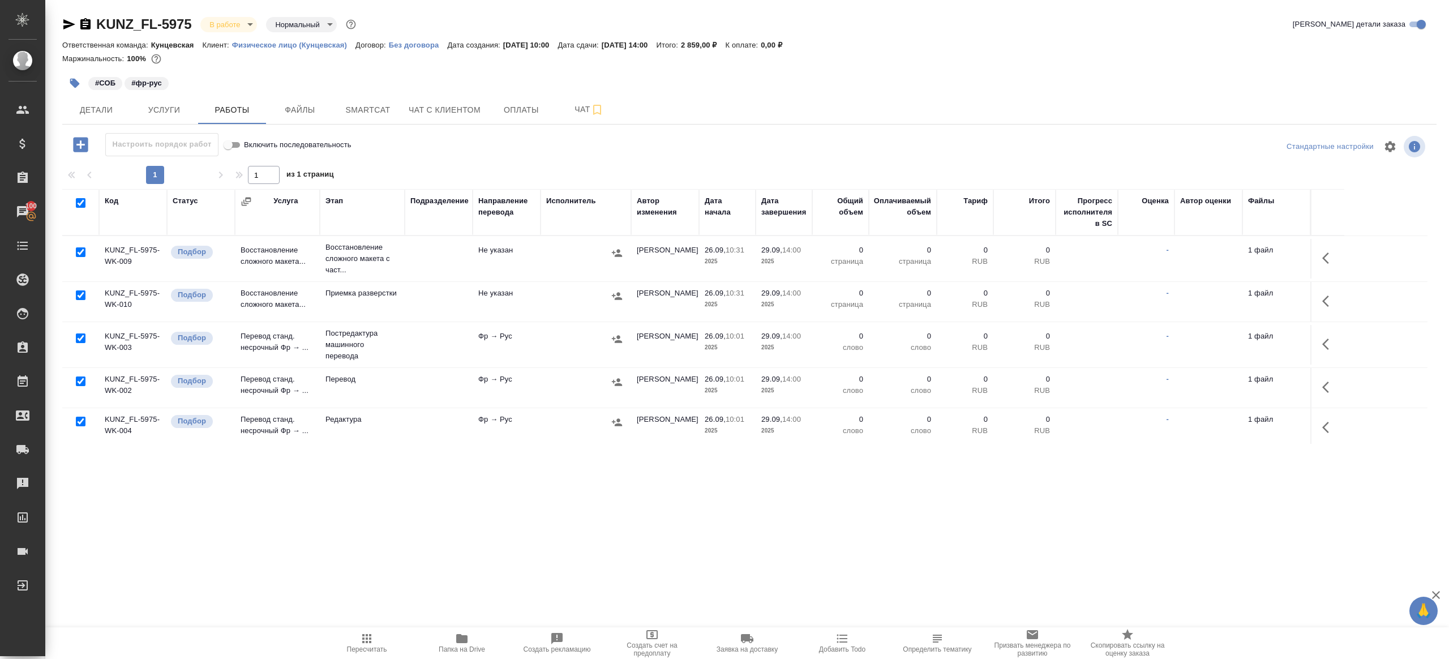
checkbox input "true"
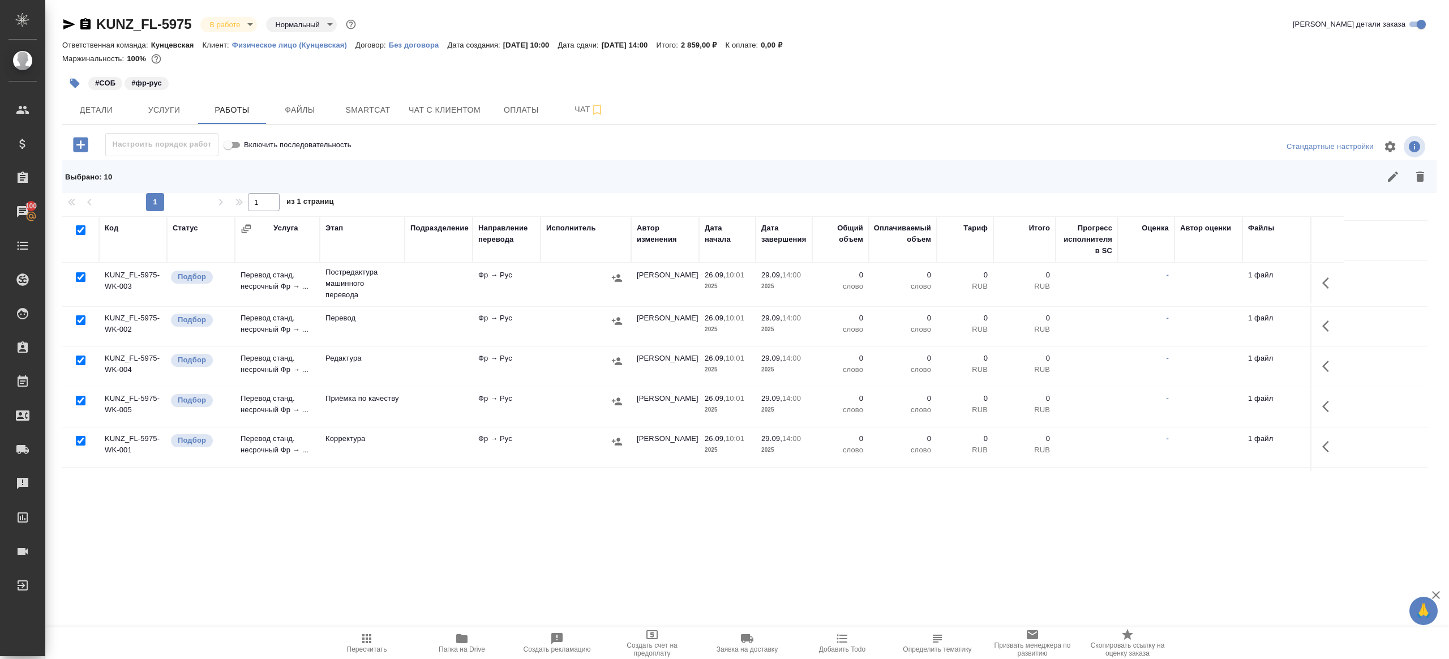
scroll to position [127, 0]
click at [80, 284] on input "checkbox" at bounding box center [81, 281] width 10 height 10
checkbox input "false"
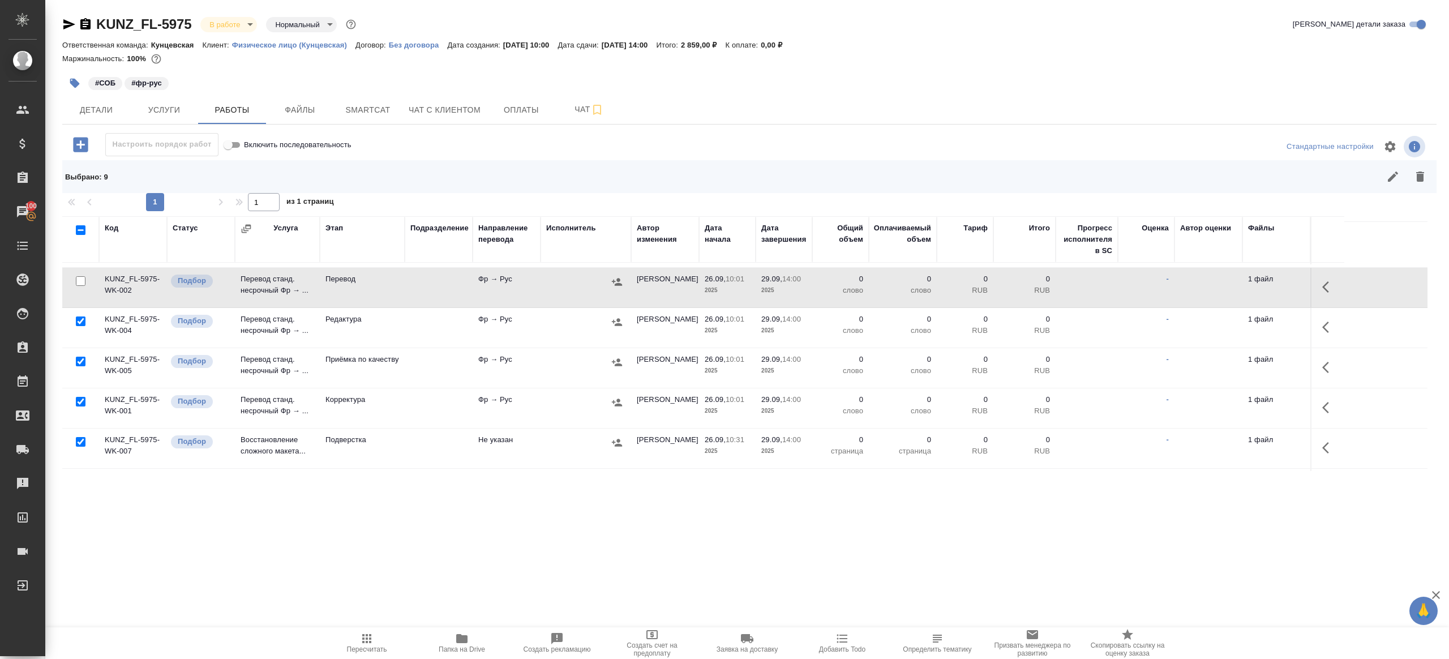
click at [80, 358] on input "checkbox" at bounding box center [81, 362] width 10 height 10
checkbox input "false"
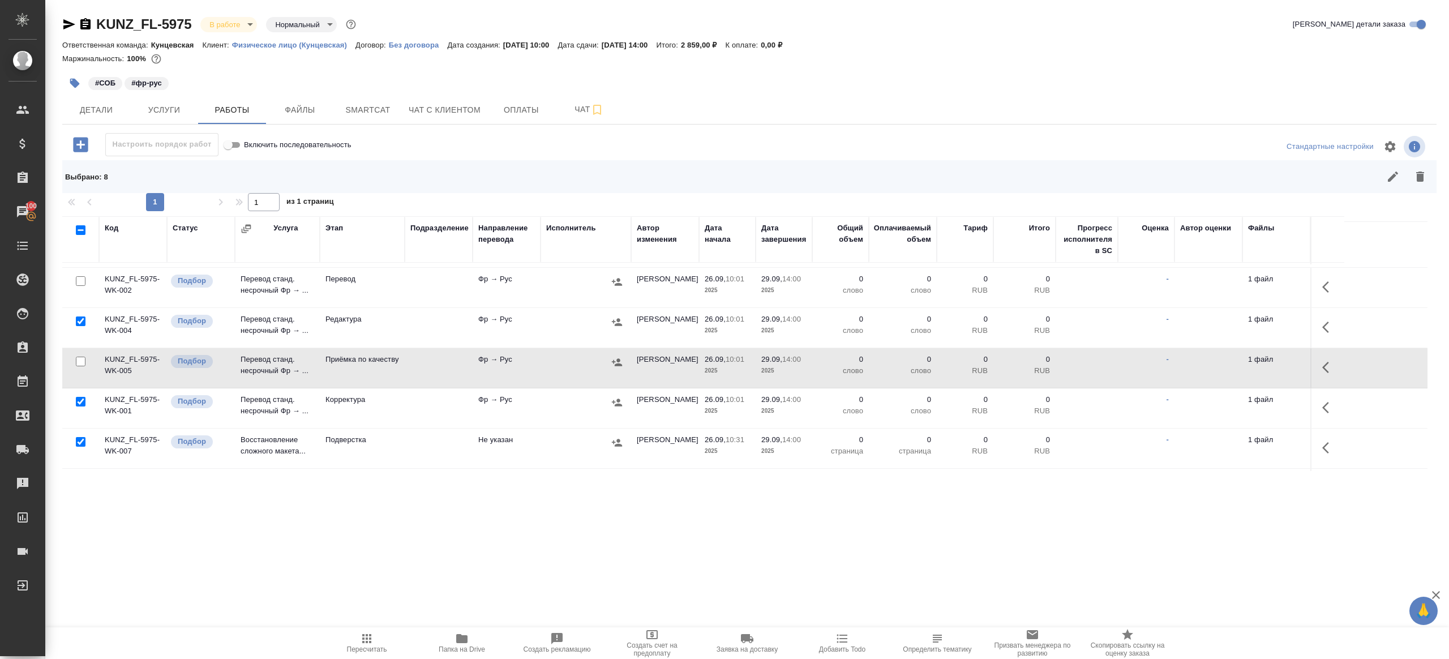
scroll to position [208, 0]
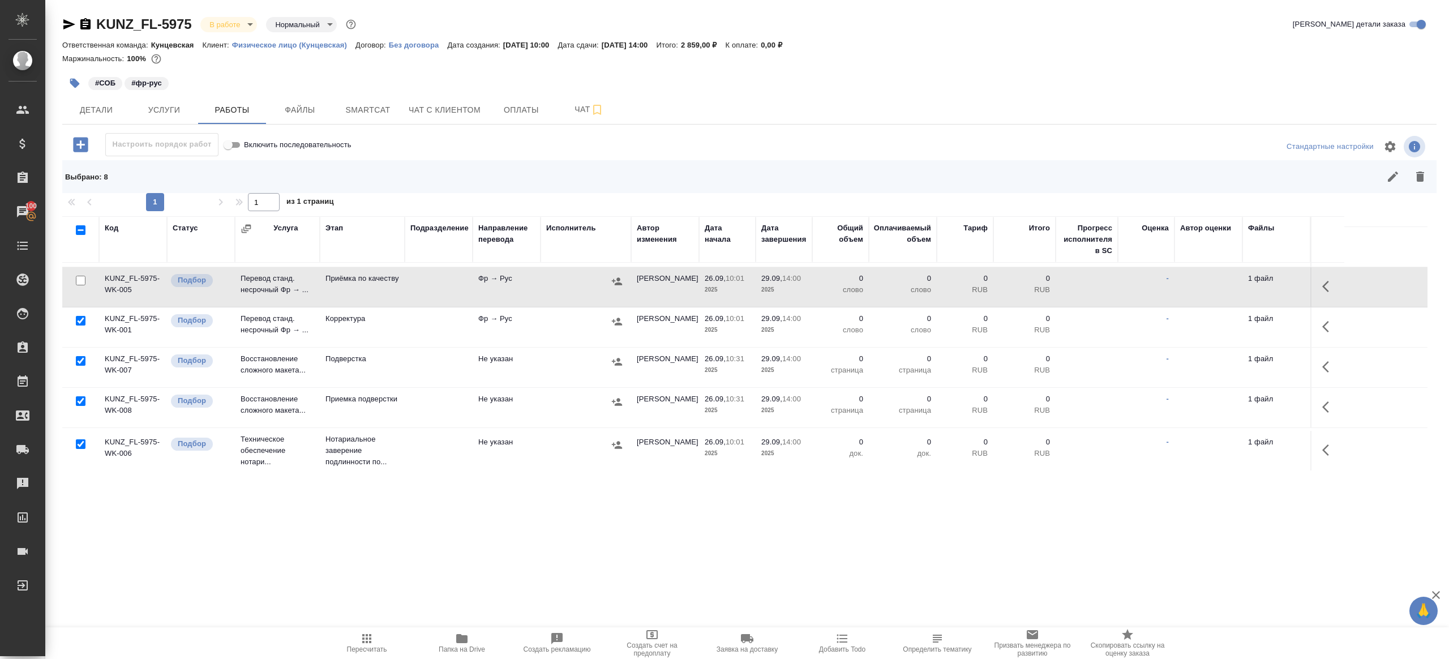
click at [83, 439] on input "checkbox" at bounding box center [81, 444] width 10 height 10
checkbox input "false"
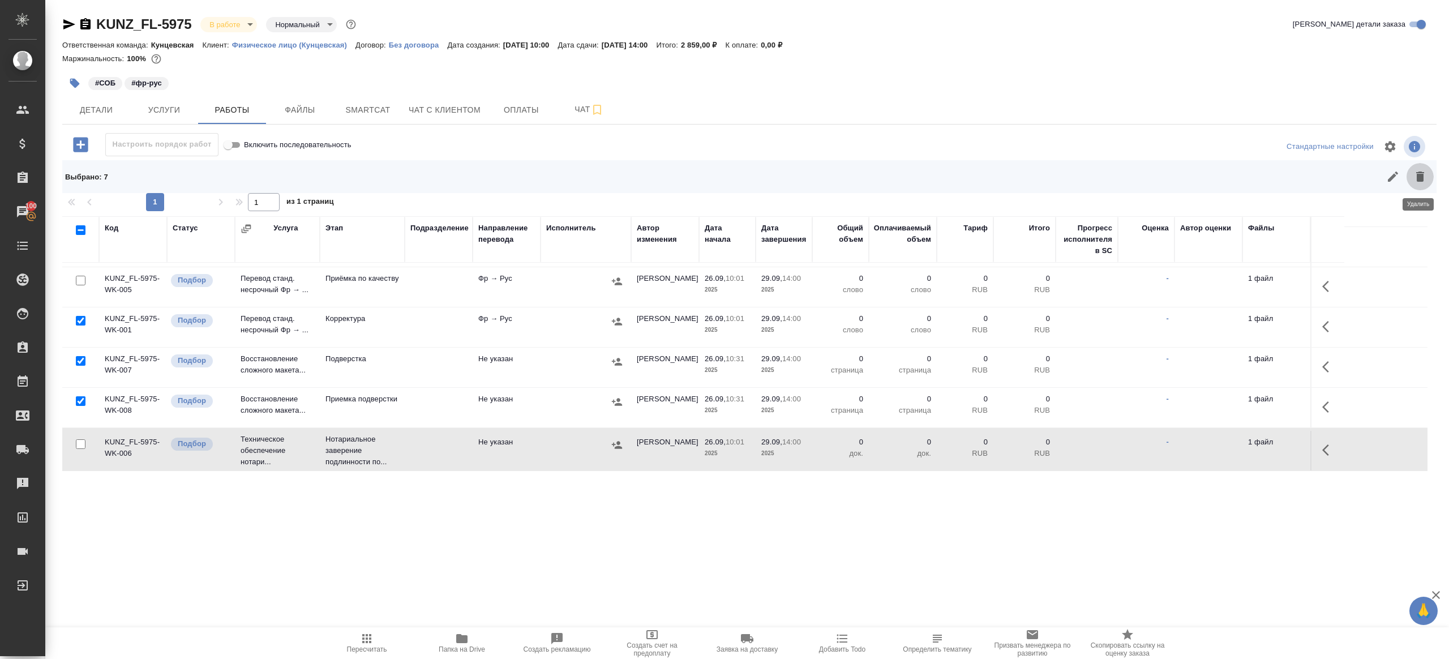
click at [1419, 183] on icon "button" at bounding box center [1420, 177] width 14 height 14
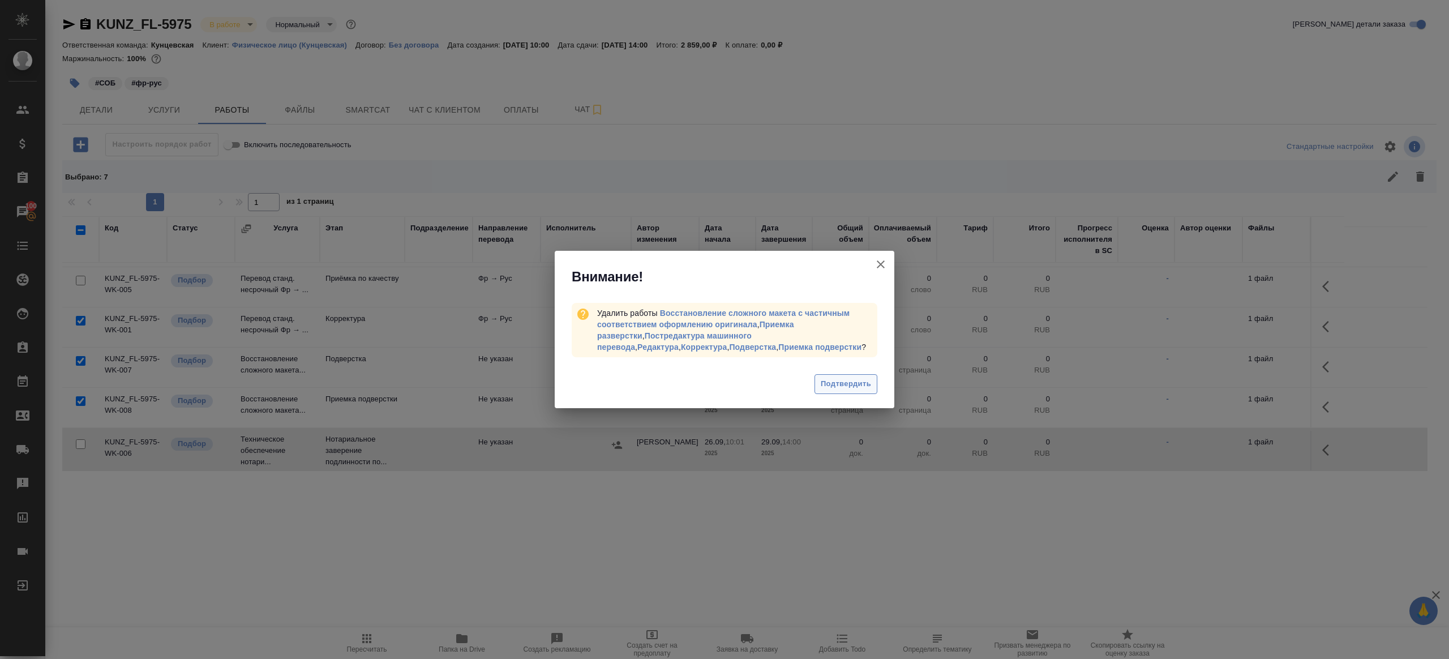
click at [843, 381] on span "Подтвердить" at bounding box center [846, 383] width 50 height 13
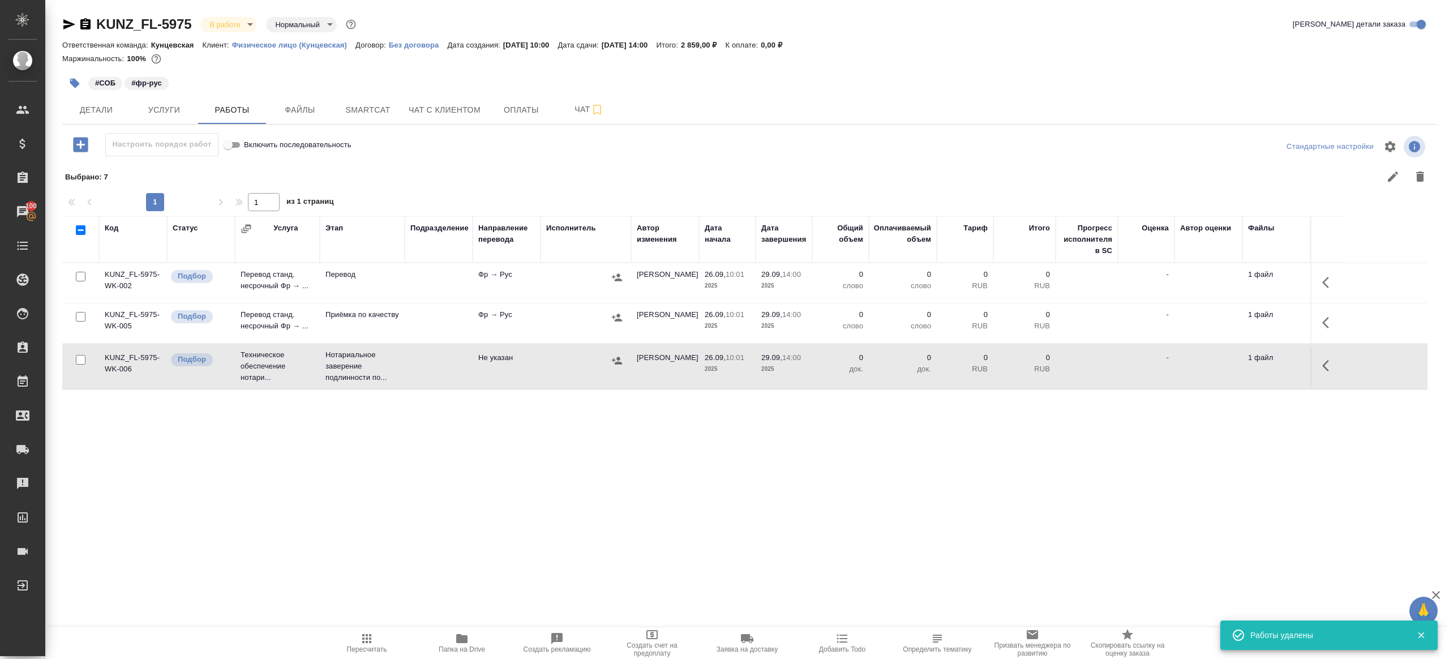
scroll to position [0, 0]
click at [1325, 280] on icon "button" at bounding box center [1325, 282] width 7 height 11
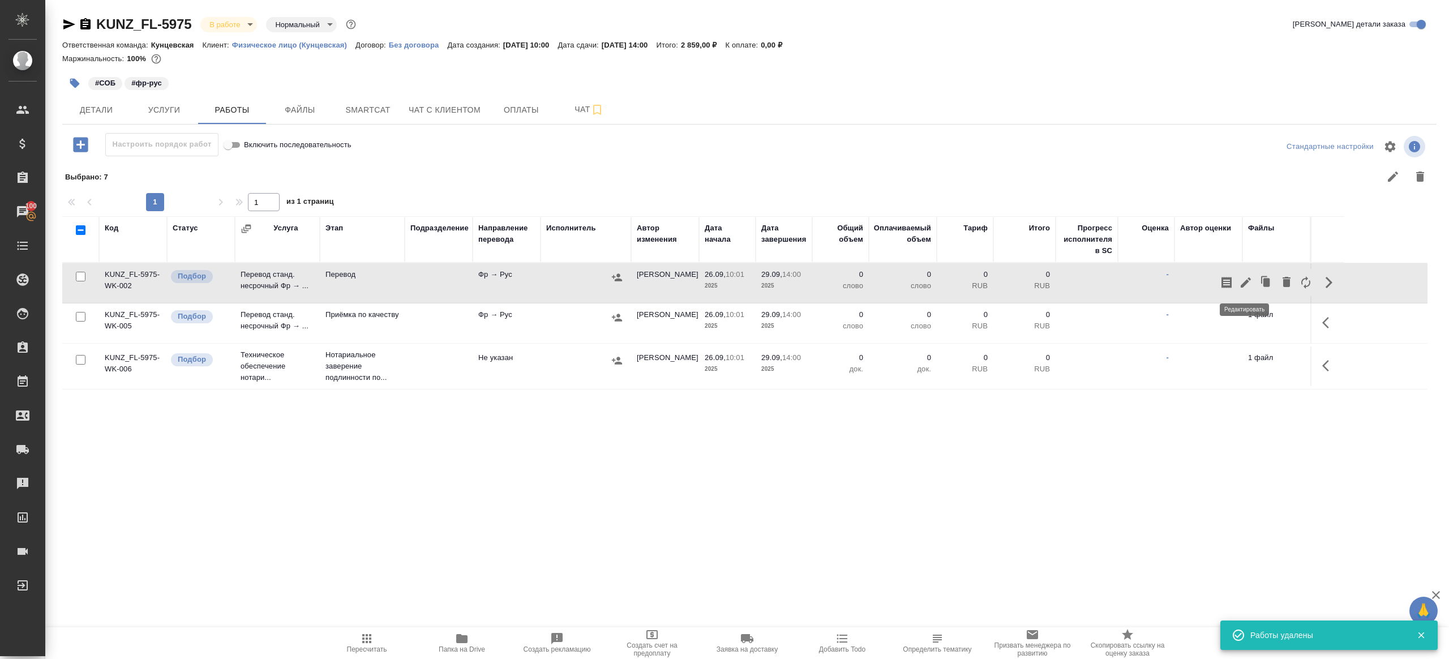
click at [1247, 276] on icon "button" at bounding box center [1246, 283] width 14 height 14
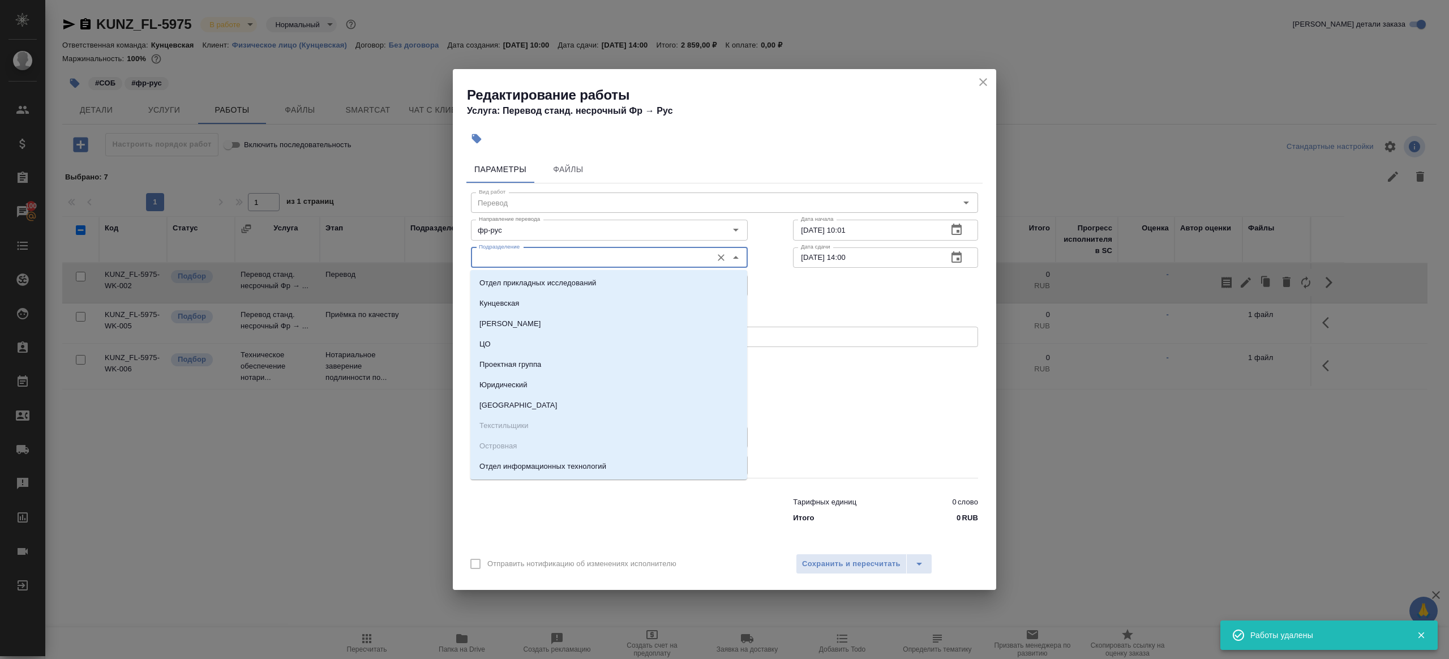
click at [561, 261] on input "Подразделение" at bounding box center [590, 258] width 232 height 14
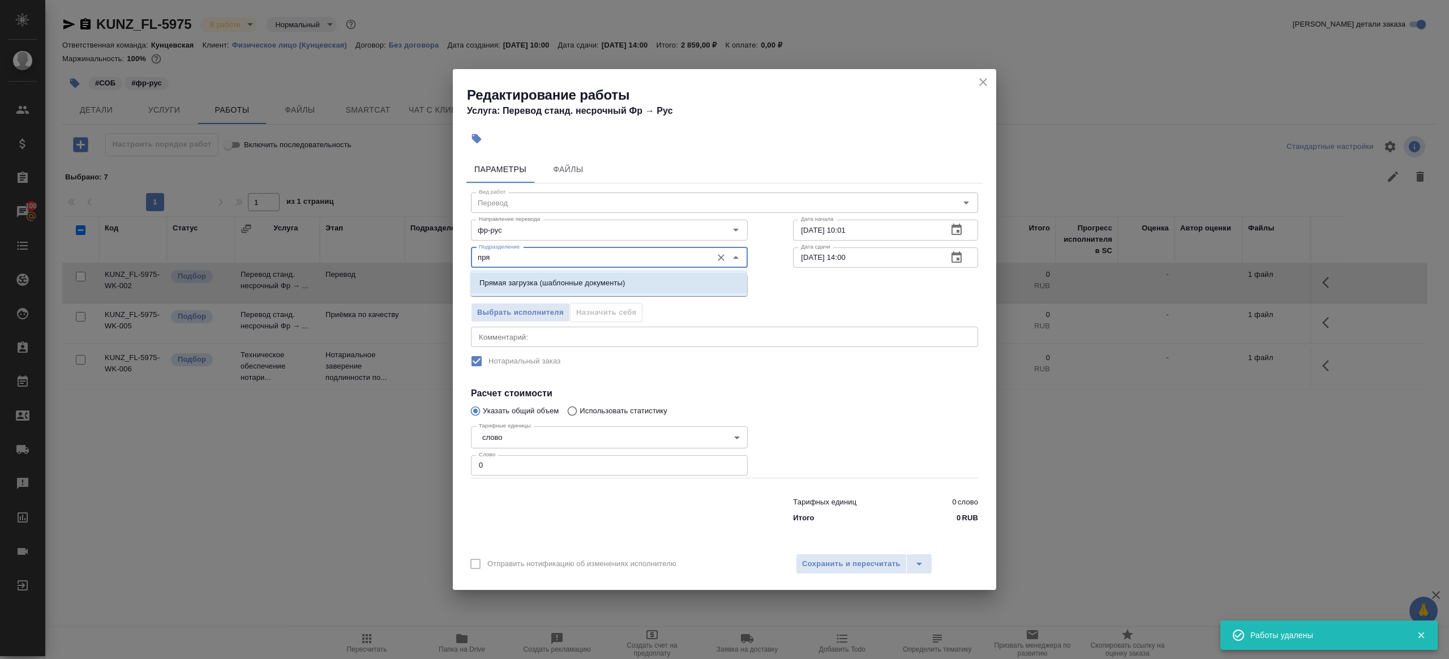
click at [571, 287] on p "Прямая загрузка (шаблонные документы)" at bounding box center [551, 282] width 145 height 11
type input "Прямая загрузка (шаблонные документы)"
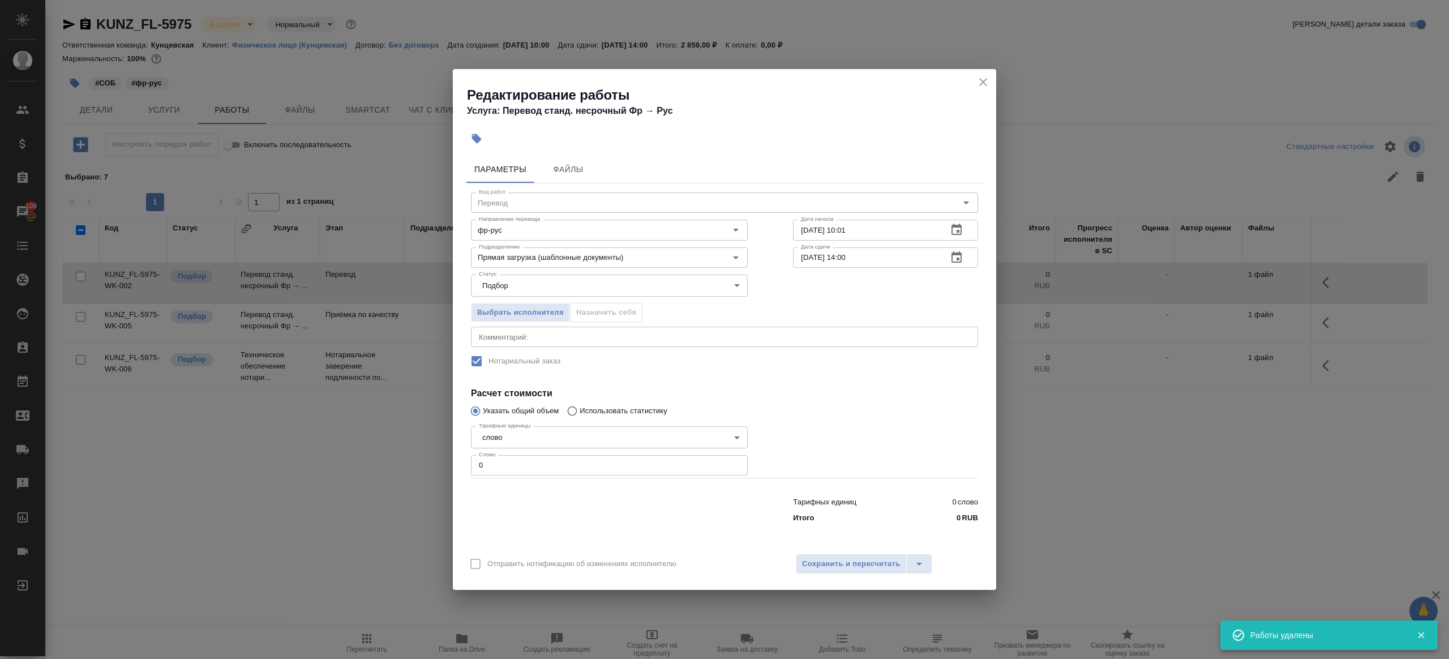
click at [522, 452] on div "Тарифные единицы слово 5a8b1489cc6b4906c91bfd90 Тарифные единицы Слово 0 Слово" at bounding box center [609, 450] width 277 height 56
click at [522, 470] on input "0" at bounding box center [609, 465] width 277 height 20
type input "1"
click at [540, 499] on div at bounding box center [609, 507] width 322 height 45
click at [847, 256] on input "[DATE] 14:00" at bounding box center [865, 257] width 145 height 20
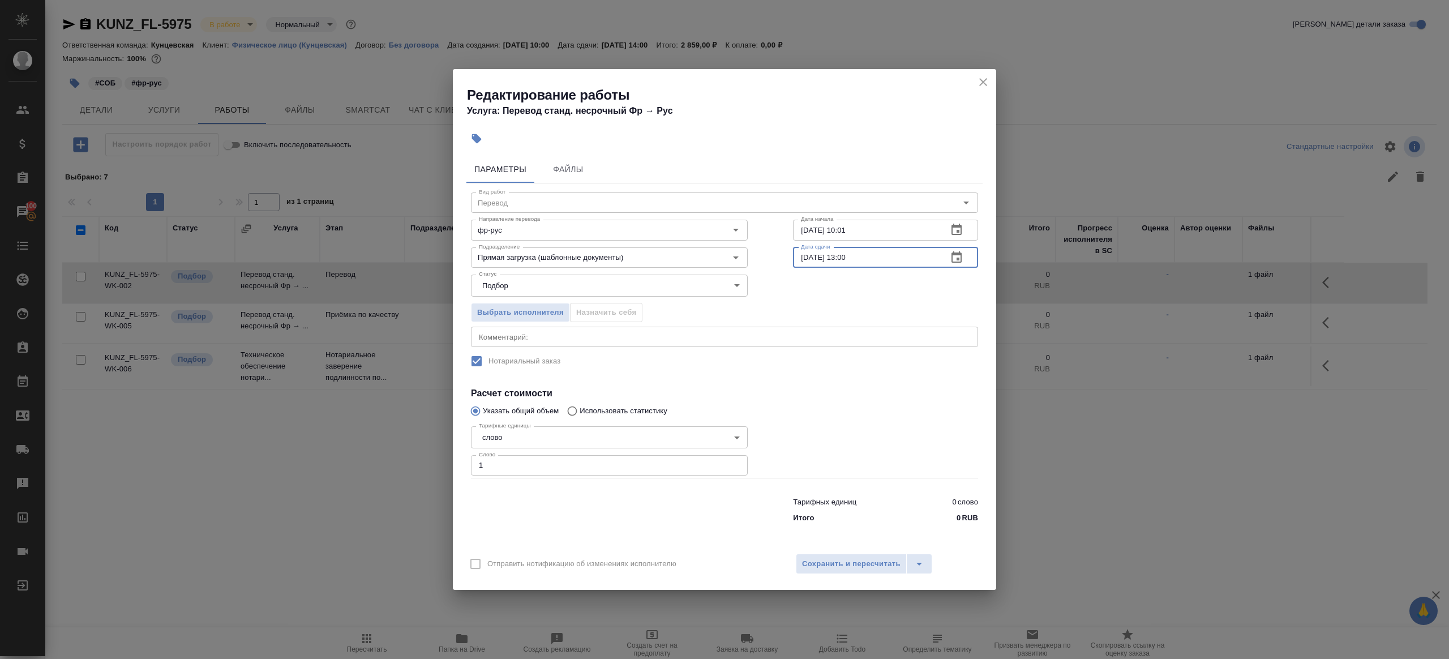
type input "[DATE] 13:00"
click at [841, 383] on div "Вид работ Перевод Вид работ Направление перевода фр-рус Направление перевода Да…" at bounding box center [724, 355] width 516 height 345
click at [844, 557] on span "Сохранить и пересчитать" at bounding box center [851, 563] width 98 height 13
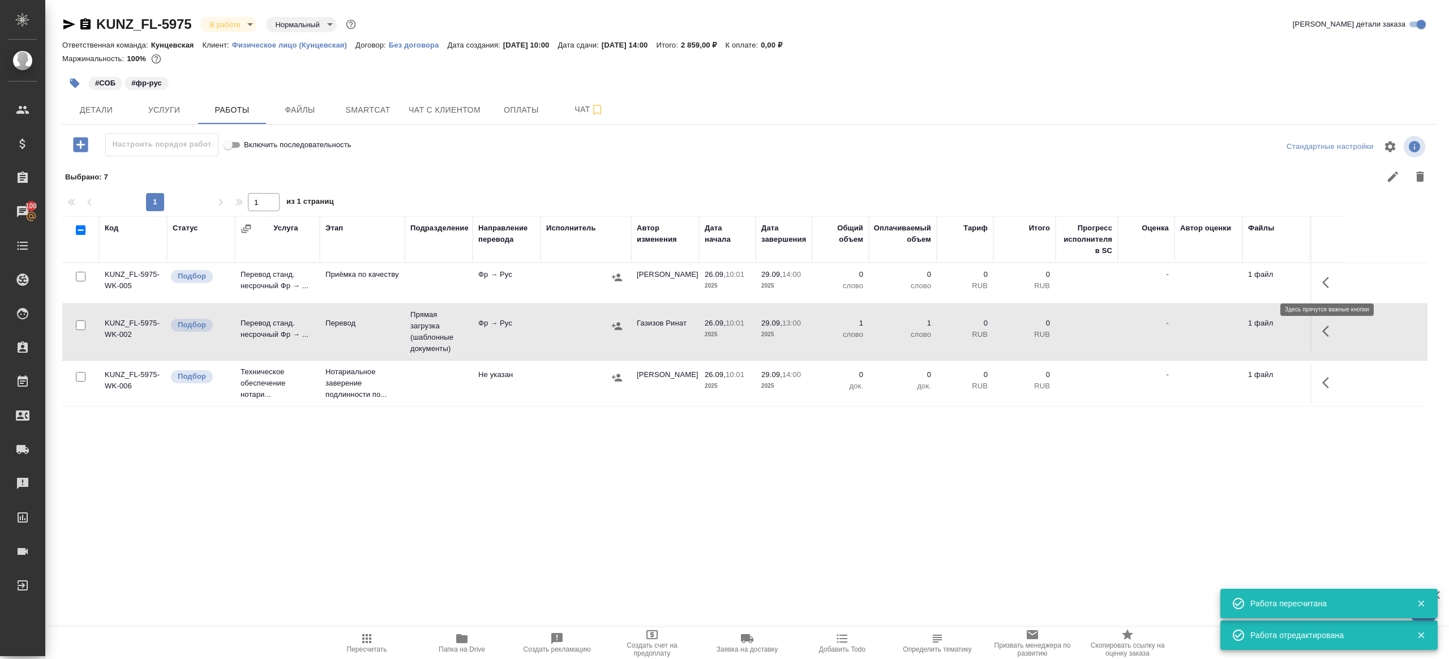
click at [1332, 278] on icon "button" at bounding box center [1329, 283] width 14 height 14
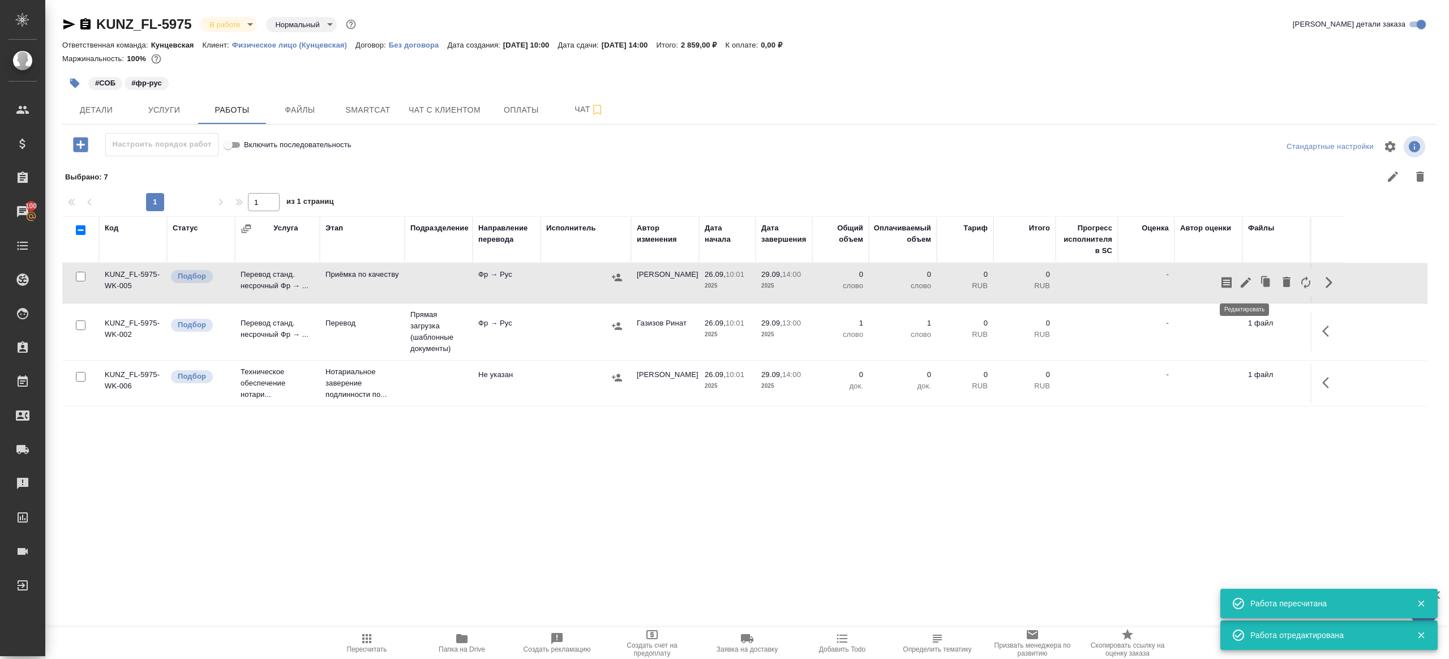
click at [1244, 278] on icon "button" at bounding box center [1246, 283] width 14 height 14
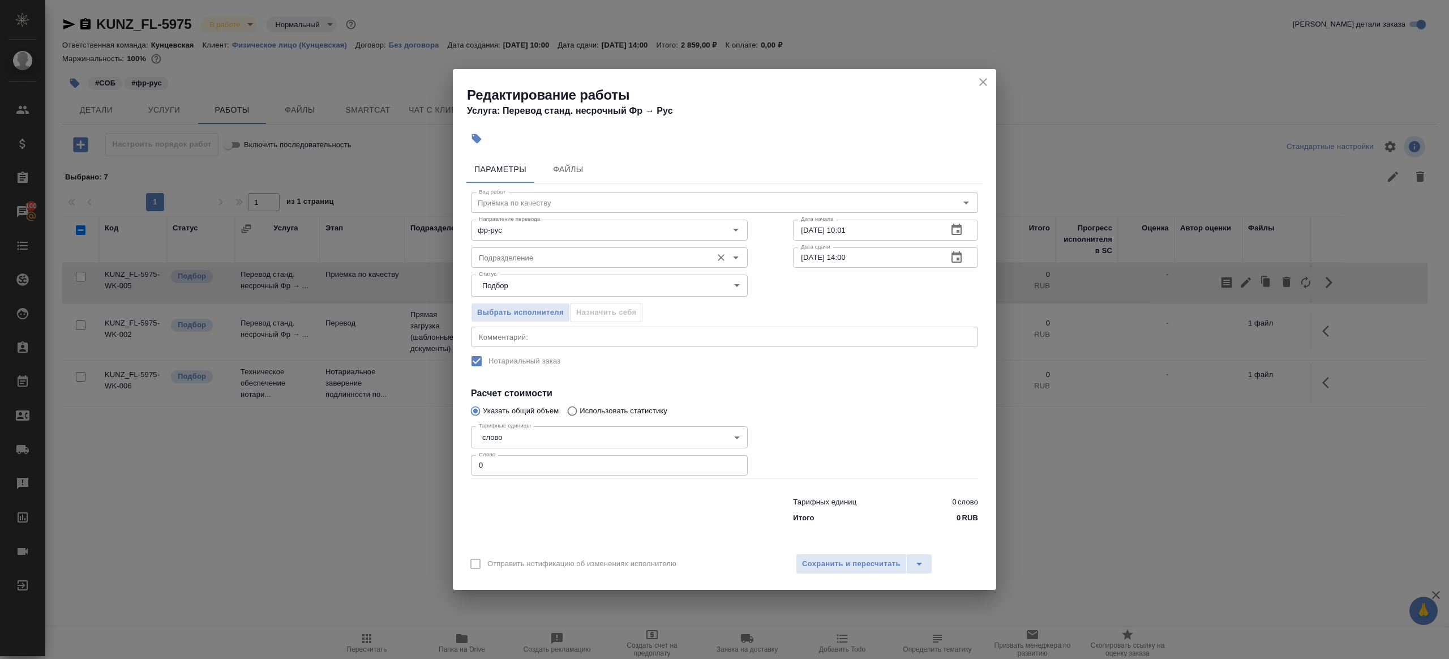
click at [550, 264] on input "Подразделение" at bounding box center [590, 258] width 232 height 14
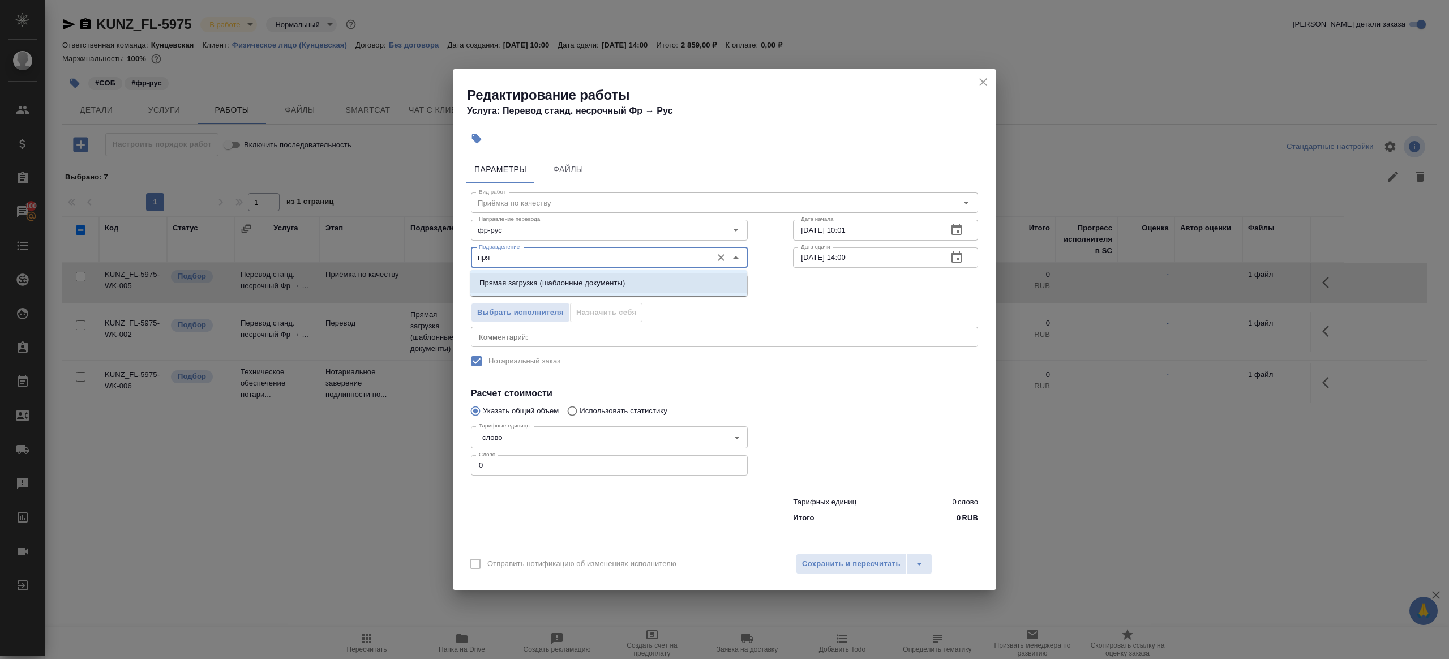
click at [577, 294] on ul "Прямая загрузка (шаблонные документы)" at bounding box center [608, 292] width 277 height 20
click at [579, 293] on ul "Прямая загрузка (шаблонные документы)" at bounding box center [608, 292] width 277 height 20
click at [589, 293] on li "Прямая загрузка (шаблонные документы)" at bounding box center [608, 283] width 277 height 20
type input "Прямая загрузка (шаблонные документы)"
click at [867, 229] on input "[DATE] 10:01" at bounding box center [865, 230] width 145 height 20
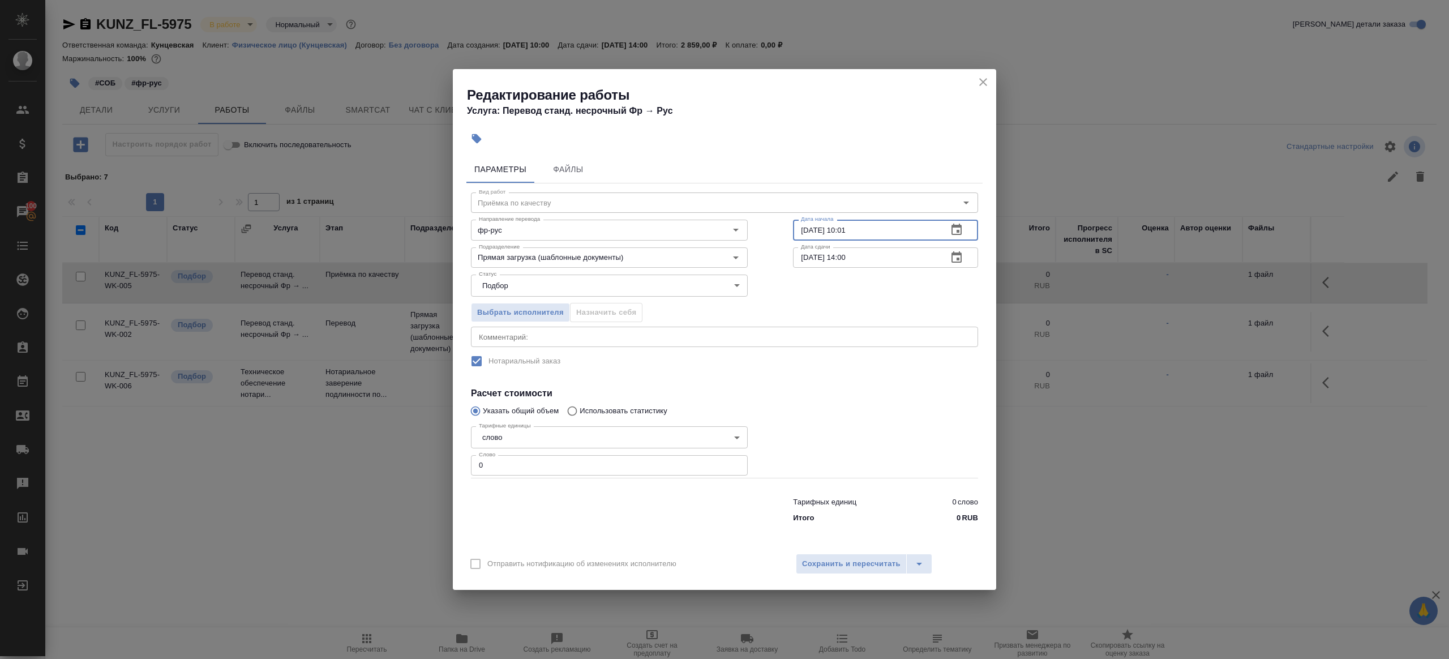
paste input "9.09.2025 13:00"
type input "[DATE] 13:00"
click at [537, 470] on input "0" at bounding box center [609, 465] width 277 height 20
type input "1"
click at [823, 576] on div "Отправить нотификацию об изменениях исполнителю Сохранить и пересчитать" at bounding box center [724, 568] width 543 height 44
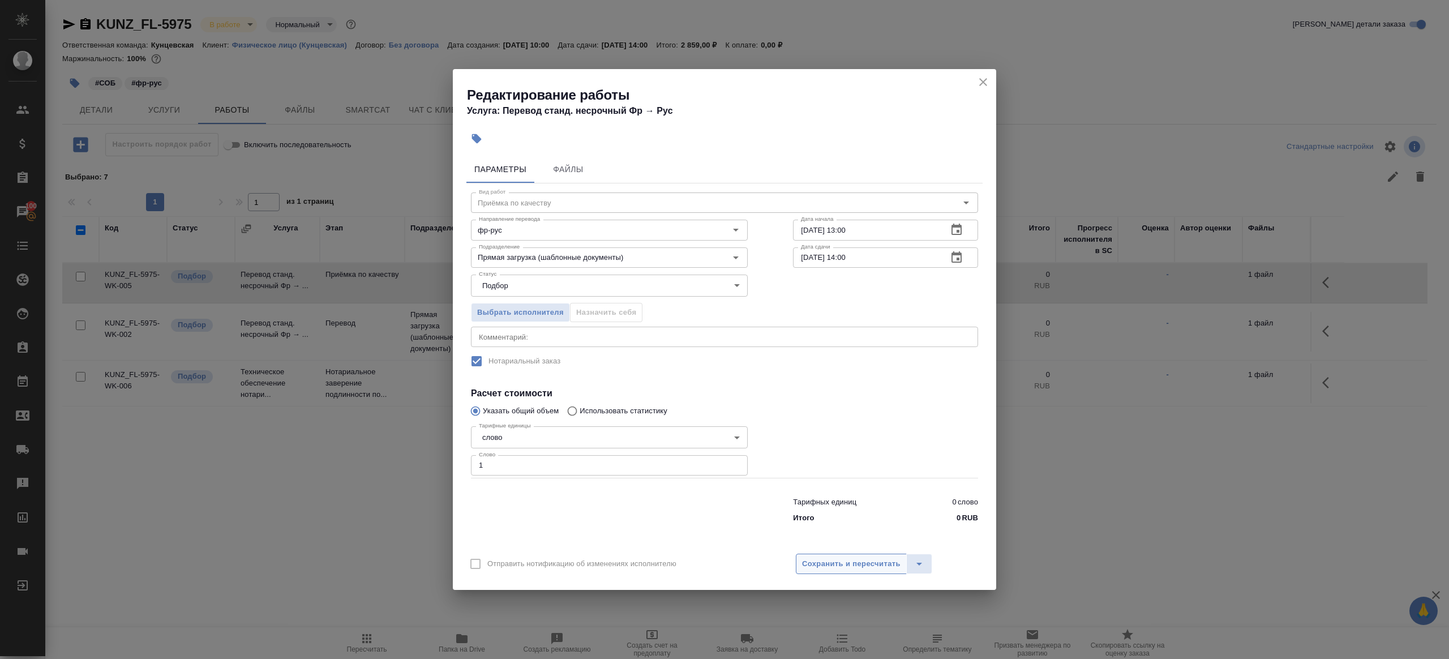
click at [823, 569] on span "Сохранить и пересчитать" at bounding box center [851, 563] width 98 height 13
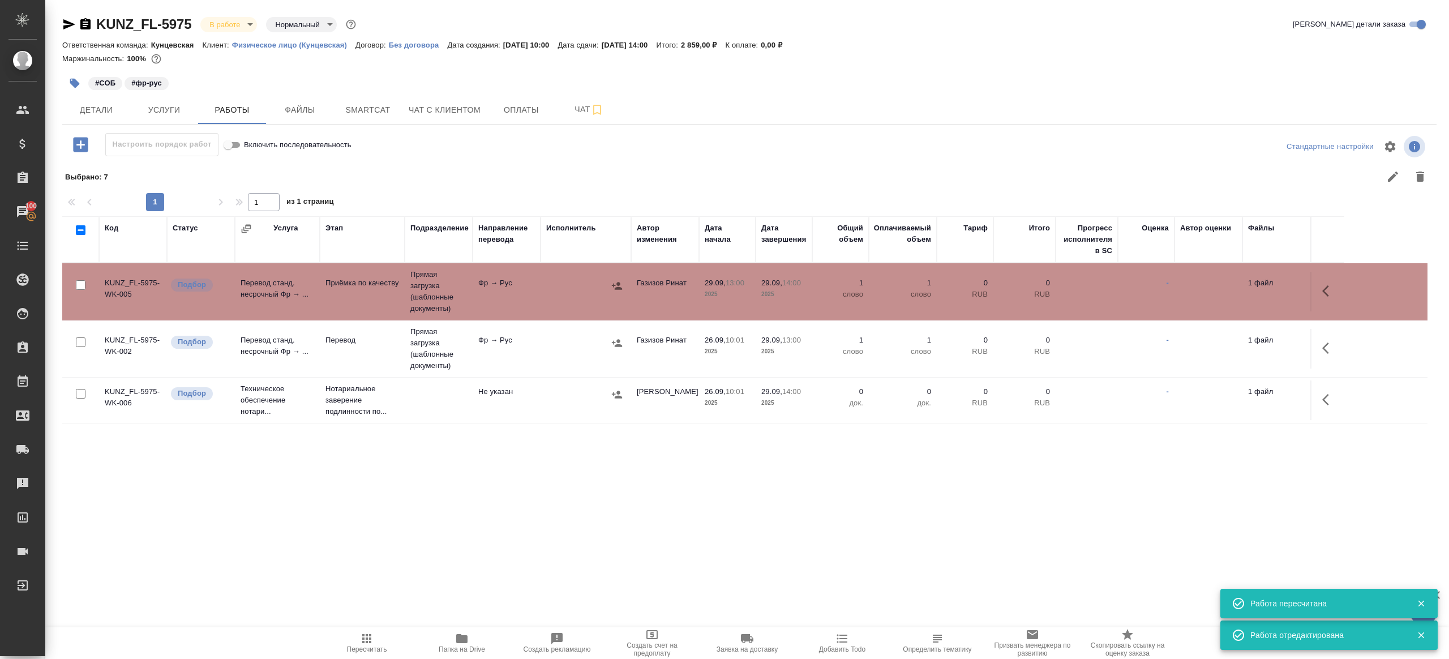
click at [475, 356] on td "Фр → Рус" at bounding box center [507, 349] width 68 height 40
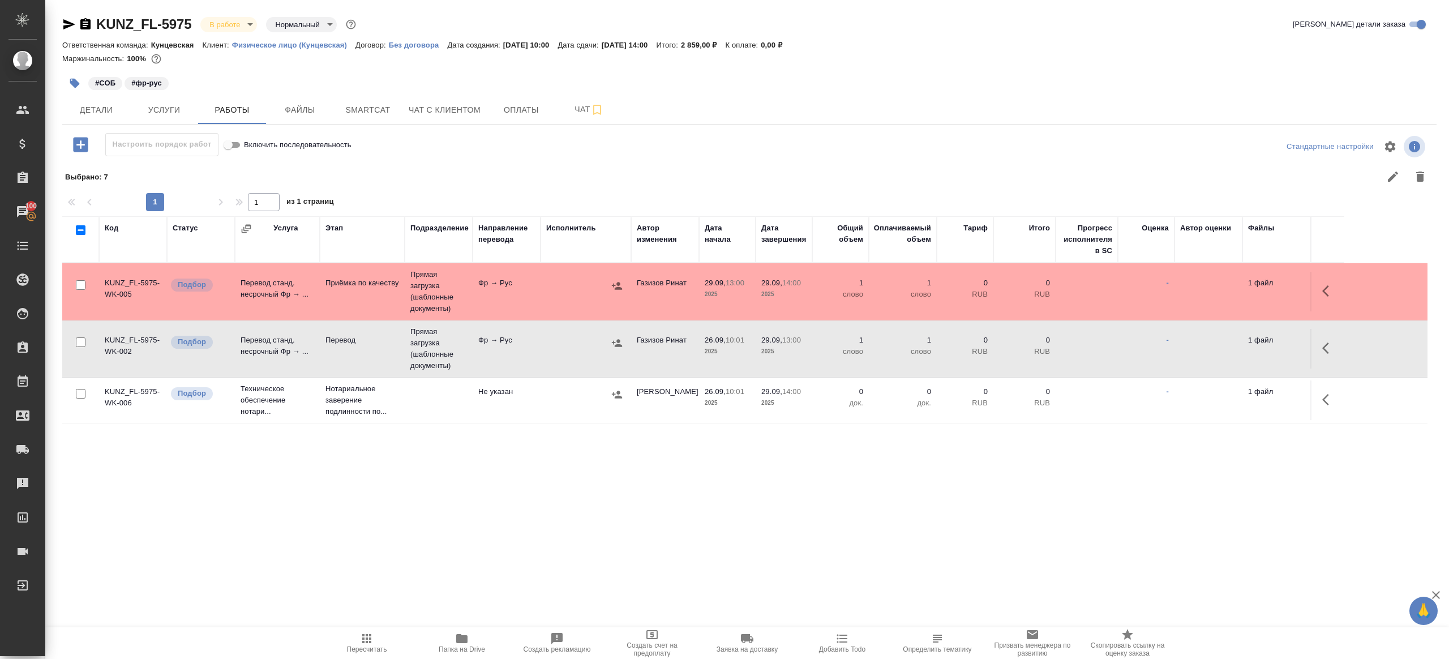
click at [475, 356] on td "Фр → Рус" at bounding box center [507, 349] width 68 height 40
click at [1321, 339] on button "button" at bounding box center [1328, 347] width 27 height 27
click at [1246, 345] on icon "button" at bounding box center [1245, 348] width 10 height 10
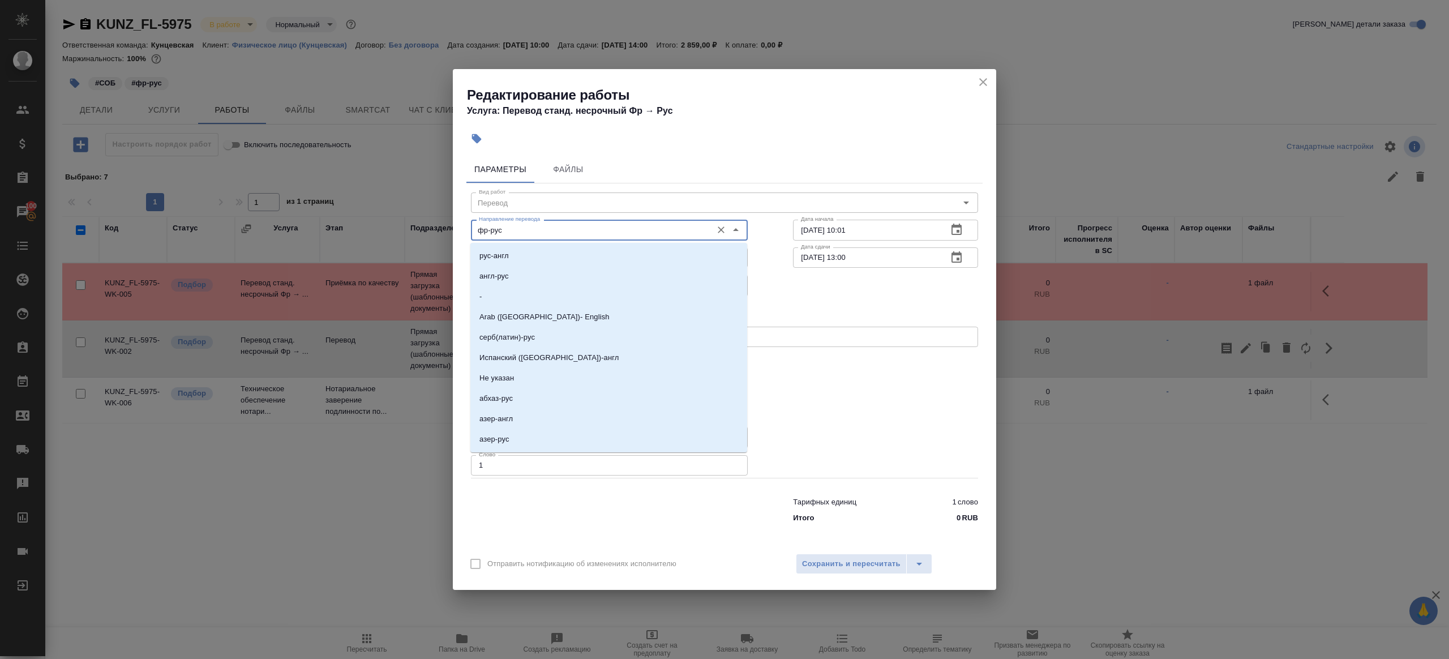
drag, startPoint x: 512, startPoint y: 232, endPoint x: 397, endPoint y: 229, distance: 114.9
click at [397, 229] on div "Редактирование работы Услуга: Перевод станд. несрочный Фр → Рус Параметры Файлы…" at bounding box center [724, 329] width 1449 height 659
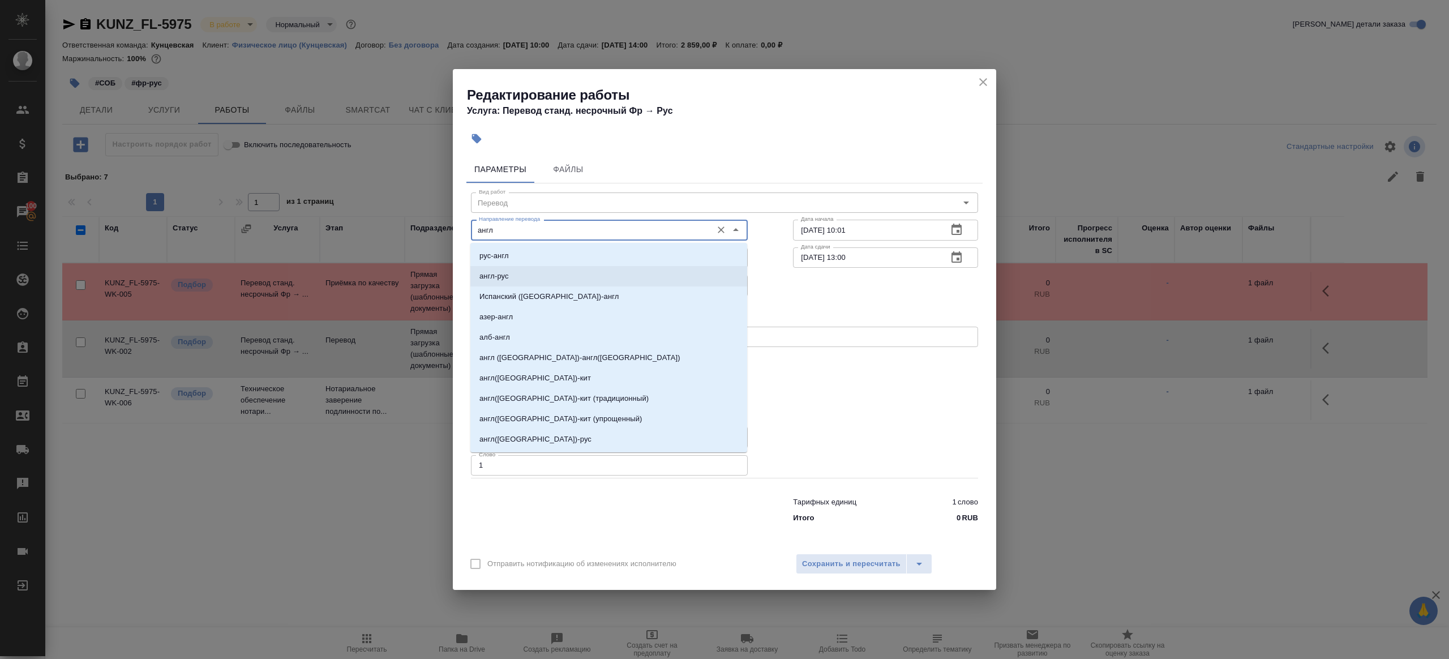
click at [508, 266] on li "англ-рус" at bounding box center [608, 276] width 277 height 20
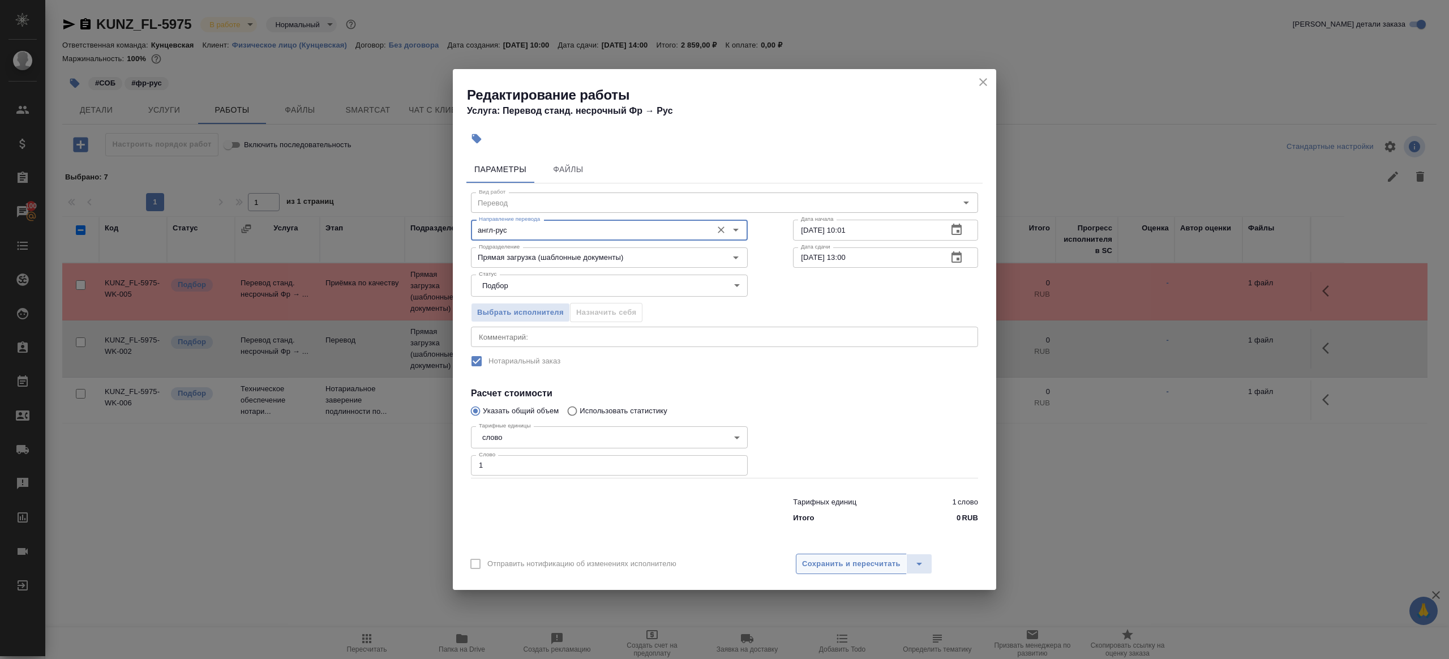
type input "англ-рус"
click at [868, 572] on button "Сохранить и пересчитать" at bounding box center [851, 563] width 111 height 20
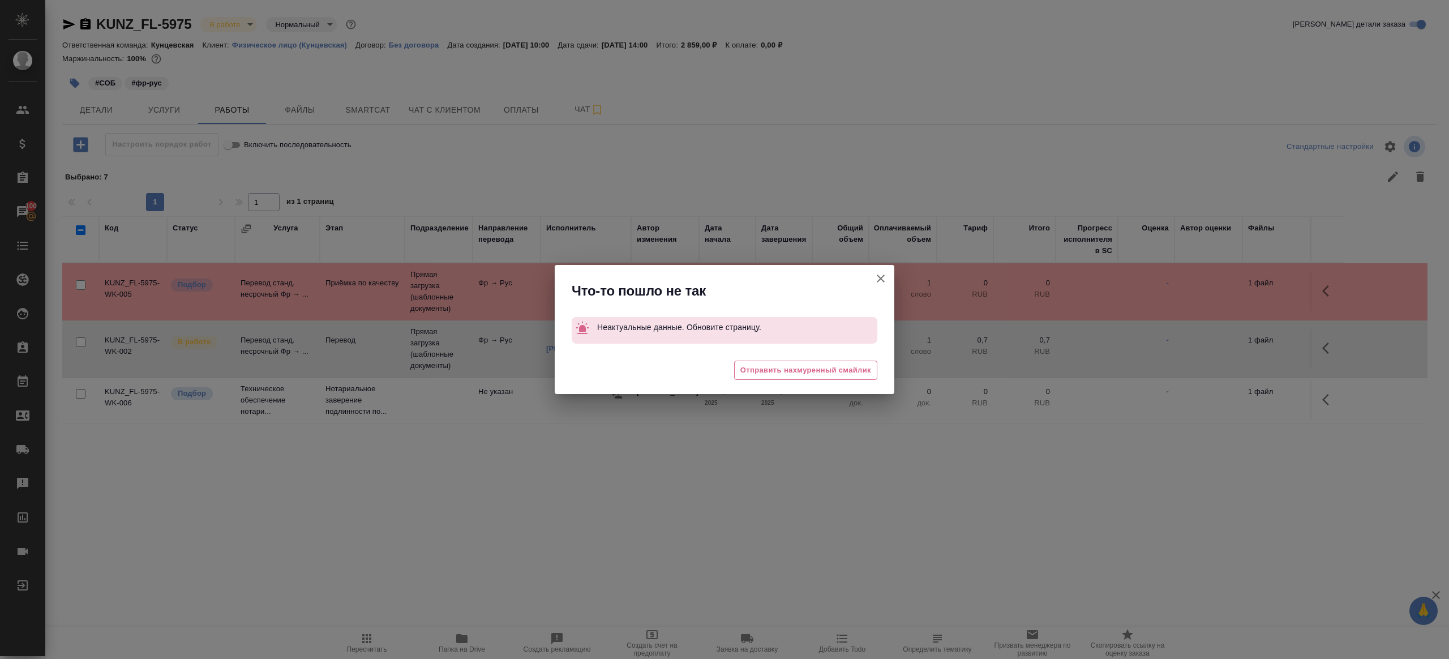
click at [878, 282] on icon "button" at bounding box center [881, 279] width 14 height 14
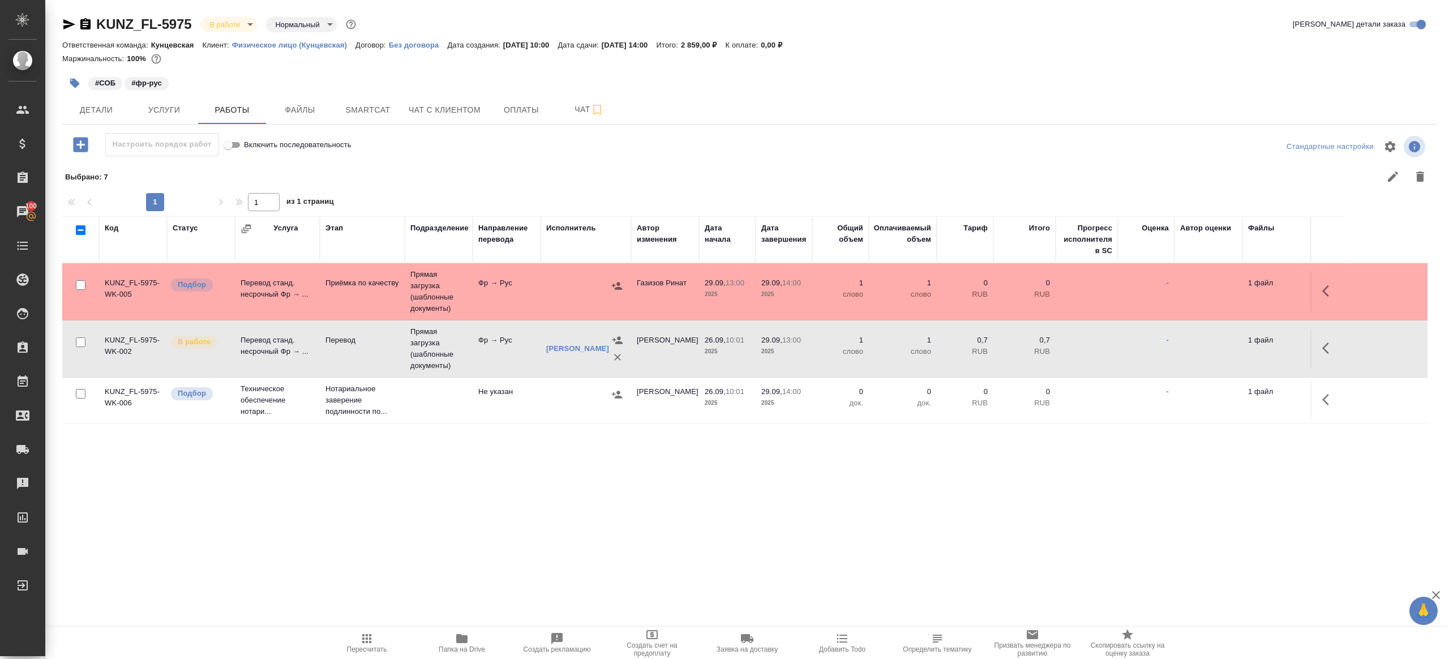
click at [1315, 351] on td at bounding box center [1327, 349] width 34 height 40
click at [1324, 350] on icon "button" at bounding box center [1329, 348] width 14 height 14
click at [1245, 345] on icon "button" at bounding box center [1246, 348] width 14 height 14
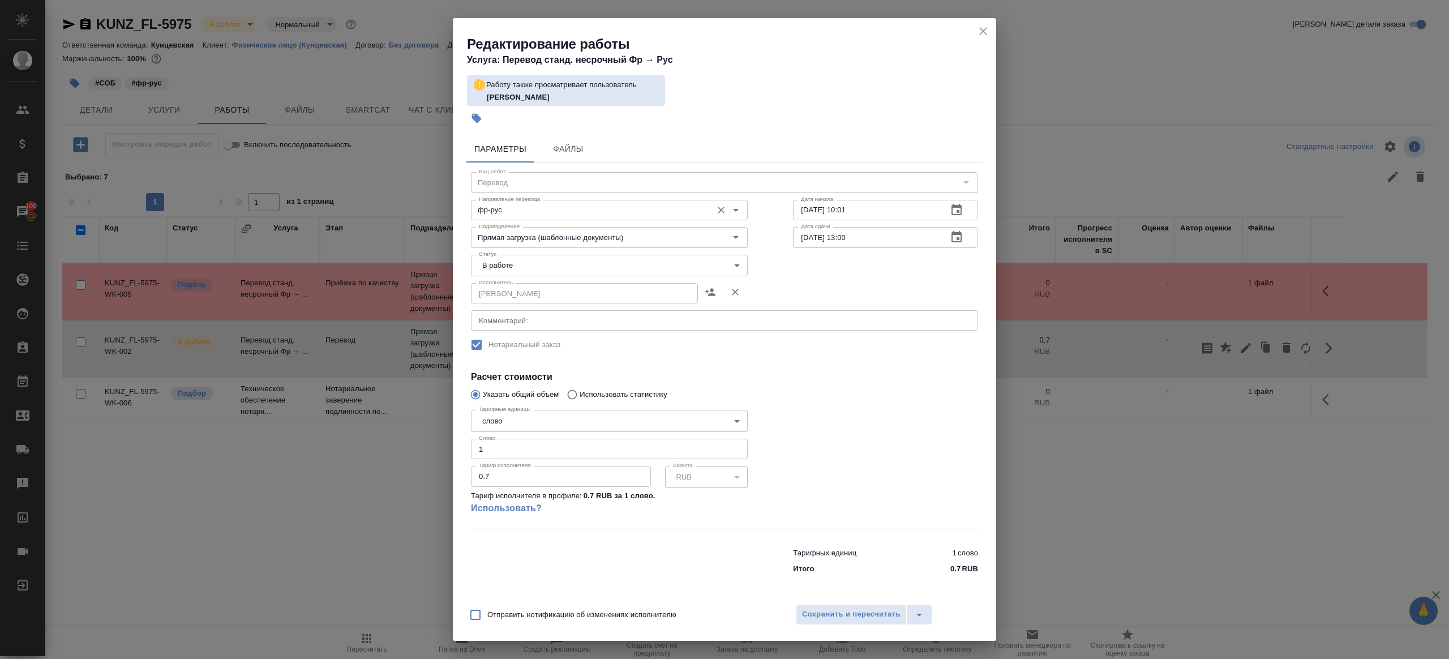
click at [544, 209] on input "фр-рус" at bounding box center [590, 210] width 232 height 14
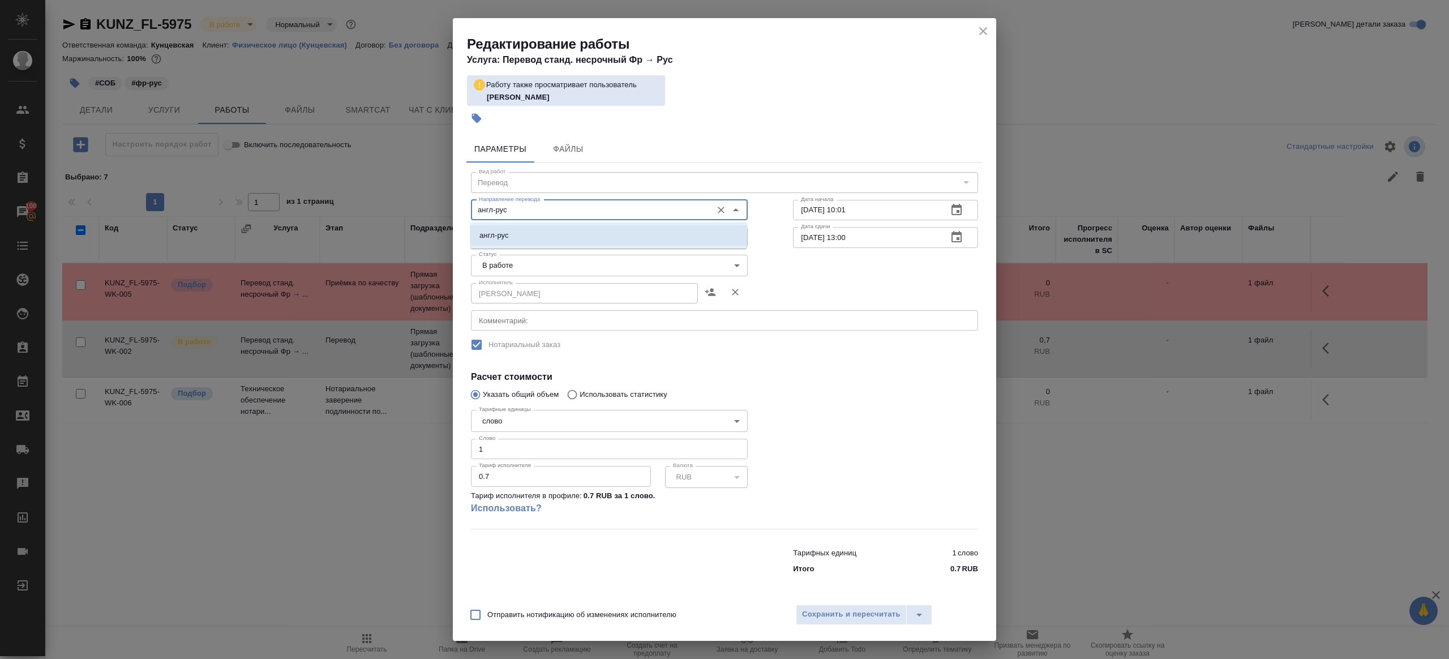
click at [529, 233] on li "англ-рус" at bounding box center [608, 235] width 277 height 20
type input "англ-рус"
click at [808, 613] on span "Сохранить и пересчитать" at bounding box center [851, 614] width 98 height 13
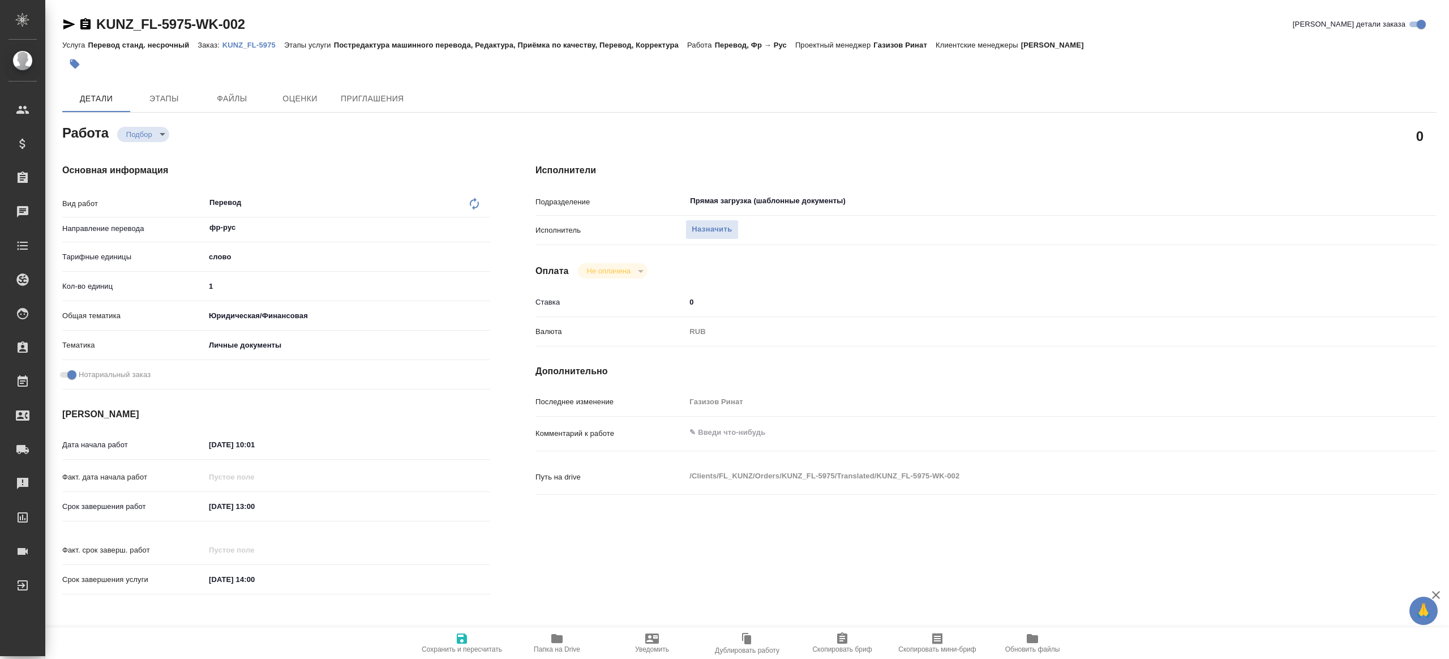
type textarea "x"
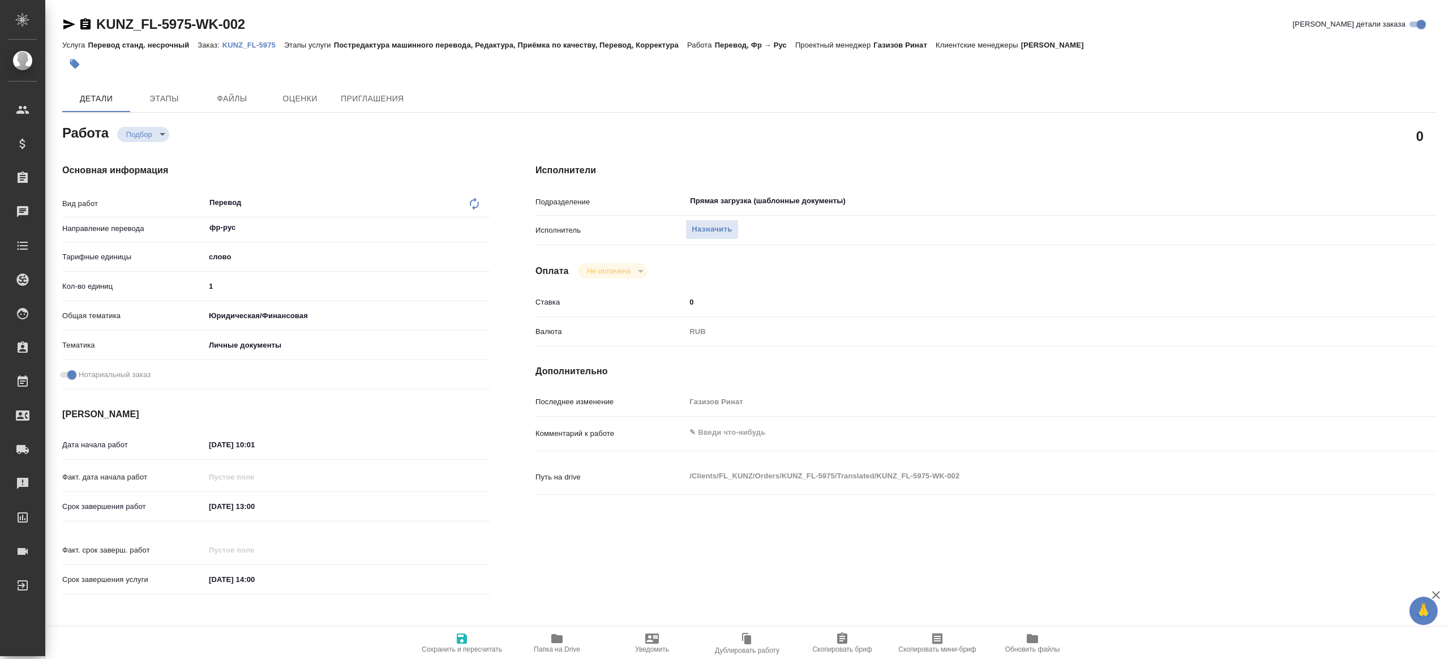
type textarea "x"
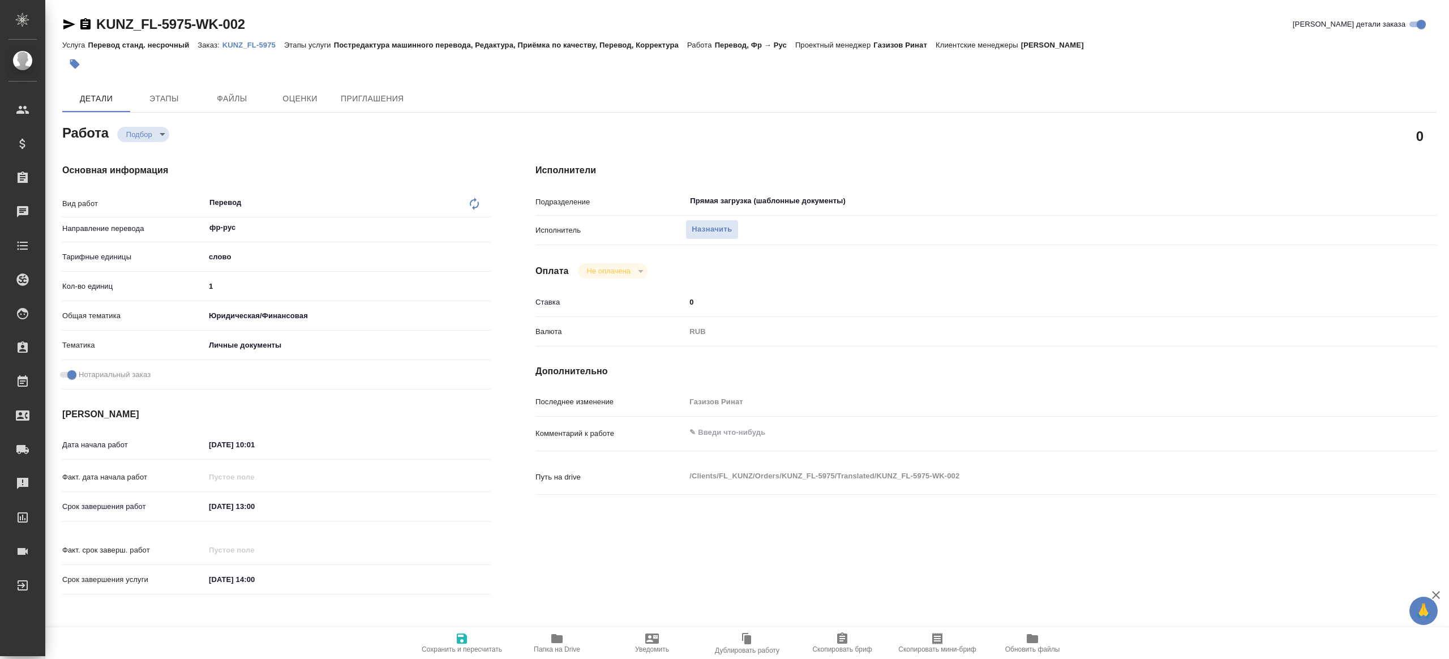
type textarea "x"
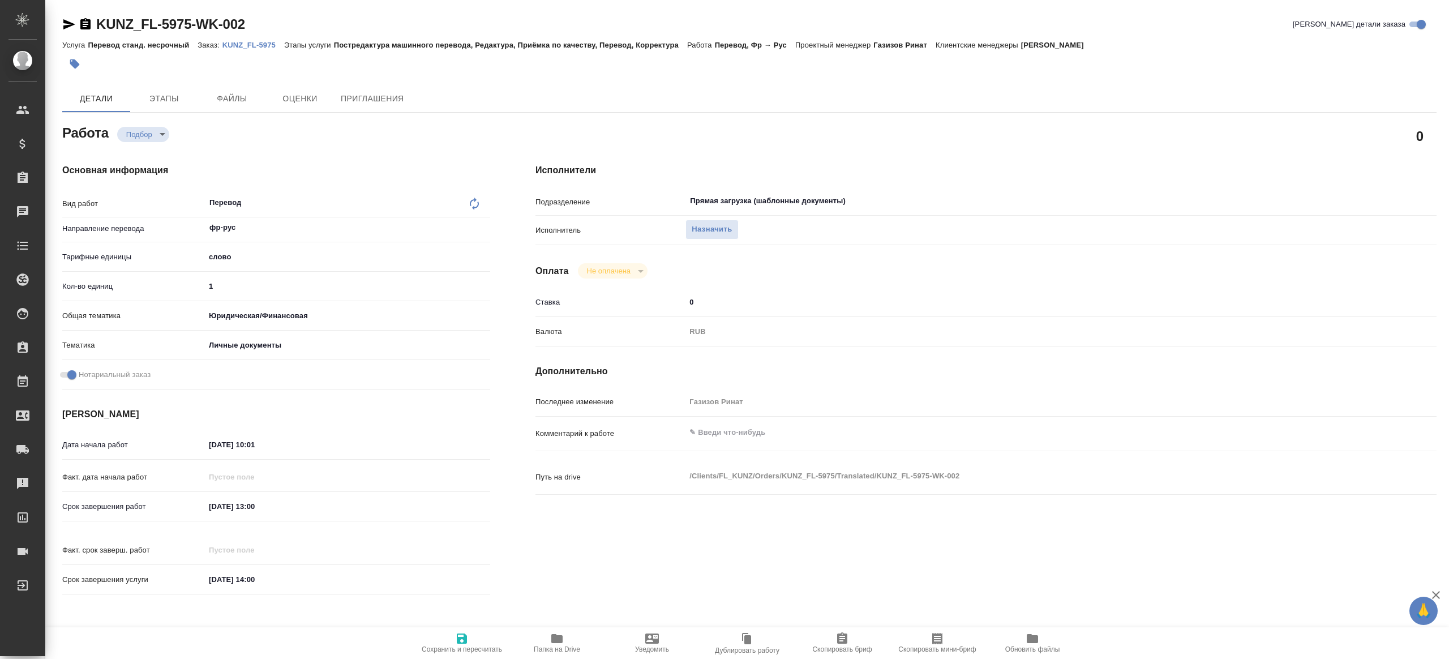
type textarea "x"
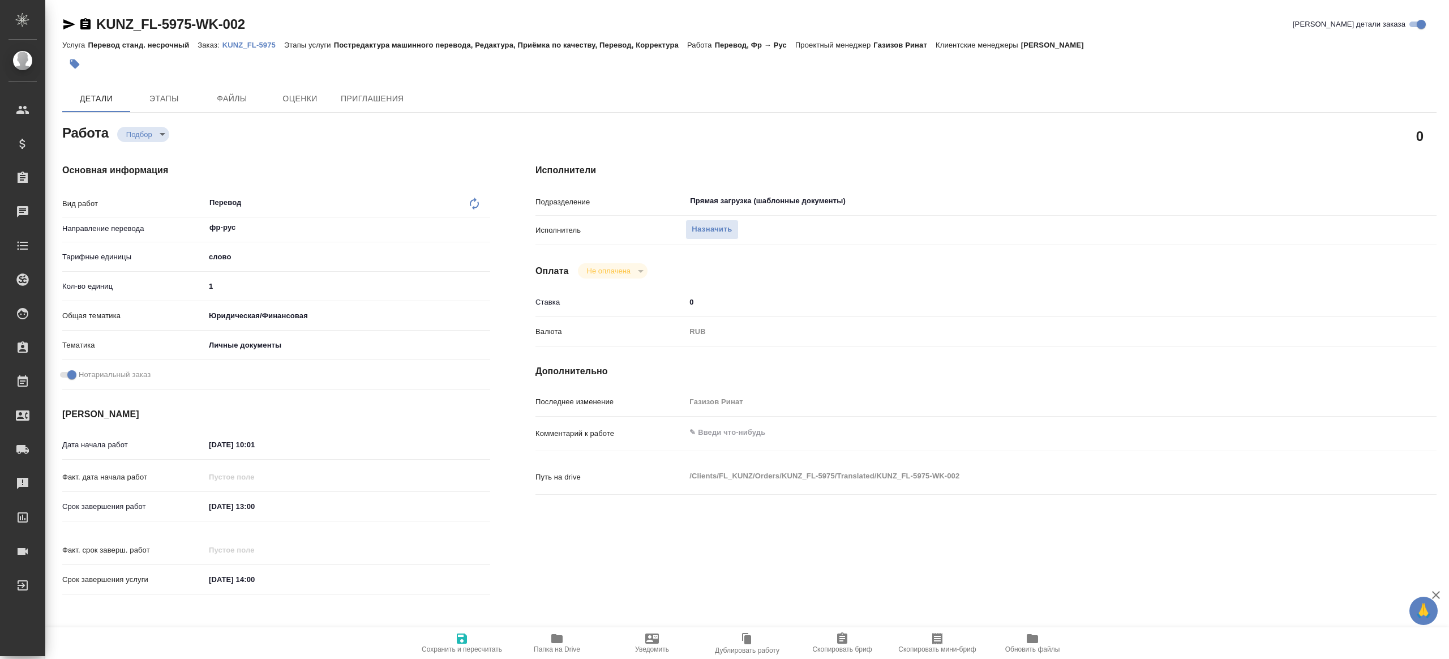
type textarea "x"
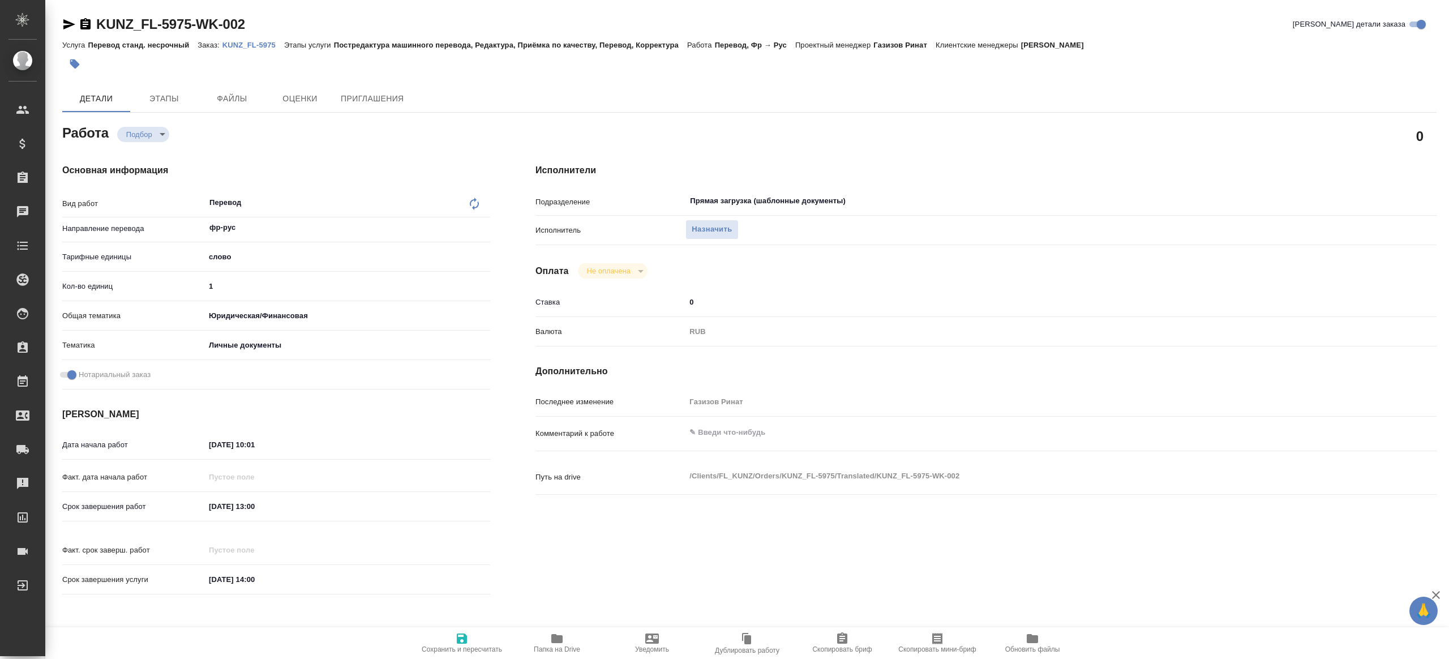
type textarea "x"
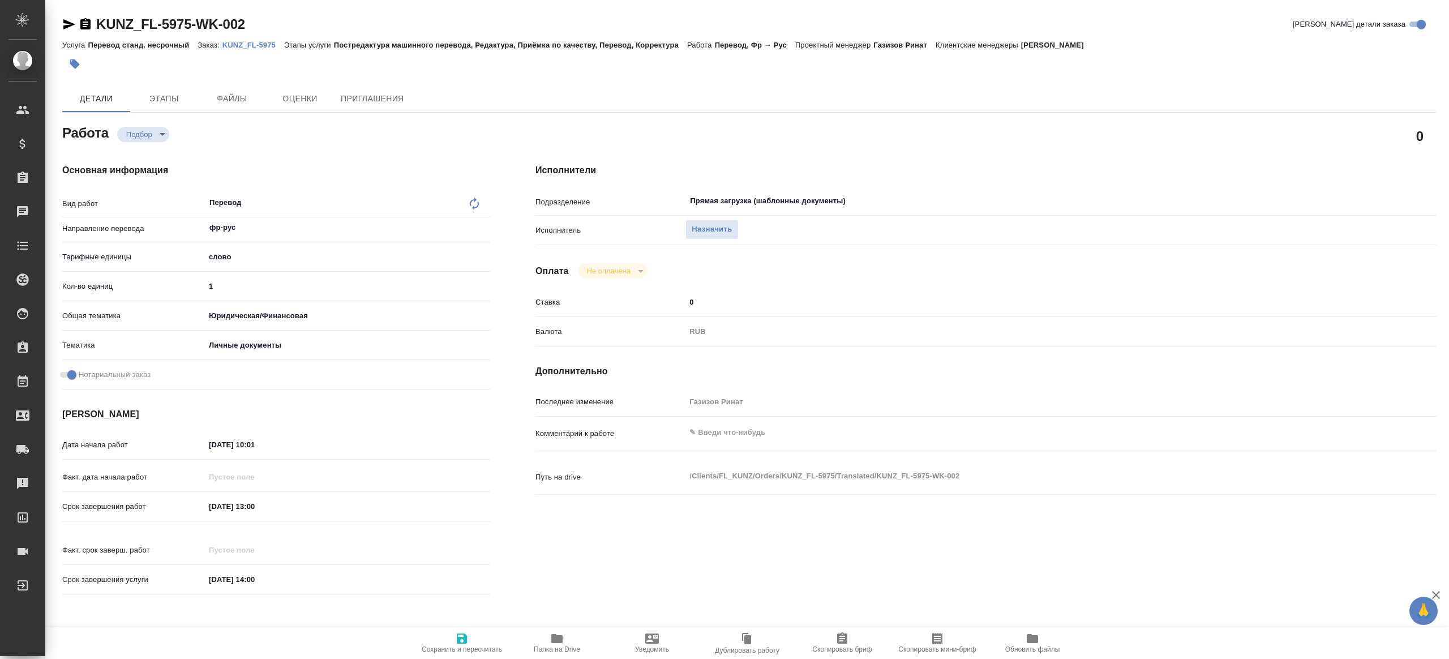
type textarea "x"
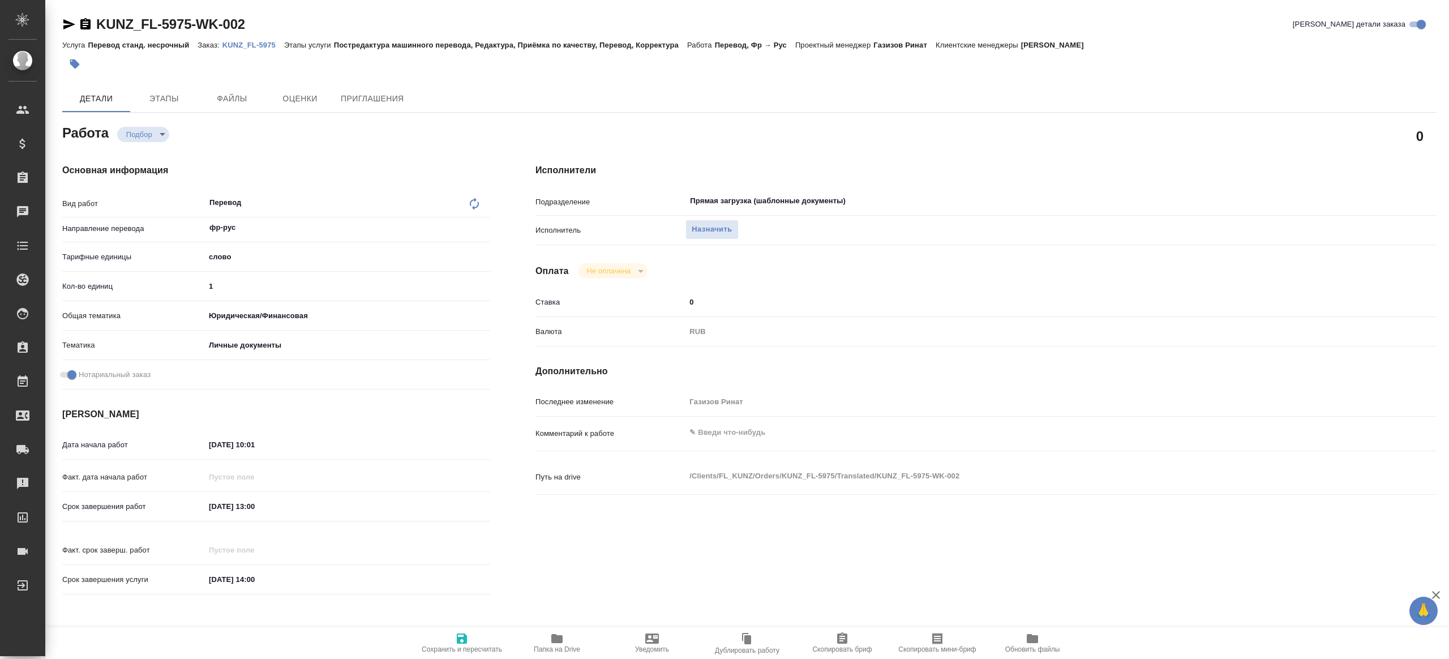
type textarea "x"
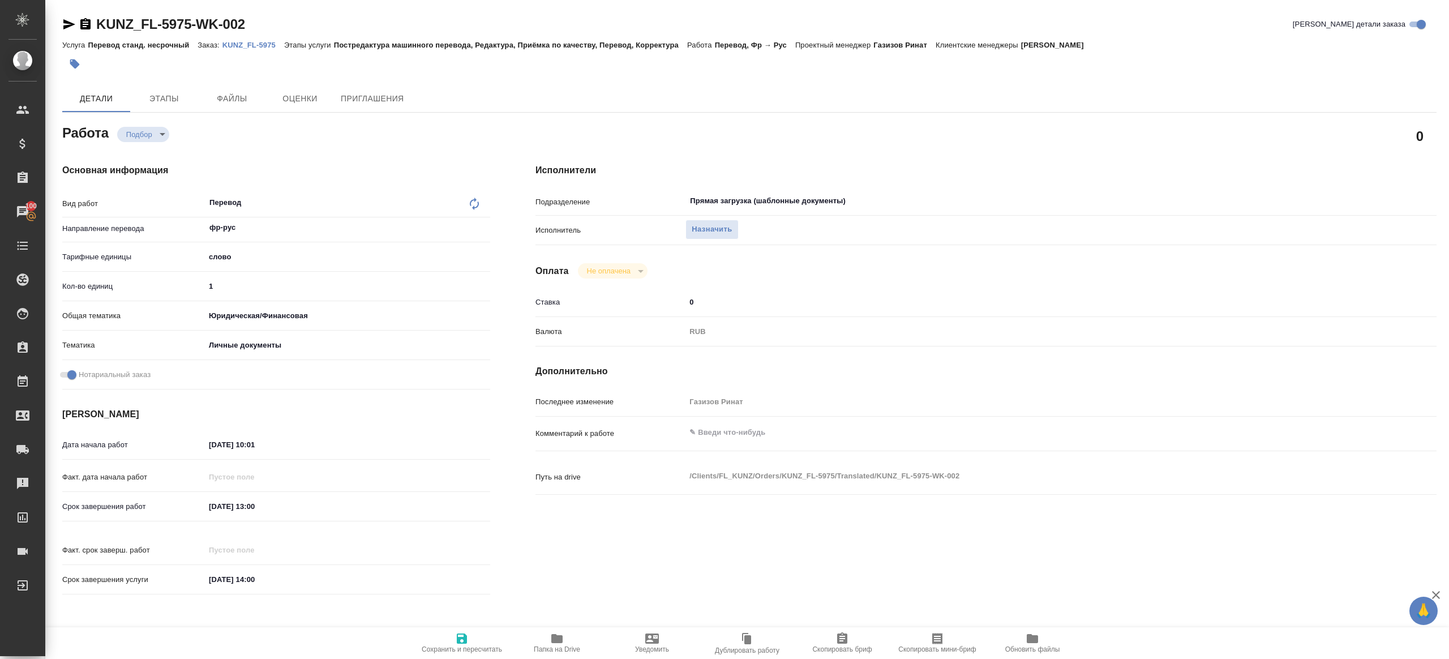
type textarea "x"
